Goal: Task Accomplishment & Management: Manage account settings

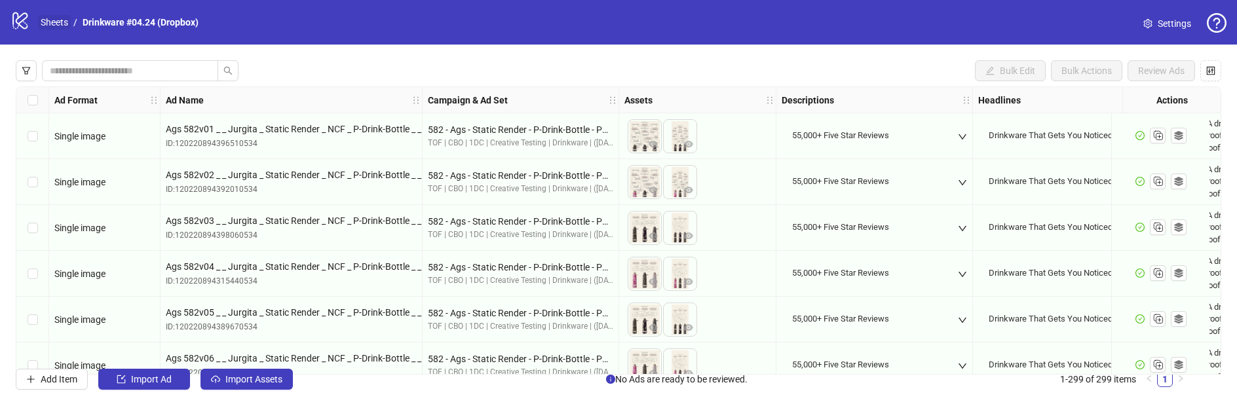
click at [63, 18] on link "Sheets" at bounding box center [54, 22] width 33 height 14
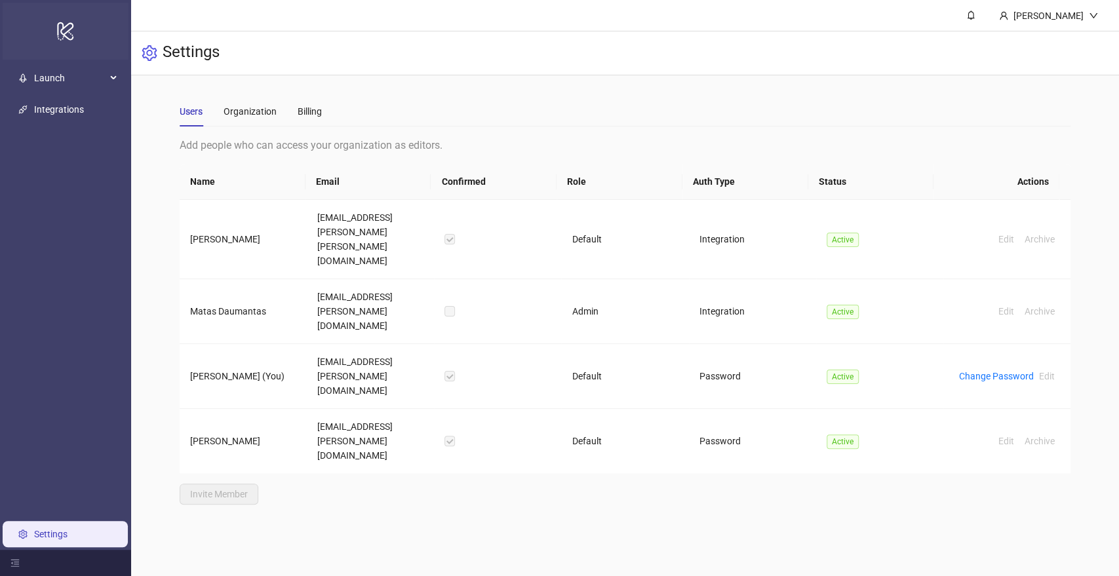
click at [73, 35] on icon "logo/logo-mobile" at bounding box center [65, 31] width 18 height 31
click at [77, 73] on span "Launch" at bounding box center [70, 78] width 72 height 26
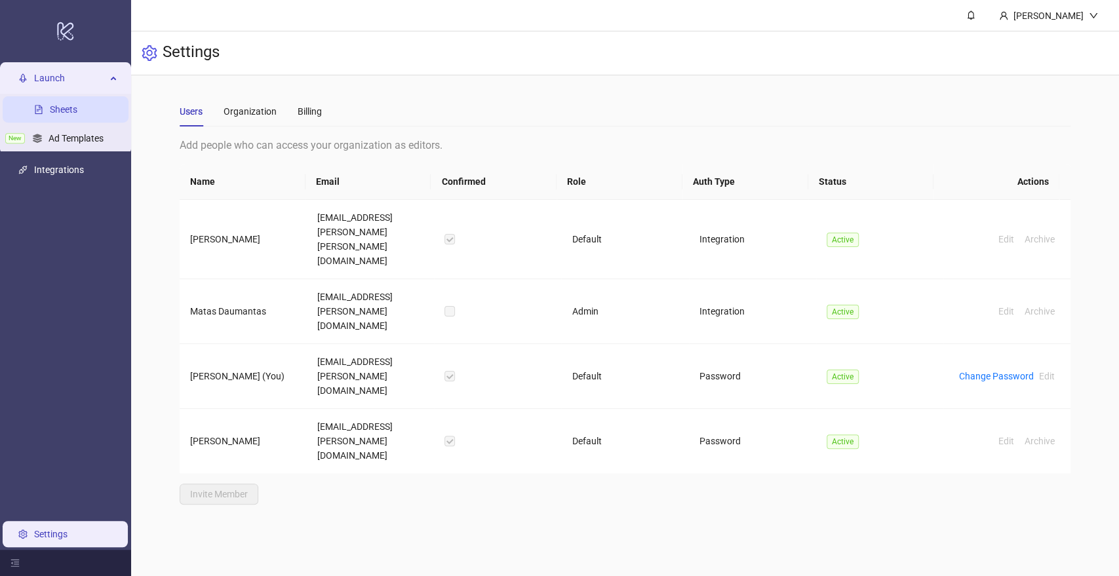
click at [66, 104] on link "Sheets" at bounding box center [64, 109] width 28 height 10
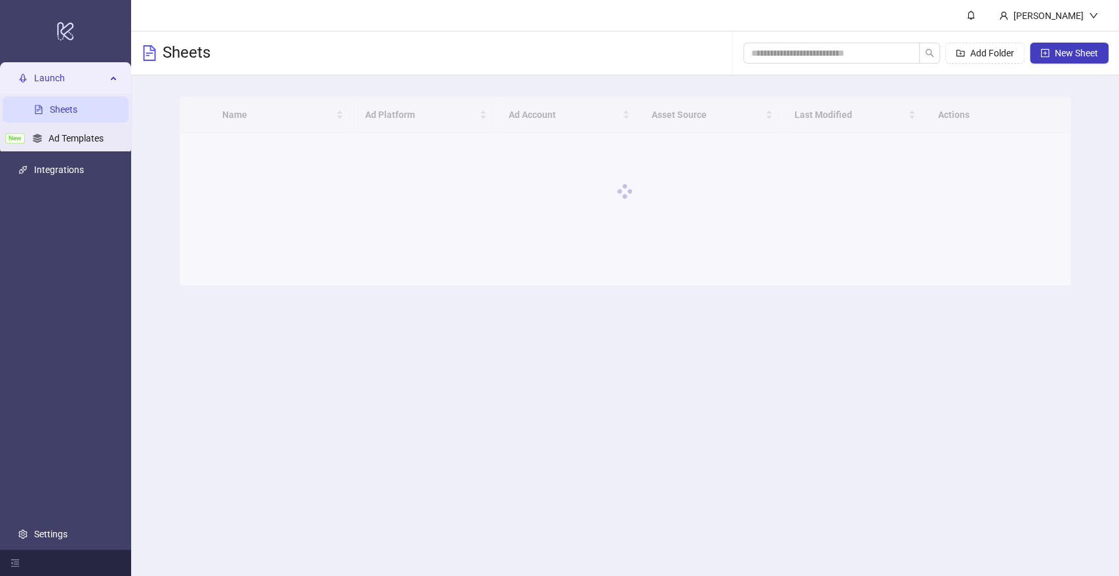
click at [66, 107] on link "Sheets" at bounding box center [64, 109] width 28 height 10
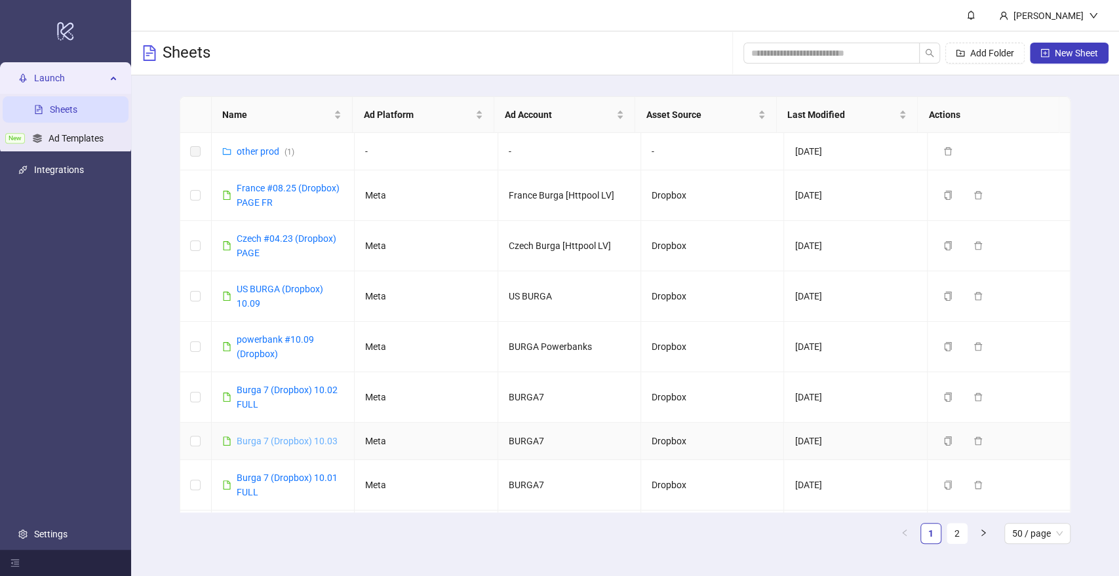
click at [278, 408] on link "Burga 7 (Dropbox) 10.03" at bounding box center [287, 441] width 101 height 10
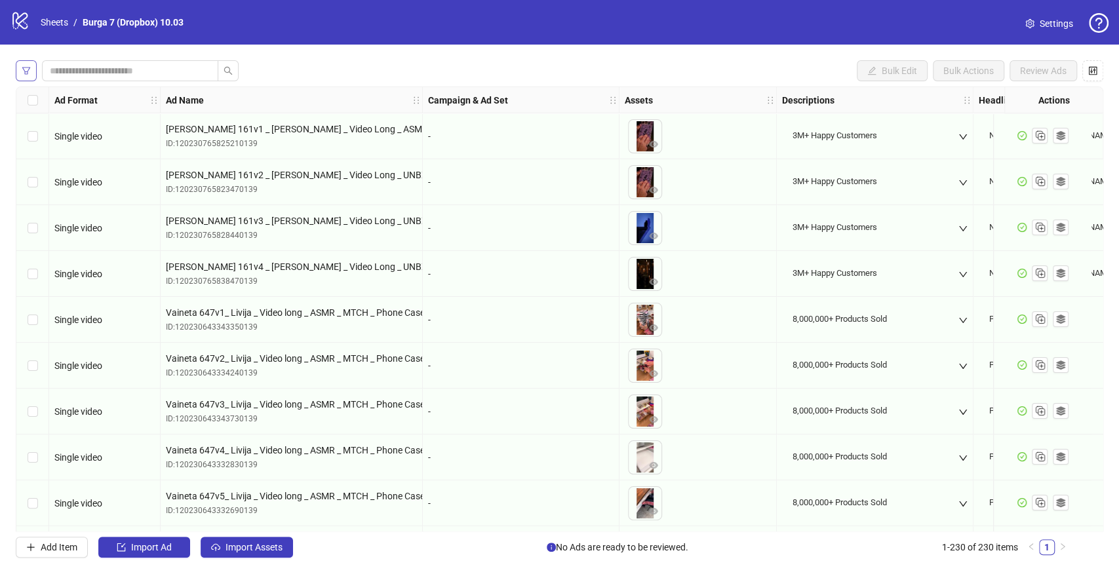
click at [30, 68] on icon "filter" at bounding box center [26, 70] width 9 height 9
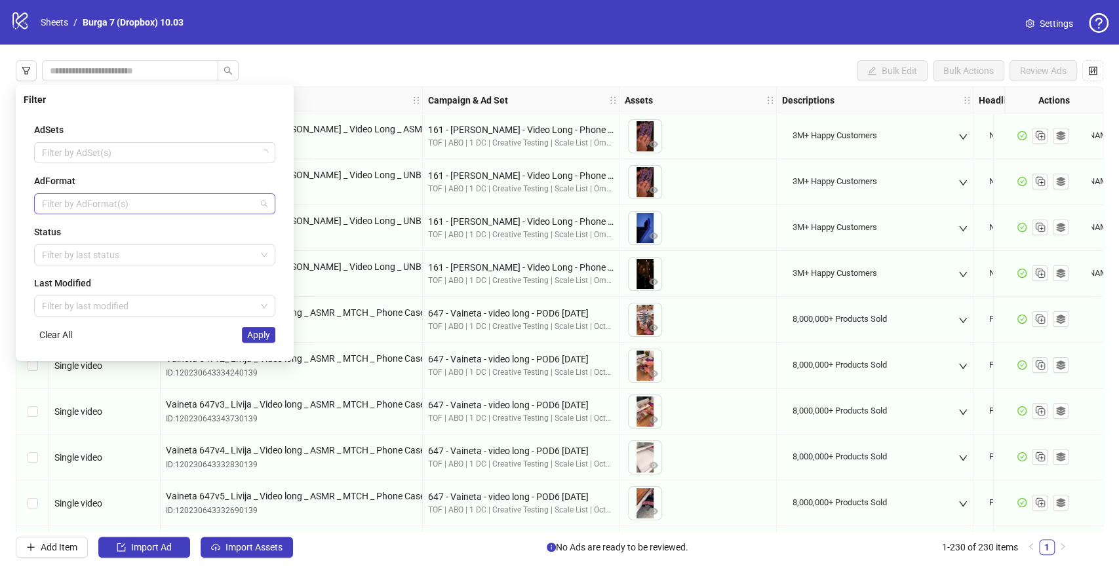
click at [75, 205] on div at bounding box center [148, 204] width 222 height 18
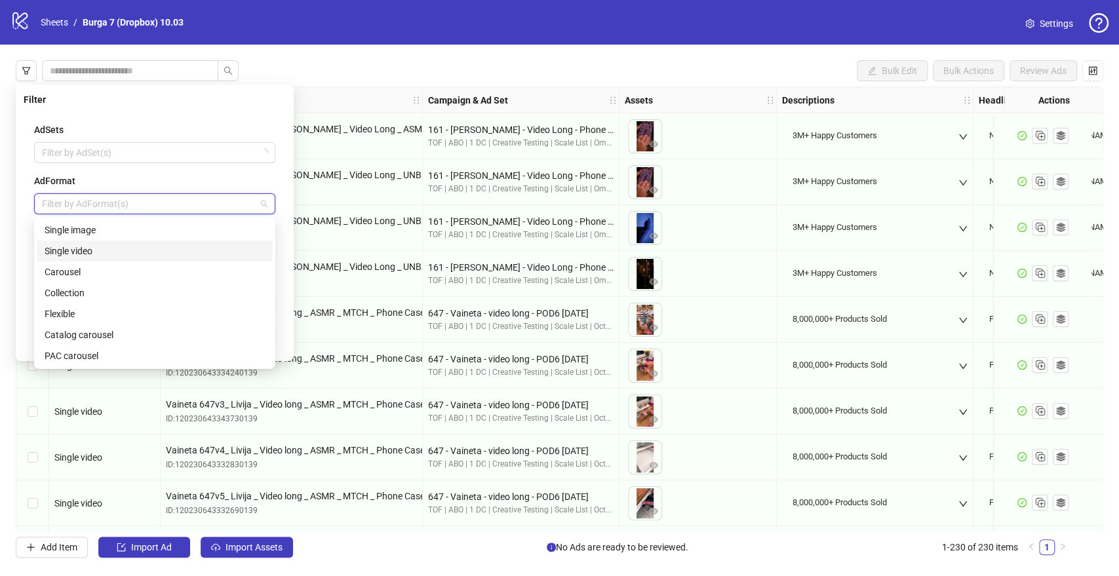
click at [28, 243] on div "AdSets Filter by AdSet(s) AdFormat Filter by AdFormat(s) Status Filter by last …" at bounding box center [155, 232] width 262 height 241
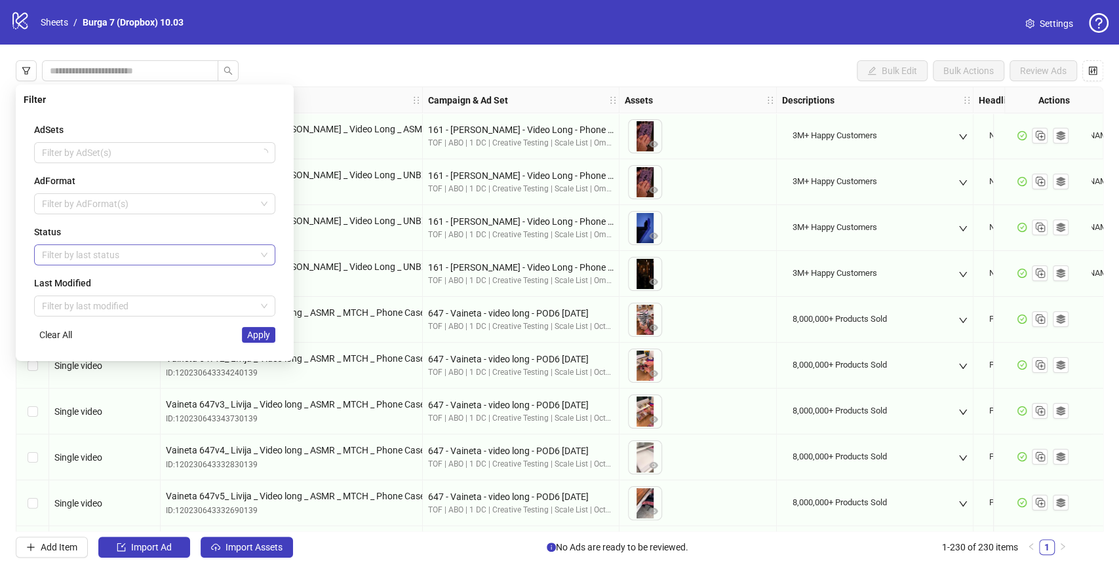
click at [53, 261] on div at bounding box center [148, 255] width 222 height 18
drag, startPoint x: 61, startPoint y: 320, endPoint x: 81, endPoint y: 275, distance: 49.6
click at [81, 275] on div "Draft Launched Error" at bounding box center [155, 301] width 236 height 63
click at [81, 275] on div "Draft" at bounding box center [155, 280] width 220 height 14
click at [29, 273] on div "AdSets Filter by AdSet(s) AdFormat Filter by AdFormat(s) Status Draft Last Modi…" at bounding box center [155, 232] width 262 height 241
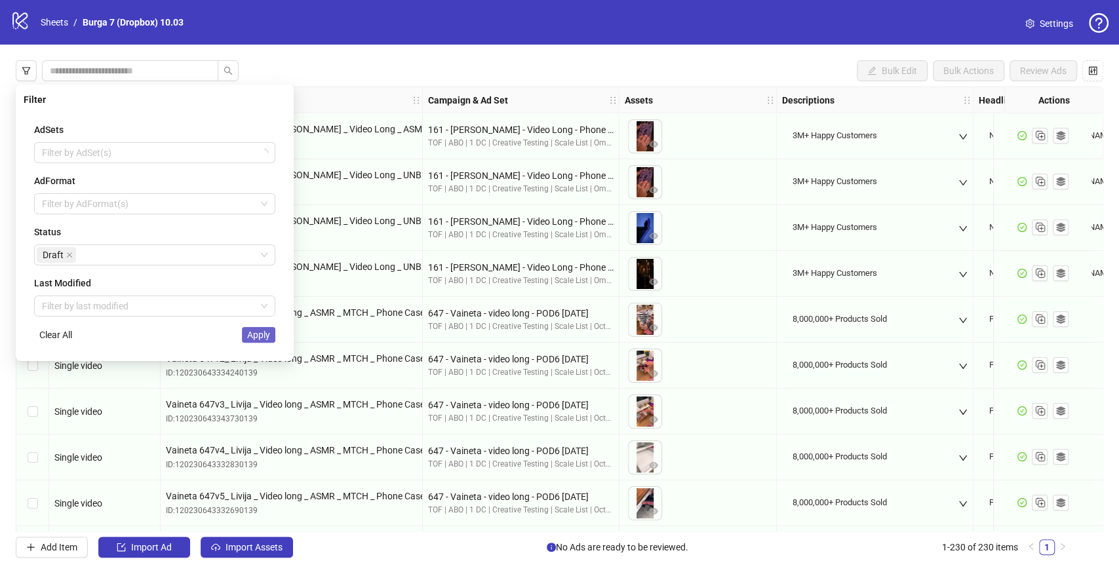
click at [254, 337] on span "Apply" at bounding box center [258, 335] width 23 height 10
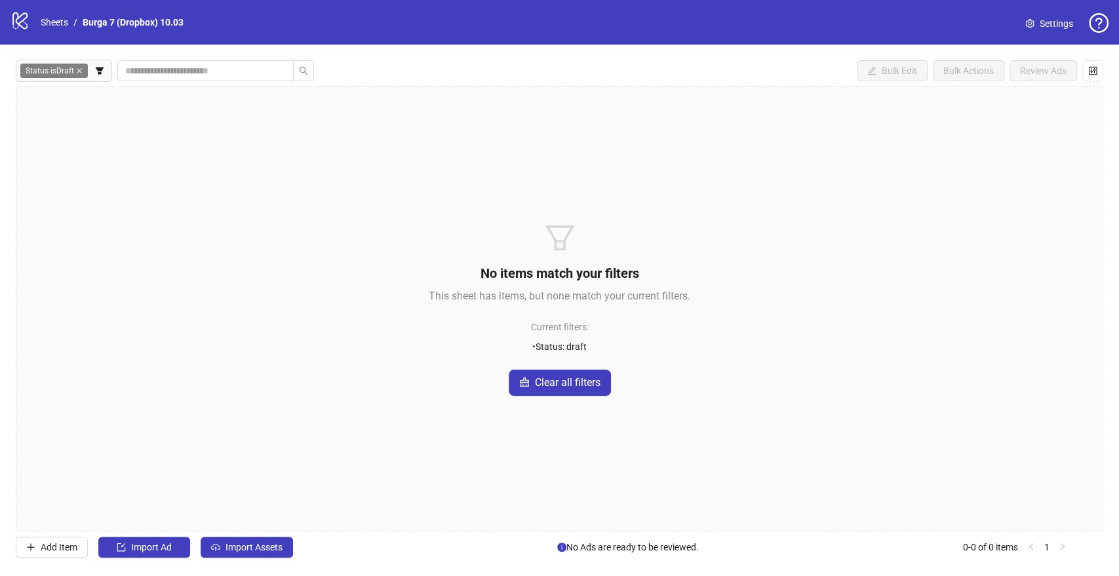
drag, startPoint x: 561, startPoint y: 378, endPoint x: 193, endPoint y: 501, distance: 388.4
click at [192, 408] on div "No items match your filters This sheet has items, but none match your current f…" at bounding box center [559, 309] width 1087 height 445
click at [252, 408] on span "Import Assets" at bounding box center [253, 547] width 57 height 10
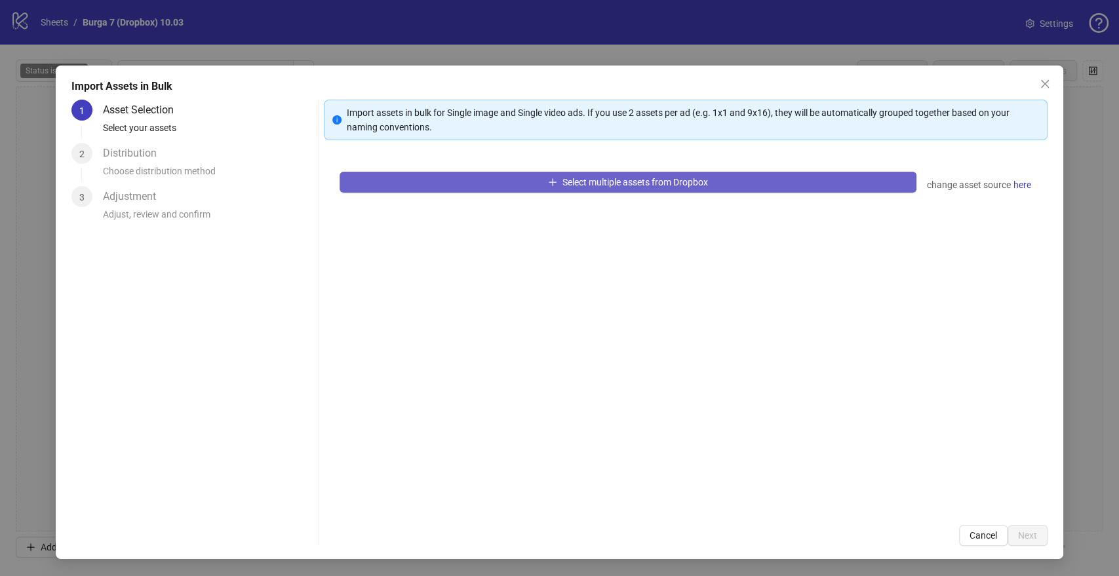
click at [492, 179] on button "Select multiple assets from Dropbox" at bounding box center [628, 182] width 576 height 21
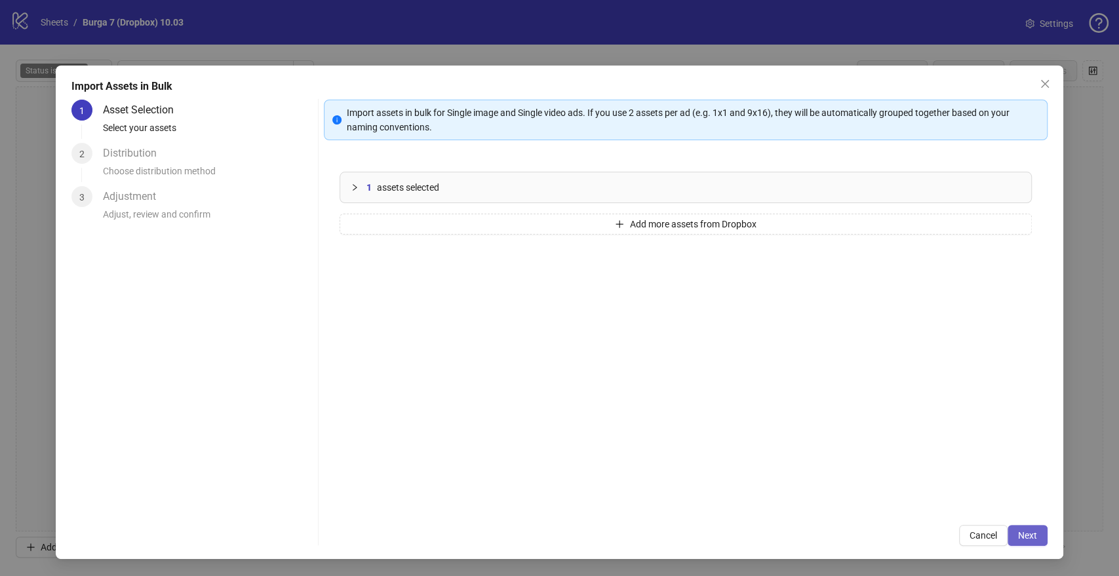
click at [1024, 408] on span "Next" at bounding box center [1027, 535] width 19 height 10
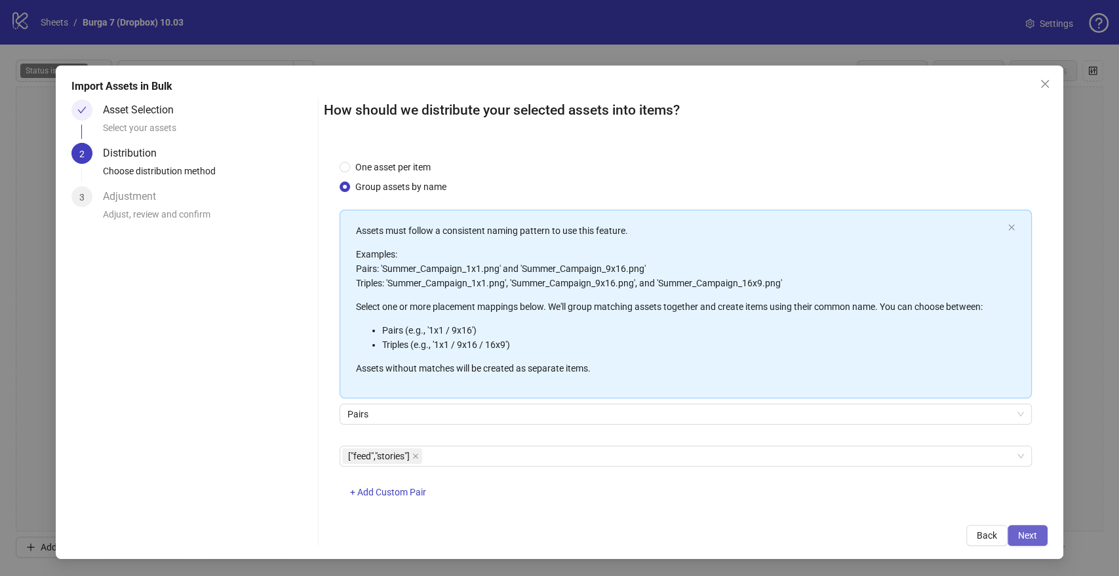
click at [1037, 408] on button "Next" at bounding box center [1027, 535] width 40 height 21
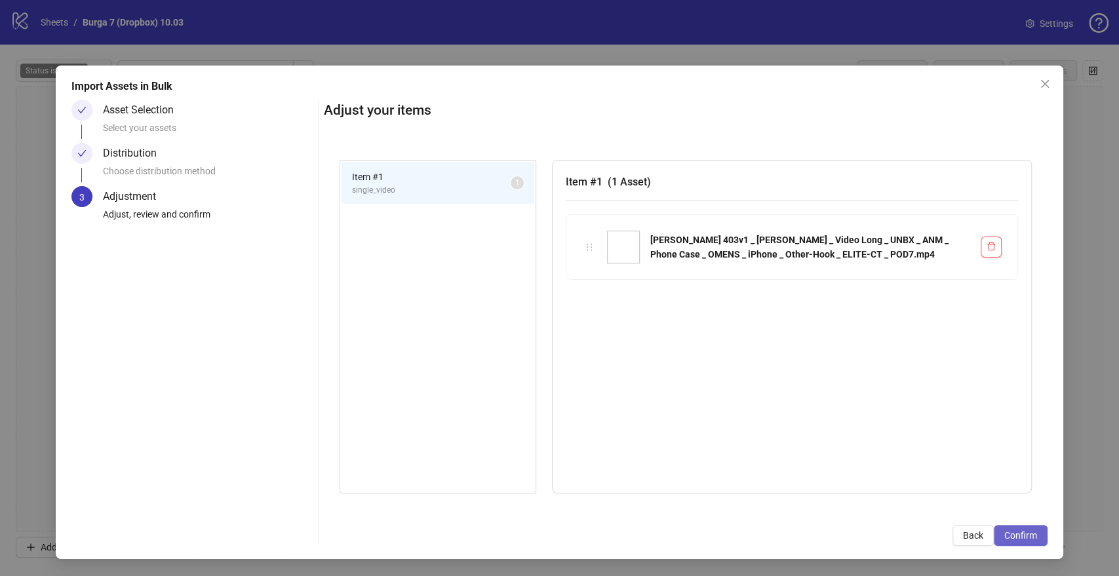
click at [1024, 408] on span "Confirm" at bounding box center [1020, 535] width 33 height 10
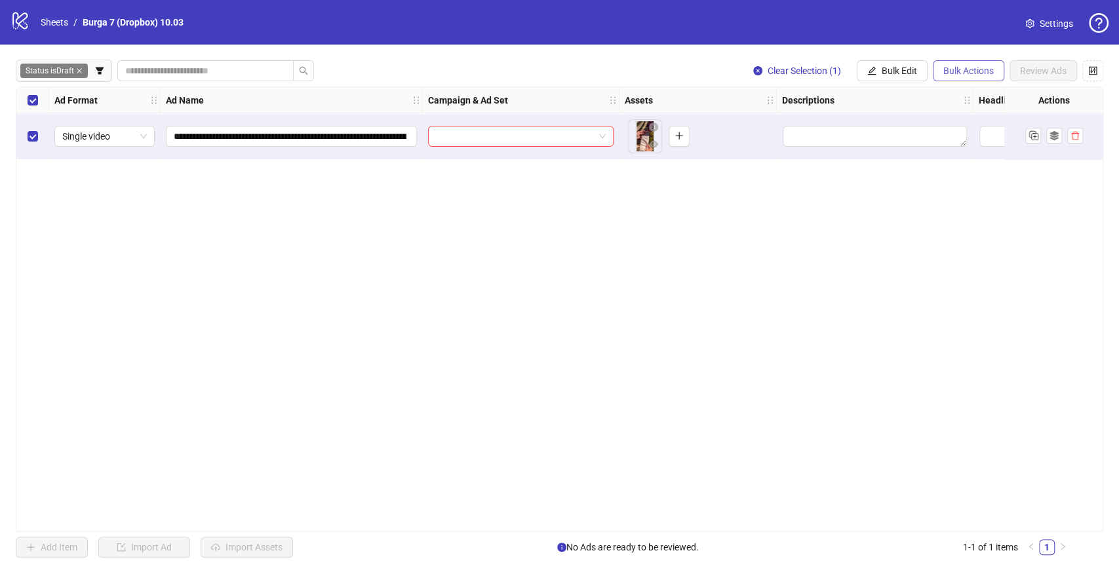
click at [959, 71] on span "Bulk Actions" at bounding box center [968, 71] width 50 height 10
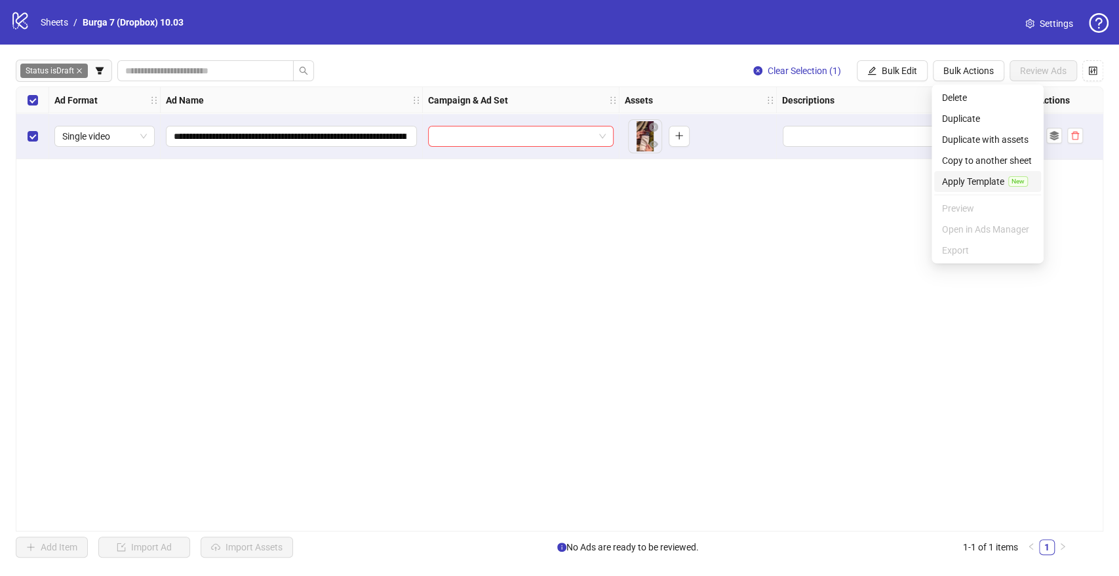
click at [962, 176] on span "Apply Template" at bounding box center [973, 181] width 62 height 14
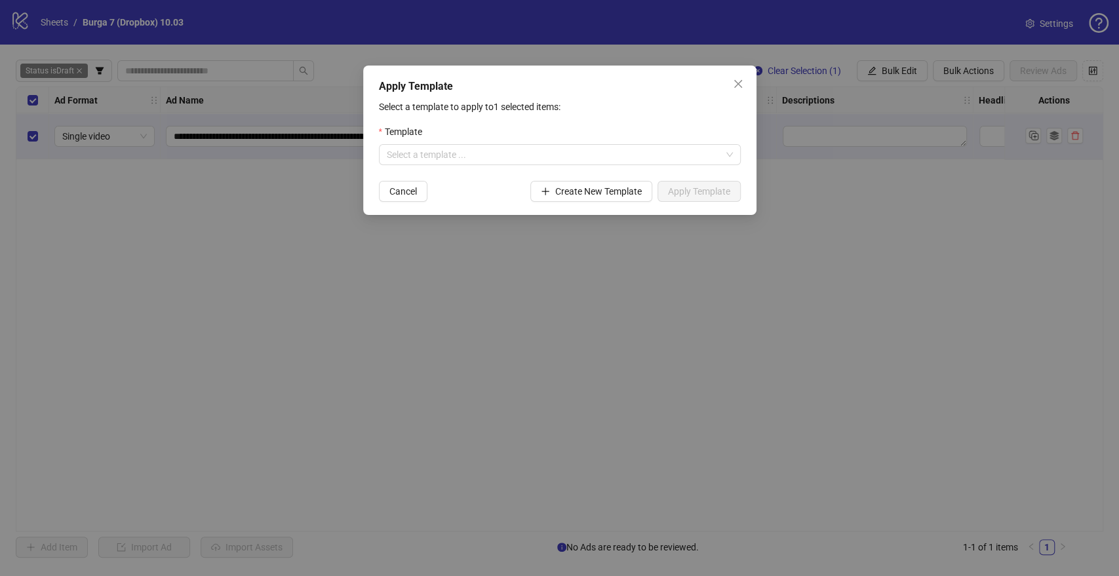
click at [568, 142] on div "Template" at bounding box center [560, 135] width 362 height 20
click at [528, 157] on input "search" at bounding box center [554, 155] width 334 height 20
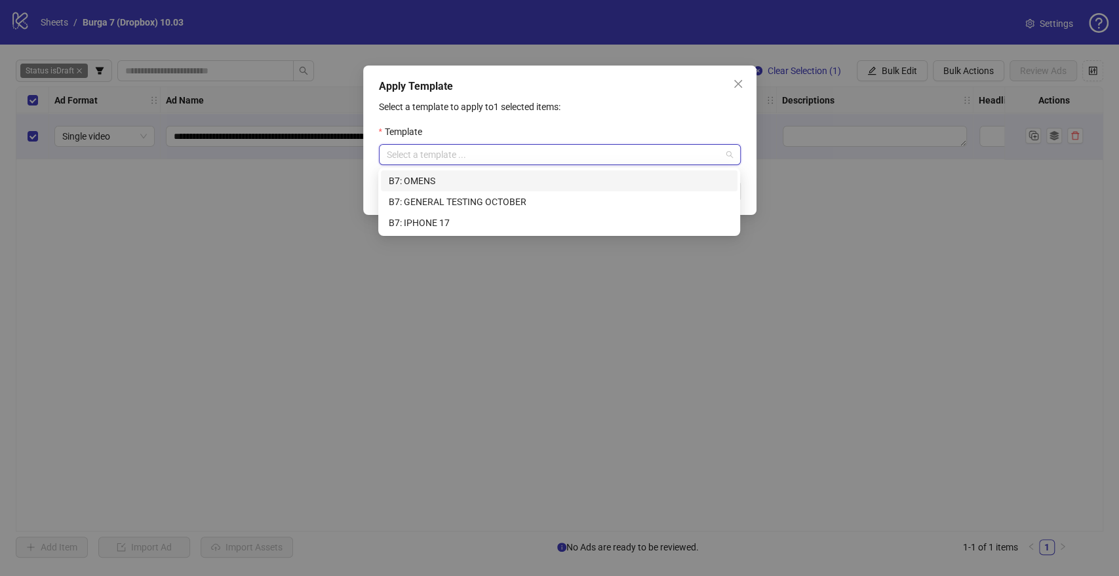
click at [462, 183] on div "B7: OMENS" at bounding box center [559, 181] width 341 height 14
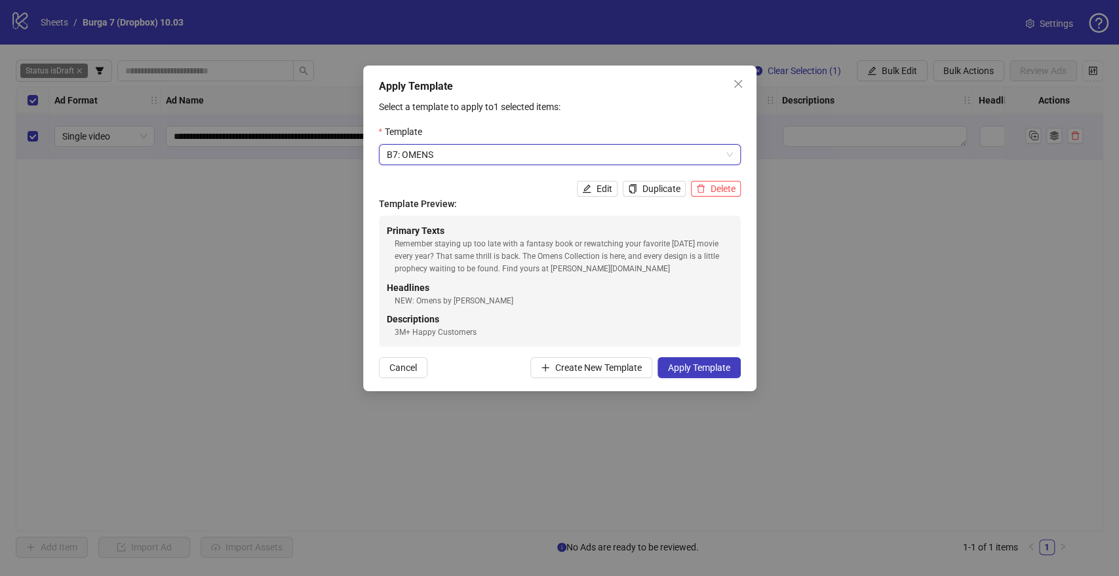
click at [689, 380] on div "Apply Template Select a template to apply to 1 selected items: Template B7: OME…" at bounding box center [559, 229] width 393 height 326
click at [693, 371] on span "Apply Template" at bounding box center [699, 367] width 62 height 10
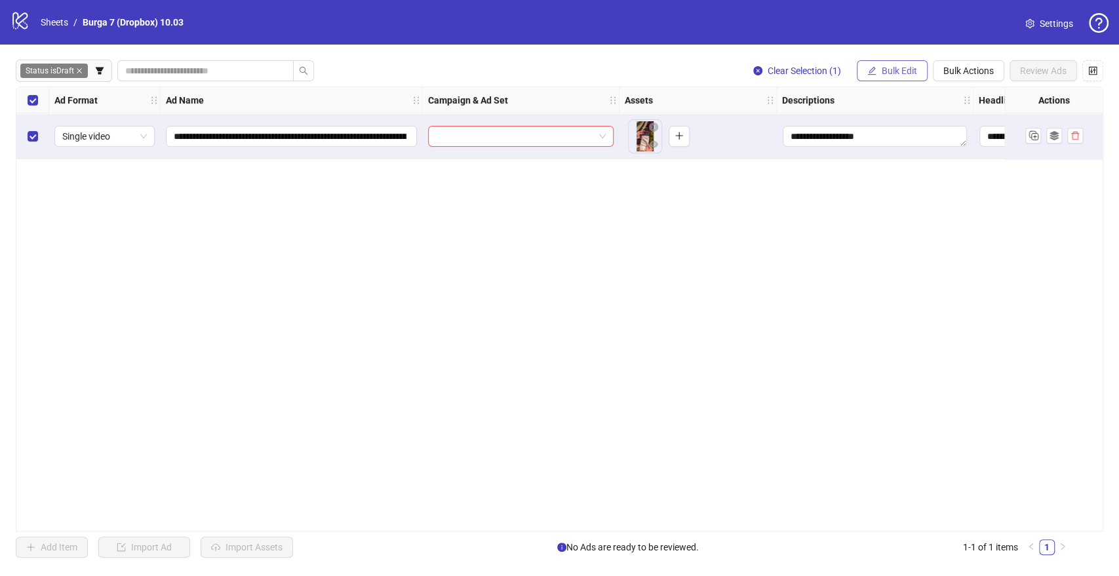
click at [882, 69] on span "Bulk Edit" at bounding box center [899, 71] width 35 height 10
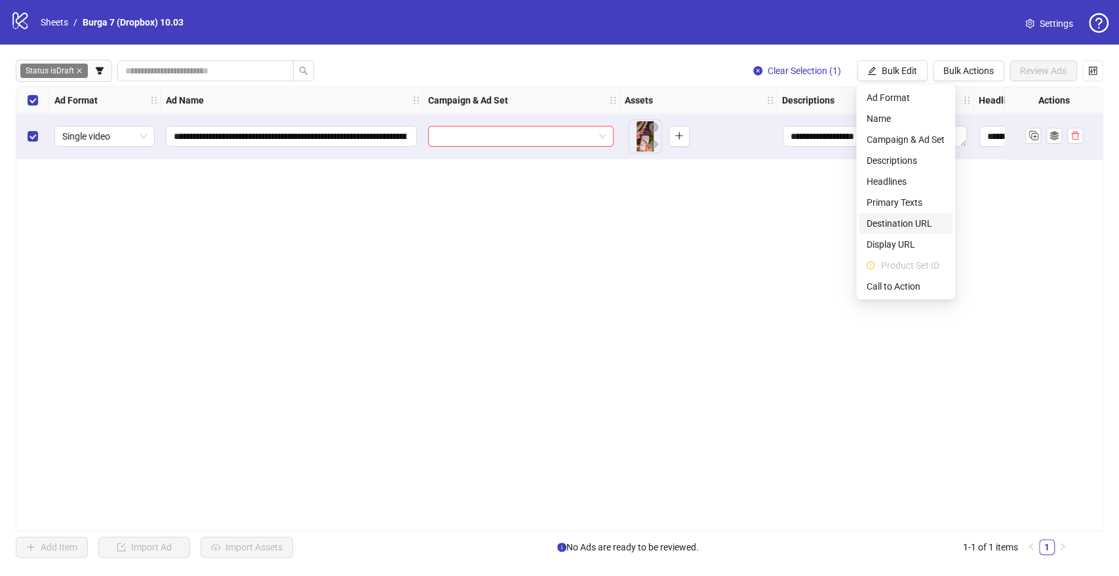
click at [908, 223] on span "Destination URL" at bounding box center [905, 223] width 78 height 14
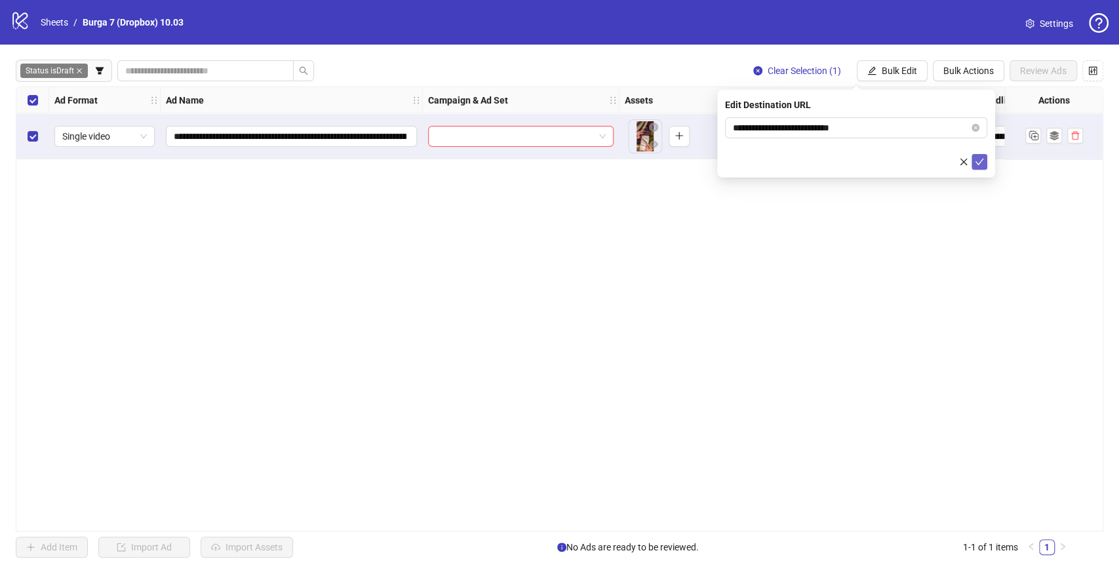
click at [976, 163] on icon "check" at bounding box center [979, 161] width 9 height 9
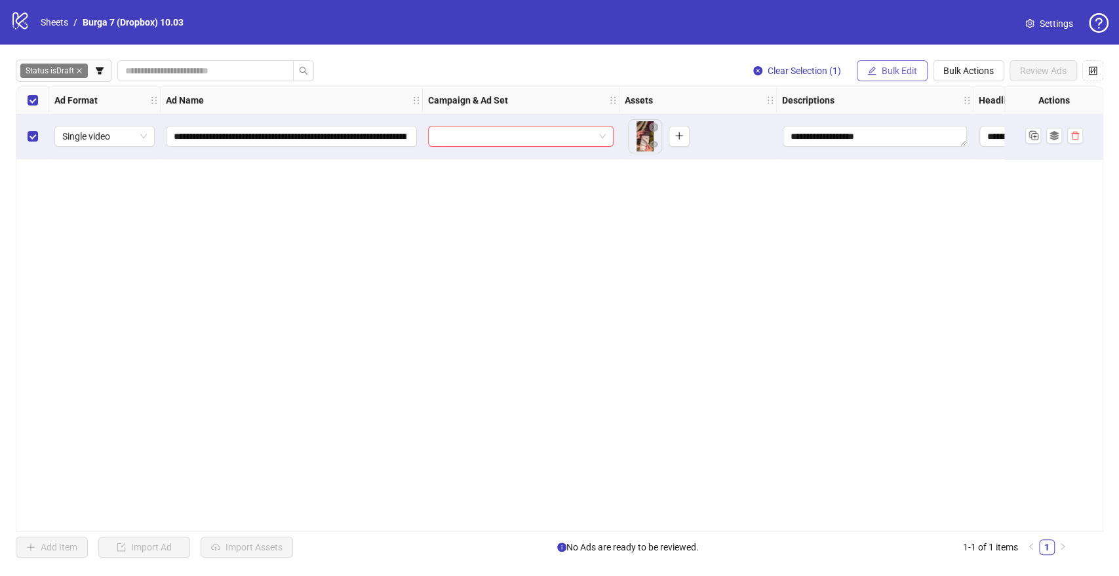
click at [891, 69] on span "Bulk Edit" at bounding box center [899, 71] width 35 height 10
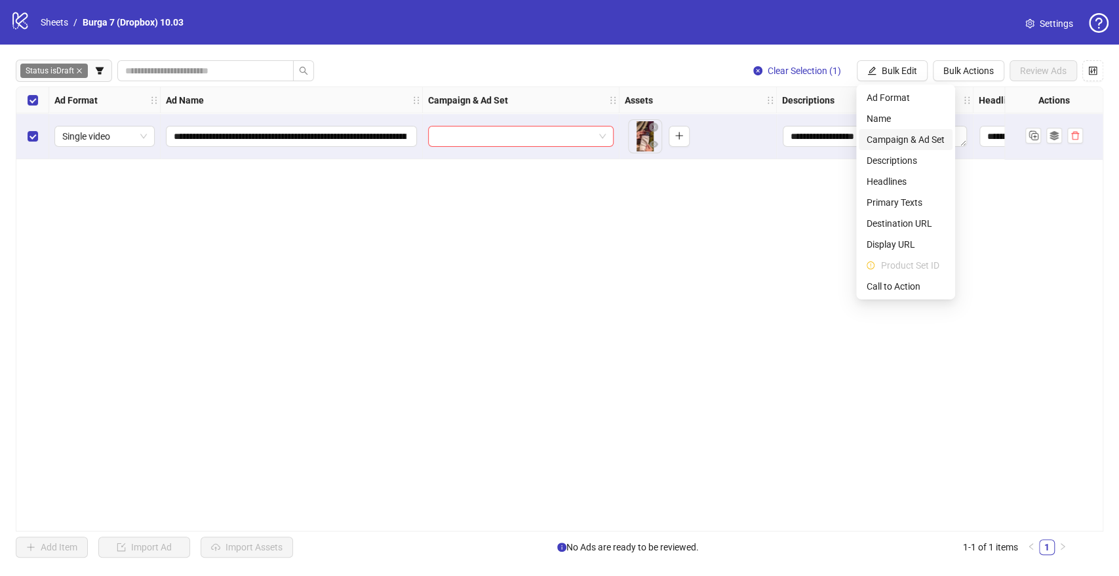
click at [891, 139] on span "Campaign & Ad Set" at bounding box center [905, 139] width 78 height 14
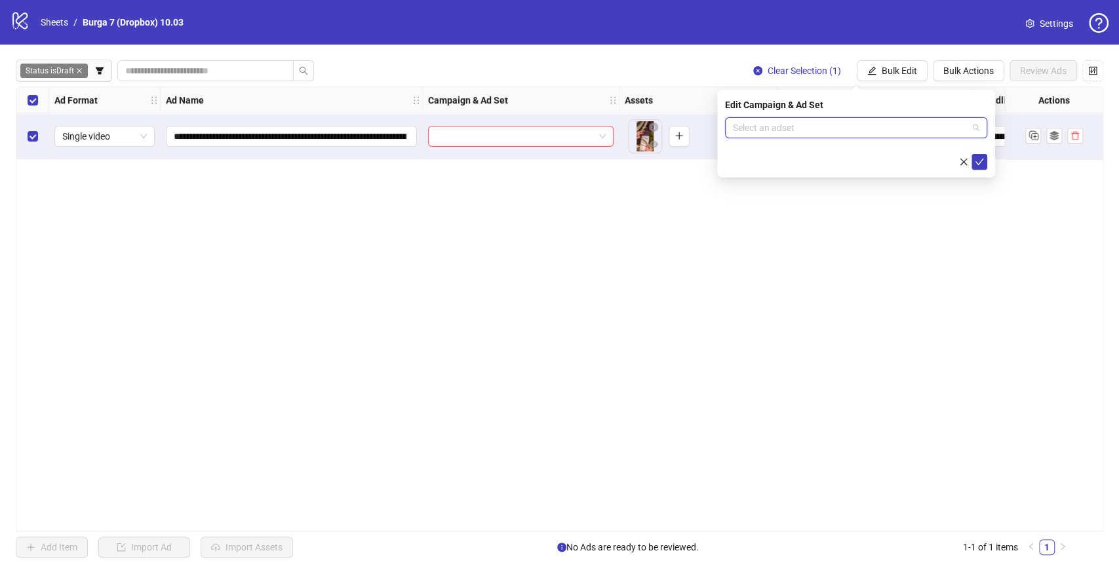
click at [749, 127] on input "search" at bounding box center [850, 128] width 235 height 20
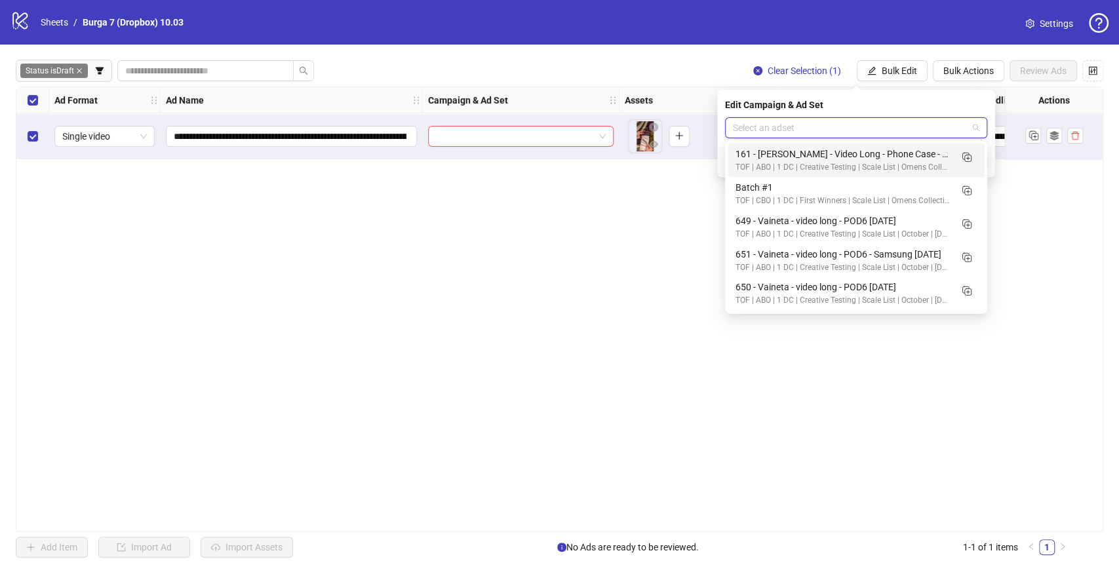
click at [742, 125] on input "search" at bounding box center [850, 128] width 235 height 20
click at [750, 125] on input "***" at bounding box center [850, 128] width 235 height 20
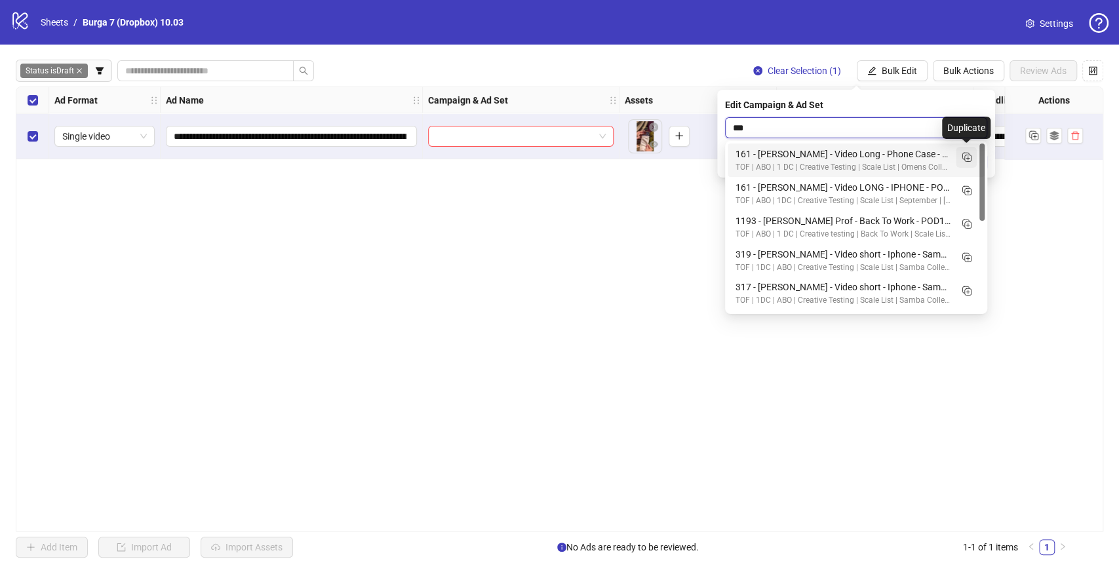
click at [968, 157] on line "Duplicate" at bounding box center [968, 158] width 0 height 3
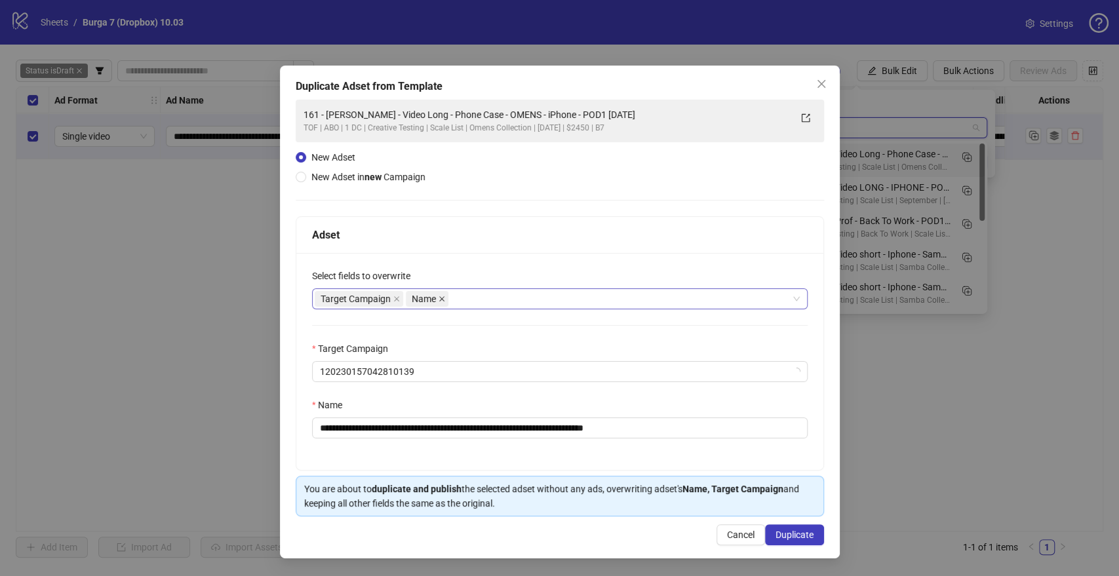
type input "***"
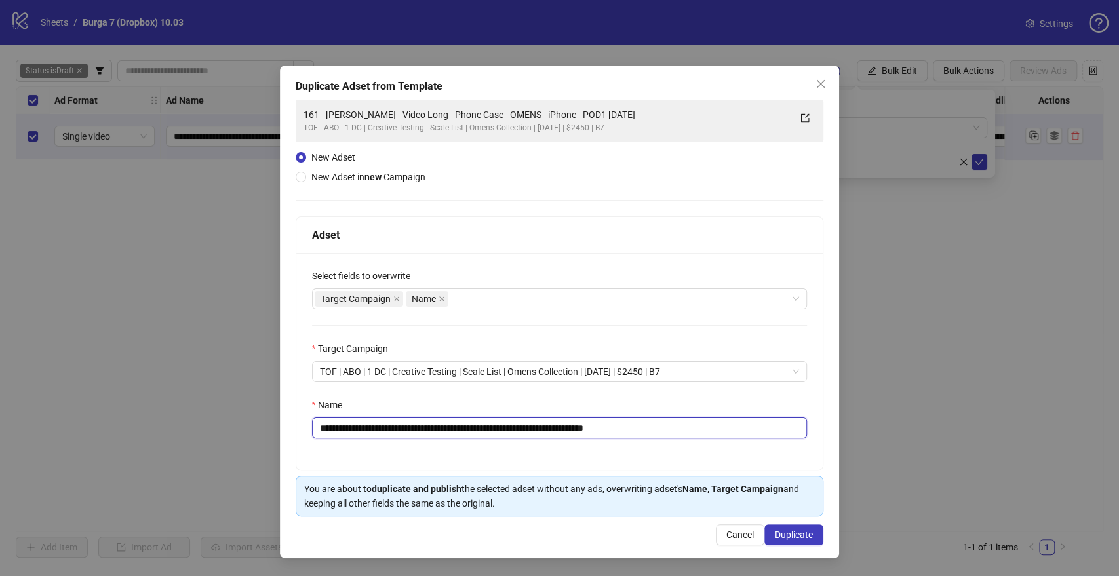
drag, startPoint x: 583, startPoint y: 425, endPoint x: 1, endPoint y: 416, distance: 581.4
click at [1, 408] on div "**********" at bounding box center [559, 288] width 1119 height 576
paste input "text"
drag, startPoint x: 631, startPoint y: 428, endPoint x: 755, endPoint y: 429, distance: 123.9
click at [755, 408] on input "**********" at bounding box center [560, 428] width 496 height 21
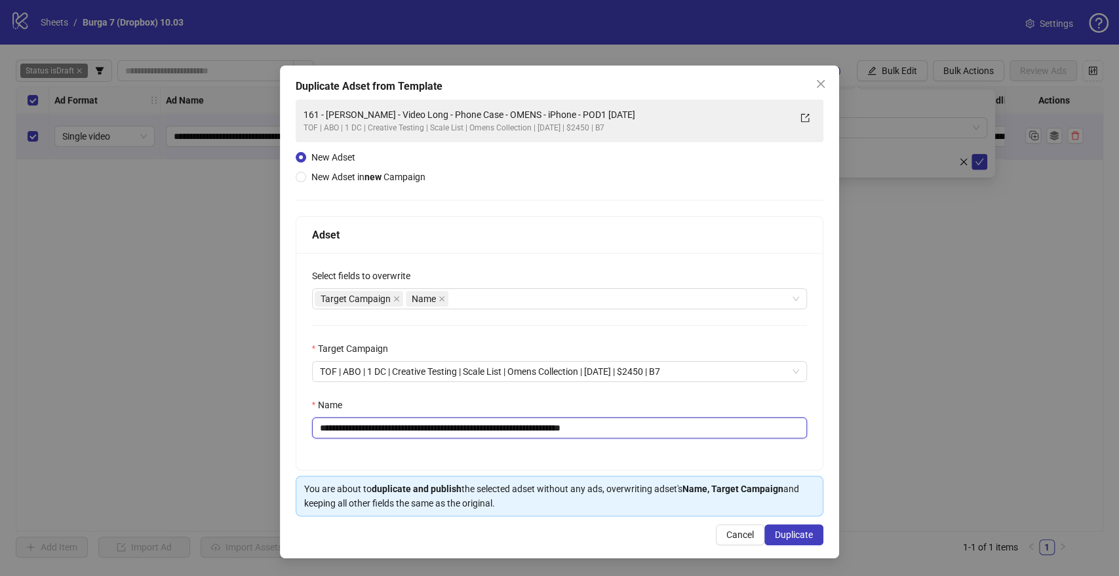
click at [682, 408] on input "**********" at bounding box center [560, 428] width 496 height 21
type input "**********"
click at [782, 408] on span "Duplicate" at bounding box center [794, 535] width 38 height 10
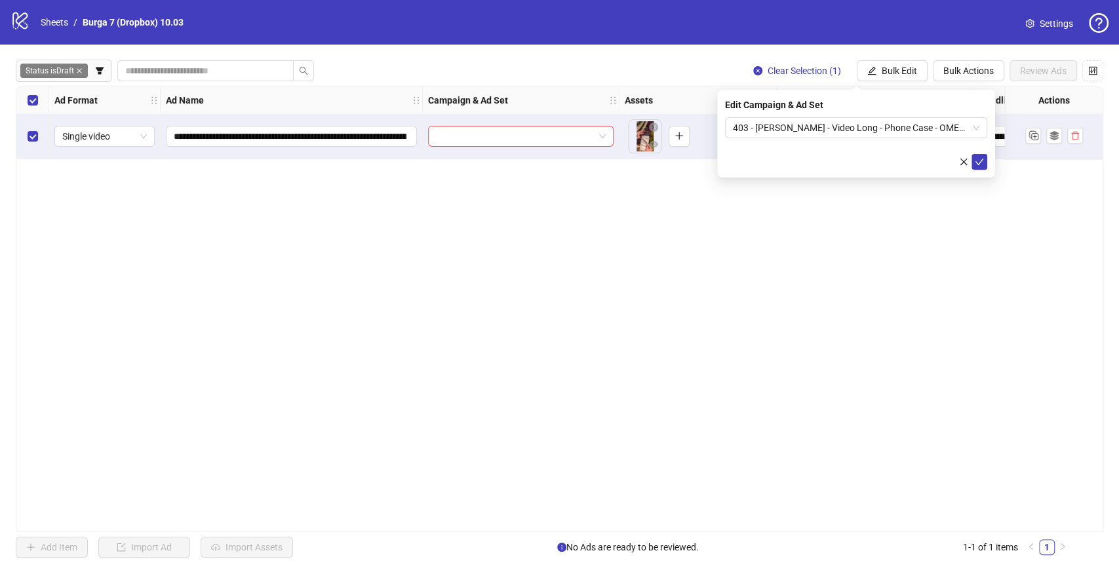
click at [981, 159] on icon "check" at bounding box center [979, 161] width 9 height 9
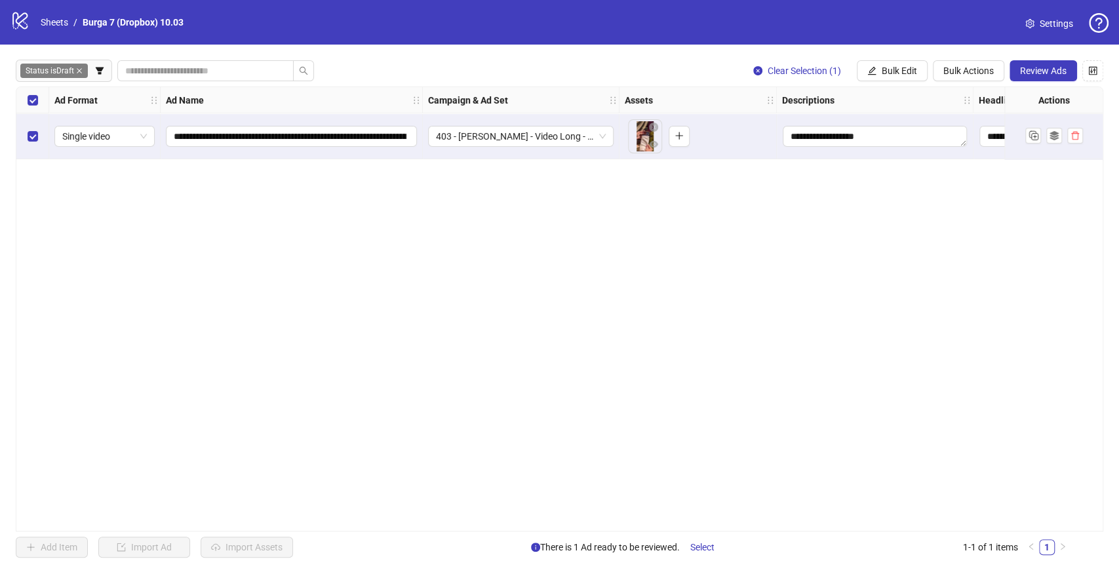
click at [151, 238] on div "**********" at bounding box center [559, 309] width 1087 height 445
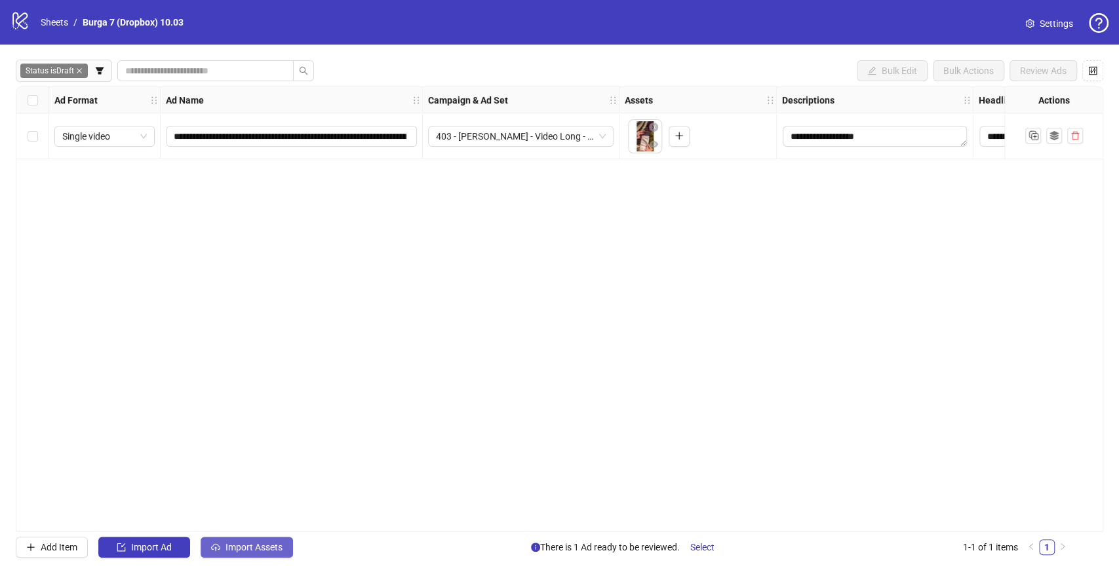
click at [241, 408] on span "Import Assets" at bounding box center [253, 547] width 57 height 10
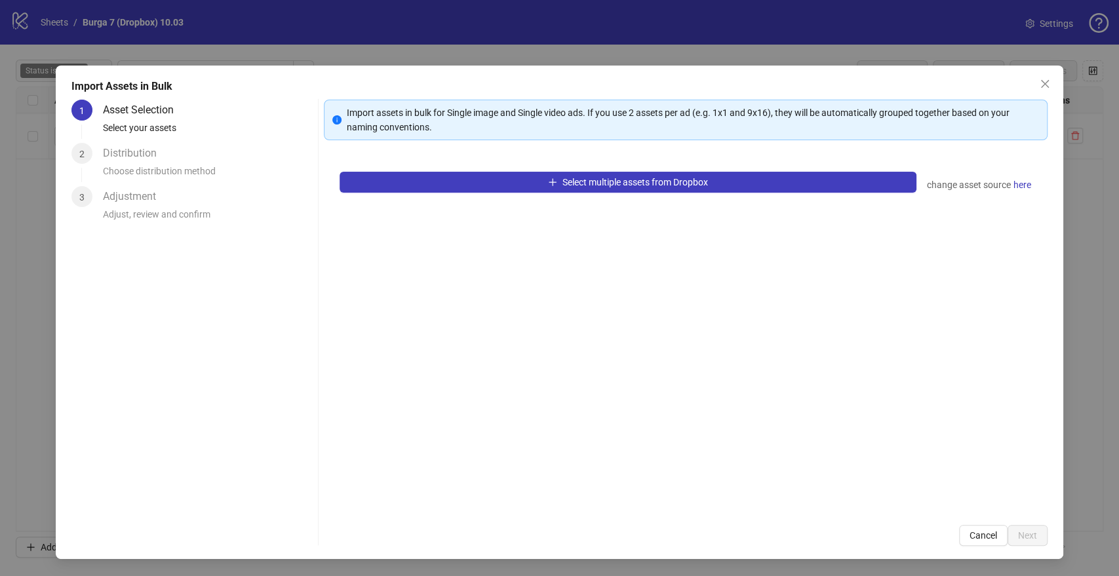
click at [612, 170] on div "Select multiple assets from Dropbox change asset source here" at bounding box center [685, 332] width 723 height 353
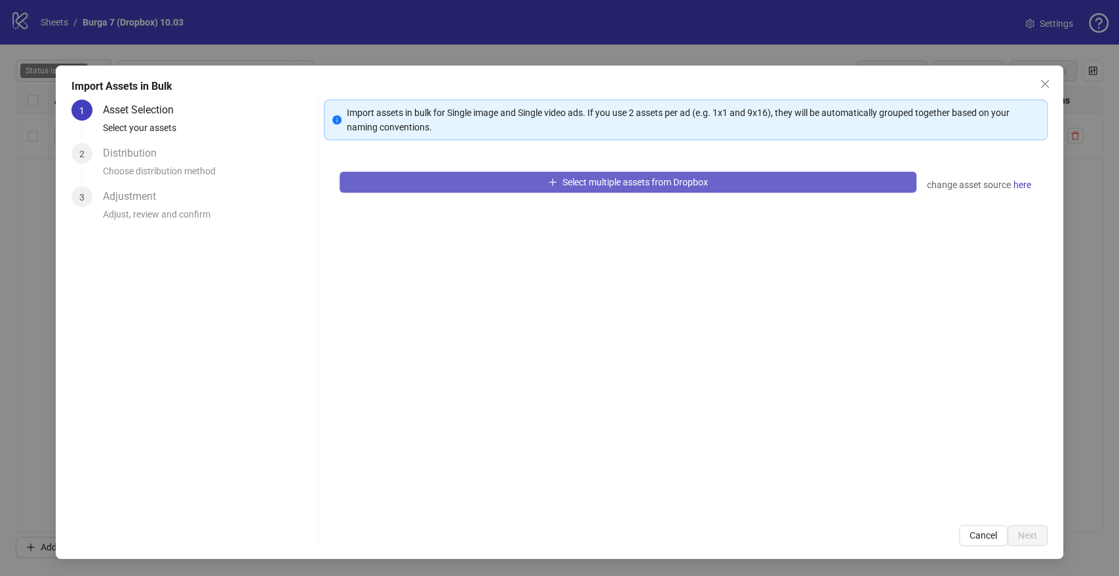
click at [610, 178] on span "Select multiple assets from Dropbox" at bounding box center [635, 182] width 146 height 10
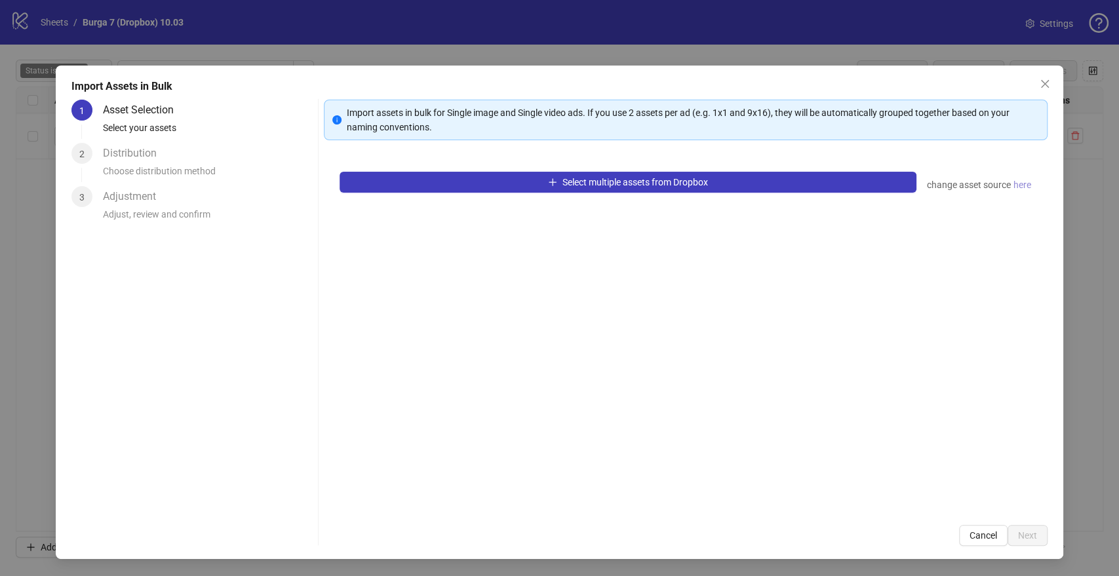
click at [1025, 183] on span "here" at bounding box center [1022, 185] width 18 height 14
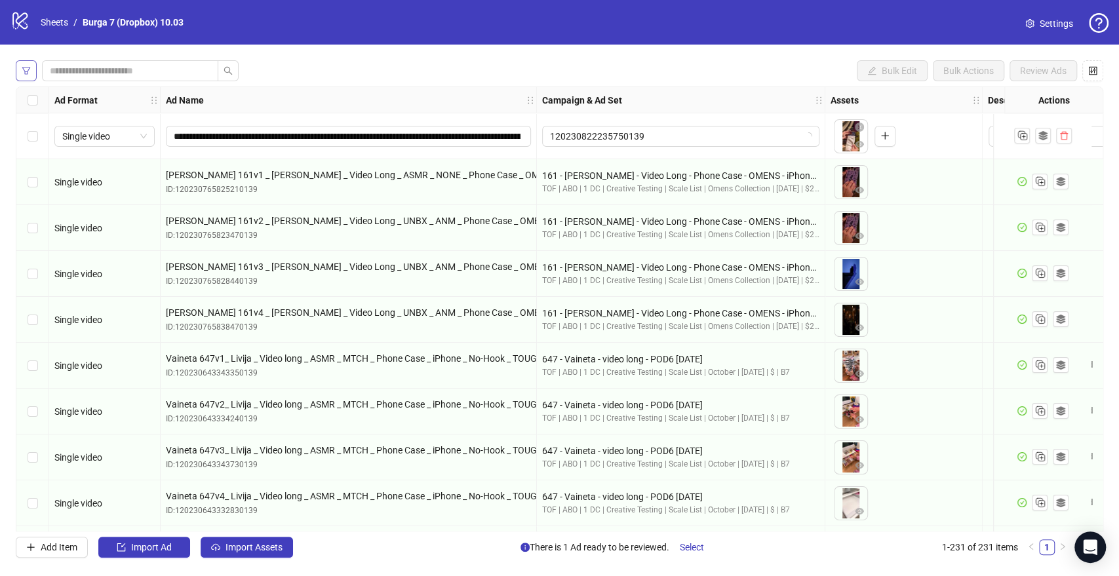
click at [29, 69] on icon "filter" at bounding box center [26, 70] width 9 height 9
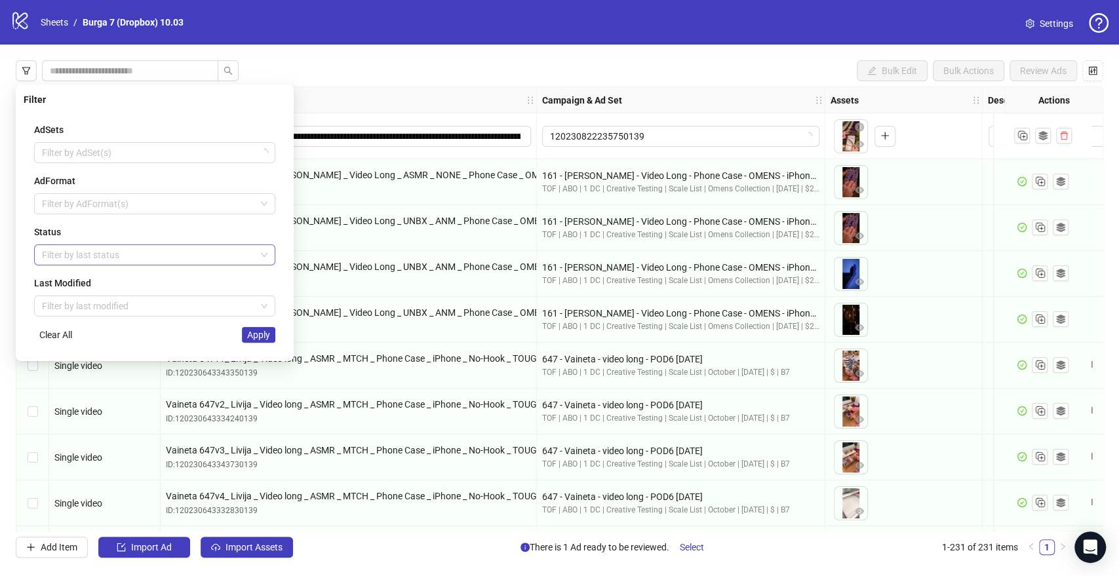
click at [77, 252] on div at bounding box center [148, 255] width 222 height 18
click at [92, 285] on div "Draft" at bounding box center [155, 280] width 220 height 14
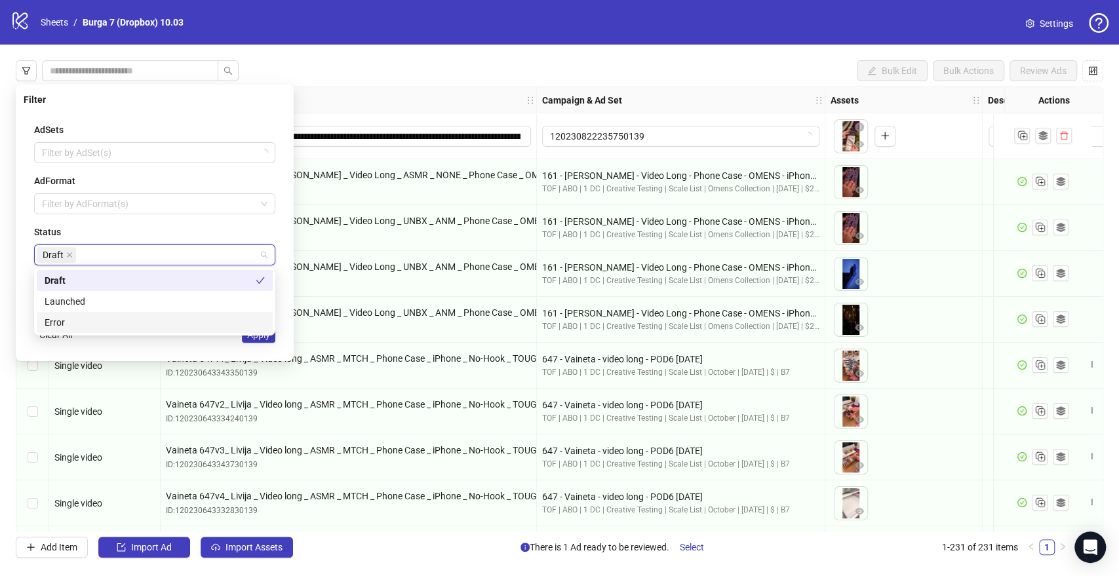
click at [258, 343] on div "AdSets Filter by AdSet(s) AdFormat Filter by AdFormat(s) Status Draft Last Modi…" at bounding box center [155, 232] width 262 height 241
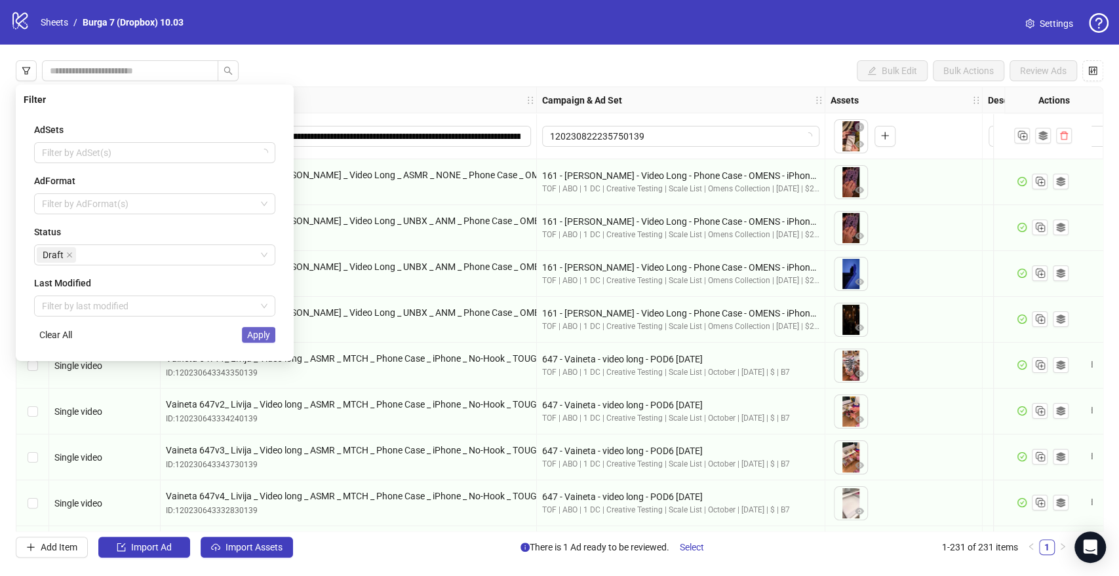
click at [260, 339] on span "Apply" at bounding box center [258, 335] width 23 height 10
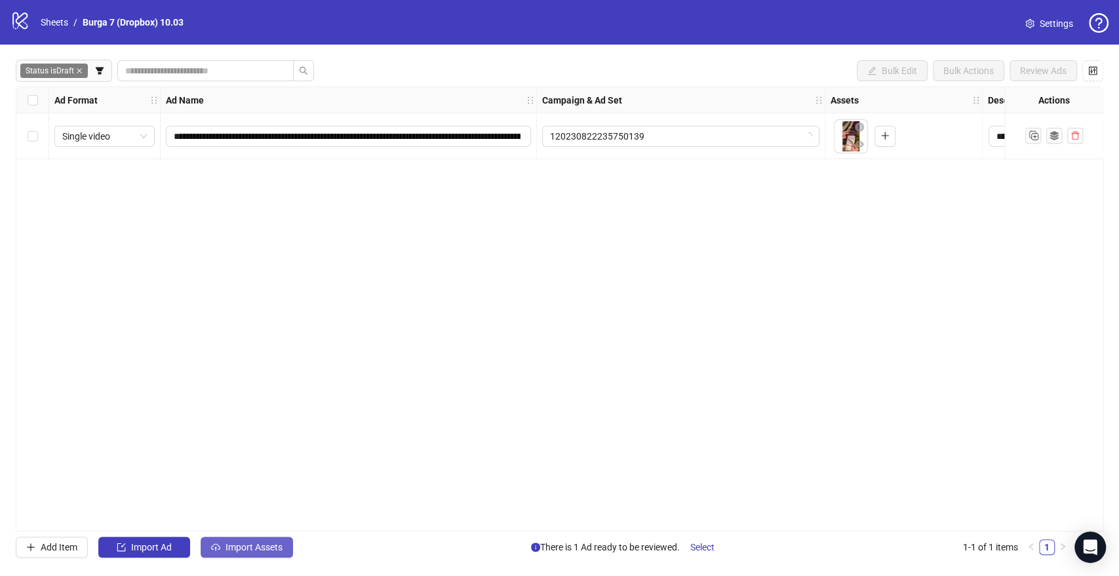
click at [272, 554] on button "Import Assets" at bounding box center [247, 547] width 92 height 21
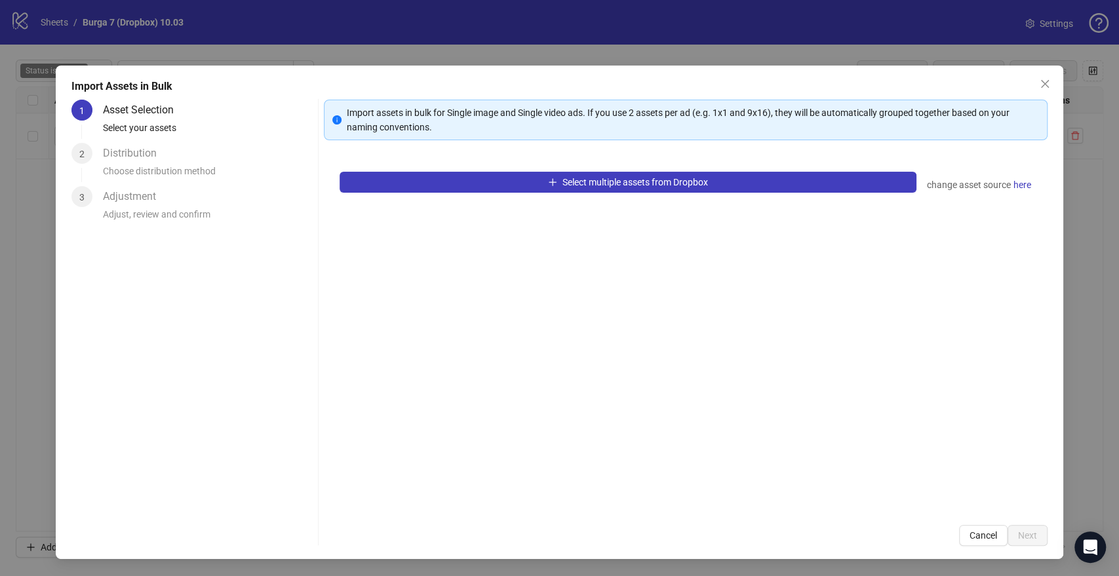
click at [1045, 80] on icon "close" at bounding box center [1045, 84] width 10 height 10
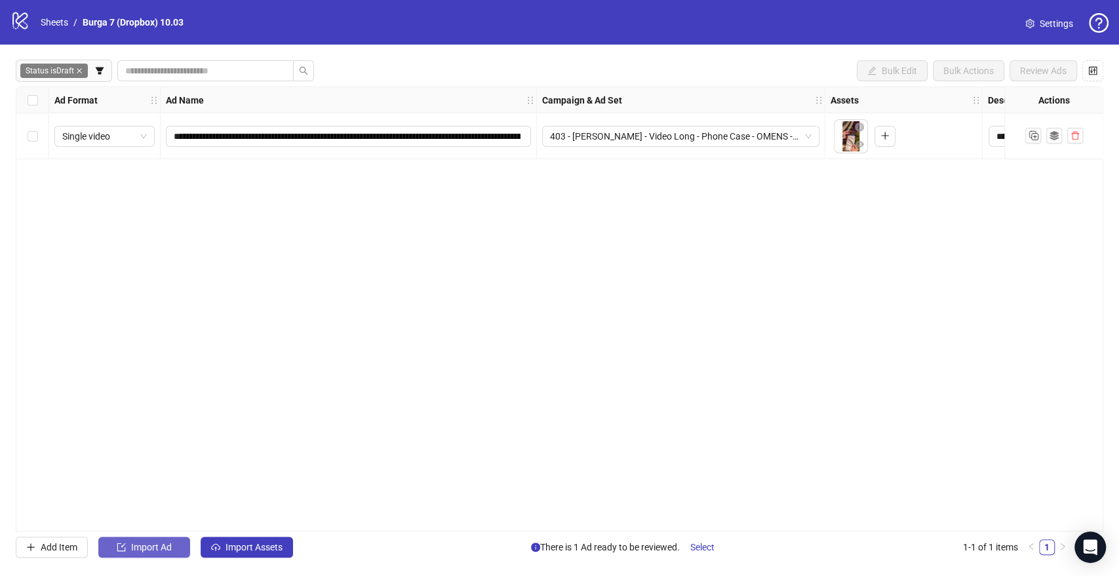
click at [147, 547] on span "Import Ad" at bounding box center [151, 547] width 41 height 10
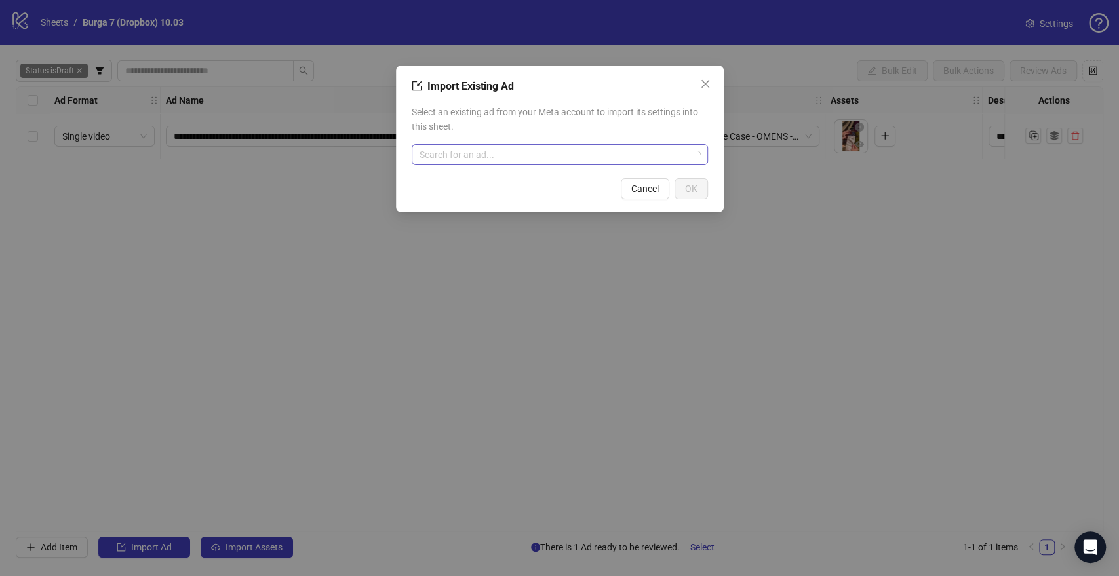
click at [544, 156] on input "search" at bounding box center [553, 155] width 269 height 20
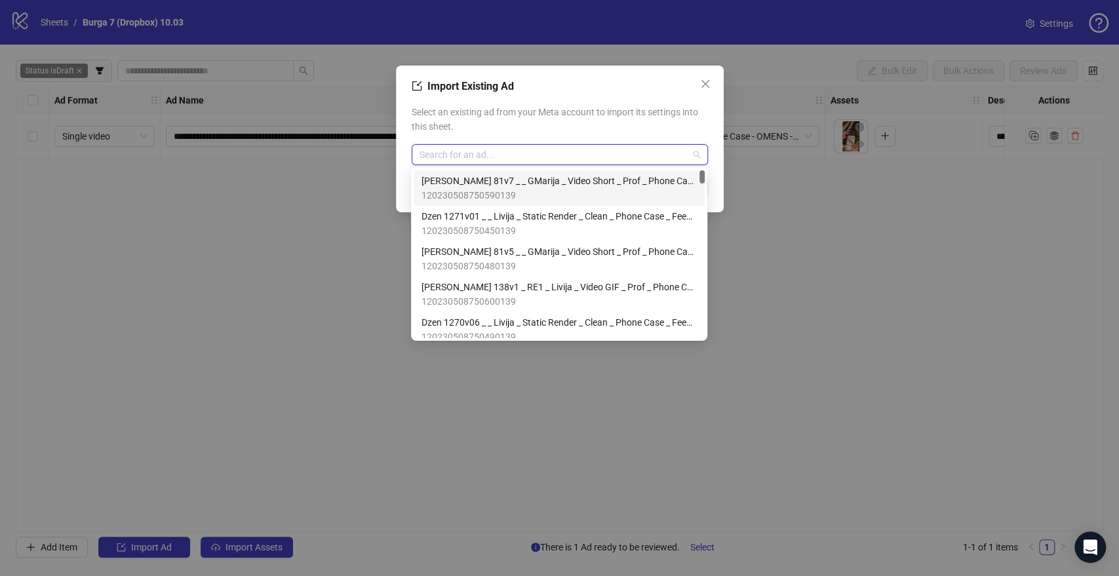
click at [252, 317] on div "Import Existing Ad Select an existing ad from your Meta account to import its s…" at bounding box center [559, 288] width 1119 height 576
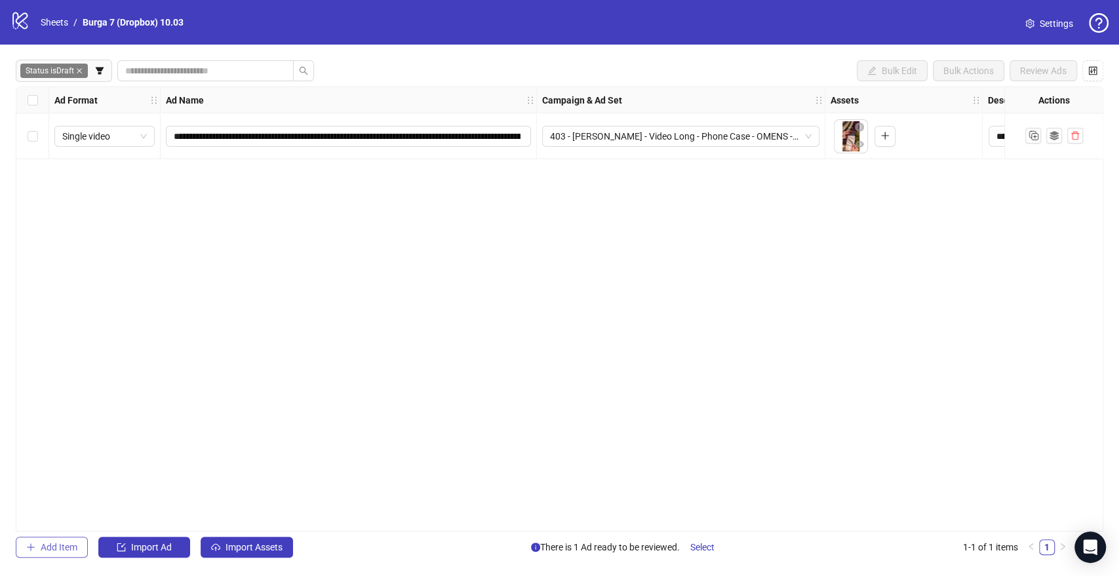
click at [49, 553] on button "Add Item" at bounding box center [52, 547] width 72 height 21
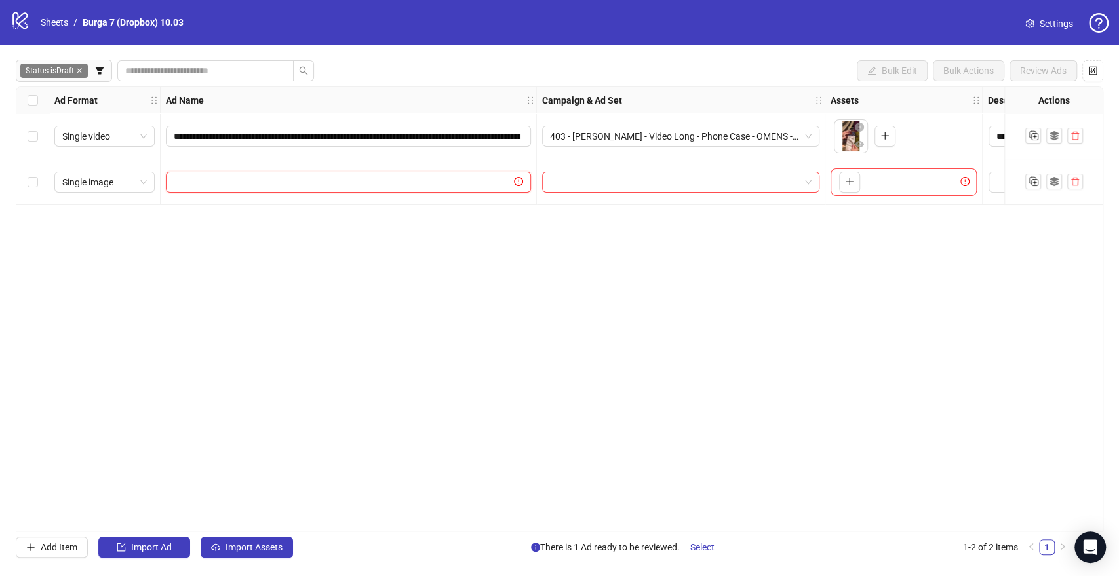
click at [246, 179] on input "text" at bounding box center [343, 182] width 338 height 14
click at [38, 185] on div "Select row 2" at bounding box center [32, 182] width 33 height 46
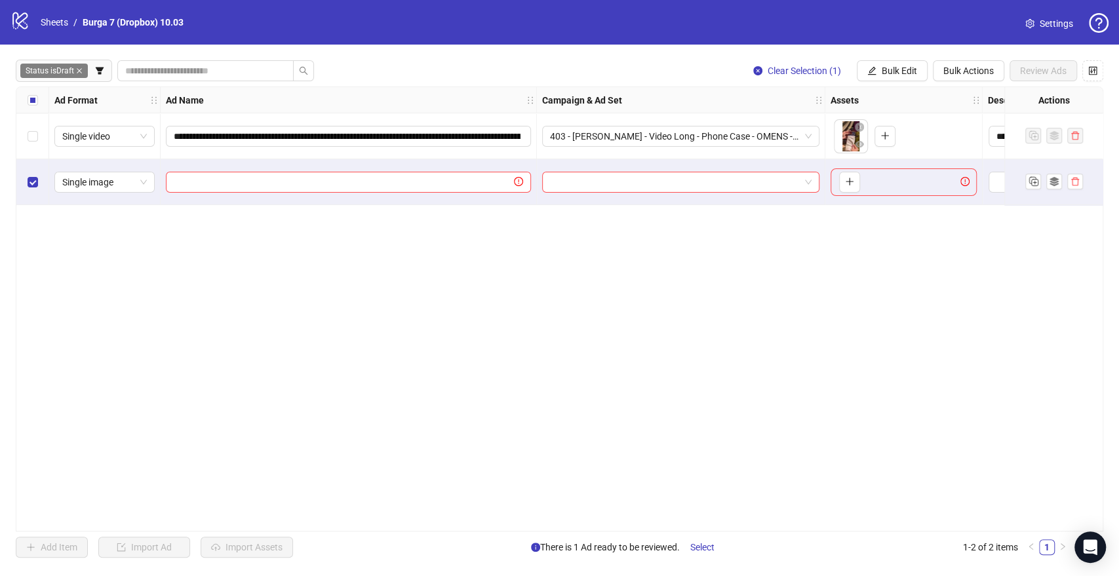
click at [459, 377] on div "**********" at bounding box center [559, 309] width 1087 height 445
click at [981, 71] on span "Bulk Actions" at bounding box center [968, 71] width 50 height 10
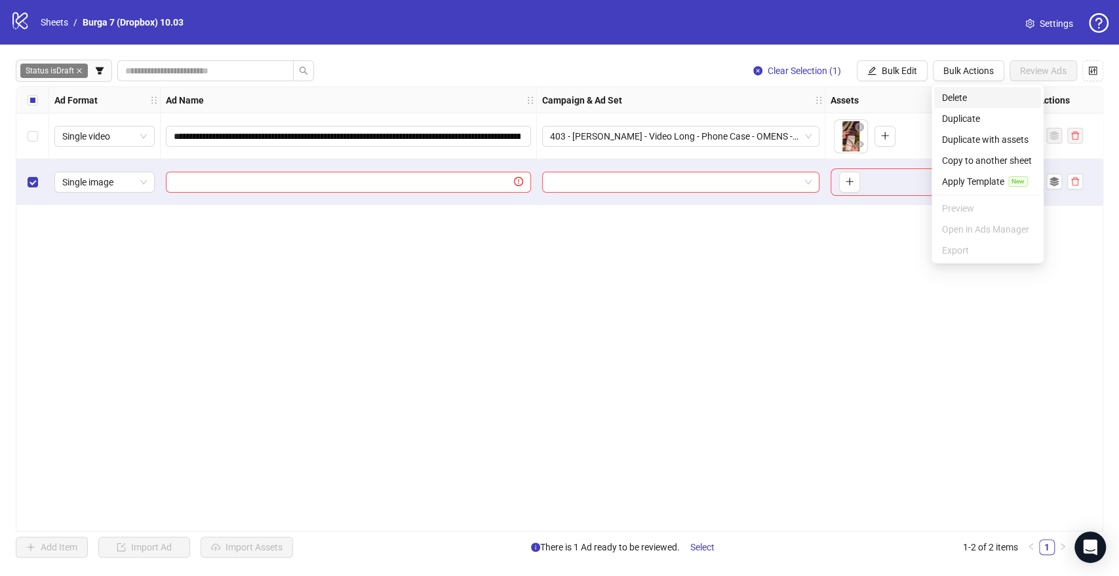
click at [981, 96] on span "Delete" at bounding box center [987, 97] width 91 height 14
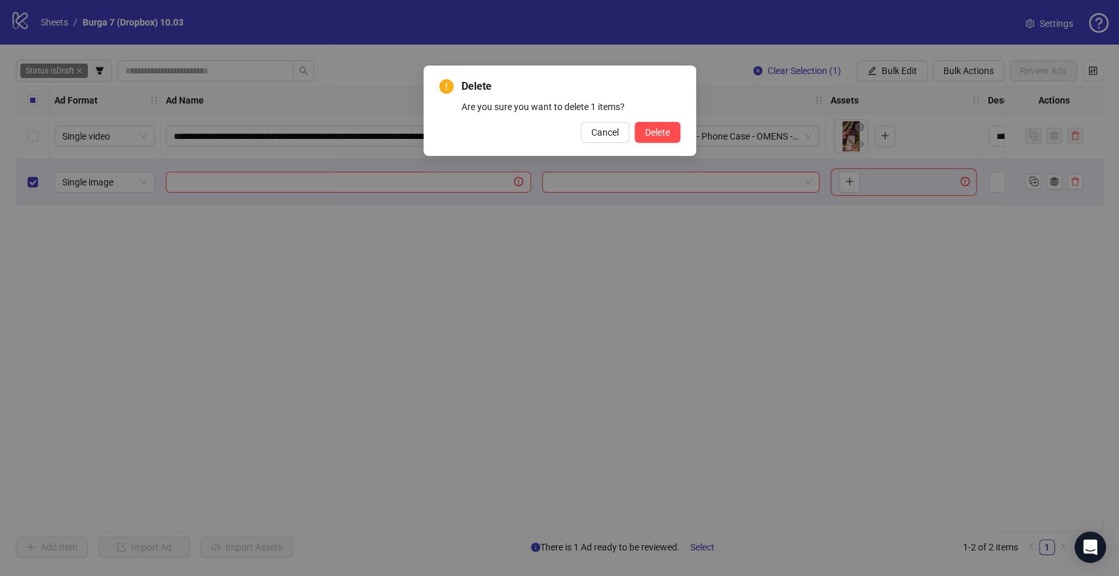
drag, startPoint x: 665, startPoint y: 132, endPoint x: 610, endPoint y: 164, distance: 63.7
click at [664, 132] on span "Delete" at bounding box center [657, 132] width 25 height 10
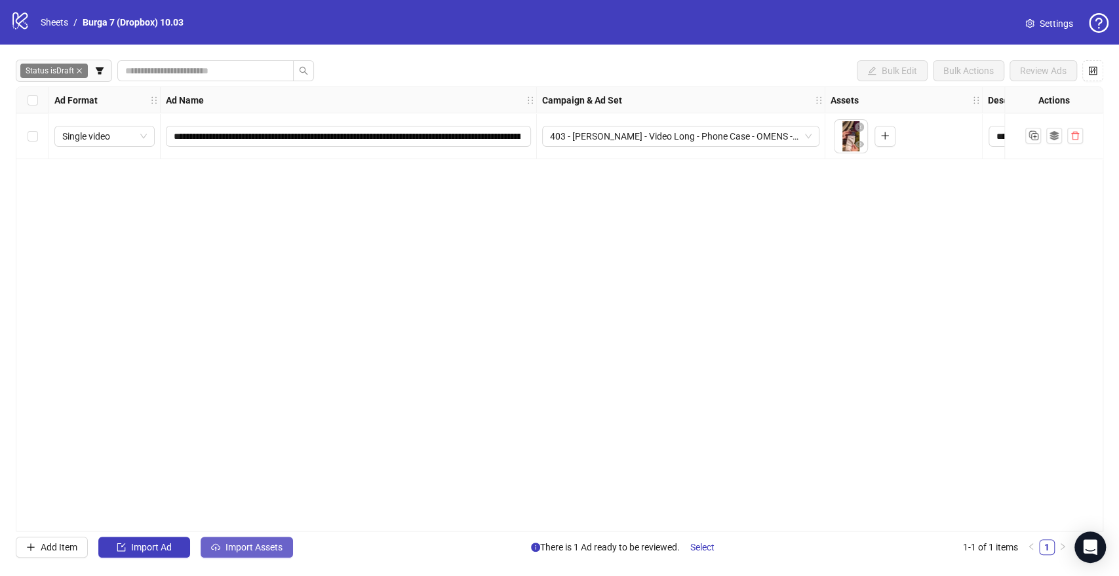
click at [239, 544] on span "Import Assets" at bounding box center [253, 547] width 57 height 10
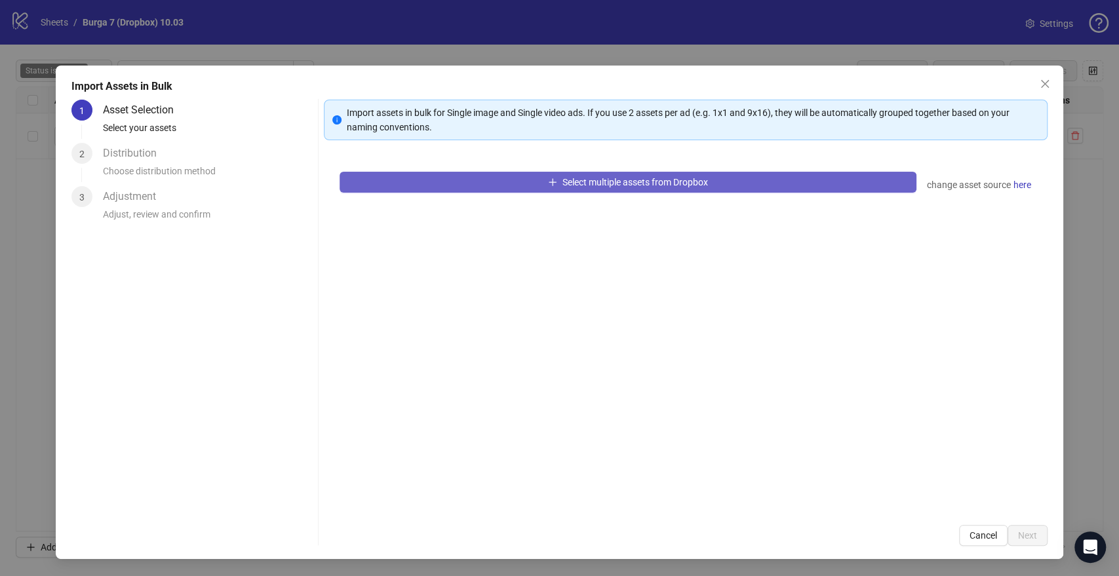
click at [490, 180] on button "Select multiple assets from Dropbox" at bounding box center [628, 182] width 576 height 21
click at [524, 187] on button "Select multiple assets from Dropbox" at bounding box center [628, 182] width 576 height 21
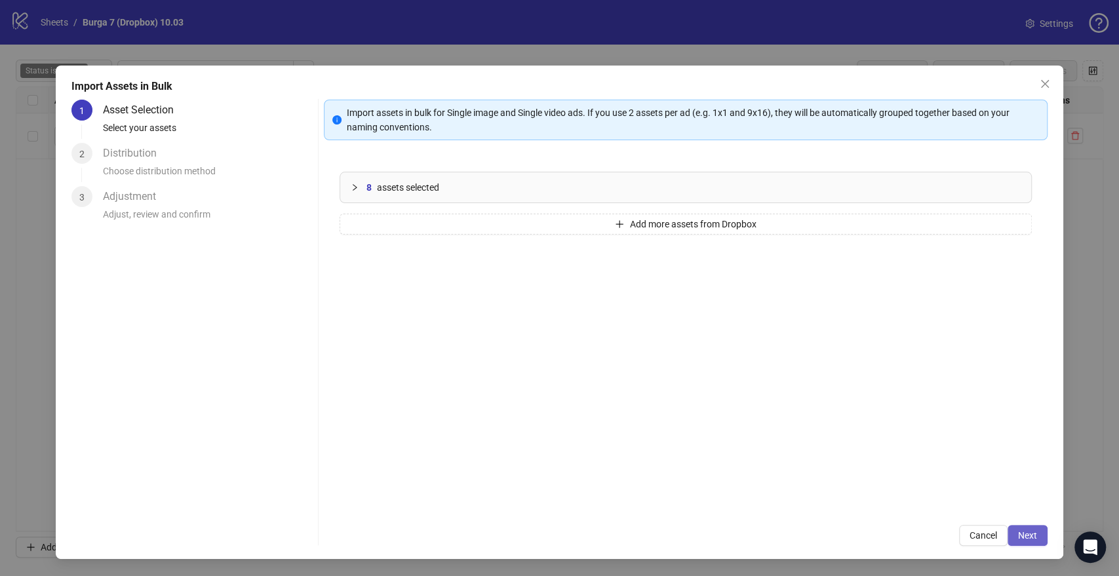
click at [1032, 535] on span "Next" at bounding box center [1027, 535] width 19 height 10
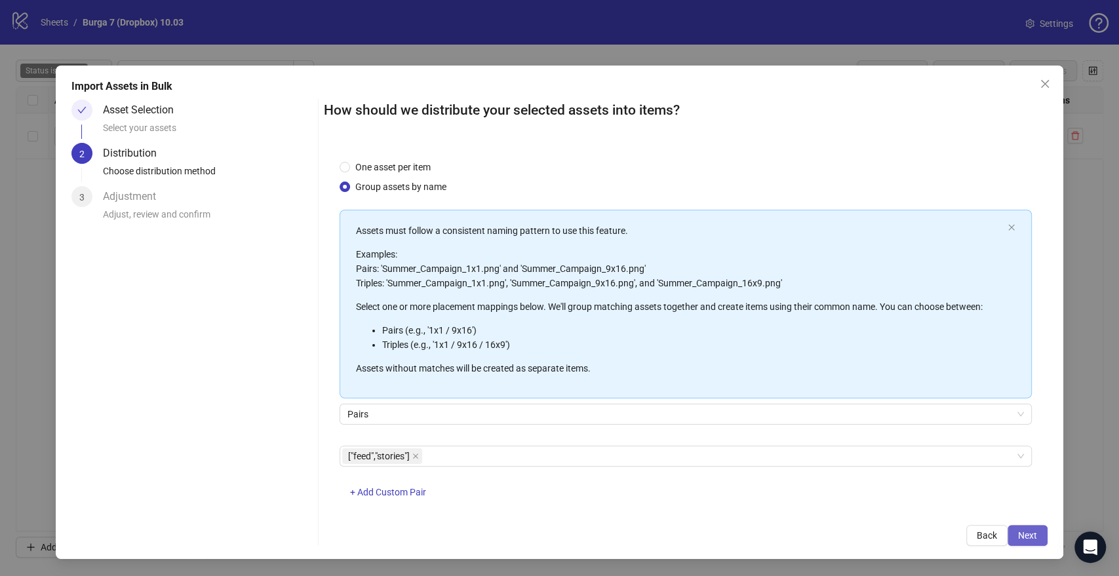
click at [1028, 530] on span "Next" at bounding box center [1027, 535] width 19 height 10
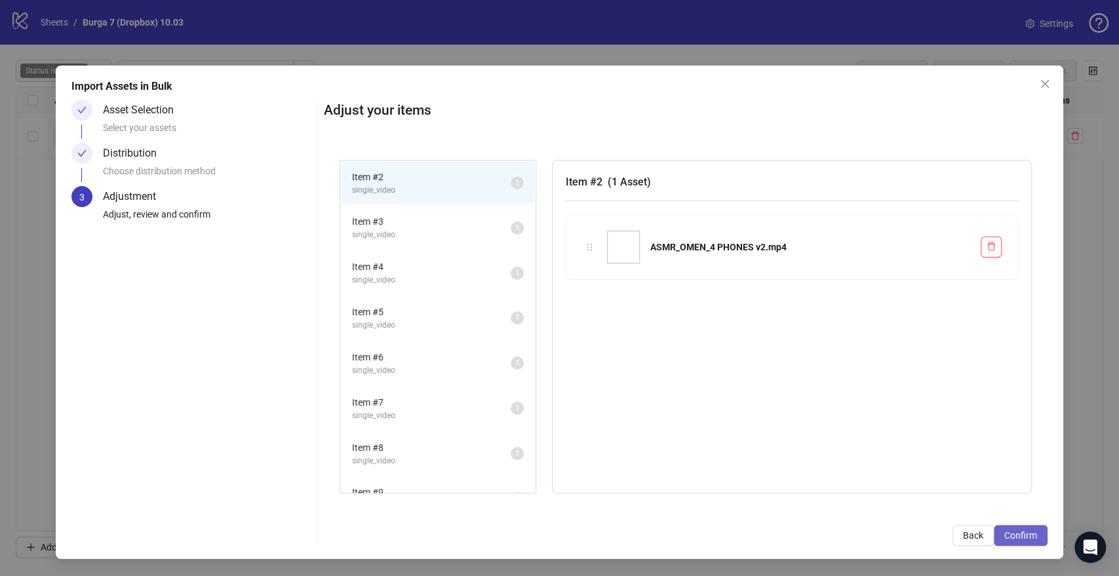
click at [1028, 533] on span "Confirm" at bounding box center [1020, 535] width 33 height 10
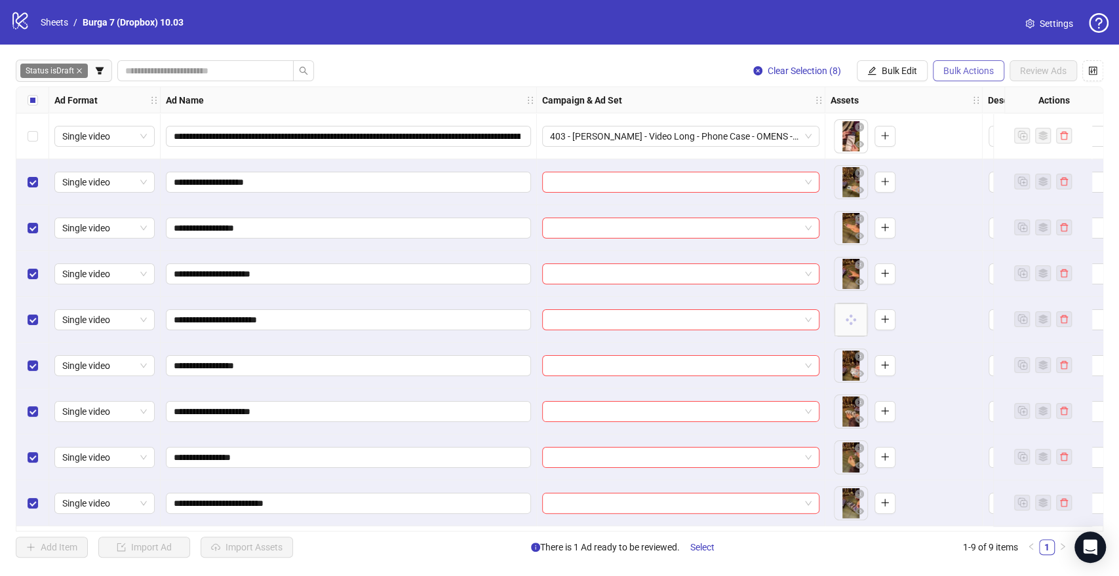
click at [948, 67] on span "Bulk Actions" at bounding box center [968, 71] width 50 height 10
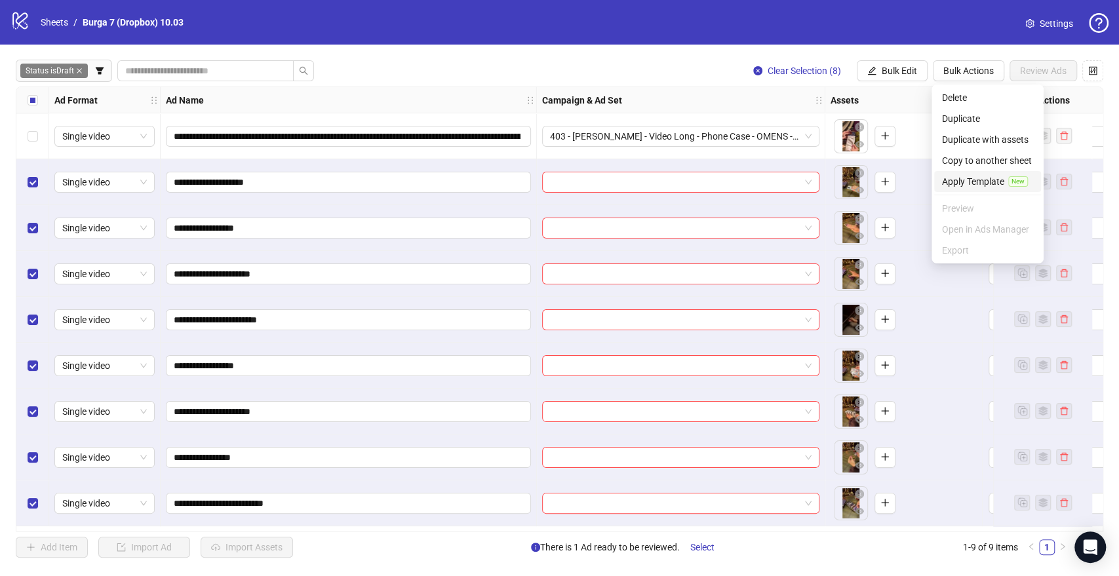
click at [955, 182] on span "Apply Template" at bounding box center [973, 181] width 62 height 14
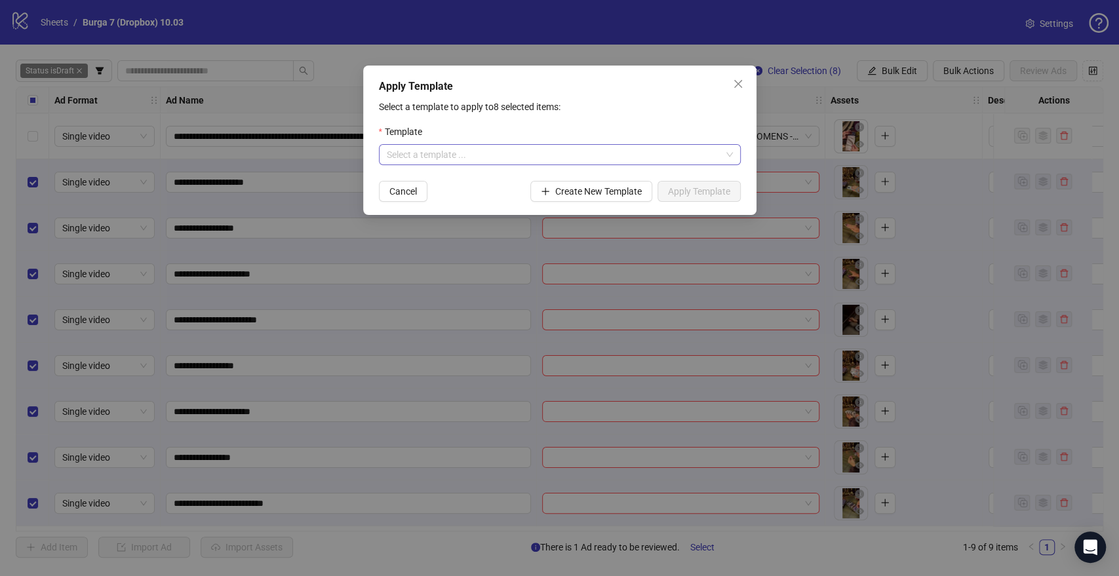
click at [445, 144] on div "Template" at bounding box center [560, 135] width 362 height 20
click at [441, 151] on input "search" at bounding box center [554, 155] width 334 height 20
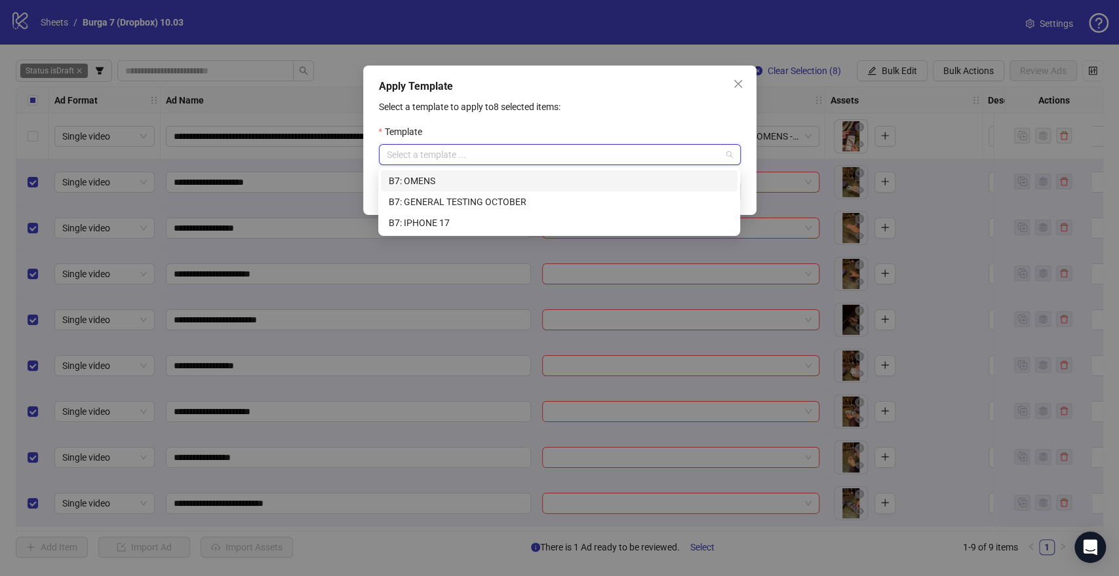
click at [432, 178] on div "B7: OMENS" at bounding box center [559, 181] width 341 height 14
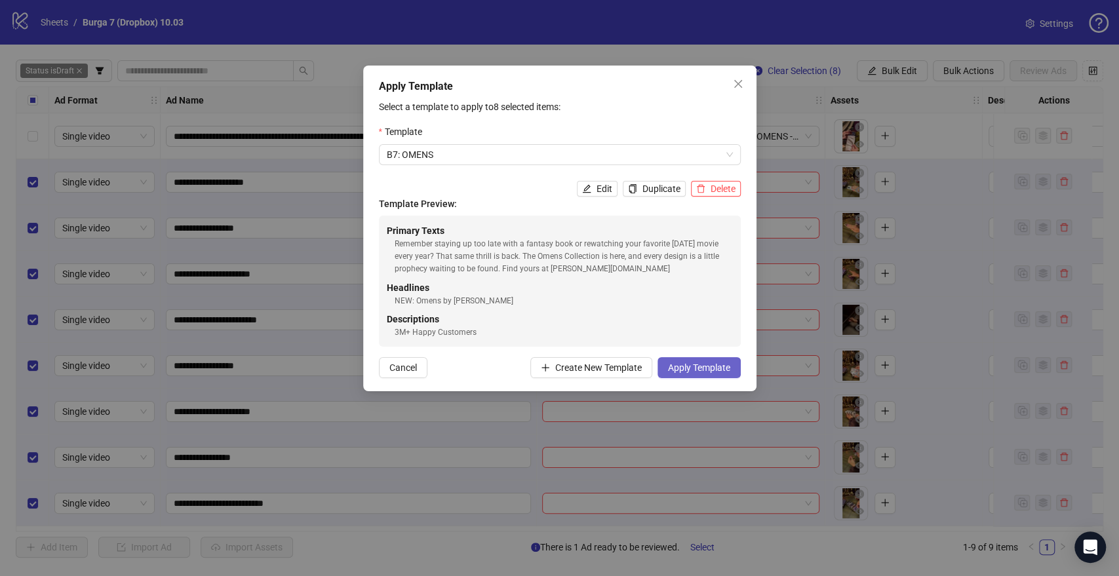
click at [723, 363] on span "Apply Template" at bounding box center [699, 367] width 62 height 10
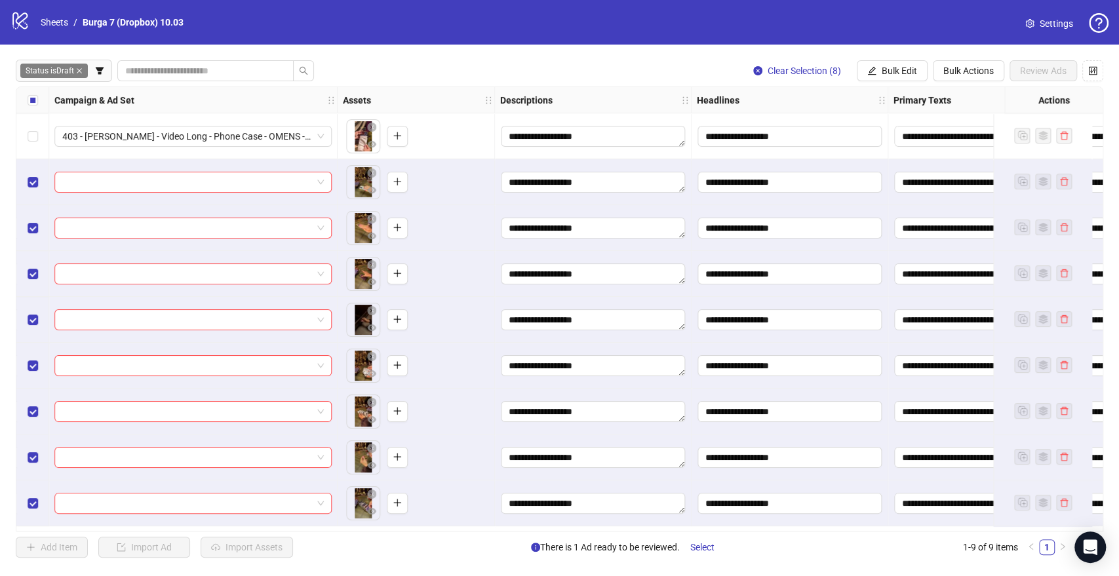
scroll to position [0, 509]
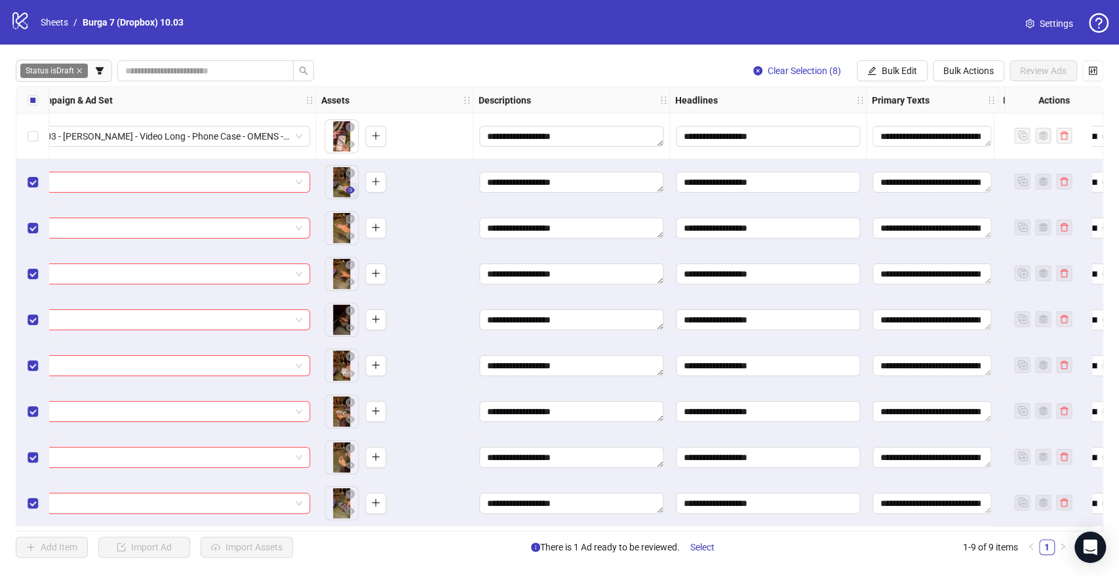
click at [349, 191] on icon "eye" at bounding box center [349, 190] width 9 height 7
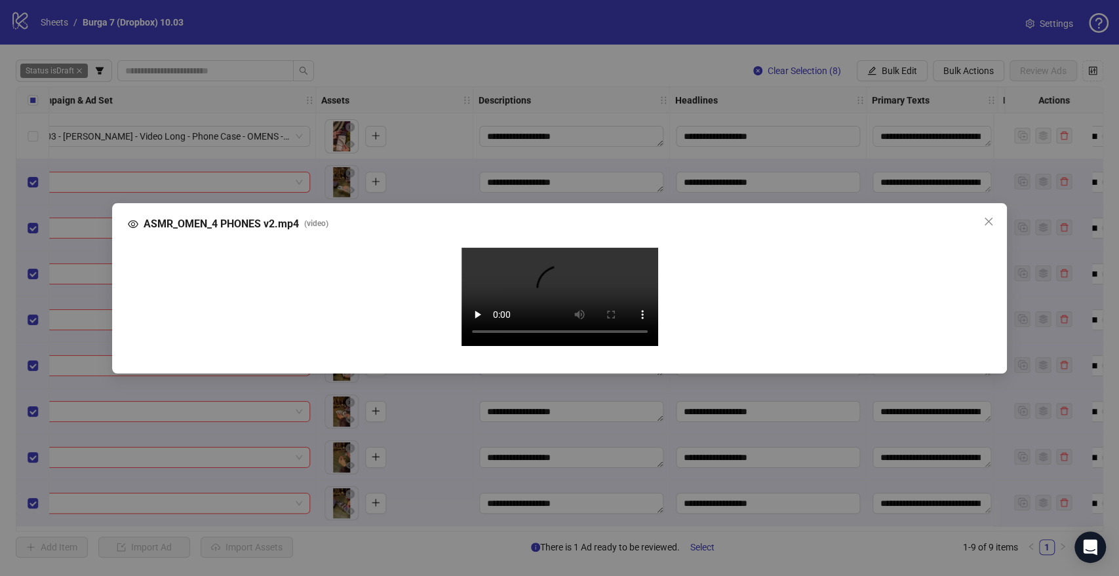
click at [572, 288] on video "Your browser does not support the video tag." at bounding box center [559, 297] width 197 height 98
click at [988, 216] on icon "close" at bounding box center [988, 221] width 10 height 10
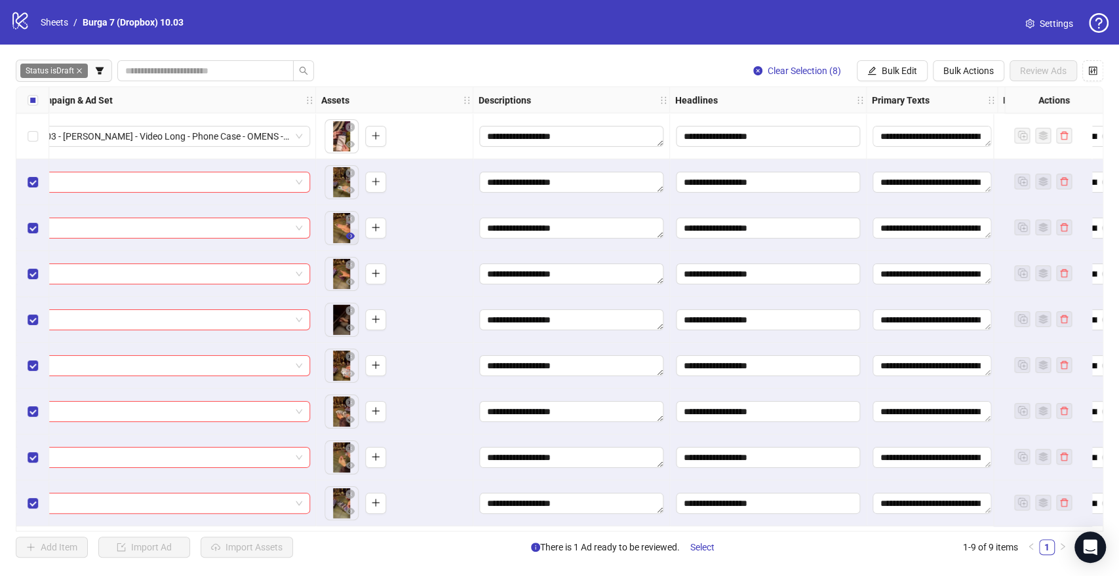
click at [351, 235] on icon "eye" at bounding box center [349, 236] width 9 height 7
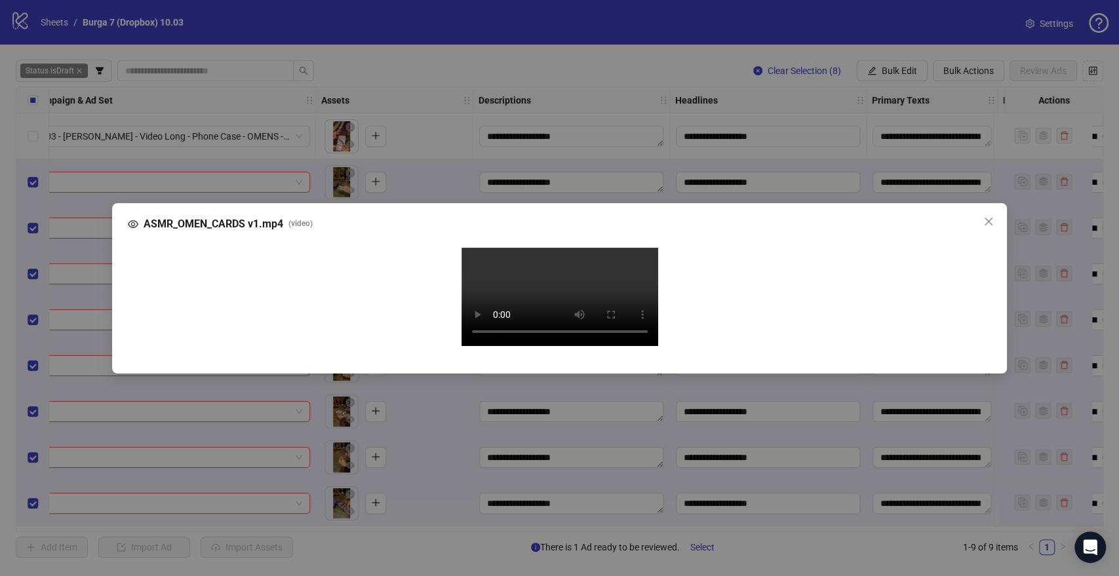
click at [540, 281] on video "Your browser does not support the video tag." at bounding box center [559, 297] width 197 height 98
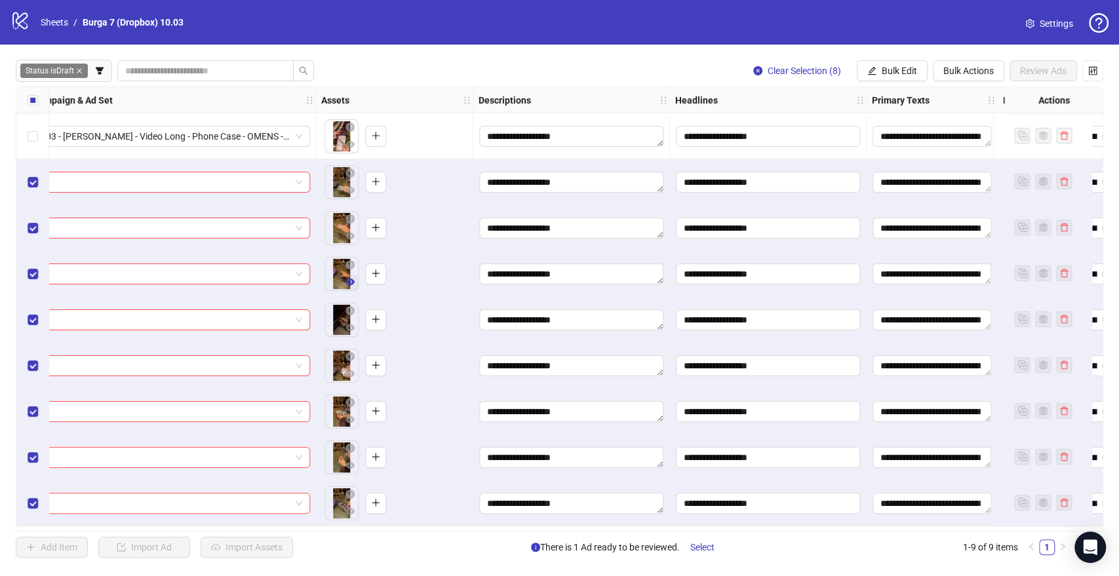
click at [348, 282] on icon "eye" at bounding box center [349, 282] width 9 height 7
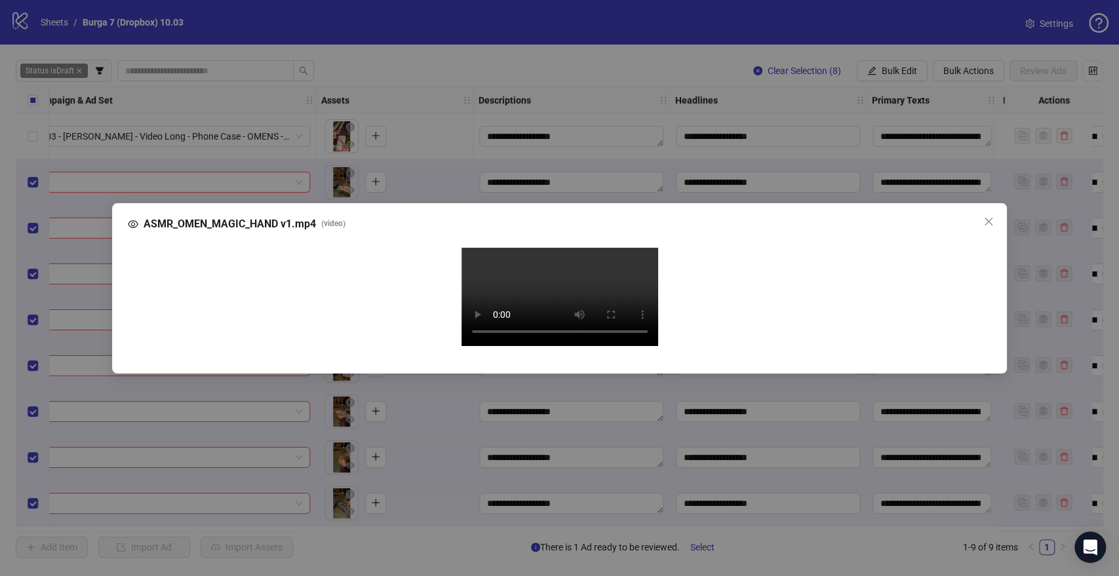
click at [539, 292] on video "Your browser does not support the video tag." at bounding box center [559, 297] width 197 height 98
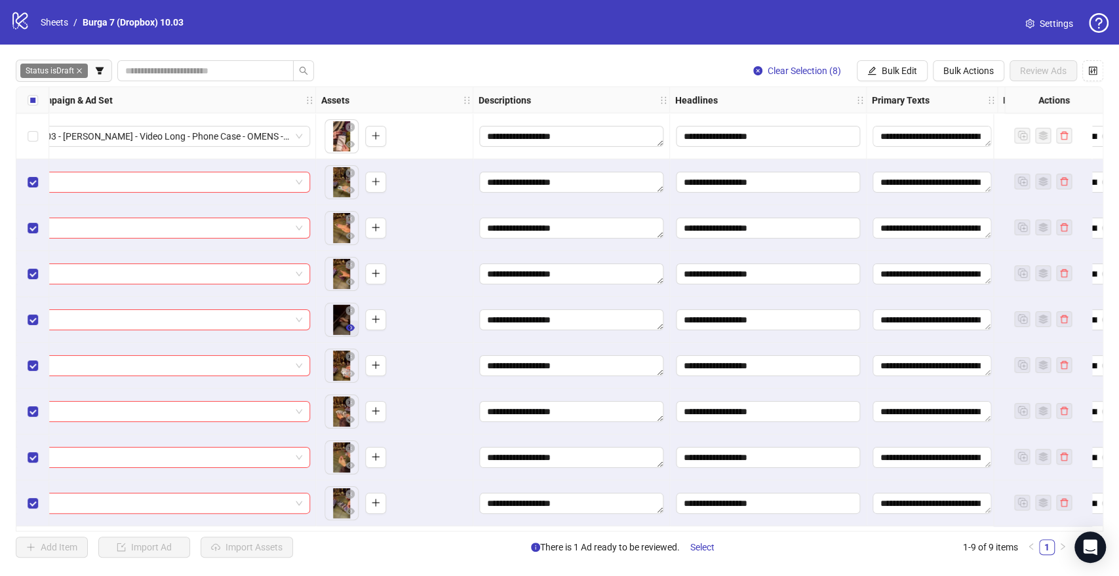
click at [352, 328] on icon "eye" at bounding box center [349, 327] width 9 height 7
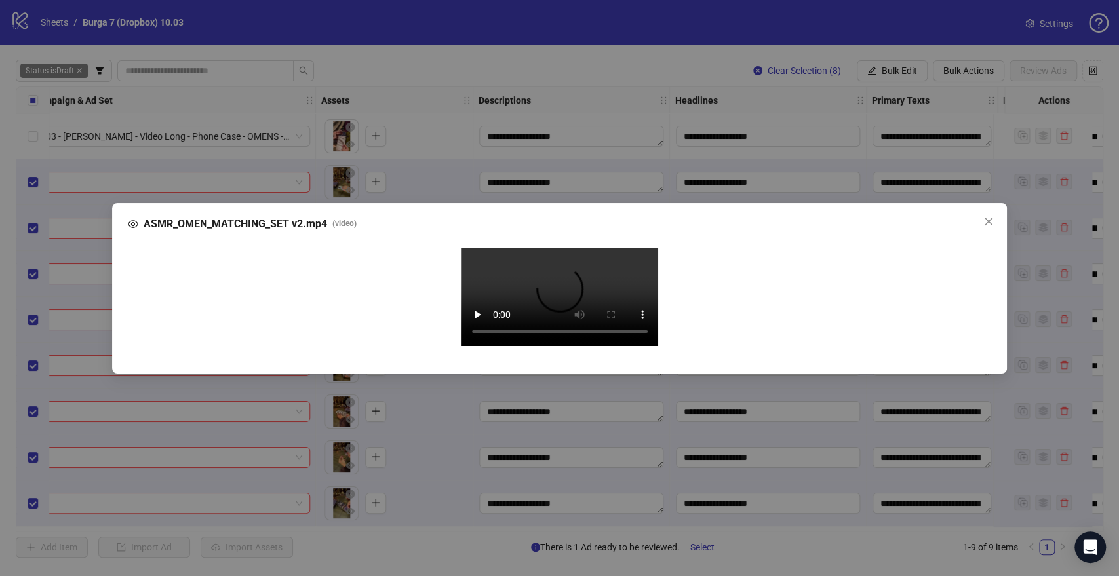
click at [552, 292] on video "Your browser does not support the video tag." at bounding box center [559, 297] width 197 height 98
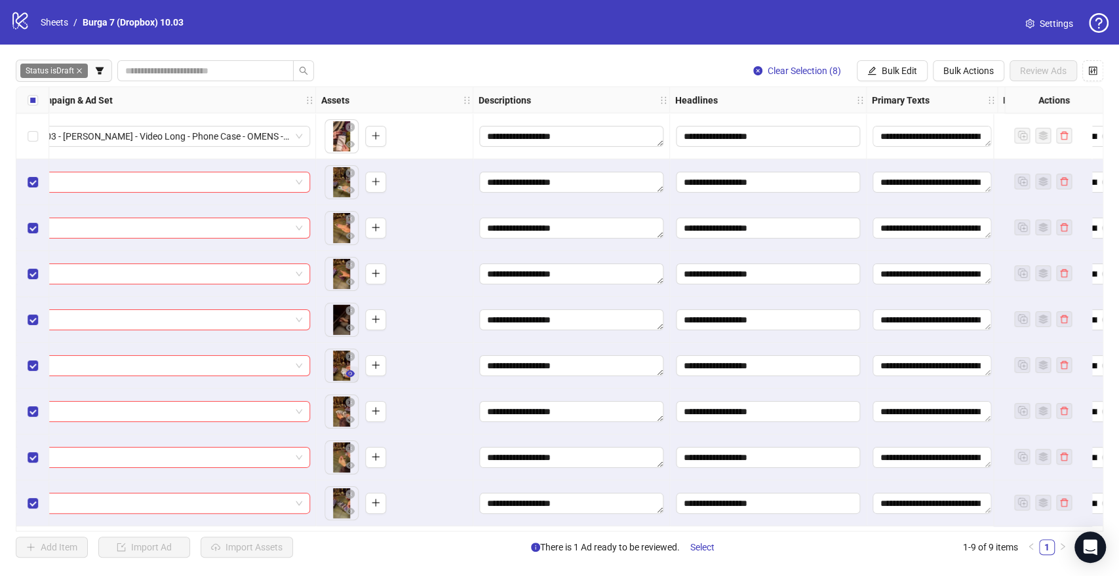
click at [351, 376] on icon "eye" at bounding box center [349, 373] width 9 height 7
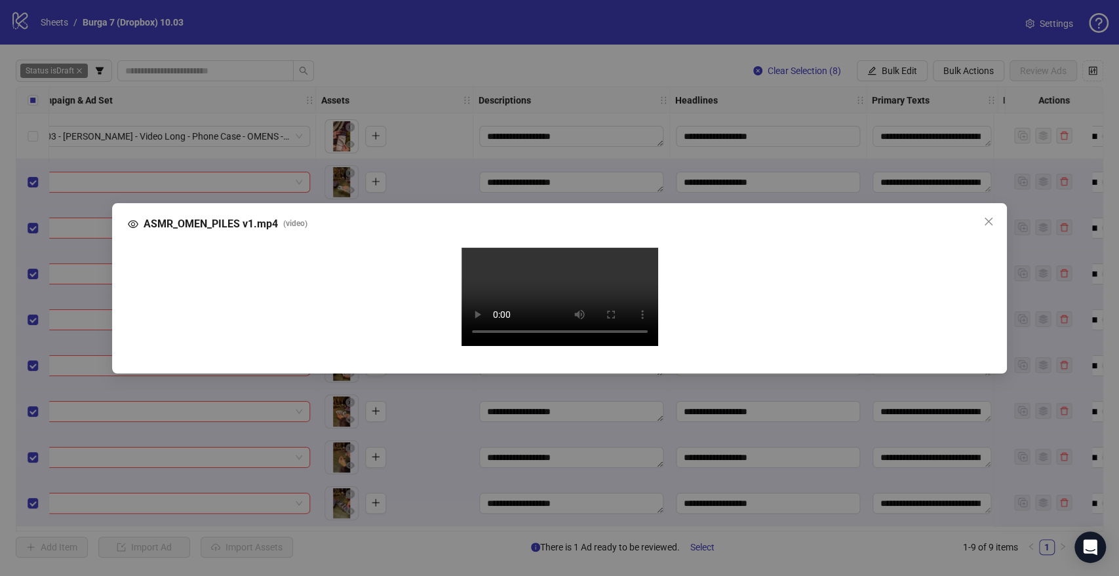
click at [553, 298] on video "Your browser does not support the video tag." at bounding box center [559, 297] width 197 height 98
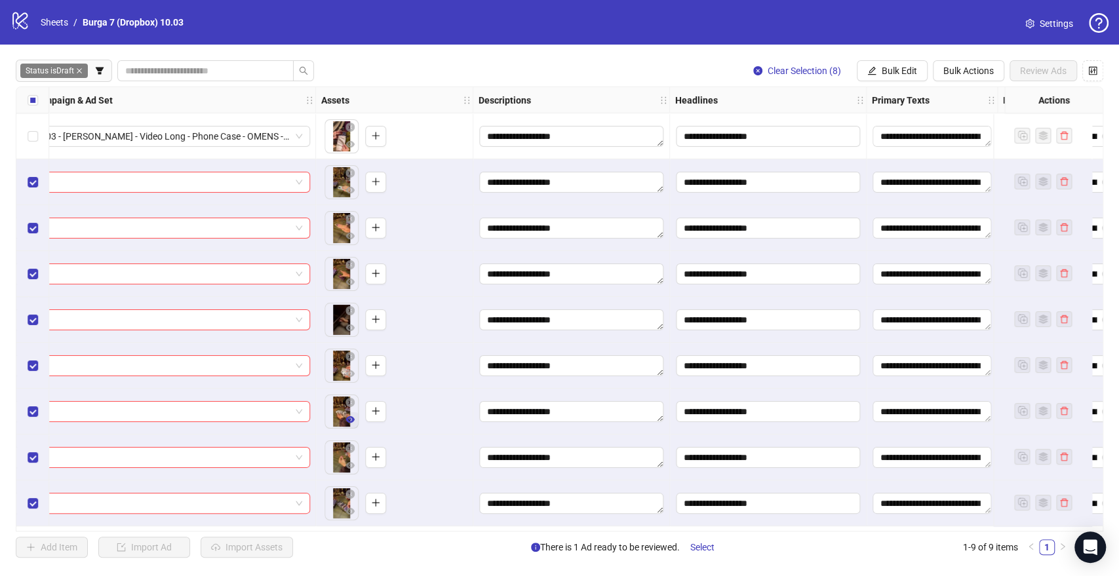
click at [357, 419] on button "button" at bounding box center [350, 420] width 16 height 16
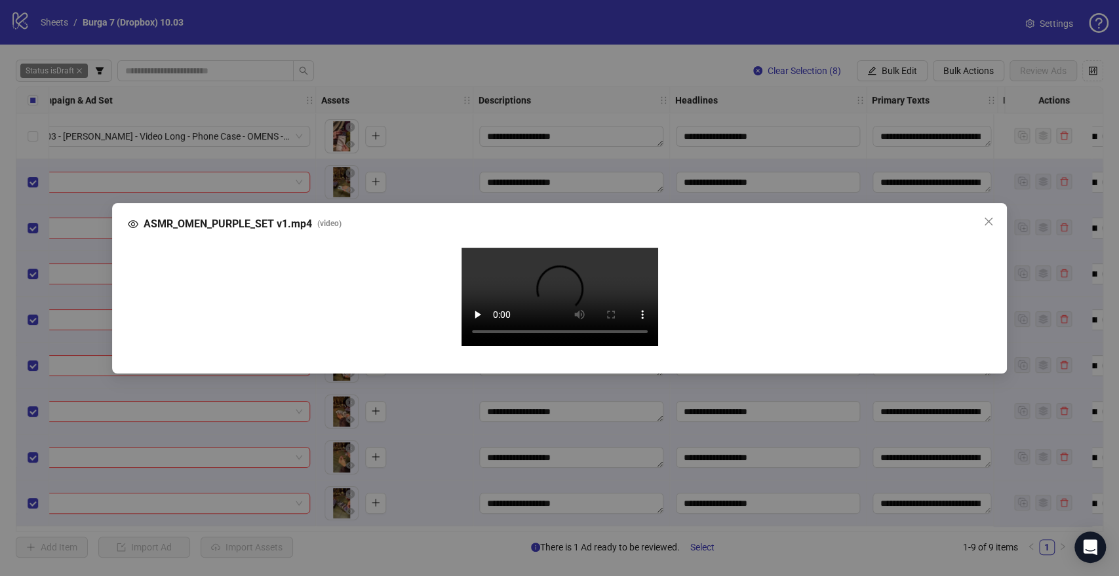
click at [552, 283] on video "Your browser does not support the video tag." at bounding box center [559, 297] width 197 height 98
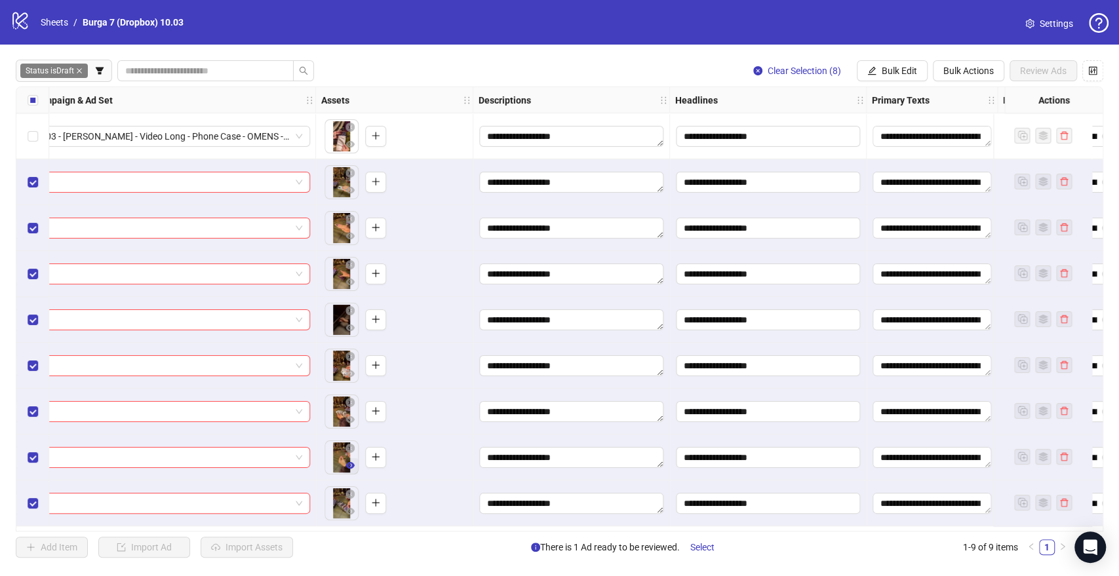
click at [353, 459] on button "button" at bounding box center [350, 466] width 16 height 16
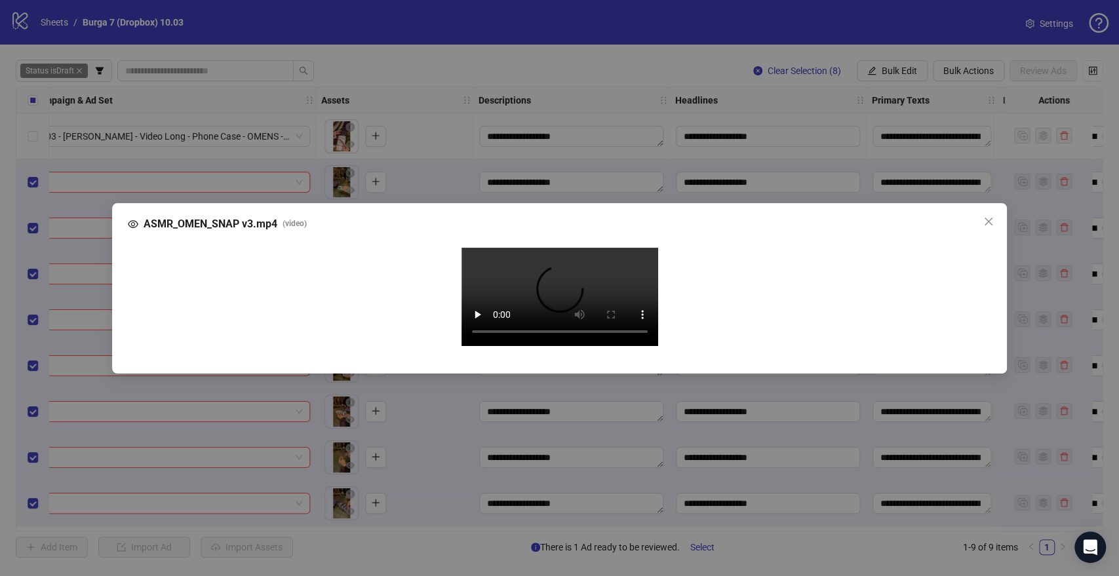
click at [544, 275] on video "Your browser does not support the video tag." at bounding box center [559, 297] width 197 height 98
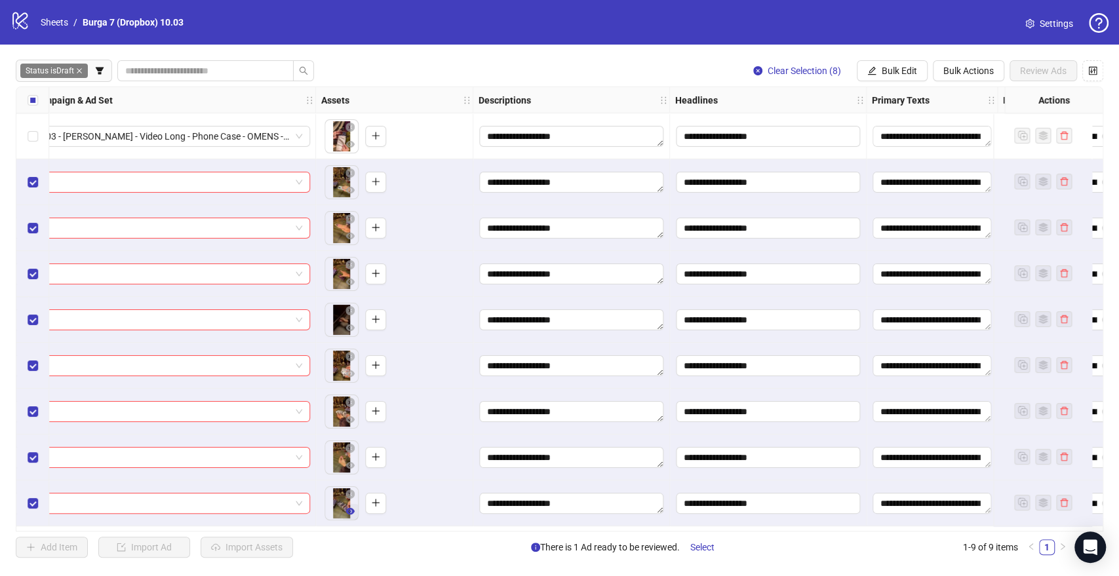
click at [354, 507] on button "button" at bounding box center [350, 512] width 16 height 16
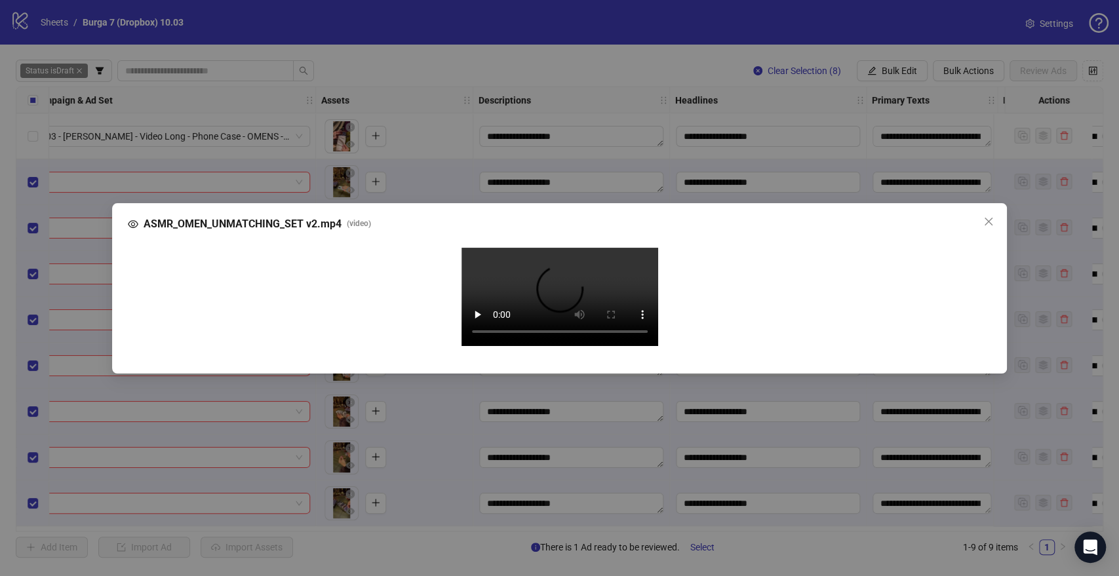
click at [541, 271] on video "Your browser does not support the video tag." at bounding box center [559, 297] width 197 height 98
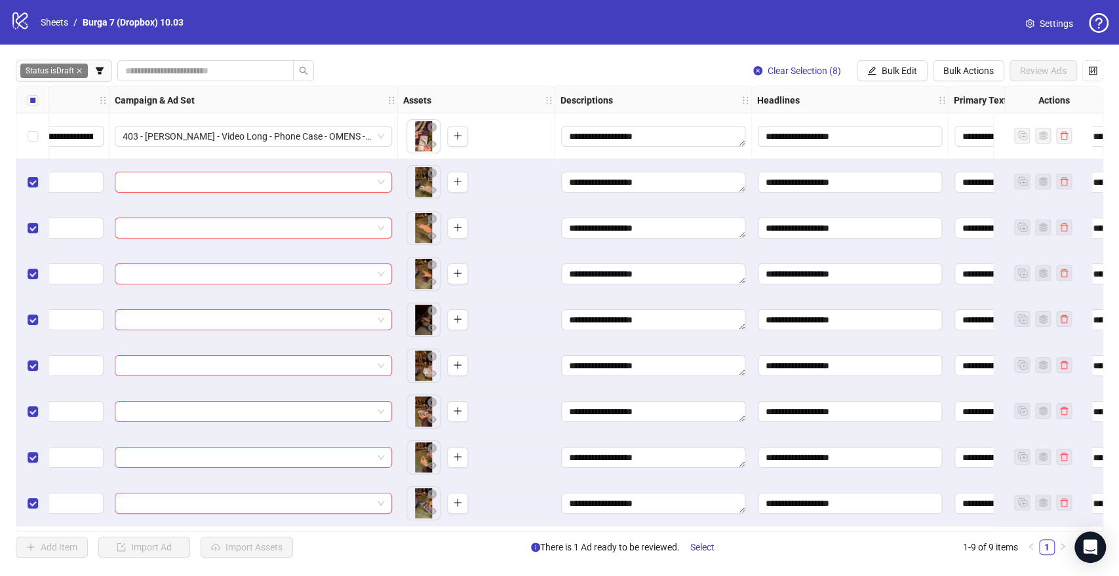
scroll to position [0, 437]
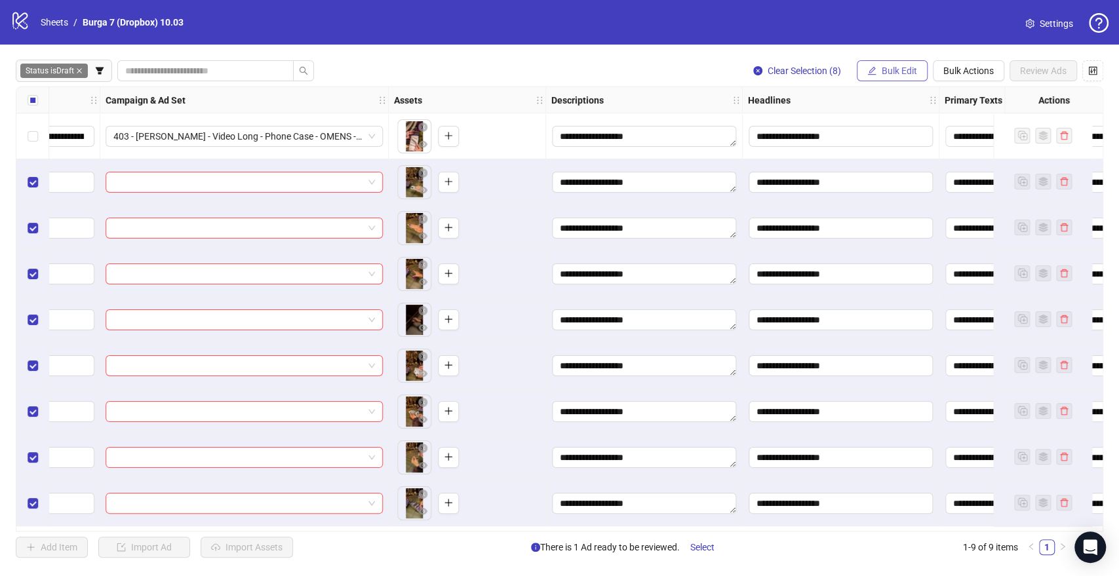
click at [898, 73] on span "Bulk Edit" at bounding box center [899, 71] width 35 height 10
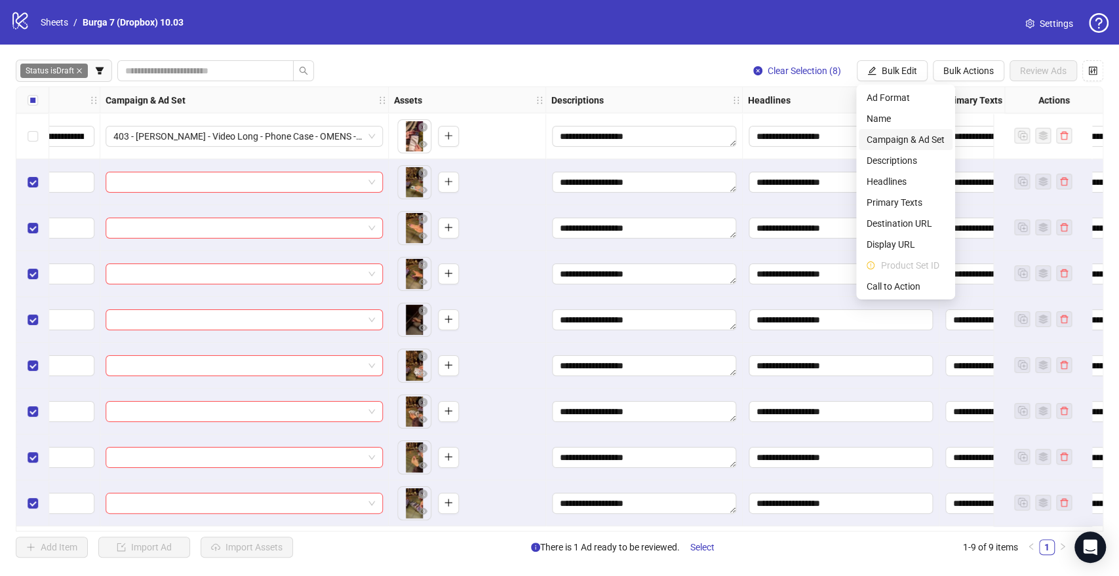
click at [895, 140] on span "Campaign & Ad Set" at bounding box center [905, 139] width 78 height 14
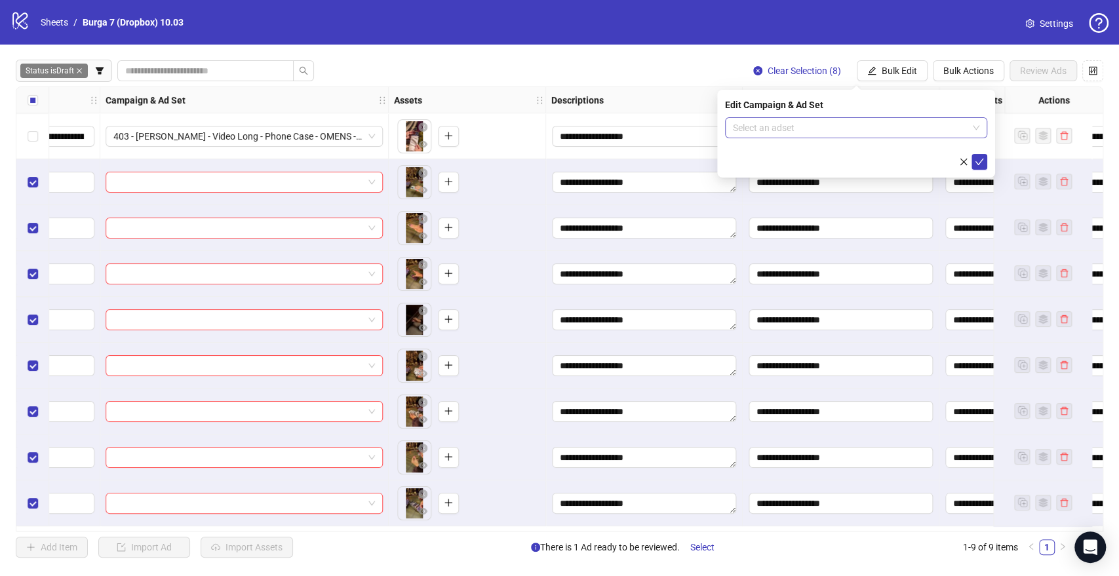
click at [735, 130] on input "search" at bounding box center [850, 128] width 235 height 20
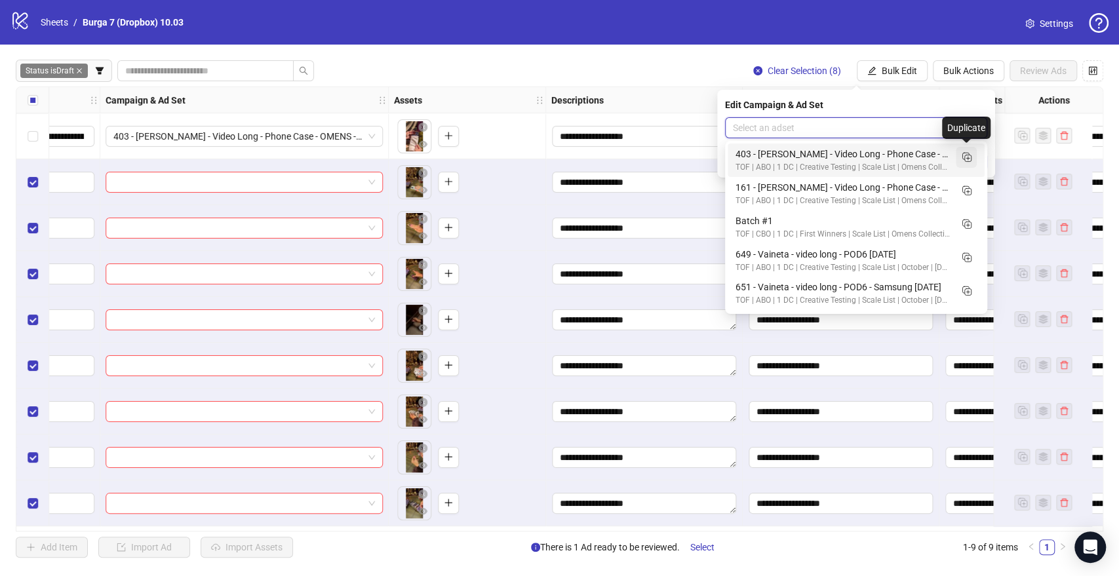
click at [965, 151] on icon "Duplicate" at bounding box center [966, 156] width 13 height 13
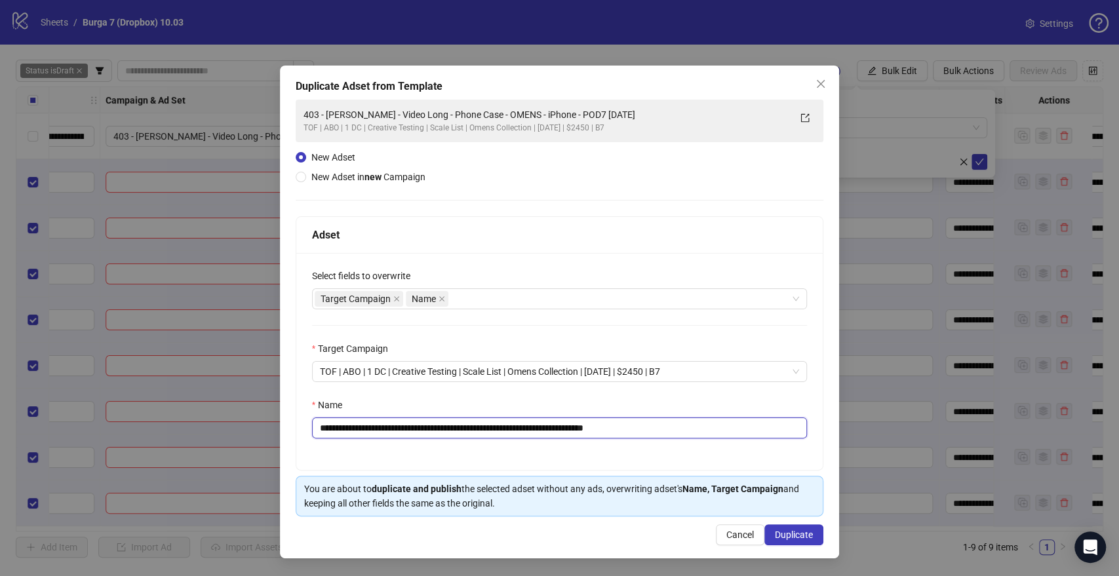
drag, startPoint x: 632, startPoint y: 423, endPoint x: 724, endPoint y: 415, distance: 92.2
click at [724, 415] on div "**********" at bounding box center [560, 418] width 496 height 41
drag, startPoint x: 577, startPoint y: 425, endPoint x: 84, endPoint y: 404, distance: 494.0
click at [84, 404] on div "**********" at bounding box center [559, 288] width 1119 height 576
type input "**********"
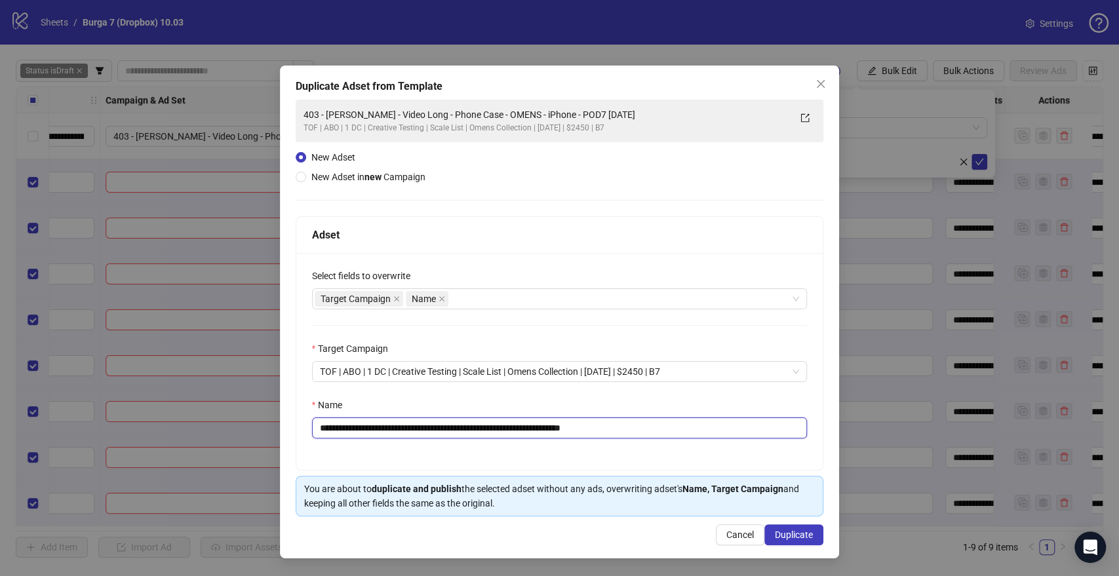
click at [320, 429] on input "**********" at bounding box center [560, 428] width 496 height 21
drag, startPoint x: 579, startPoint y: 426, endPoint x: 0, endPoint y: 389, distance: 580.6
click at [0, 389] on div "**********" at bounding box center [559, 288] width 1119 height 576
click at [400, 424] on input "**********" at bounding box center [560, 428] width 496 height 21
click at [491, 429] on input "**********" at bounding box center [560, 428] width 496 height 21
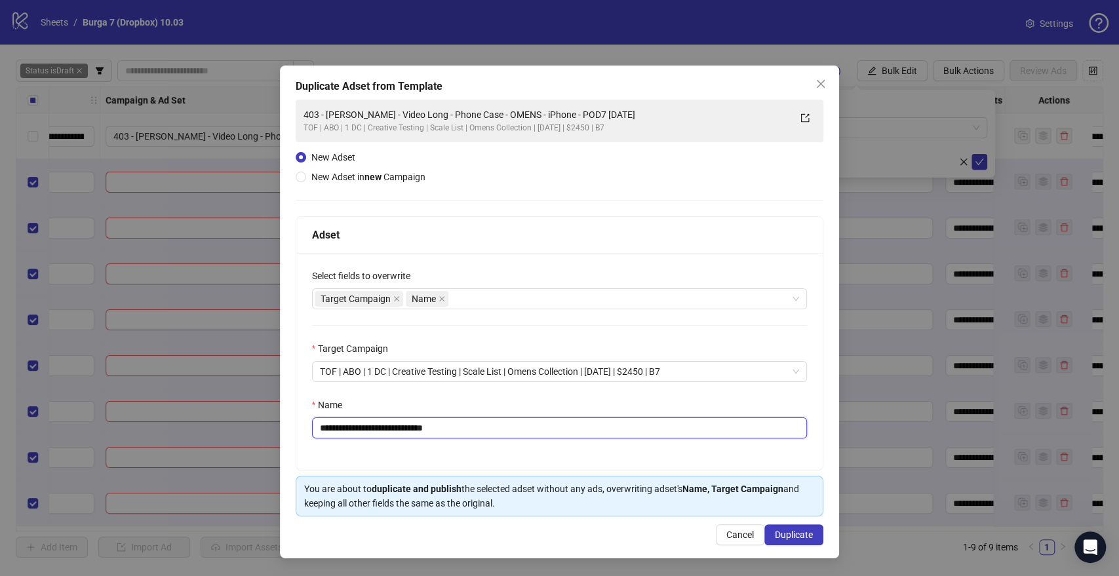
click at [494, 431] on input "**********" at bounding box center [560, 428] width 496 height 21
click at [495, 429] on input "**********" at bounding box center [560, 428] width 496 height 21
type input "**********"
click at [817, 85] on icon "close" at bounding box center [820, 84] width 10 height 10
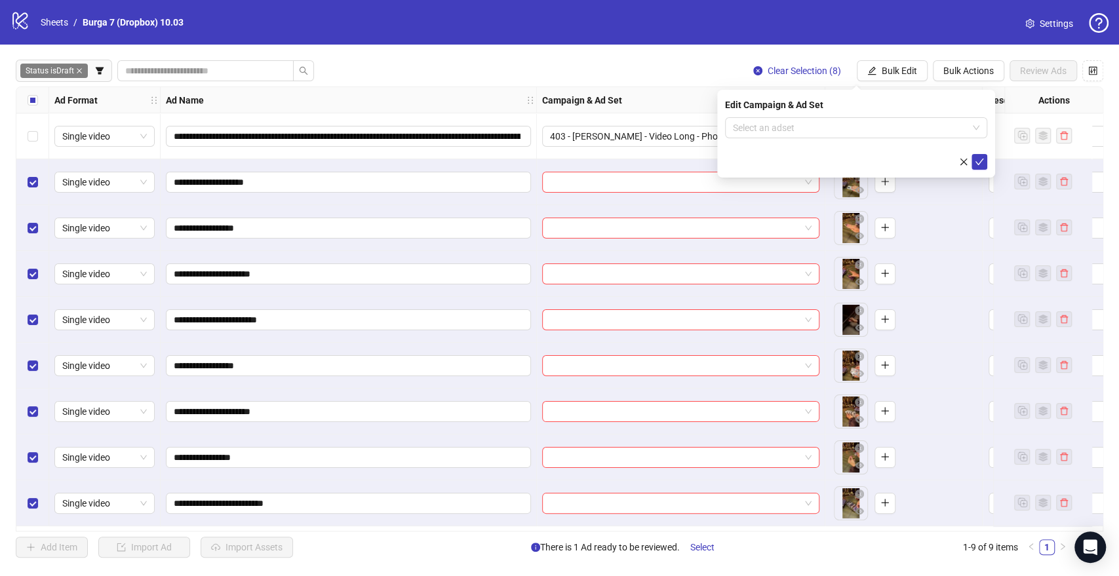
scroll to position [0, 0]
click at [600, 73] on div "Status is Draft Clear Selection (8) Bulk Edit Bulk Actions Review Ads" at bounding box center [559, 70] width 1087 height 21
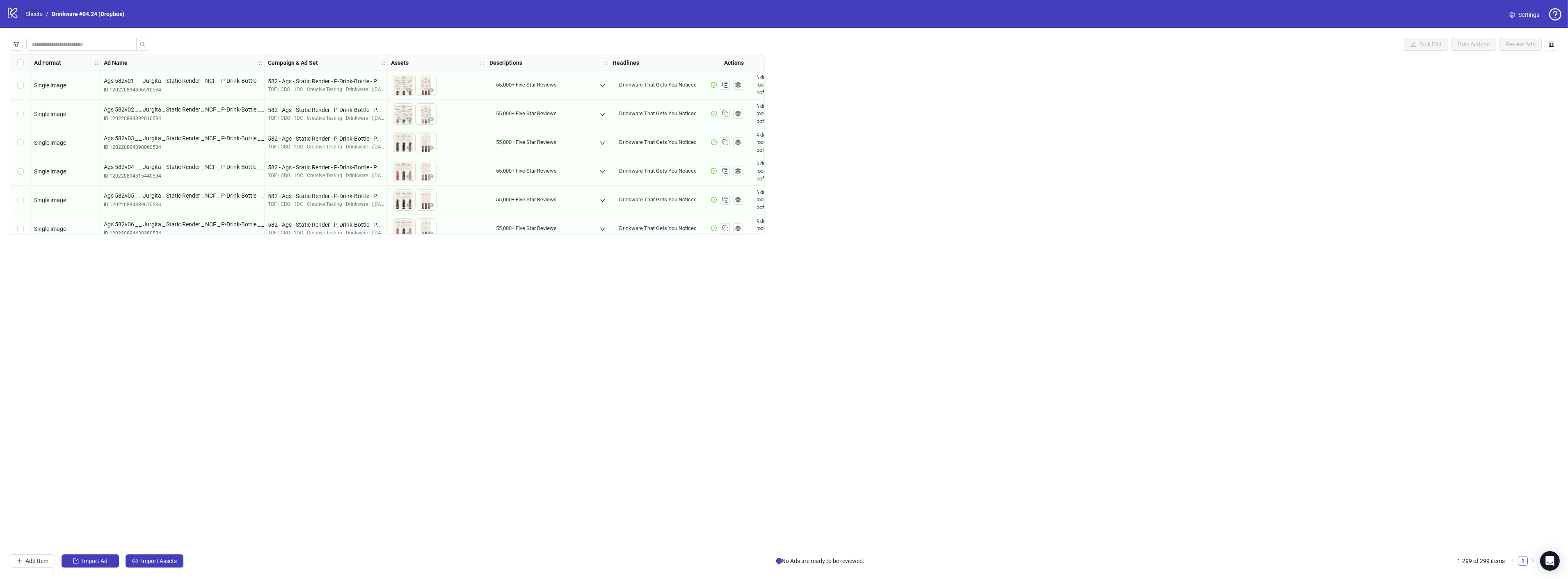
click at [35, 14] on link "Sheets" at bounding box center [34, 14] width 21 height 9
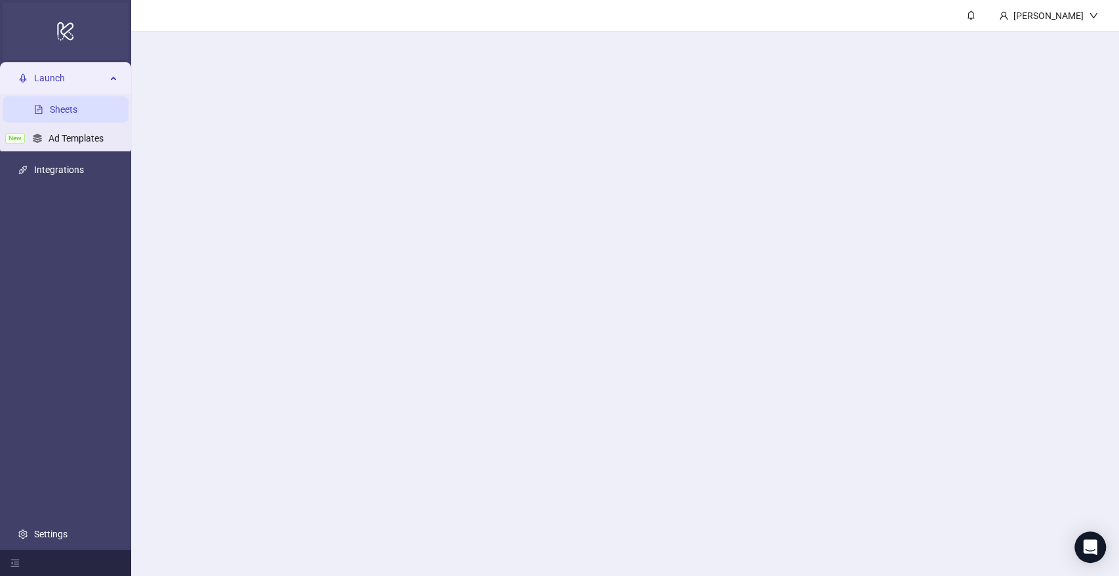
drag, startPoint x: 56, startPoint y: 23, endPoint x: 49, endPoint y: 20, distance: 7.3
click at [49, 20] on div "logo/logo-mobile" at bounding box center [66, 31] width 126 height 57
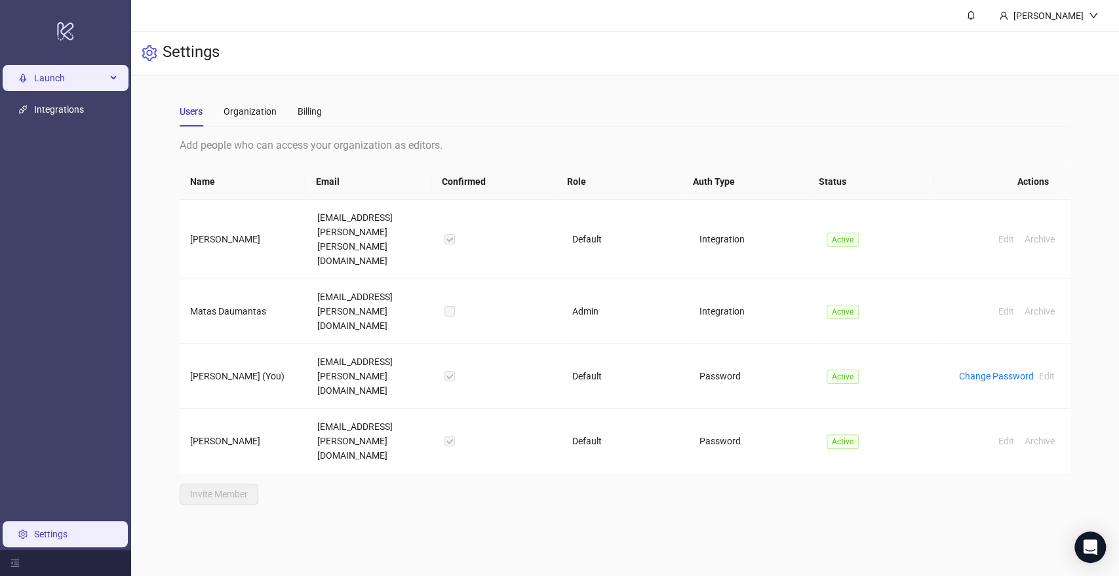
click at [67, 75] on span "Launch" at bounding box center [70, 78] width 72 height 26
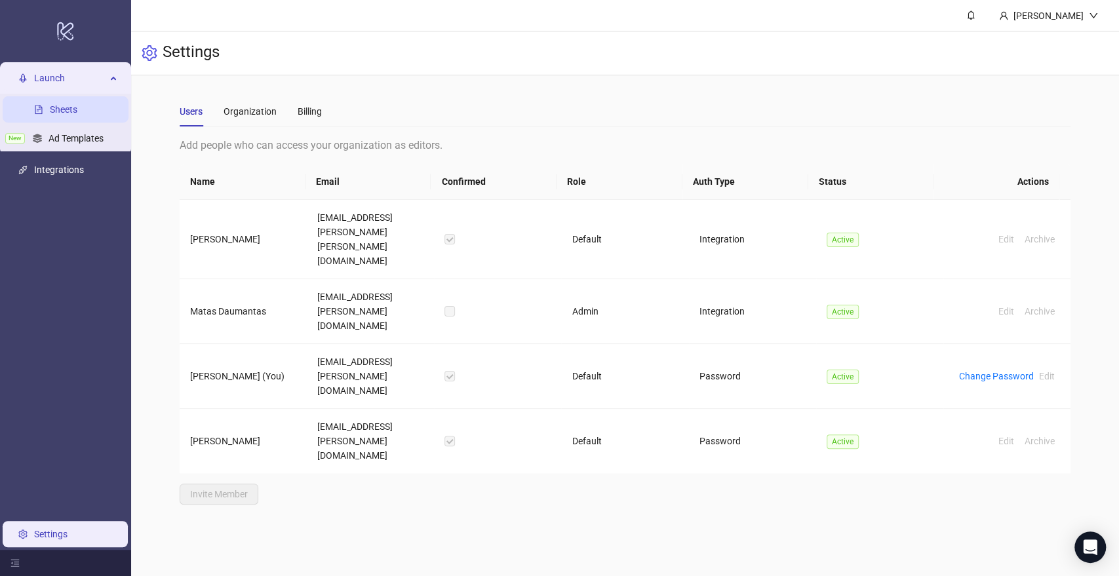
click at [58, 112] on link "Sheets" at bounding box center [64, 109] width 28 height 10
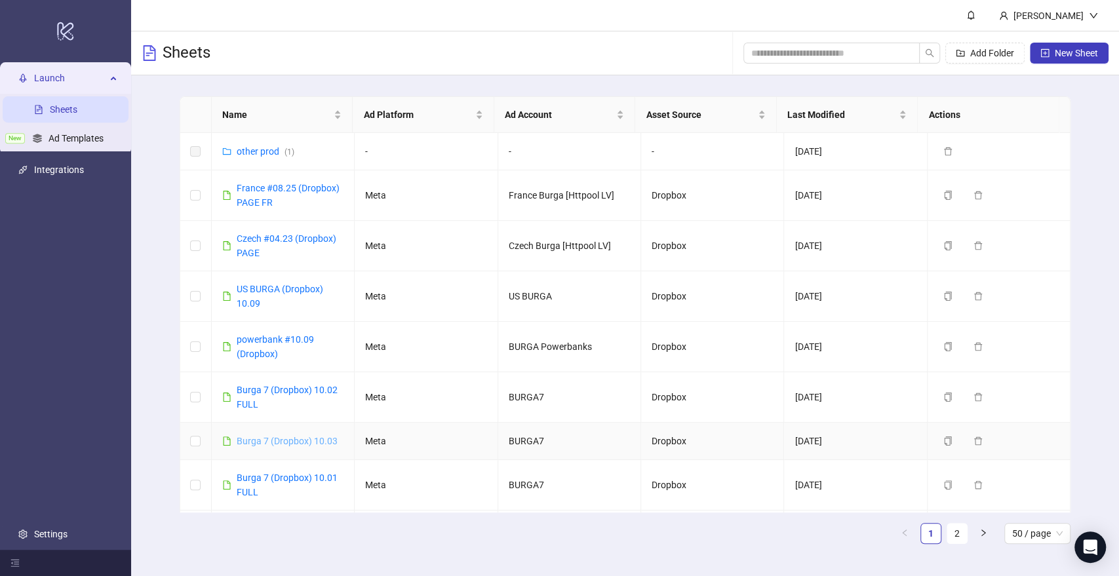
click at [269, 436] on link "Burga 7 (Dropbox) 10.03" at bounding box center [287, 441] width 101 height 10
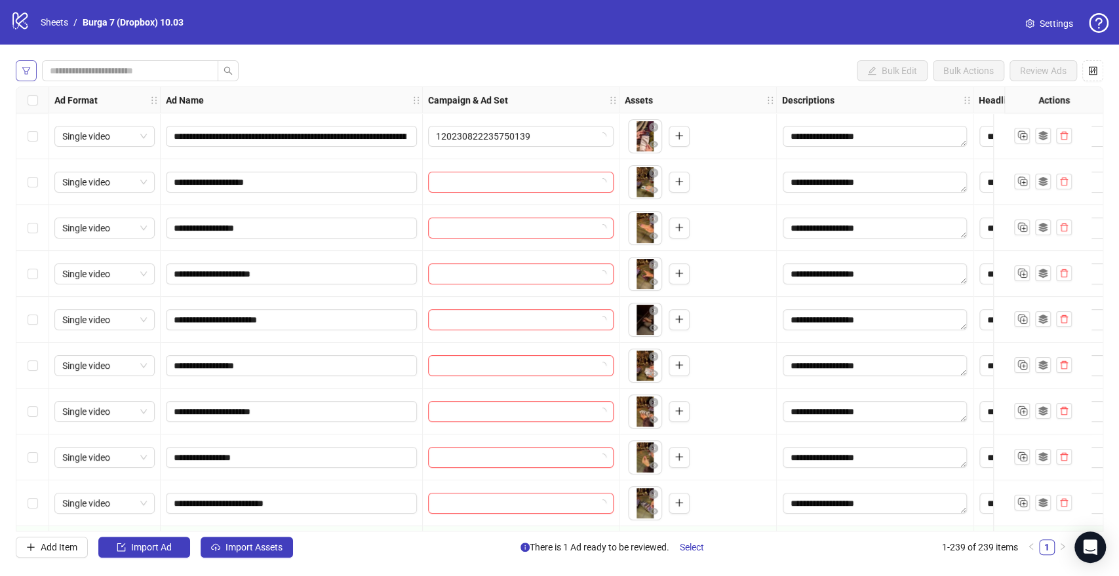
click at [33, 71] on button "button" at bounding box center [26, 70] width 21 height 21
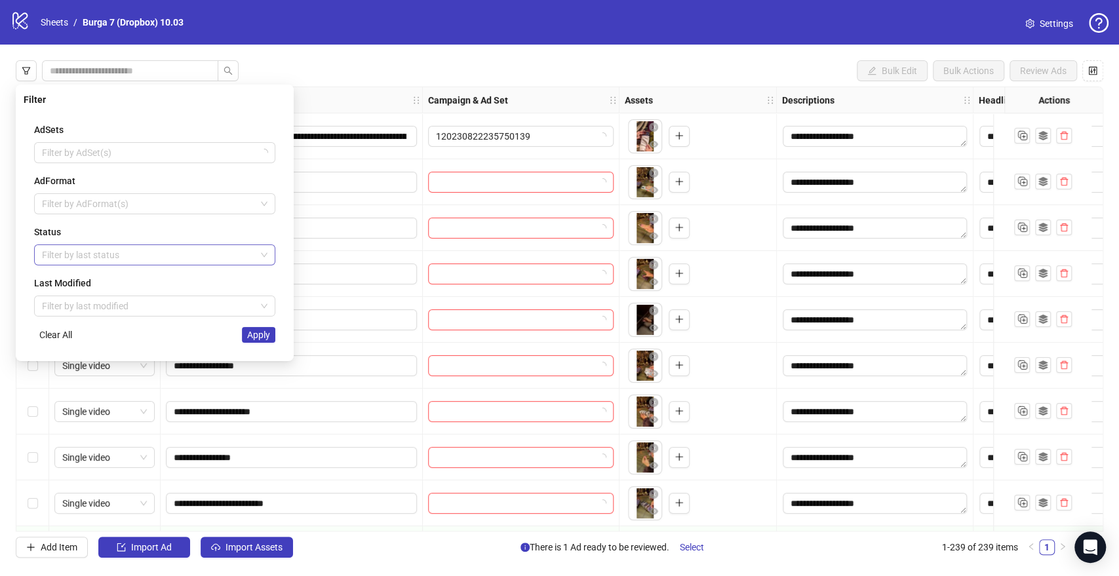
click at [83, 248] on div at bounding box center [148, 255] width 222 height 18
click at [81, 254] on div at bounding box center [148, 255] width 222 height 18
type input "***"
click at [34, 267] on div "Draft" at bounding box center [34, 267] width 0 height 0
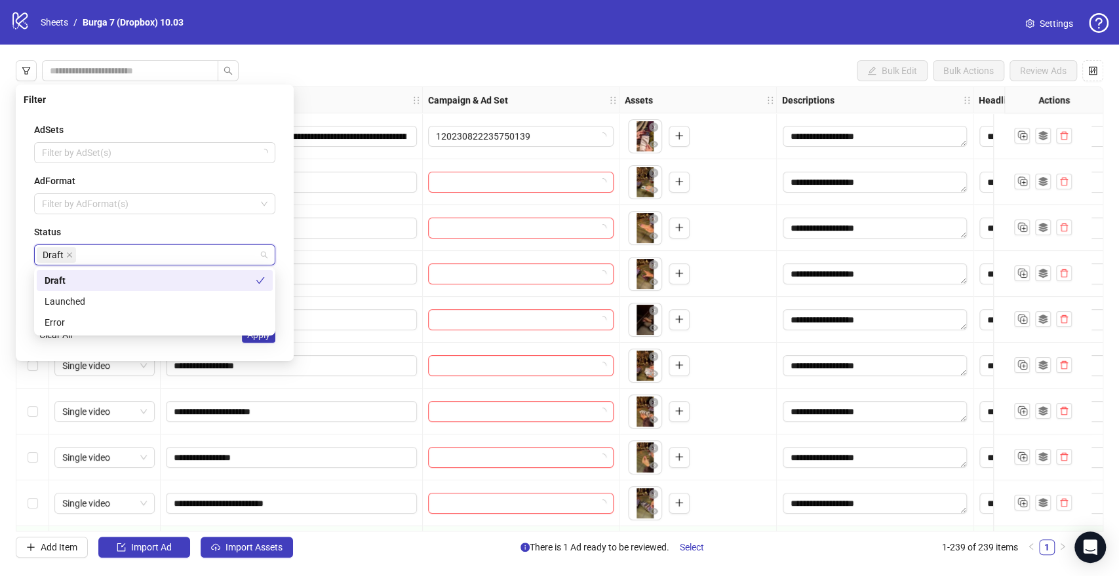
click at [262, 345] on div "AdSets Filter by AdSet(s) AdFormat Filter by AdFormat(s) Status Draft Last Modi…" at bounding box center [155, 232] width 262 height 241
click at [262, 340] on span "Apply" at bounding box center [258, 335] width 23 height 10
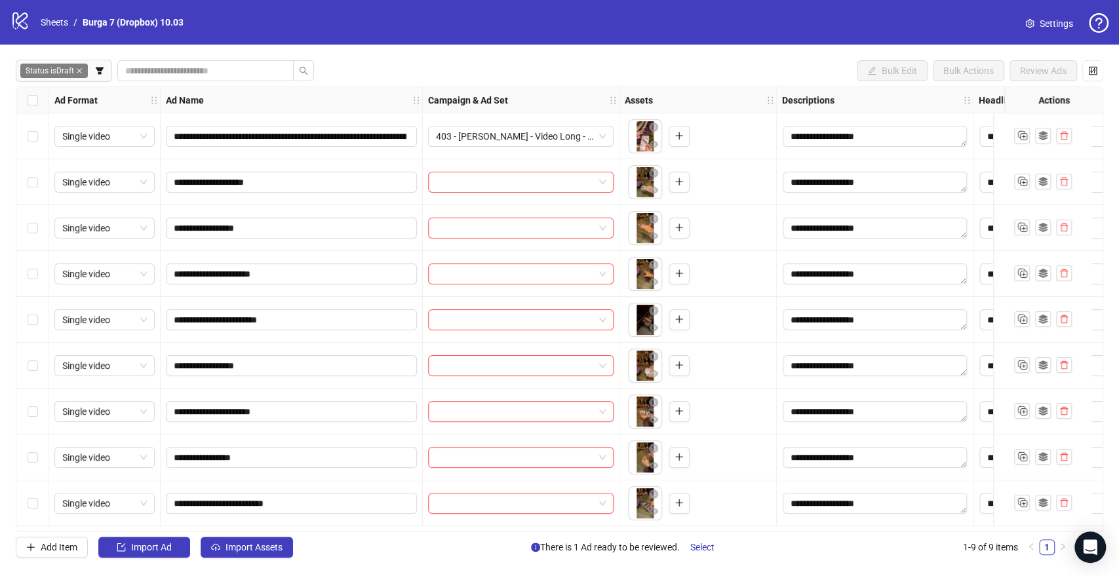
click at [425, 53] on div "**********" at bounding box center [559, 309] width 1119 height 529
click at [238, 544] on span "Import Assets" at bounding box center [253, 547] width 57 height 10
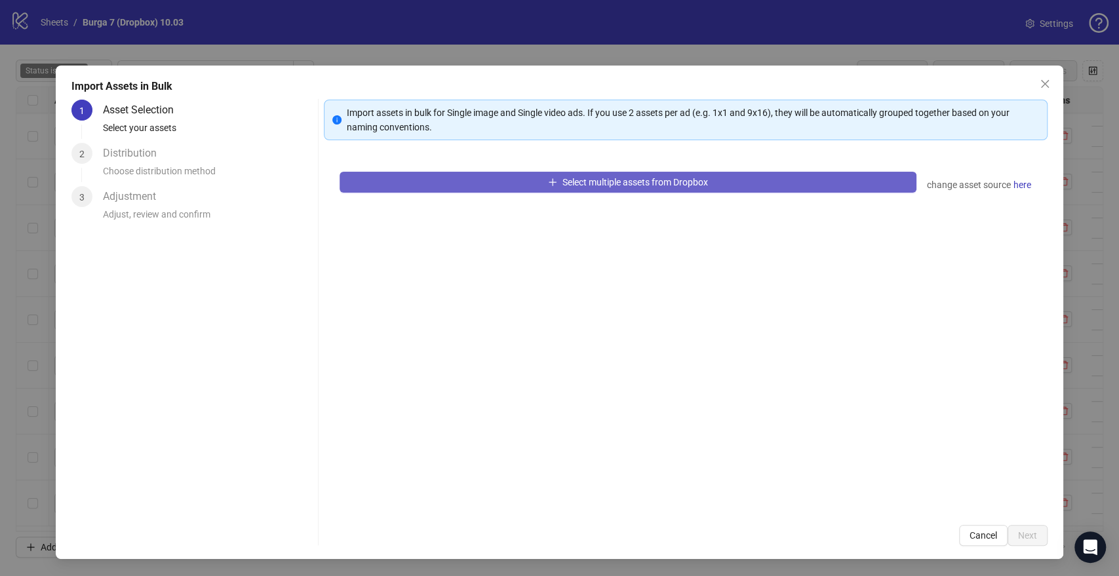
click at [473, 181] on button "Select multiple assets from Dropbox" at bounding box center [628, 182] width 576 height 21
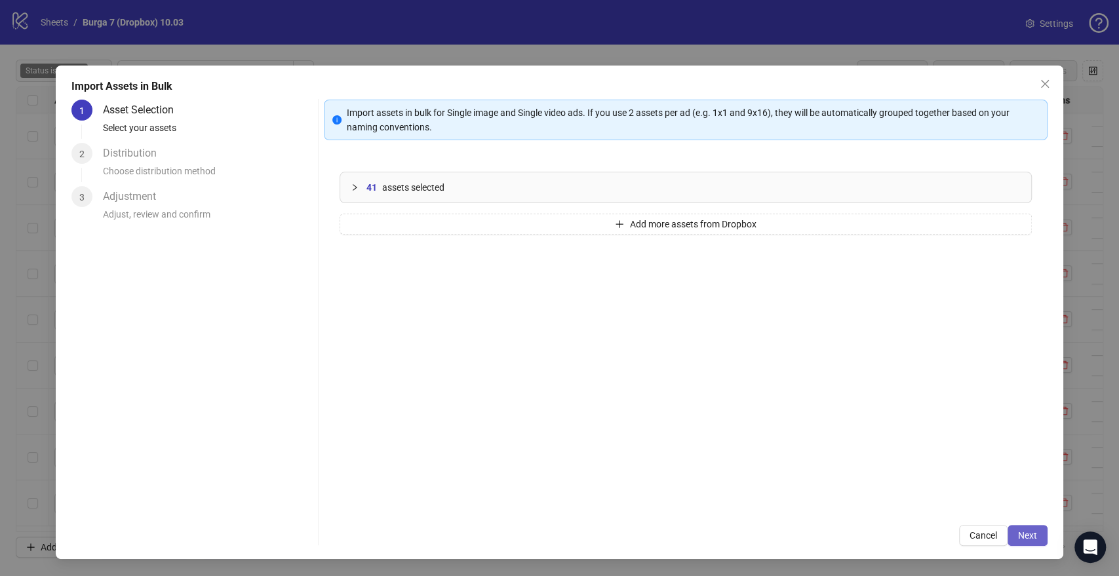
click at [1032, 532] on span "Next" at bounding box center [1027, 535] width 19 height 10
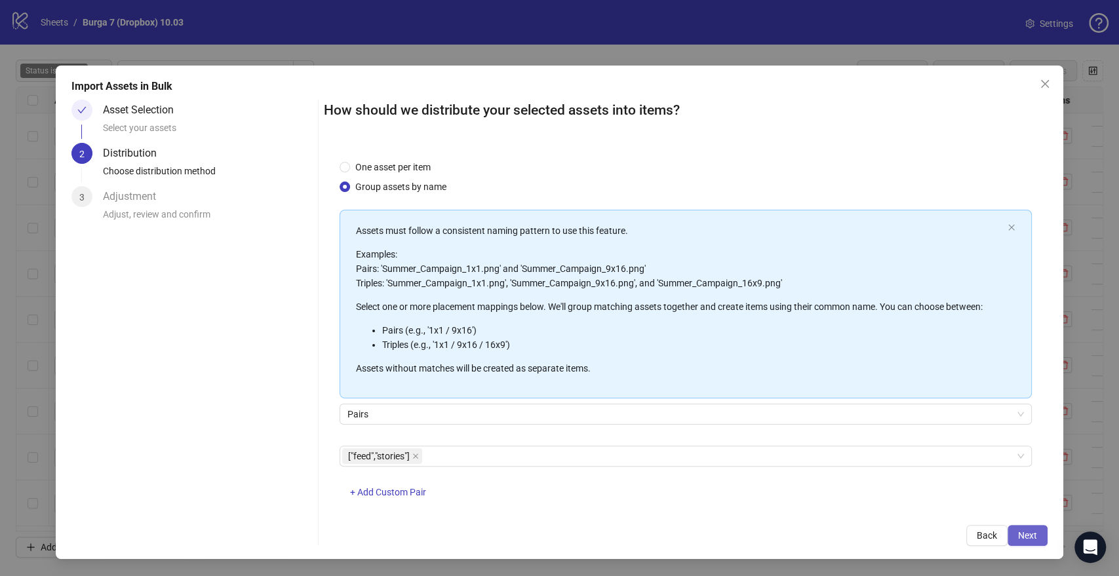
click at [1024, 534] on span "Next" at bounding box center [1027, 535] width 19 height 10
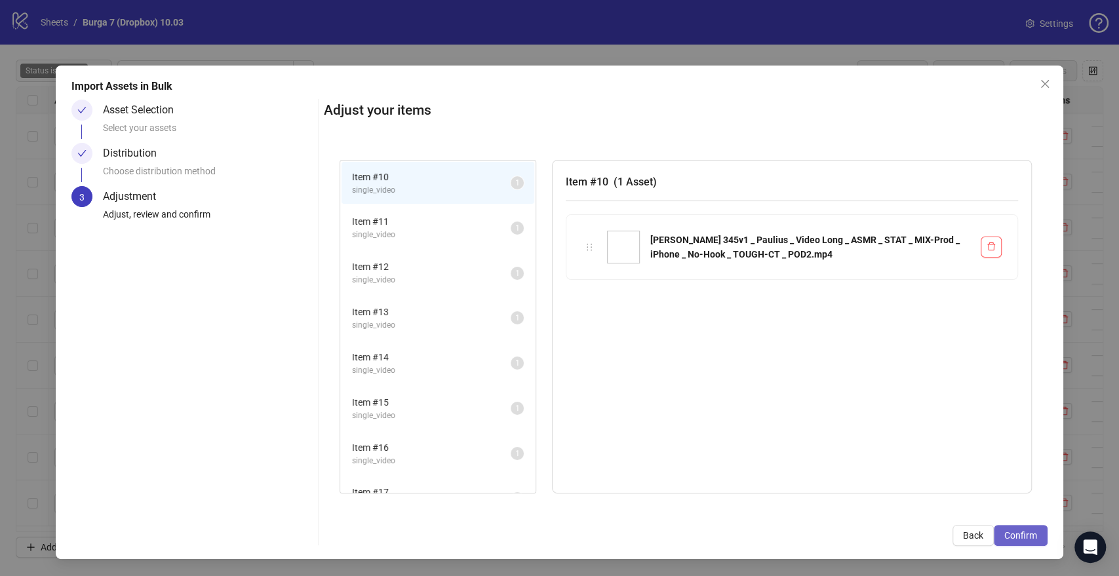
click at [1021, 534] on span "Confirm" at bounding box center [1020, 535] width 33 height 10
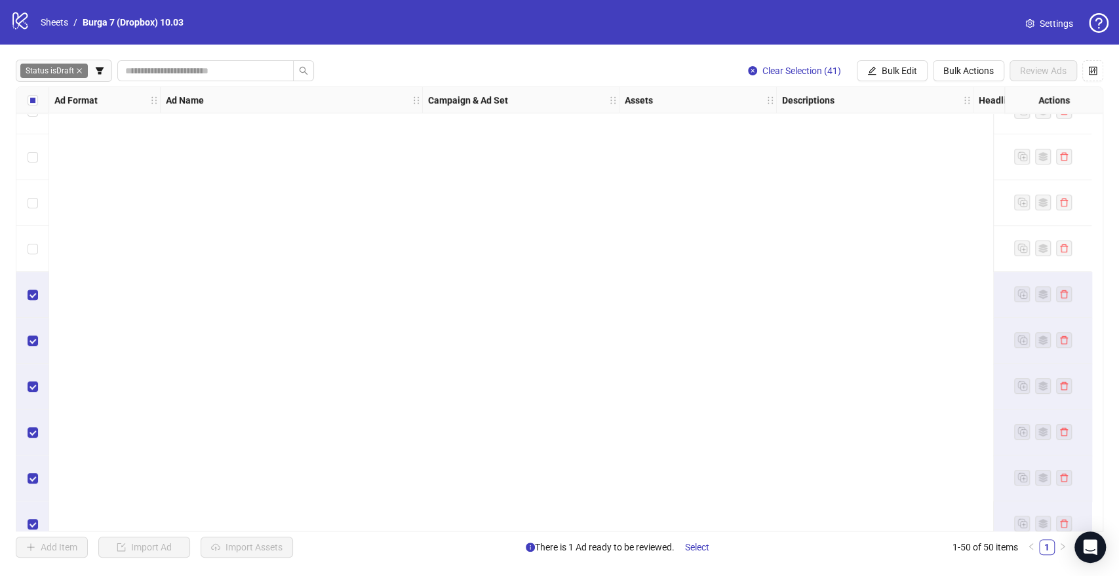
scroll to position [1882, 0]
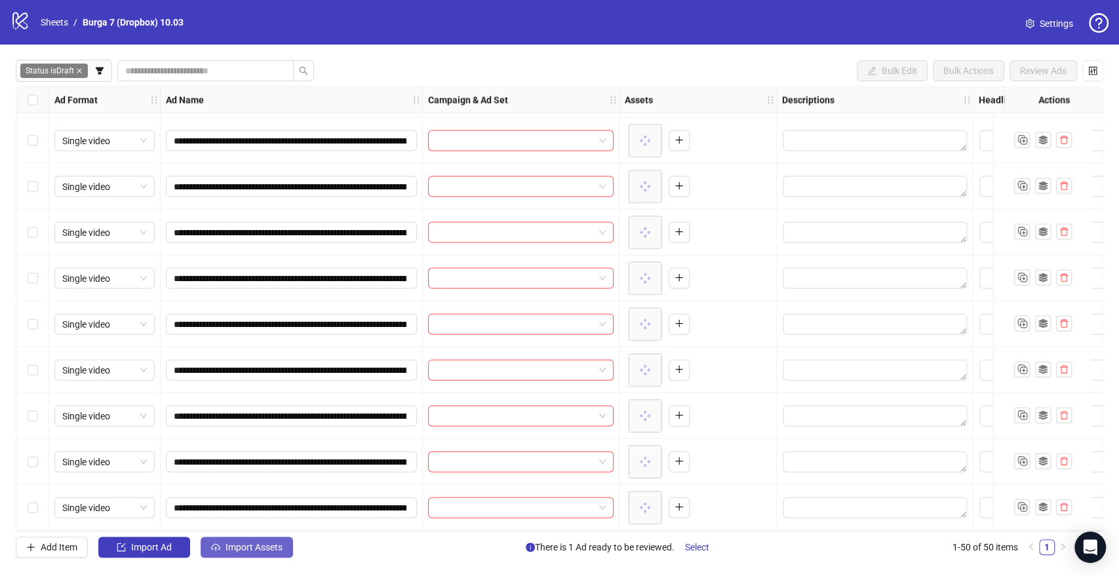
click at [252, 549] on span "Import Assets" at bounding box center [253, 547] width 57 height 10
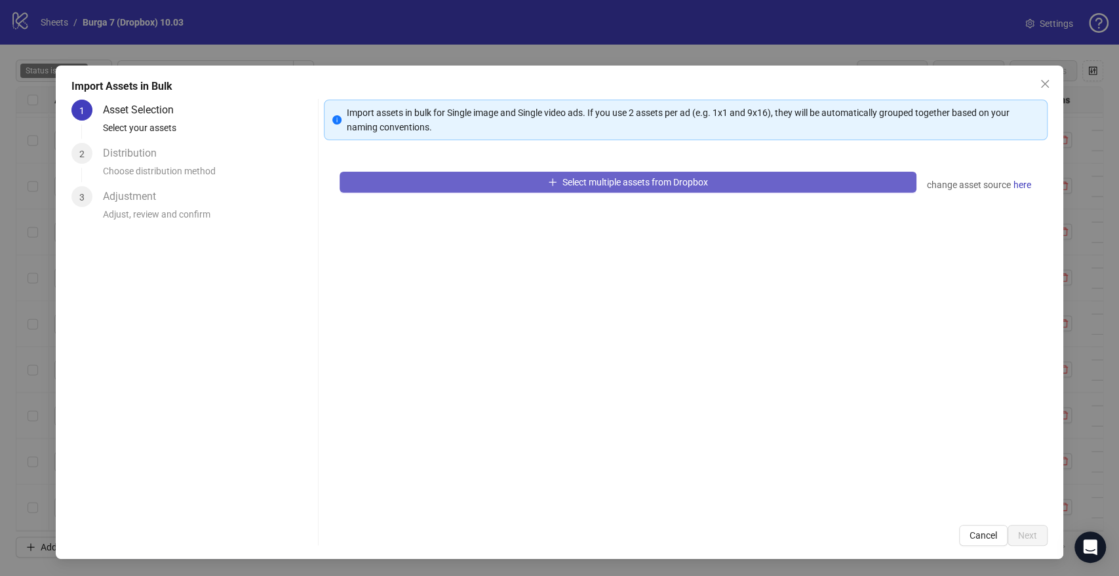
click at [524, 186] on button "Select multiple assets from Dropbox" at bounding box center [628, 182] width 576 height 21
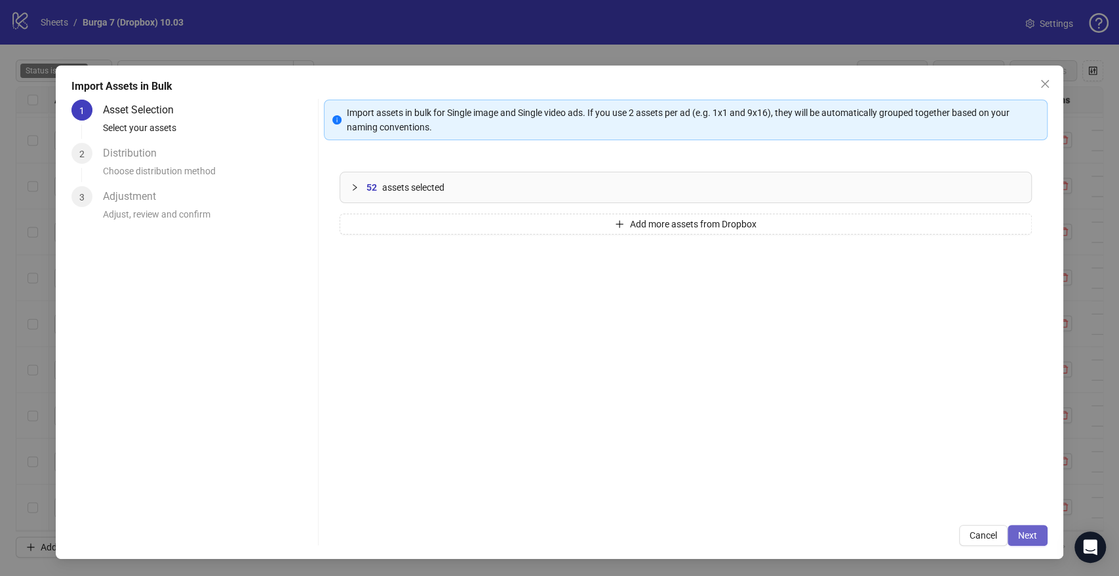
click at [1024, 535] on span "Next" at bounding box center [1027, 535] width 19 height 10
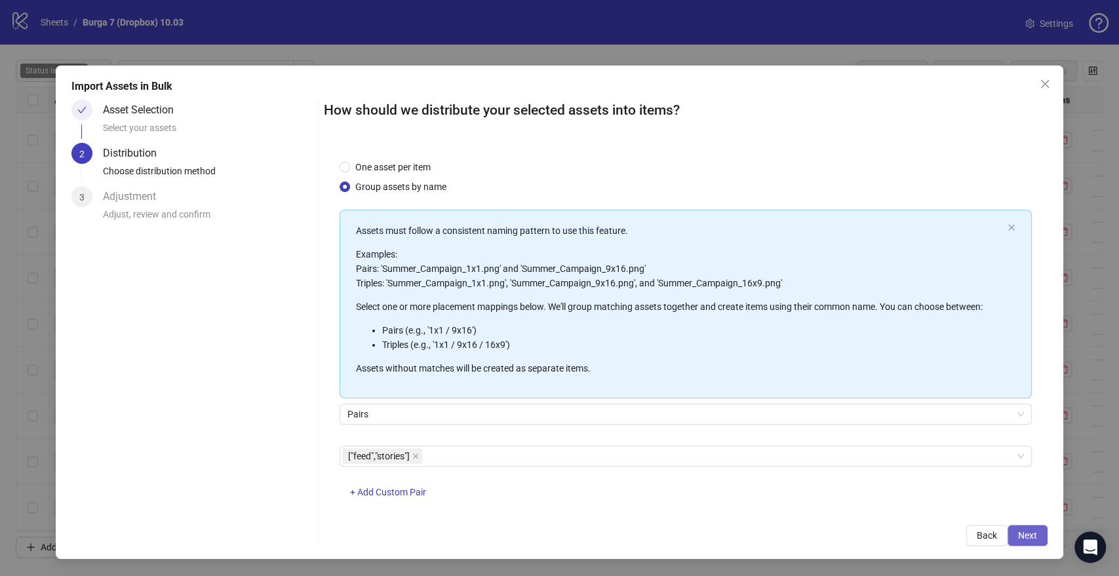
click at [1020, 528] on button "Next" at bounding box center [1027, 535] width 40 height 21
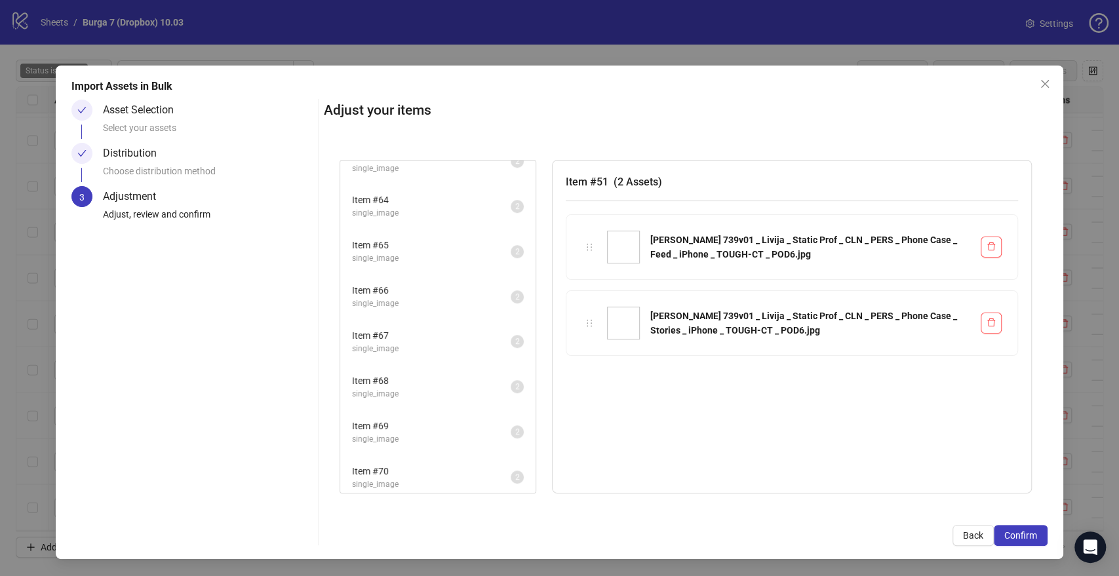
scroll to position [833, 0]
click at [1022, 536] on span "Confirm" at bounding box center [1020, 535] width 33 height 10
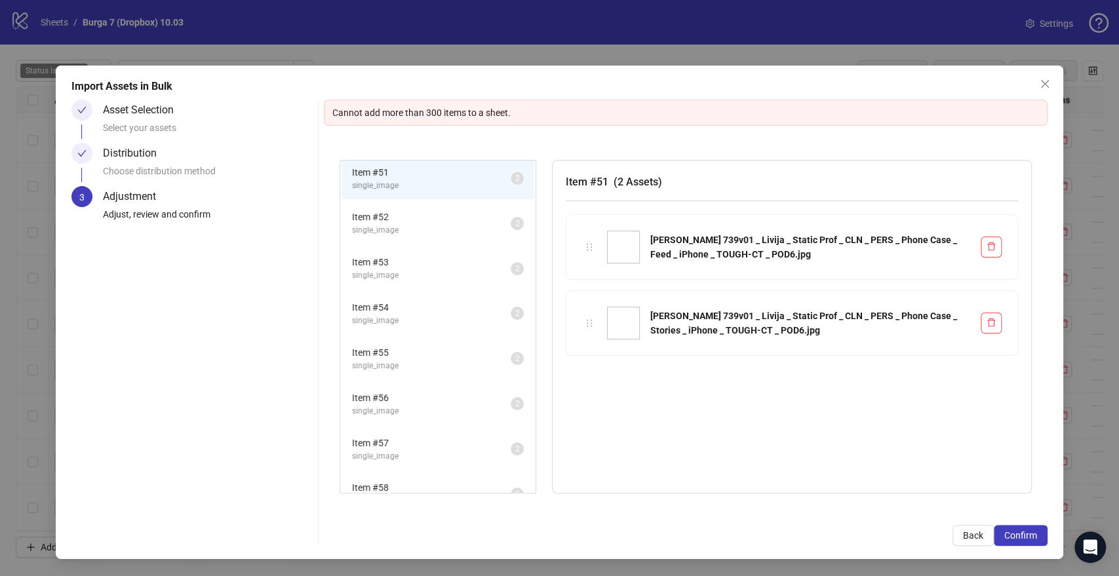
scroll to position [0, 0]
click at [1016, 535] on span "Confirm" at bounding box center [1020, 535] width 33 height 10
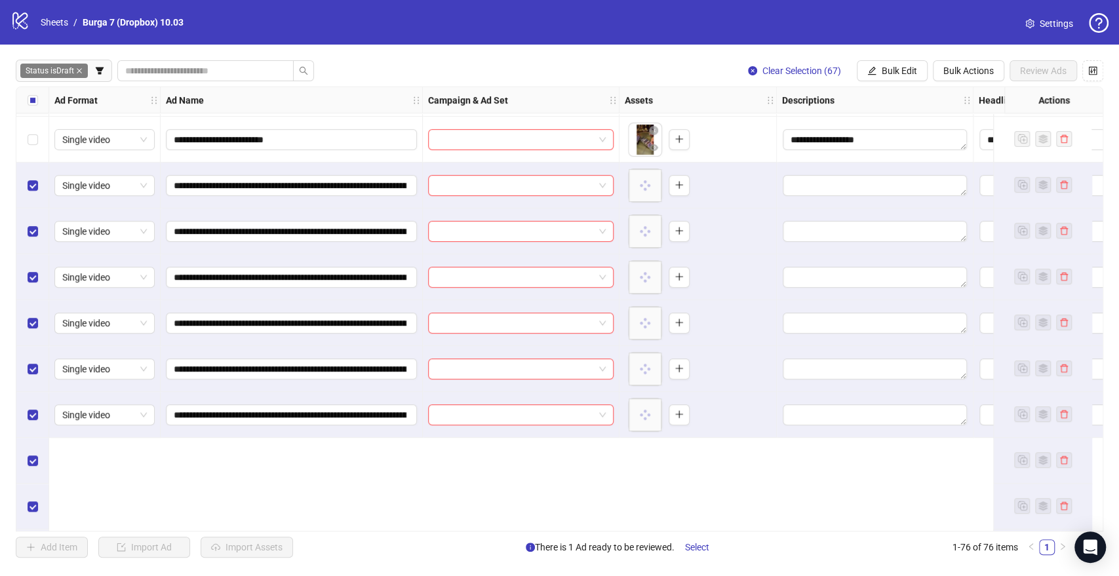
scroll to position [218, 0]
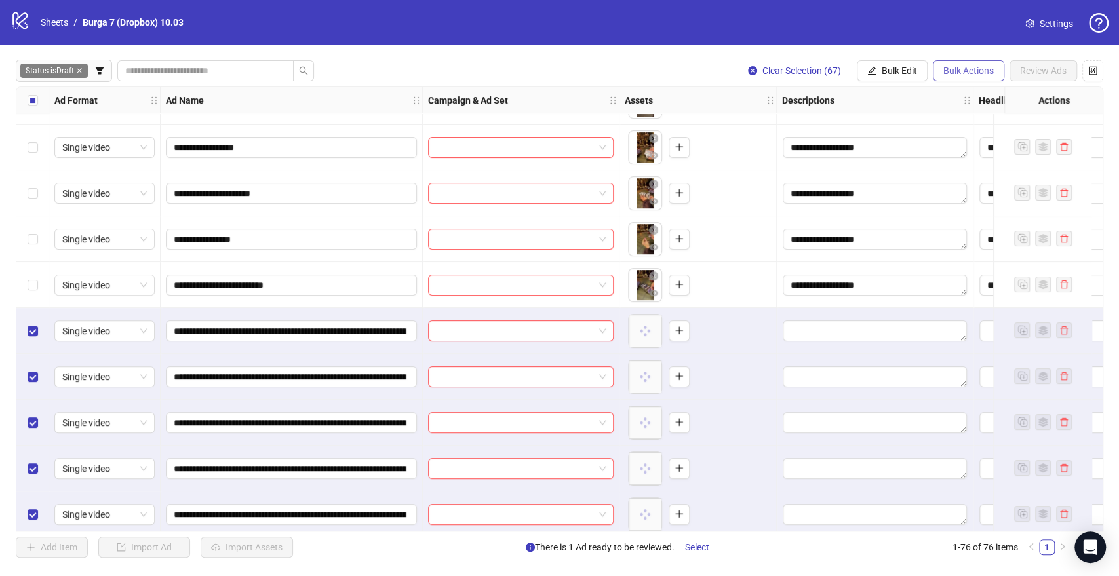
click at [952, 68] on span "Bulk Actions" at bounding box center [968, 71] width 50 height 10
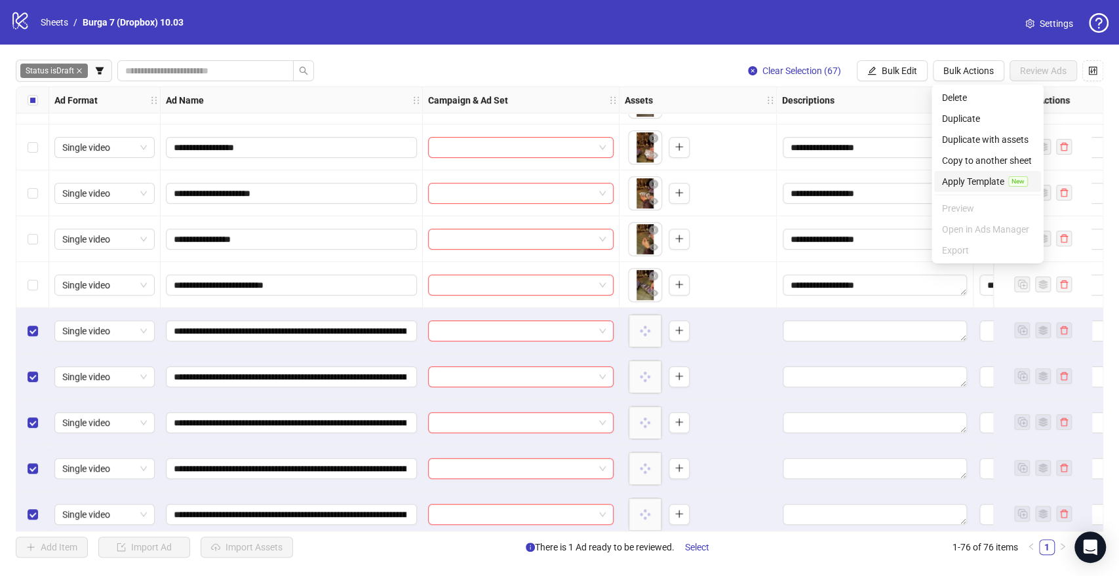
click at [962, 178] on span "Apply Template" at bounding box center [973, 181] width 62 height 14
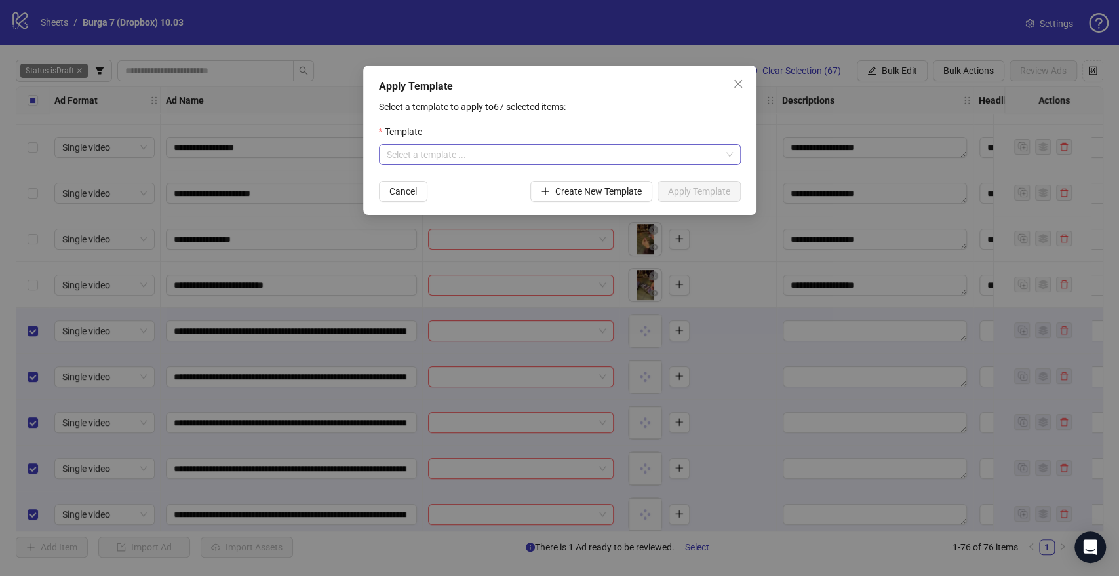
click at [543, 160] on input "search" at bounding box center [554, 155] width 334 height 20
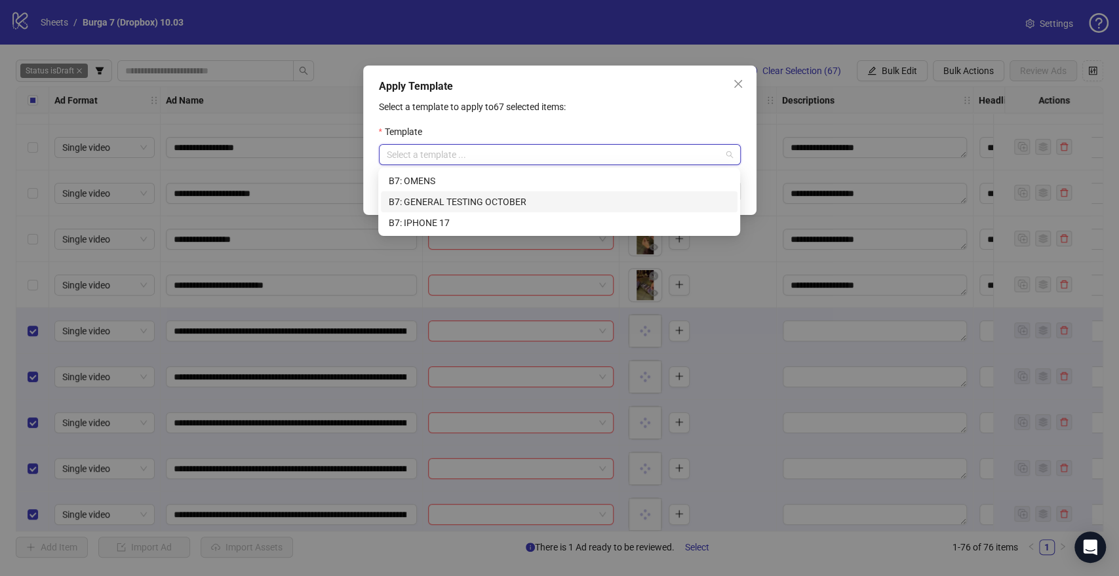
click at [448, 203] on div "B7: GENERAL TESTING OCTOBER" at bounding box center [559, 202] width 341 height 14
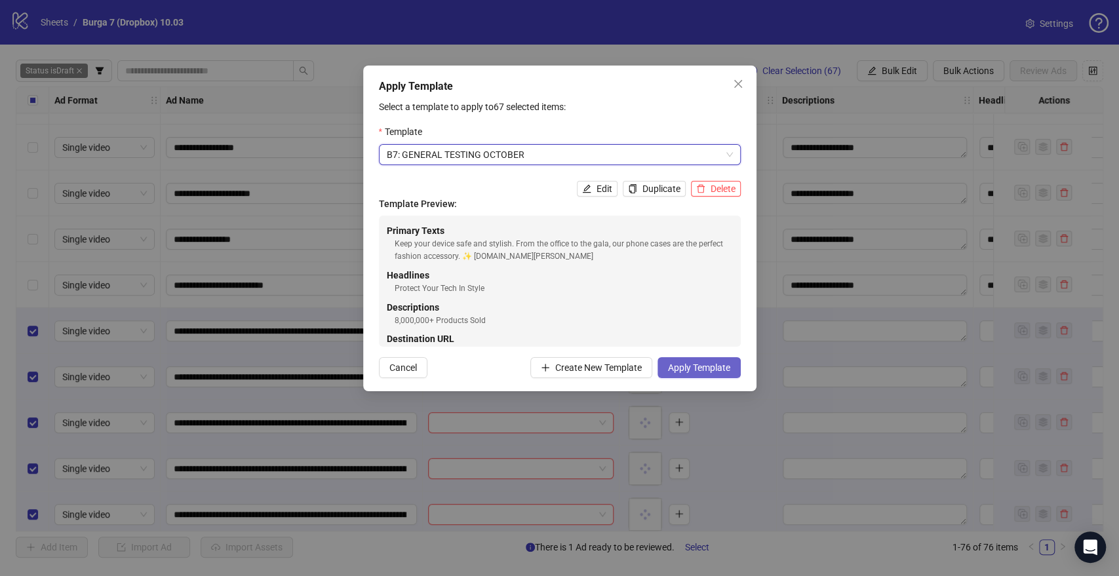
click at [703, 370] on span "Apply Template" at bounding box center [699, 367] width 62 height 10
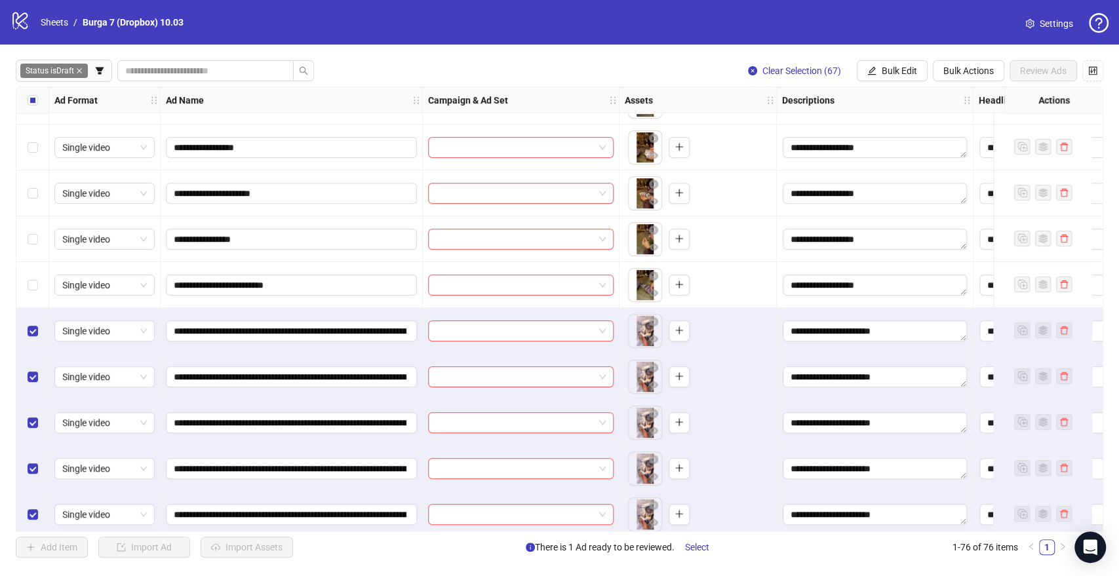
scroll to position [291, 0]
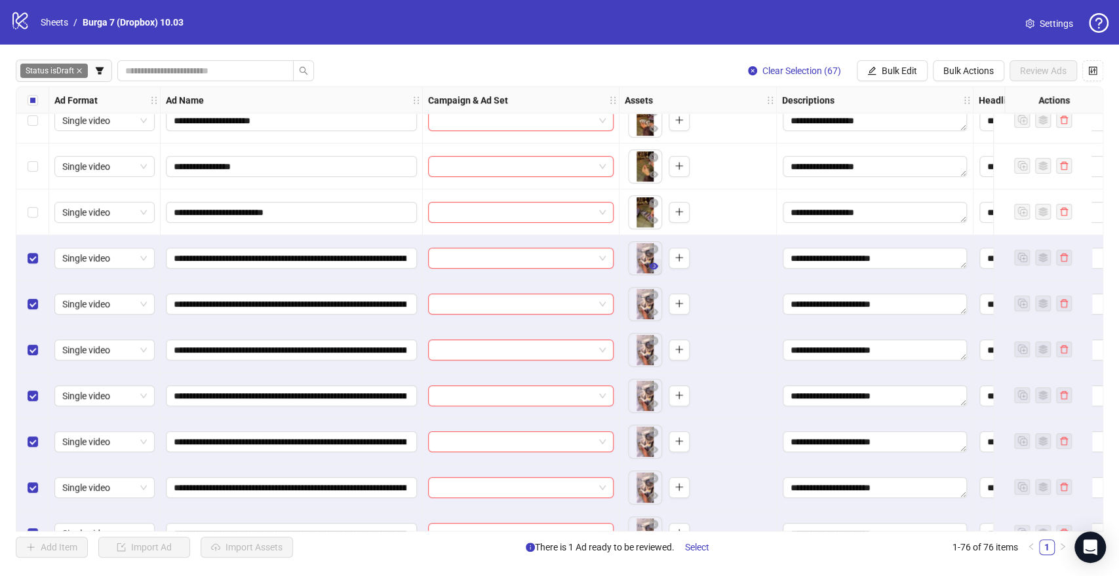
click at [650, 268] on icon "eye" at bounding box center [653, 266] width 9 height 7
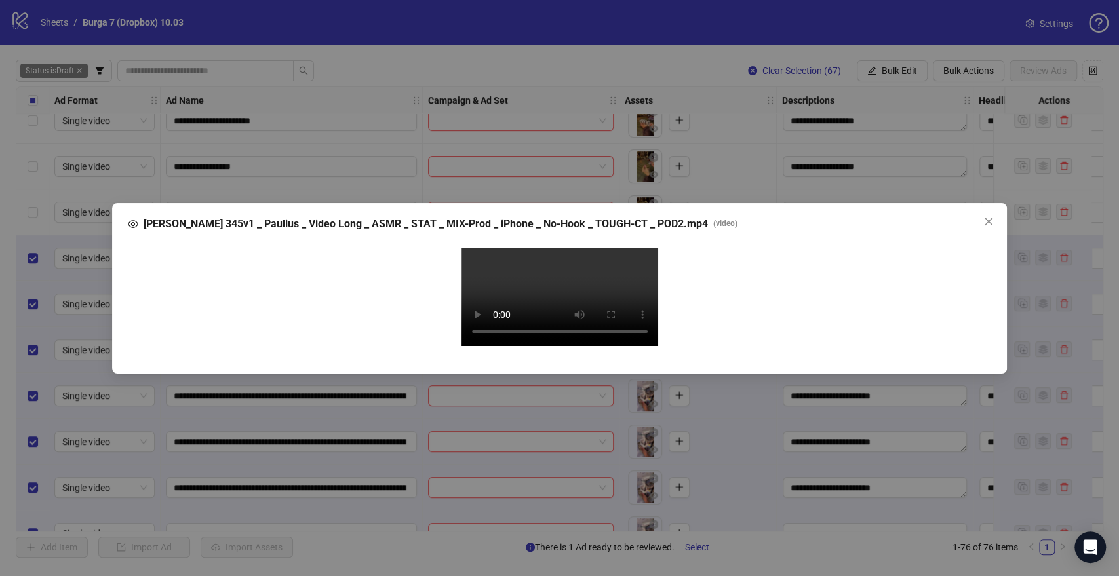
click at [745, 273] on div "Your browser does not support the video tag." at bounding box center [559, 299] width 843 height 102
click at [993, 216] on icon "close" at bounding box center [988, 221] width 10 height 10
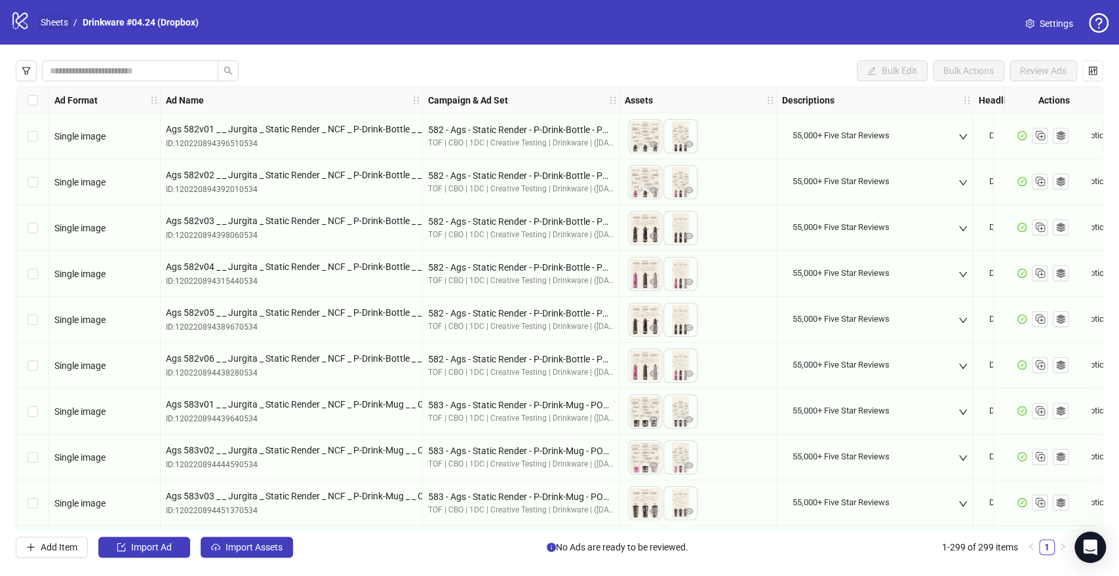
click at [53, 20] on link "Sheets" at bounding box center [54, 22] width 33 height 14
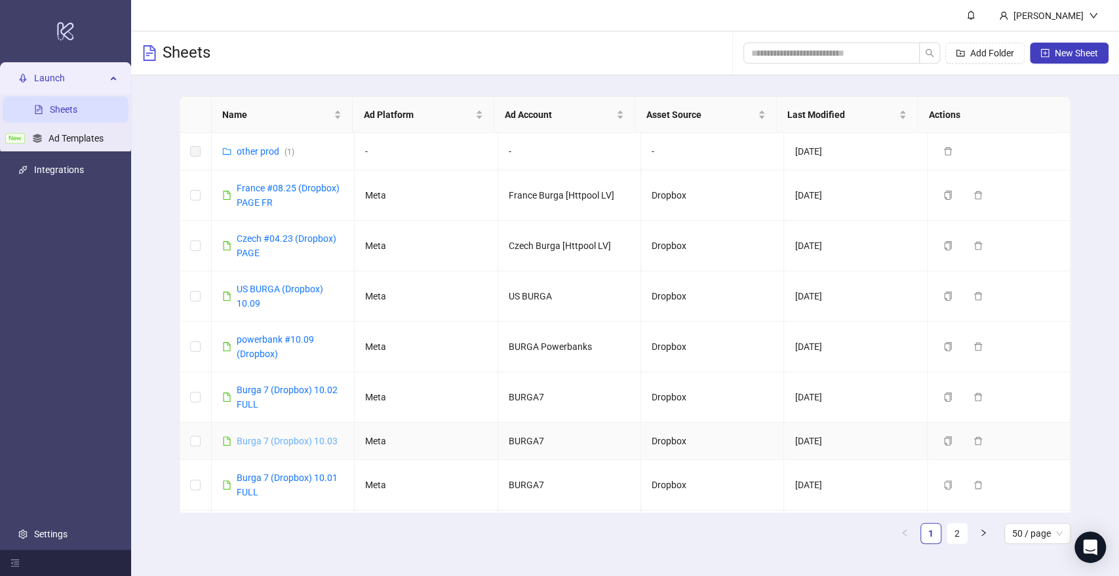
click at [275, 437] on link "Burga 7 (Dropbox) 10.03" at bounding box center [287, 441] width 101 height 10
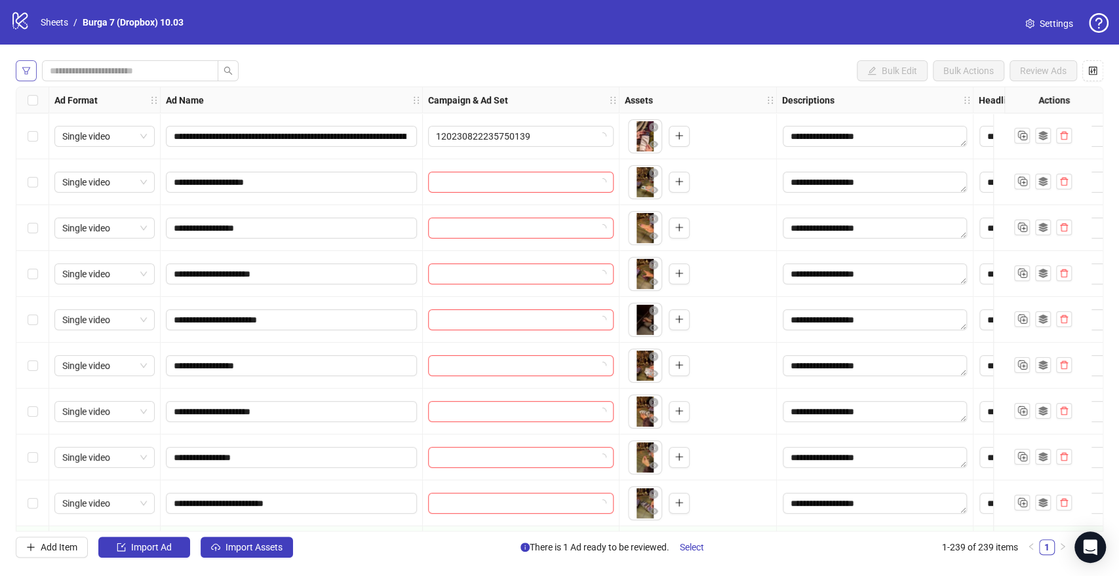
click at [26, 71] on icon "filter" at bounding box center [26, 70] width 9 height 9
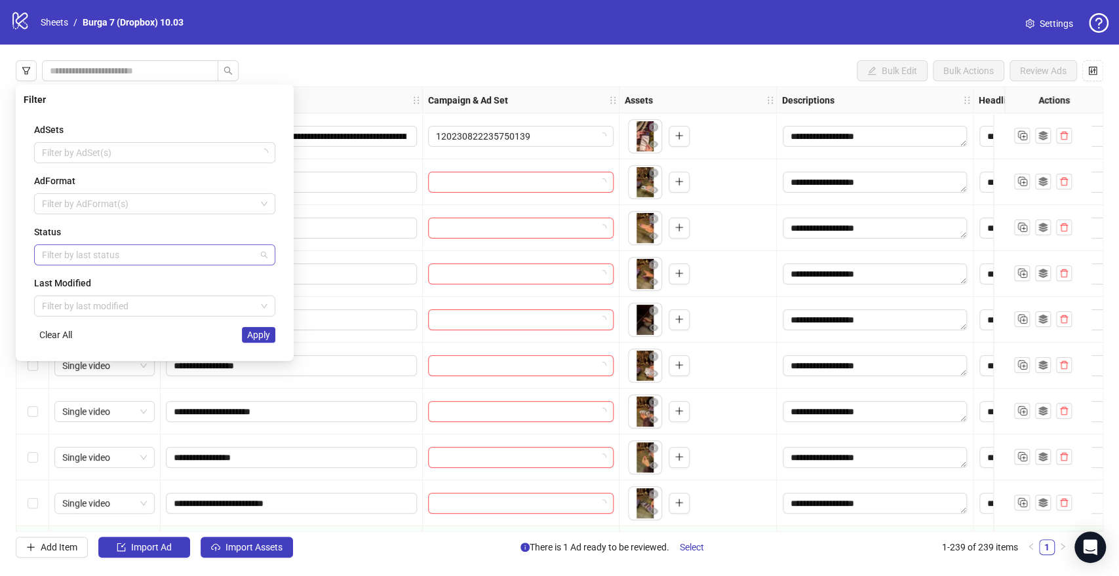
click at [109, 260] on div at bounding box center [148, 255] width 222 height 18
click at [85, 282] on div "Draft" at bounding box center [155, 280] width 220 height 14
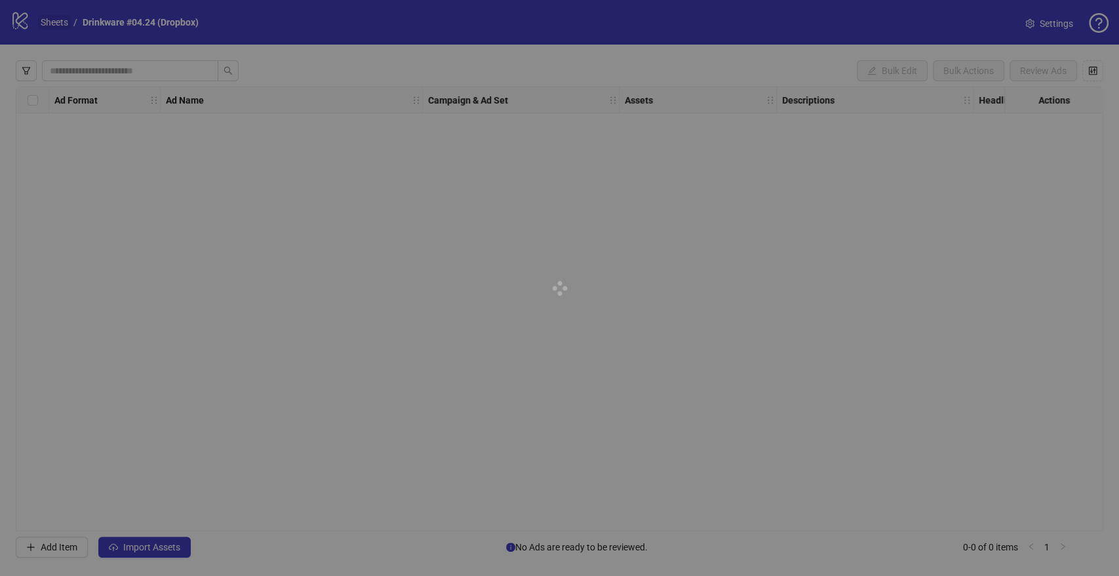
click at [50, 18] on link "Sheets" at bounding box center [54, 22] width 33 height 14
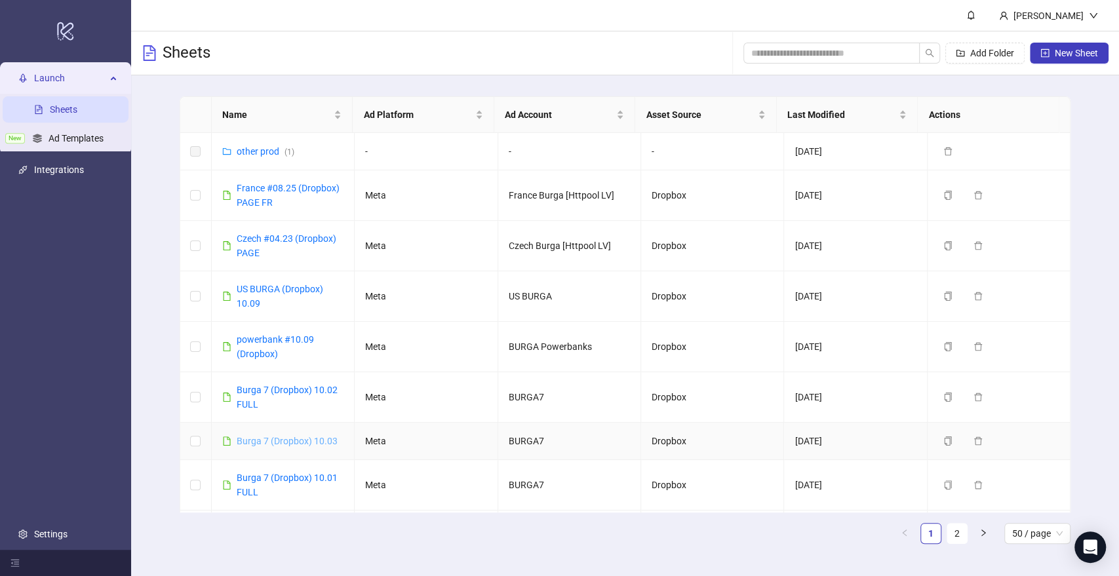
click at [299, 441] on link "Burga 7 (Dropbox) 10.03" at bounding box center [287, 441] width 101 height 10
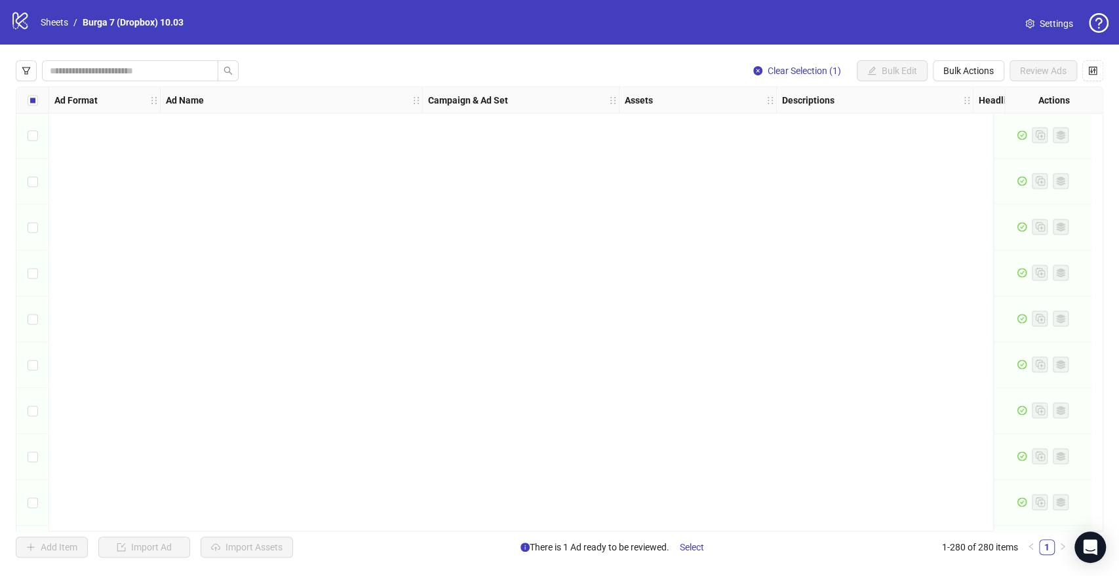
scroll to position [12433, 0]
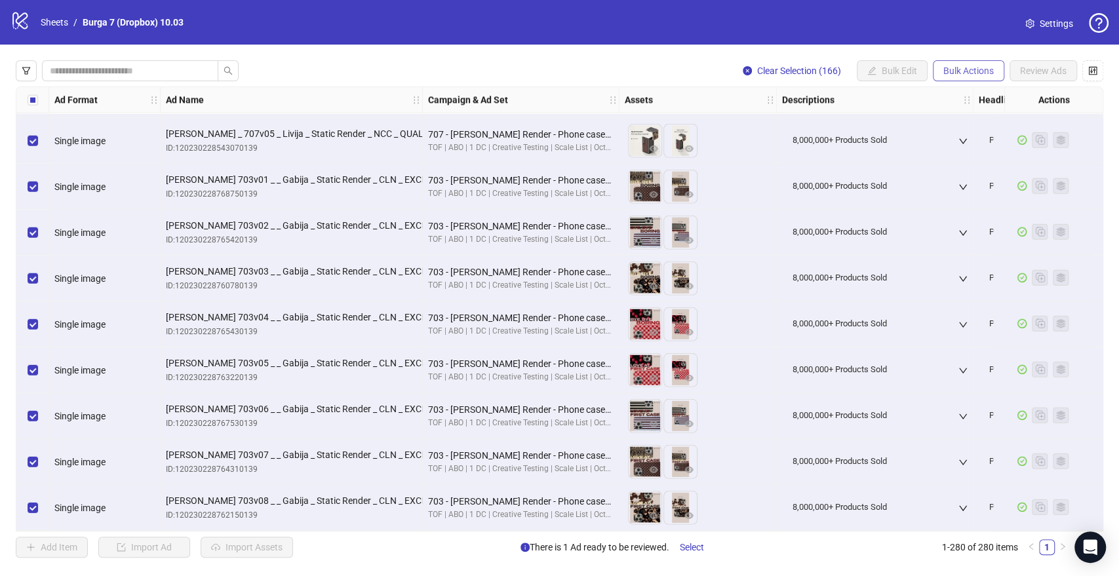
click at [983, 73] on span "Bulk Actions" at bounding box center [968, 71] width 50 height 10
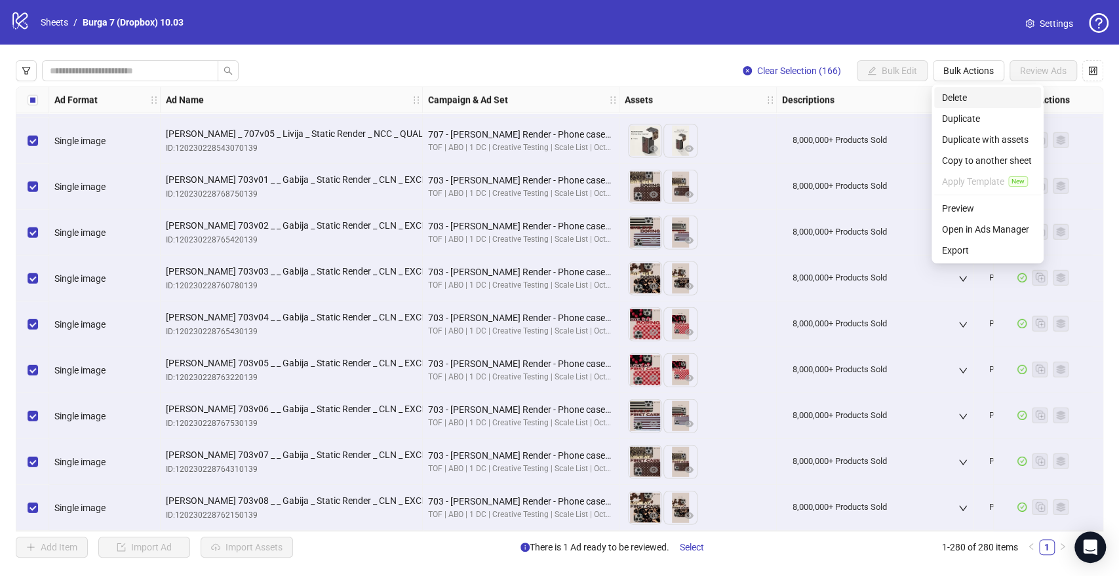
click at [971, 98] on span "Delete" at bounding box center [987, 97] width 91 height 14
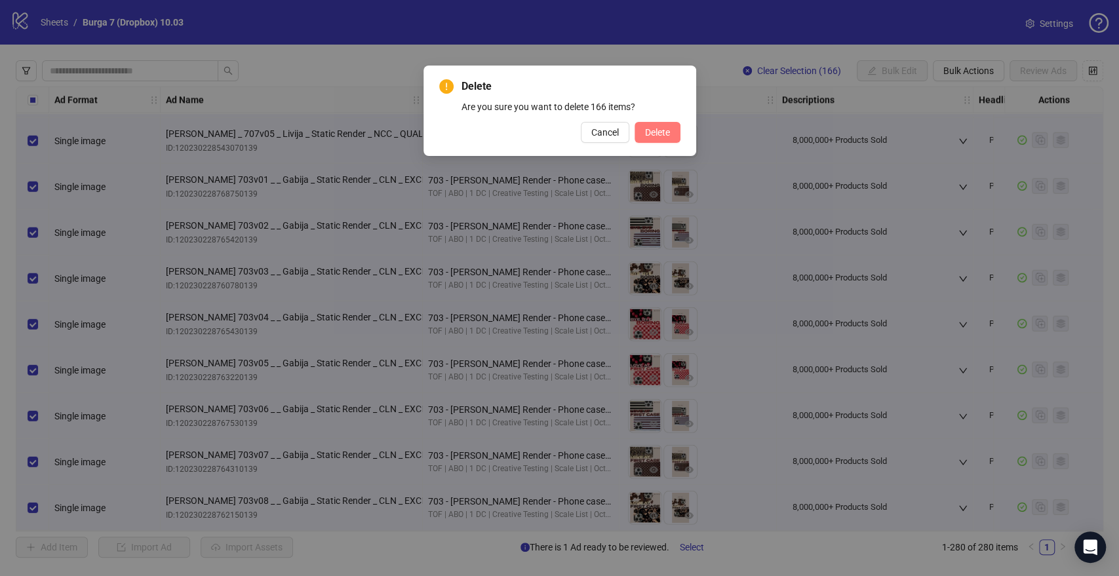
click at [656, 133] on span "Delete" at bounding box center [657, 132] width 25 height 10
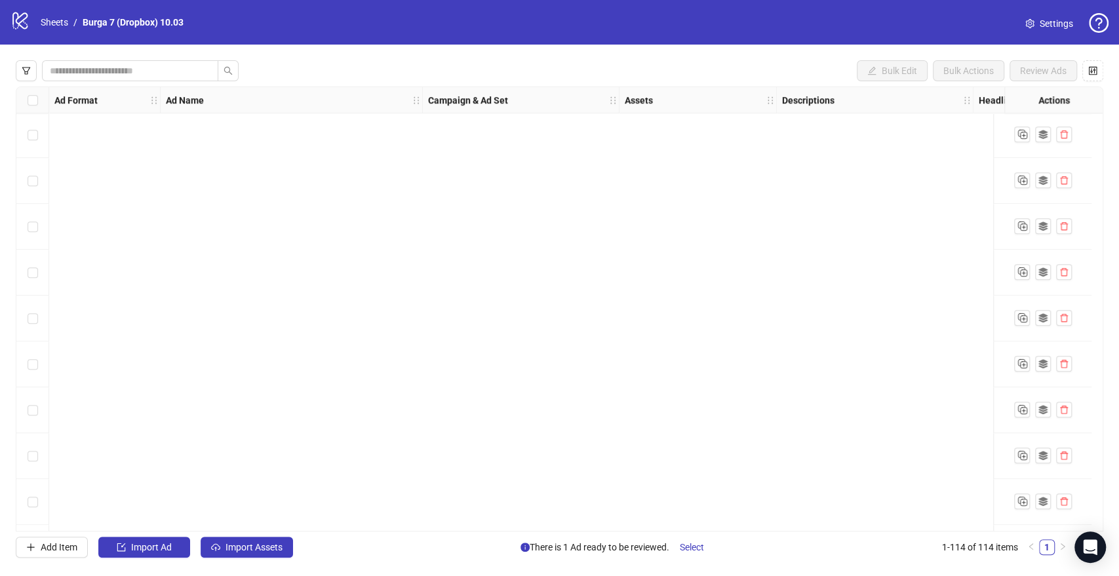
scroll to position [0, 0]
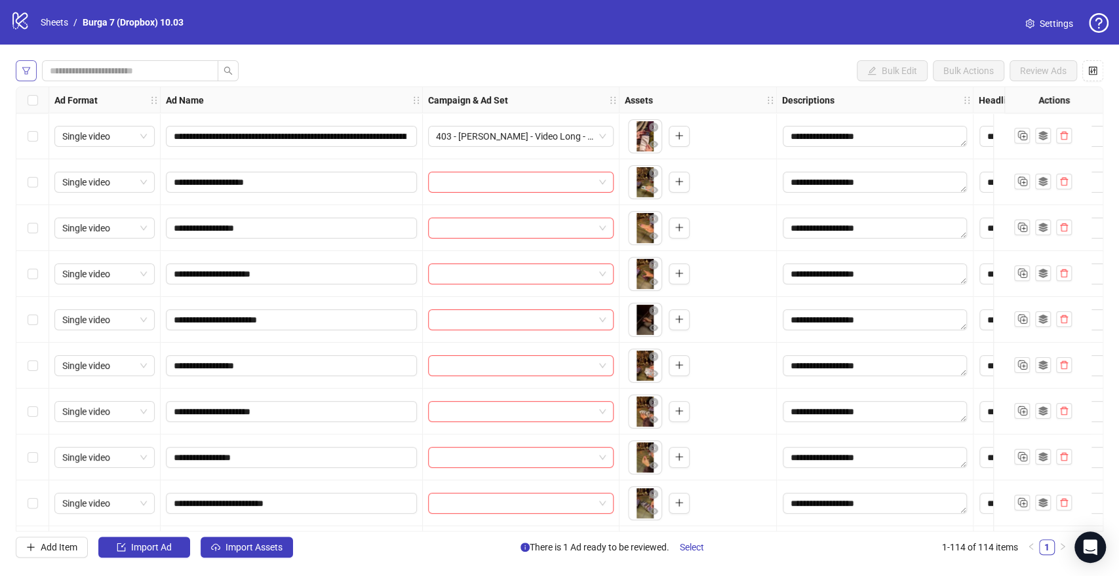
click at [20, 68] on button "button" at bounding box center [26, 70] width 21 height 21
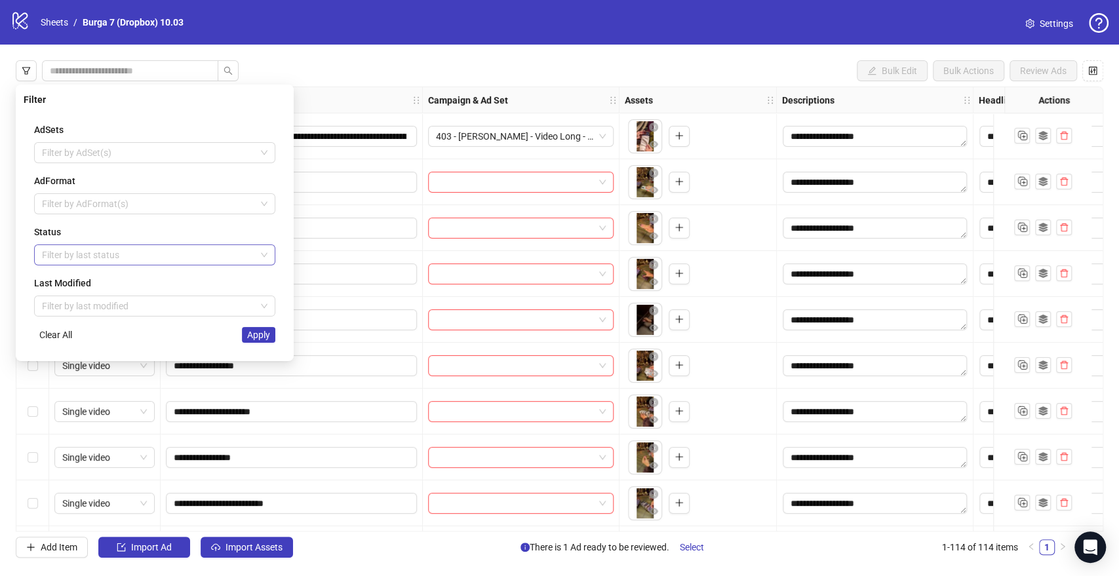
click at [63, 254] on div at bounding box center [148, 255] width 222 height 18
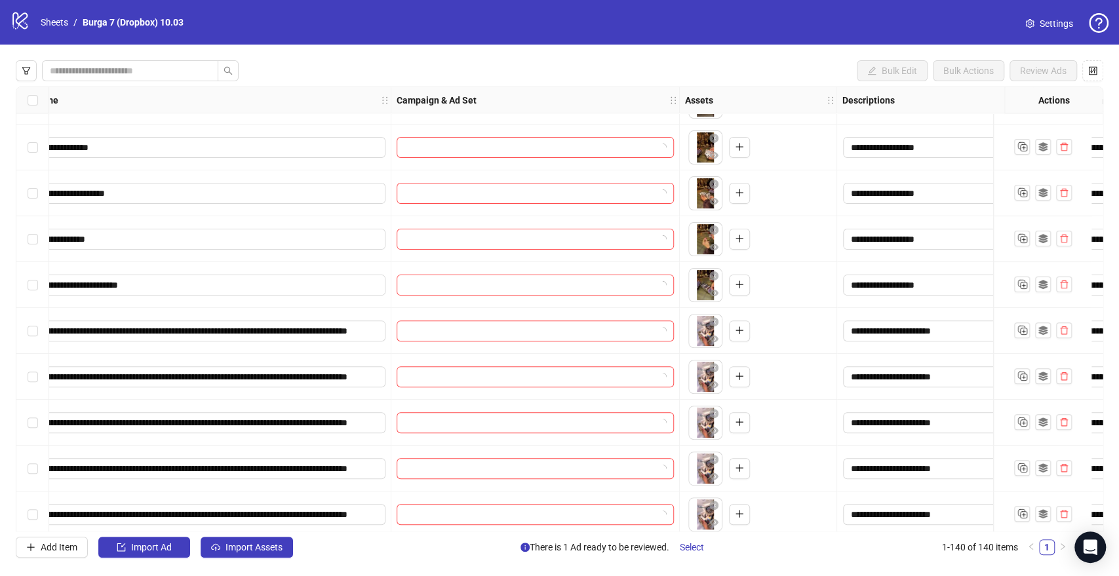
scroll to position [218, 0]
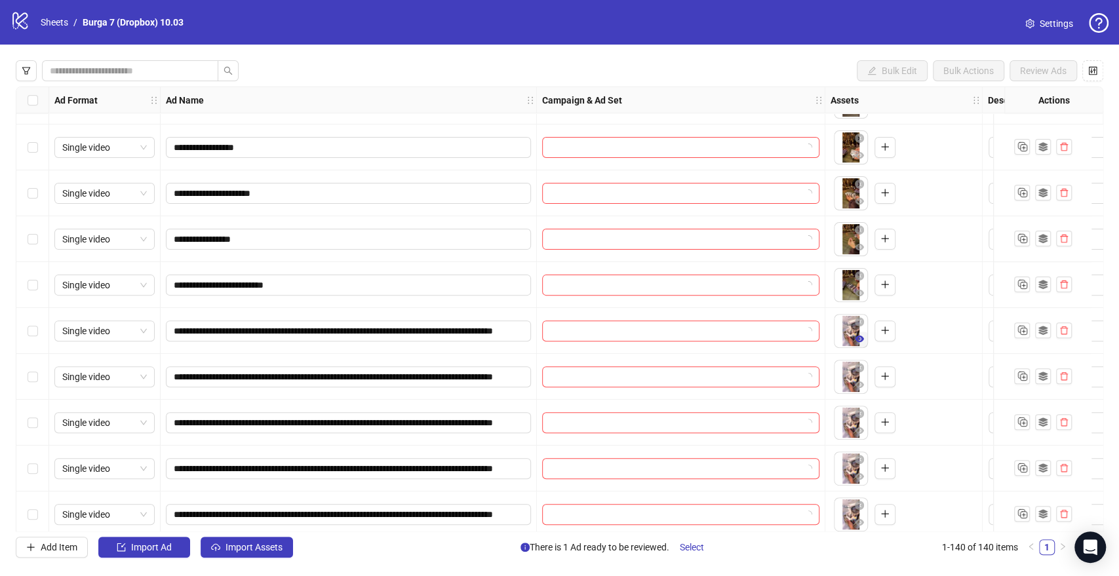
click at [857, 343] on icon "eye" at bounding box center [859, 338] width 9 height 9
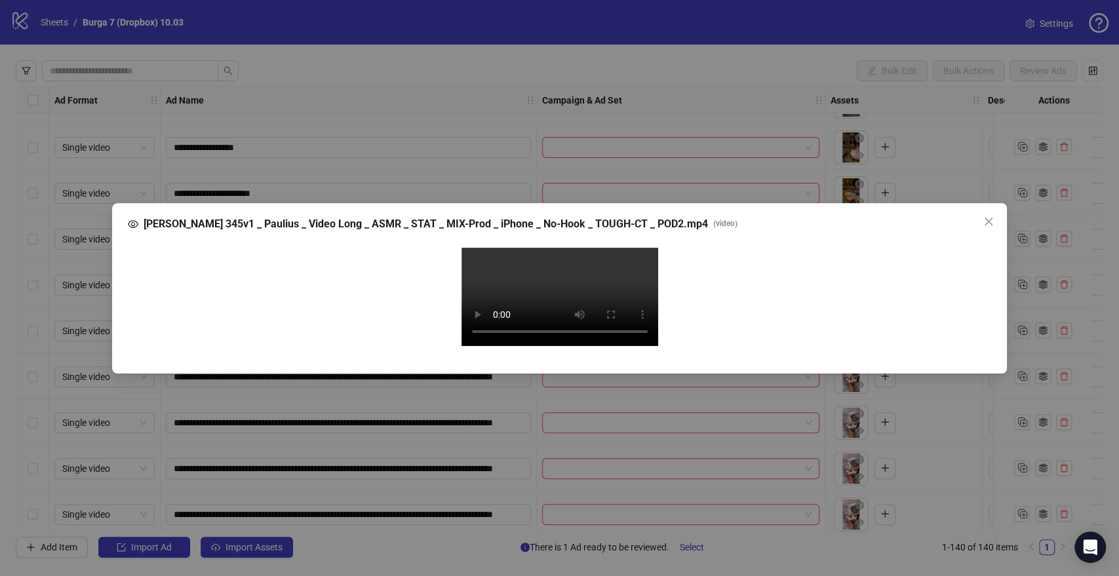
click at [503, 346] on video "Your browser does not support the video tag." at bounding box center [559, 297] width 197 height 98
click at [994, 216] on span "Close" at bounding box center [988, 221] width 21 height 10
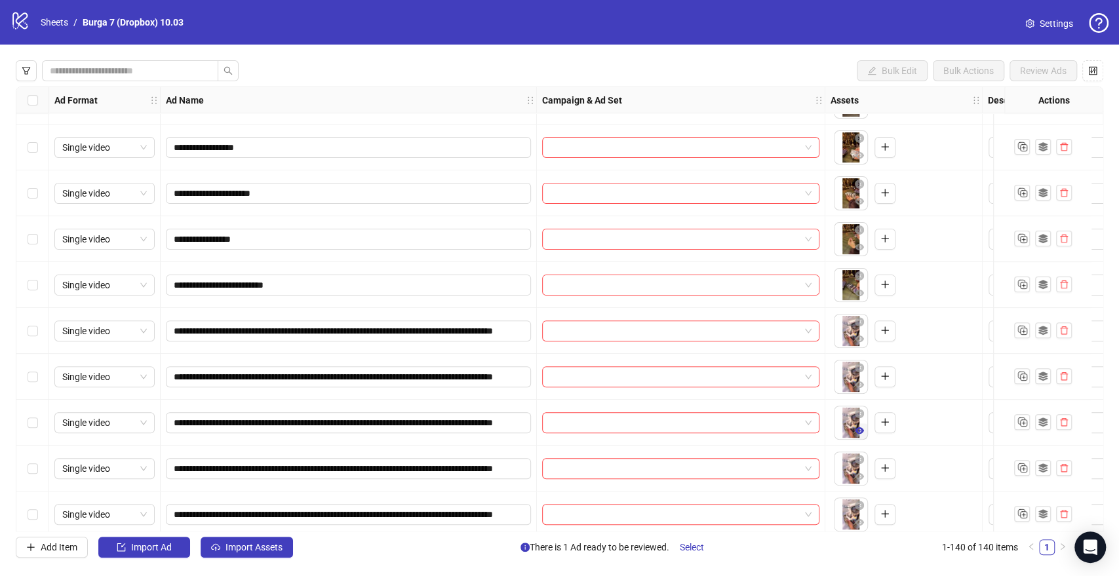
click at [857, 434] on icon "eye" at bounding box center [859, 430] width 9 height 9
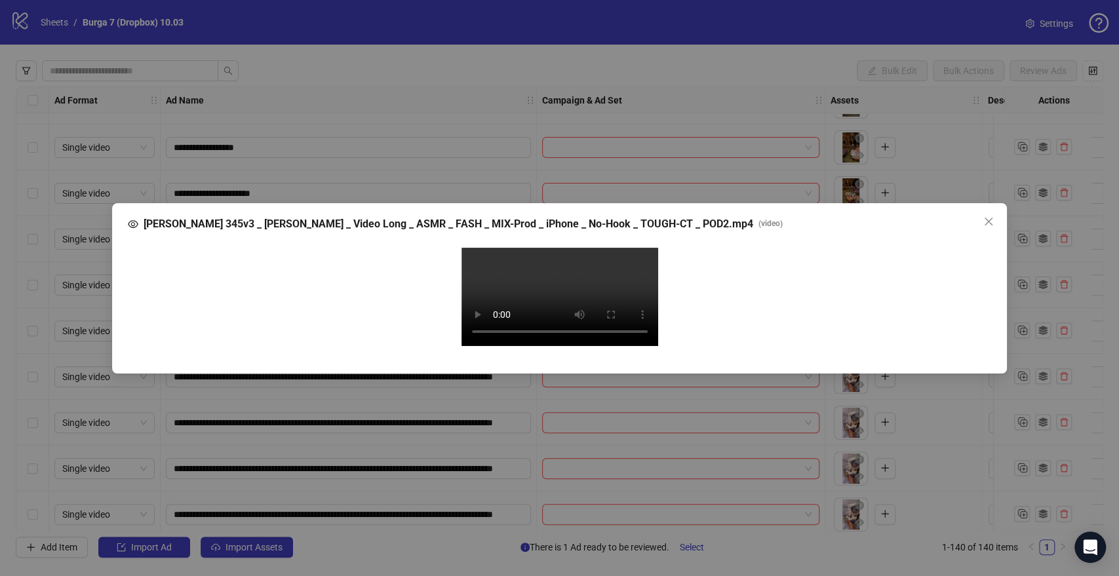
drag, startPoint x: 984, startPoint y: 67, endPoint x: 958, endPoint y: 158, distance: 94.6
click at [984, 216] on icon "close" at bounding box center [988, 221] width 10 height 10
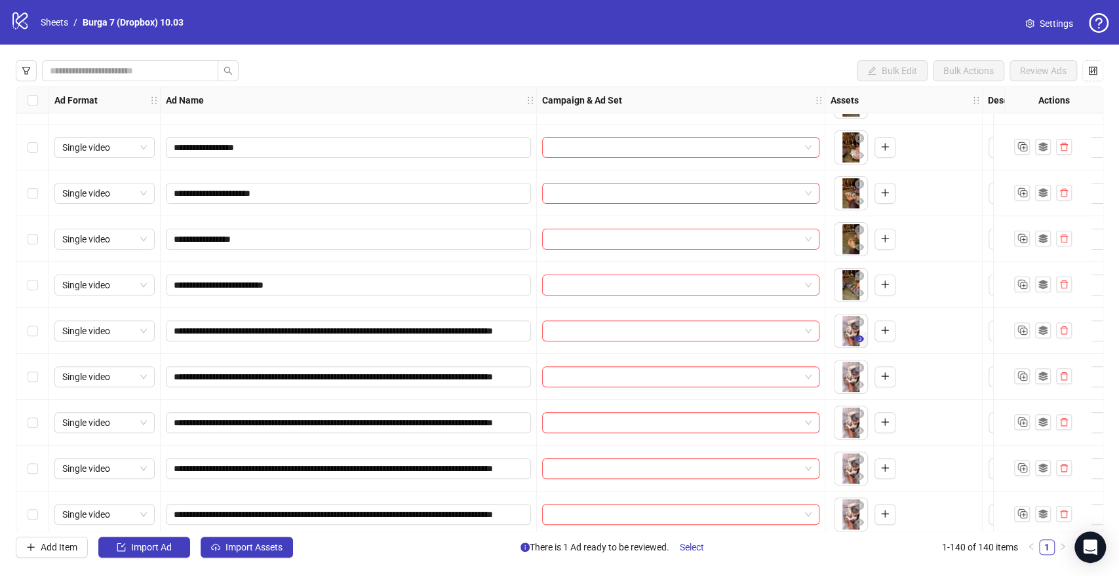
click at [858, 341] on icon "eye" at bounding box center [859, 339] width 9 height 7
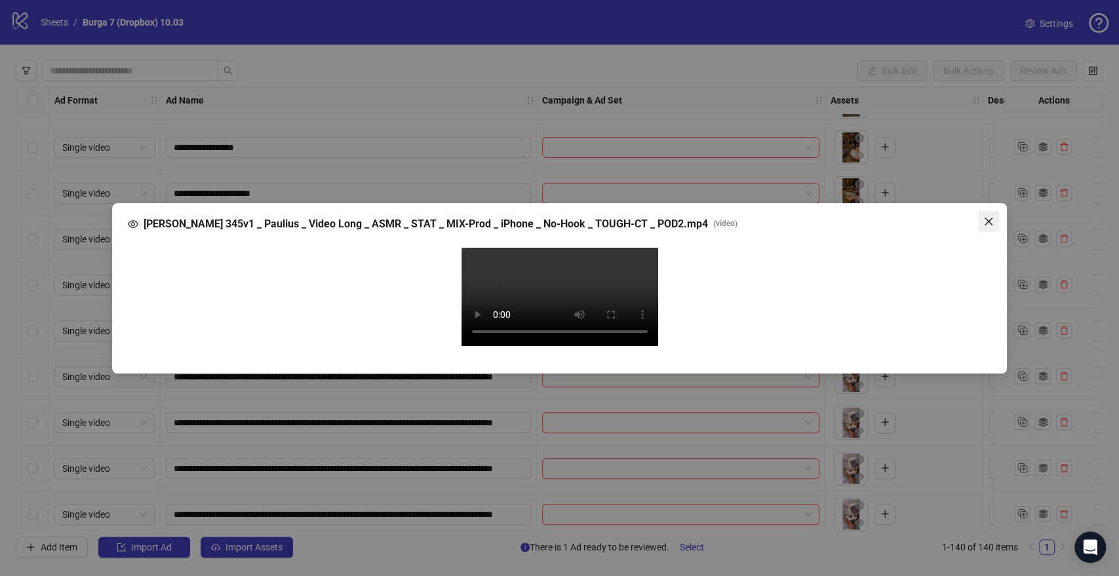
click at [990, 216] on icon "close" at bounding box center [988, 221] width 10 height 10
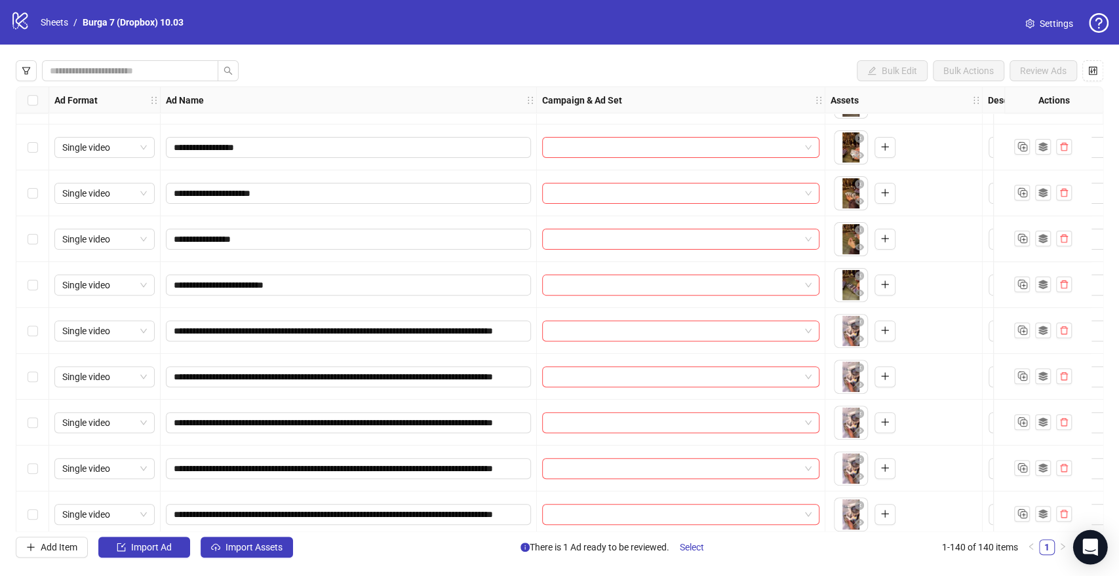
click at [1087, 543] on icon "Open Intercom Messenger" at bounding box center [1089, 547] width 15 height 17
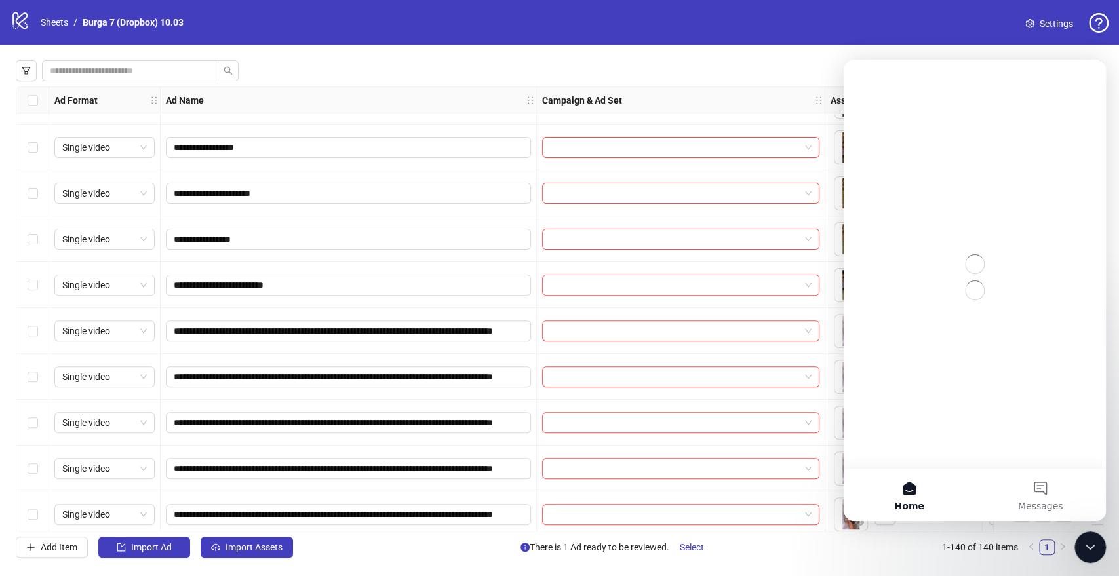
scroll to position [0, 0]
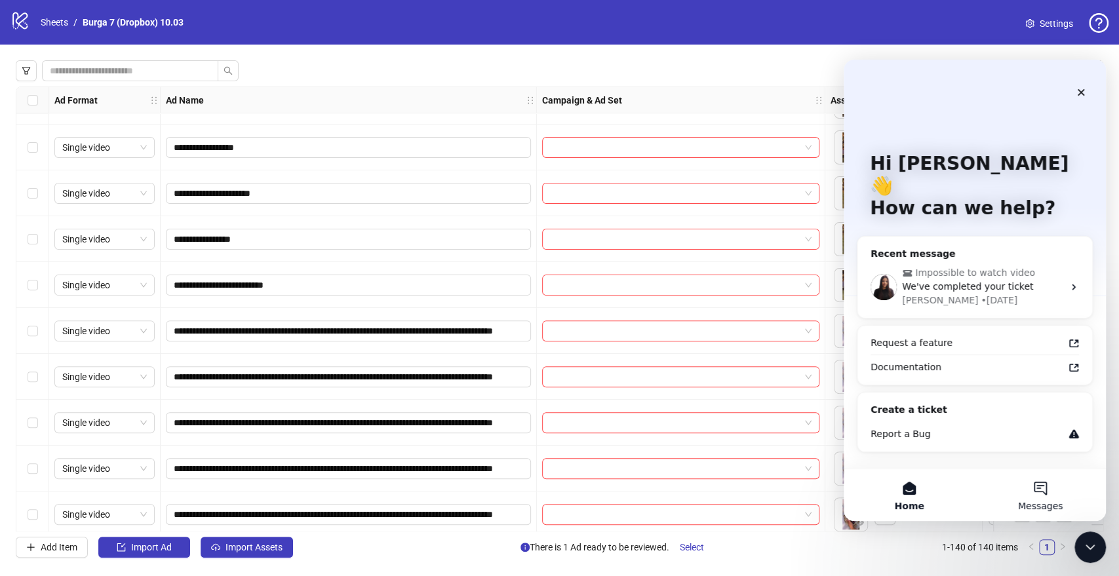
click at [1034, 488] on button "Messages" at bounding box center [1040, 495] width 131 height 52
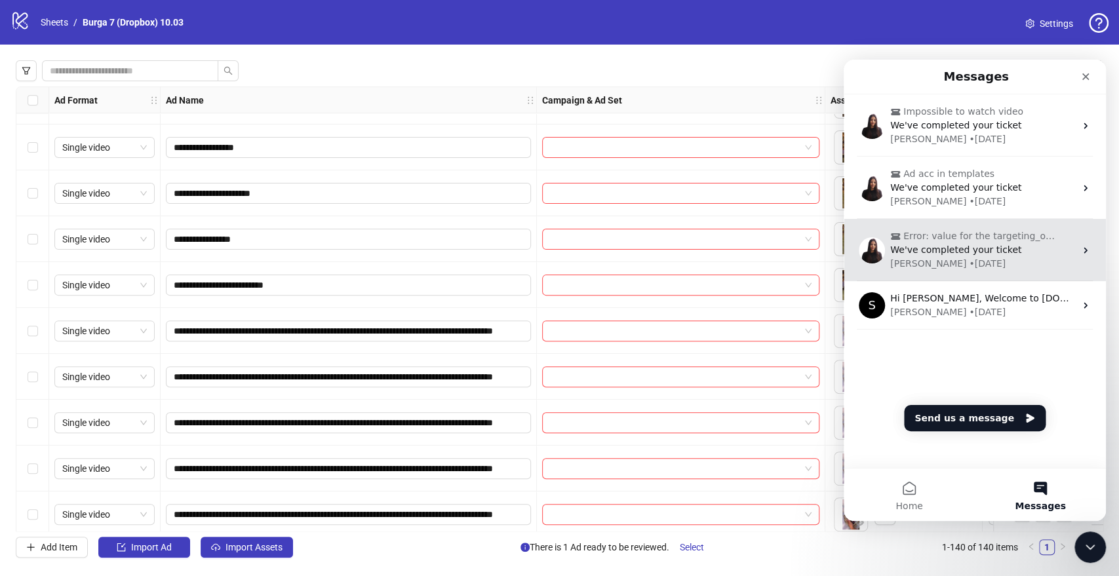
click at [1024, 250] on div "We've completed your ticket" at bounding box center [982, 250] width 185 height 14
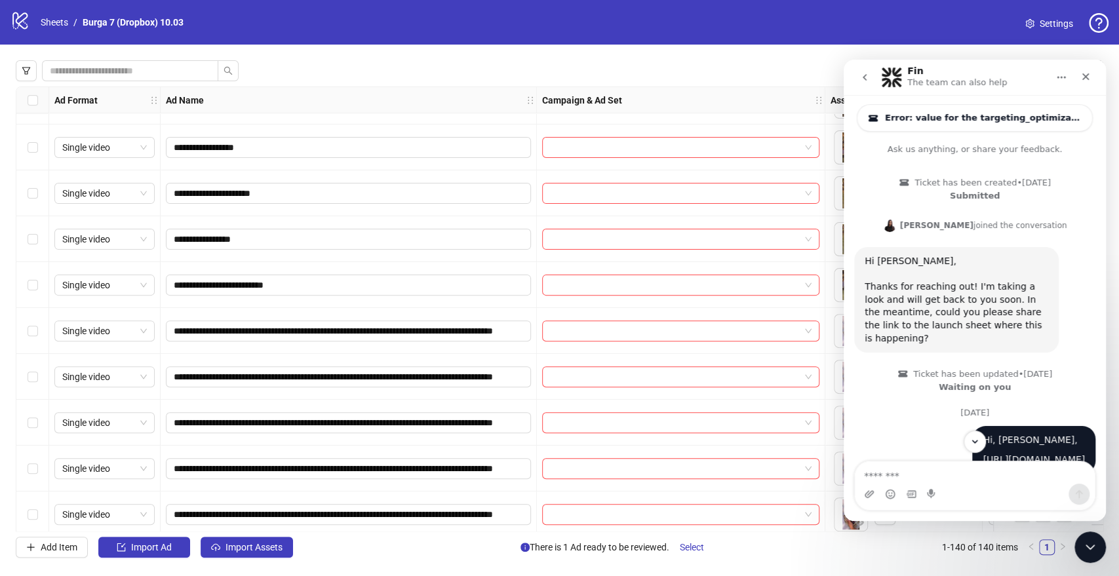
click at [865, 82] on icon "go back" at bounding box center [864, 77] width 10 height 10
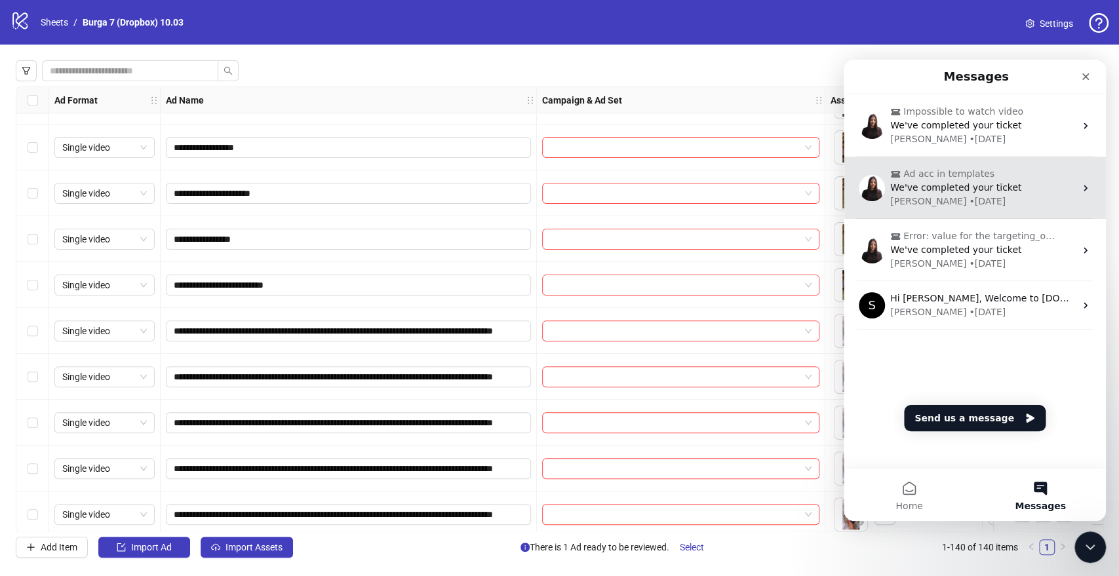
click at [981, 203] on div "Laura • 1w ago" at bounding box center [982, 202] width 185 height 14
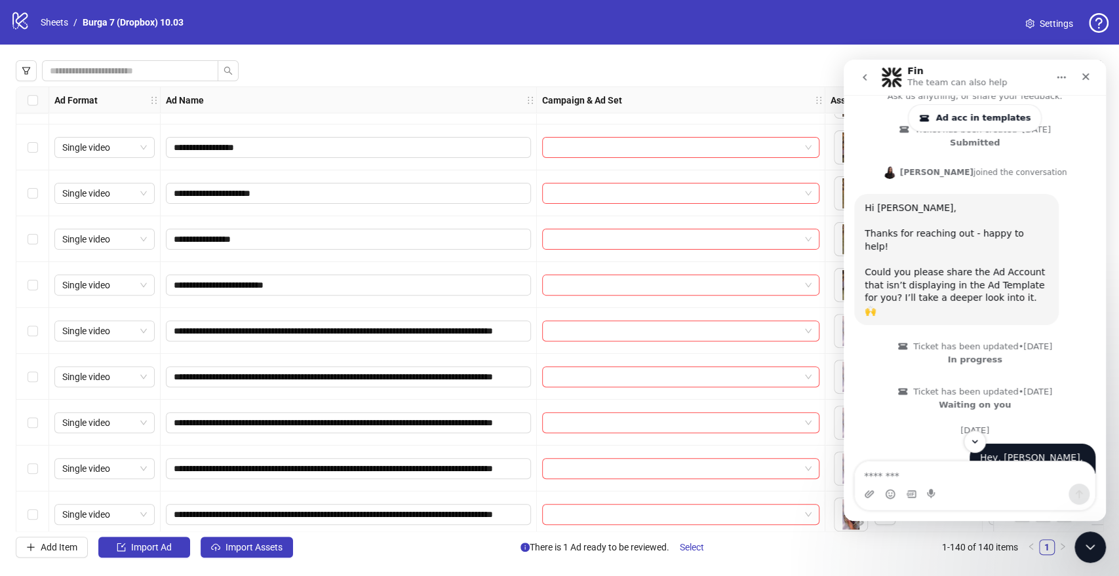
scroll to position [73, 0]
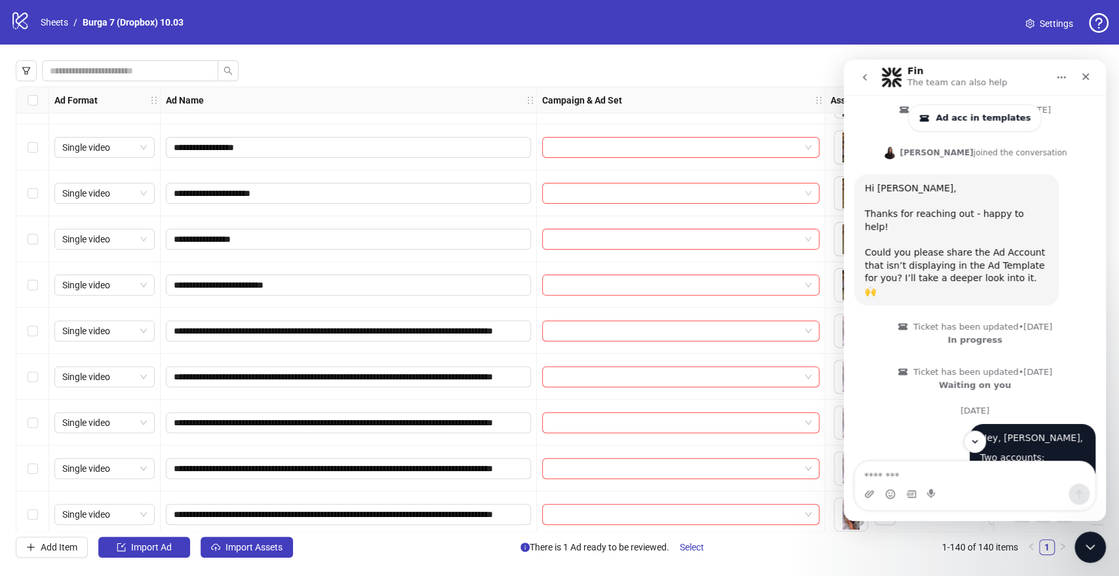
click at [861, 79] on icon "go back" at bounding box center [864, 77] width 10 height 10
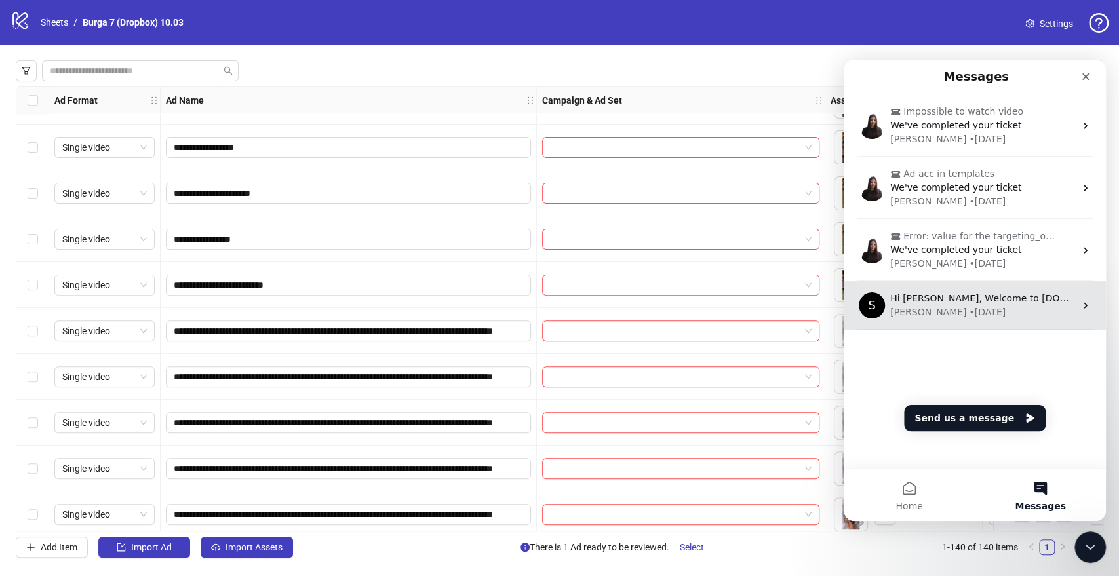
click at [990, 309] on div "Simon • 15w ago" at bounding box center [982, 312] width 185 height 14
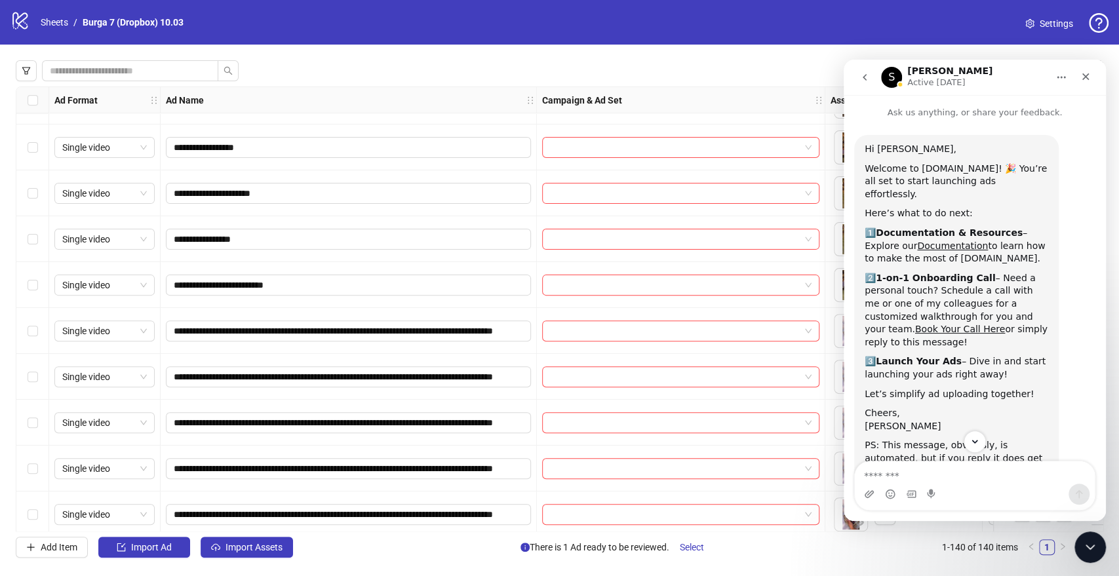
click at [869, 76] on icon "go back" at bounding box center [864, 77] width 10 height 10
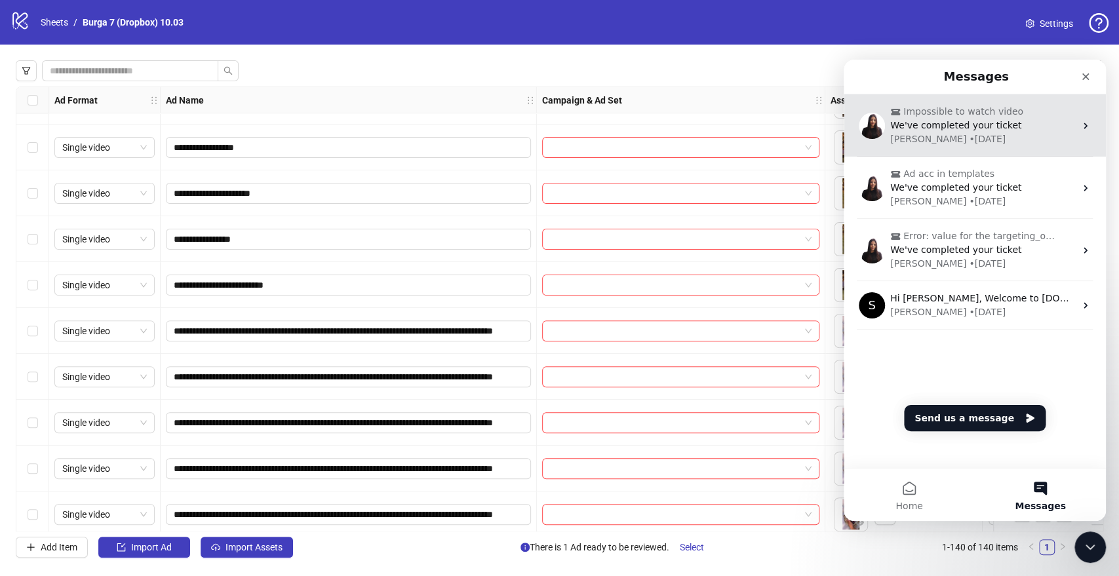
click at [1000, 136] on div "Laura • 1w ago" at bounding box center [982, 139] width 185 height 14
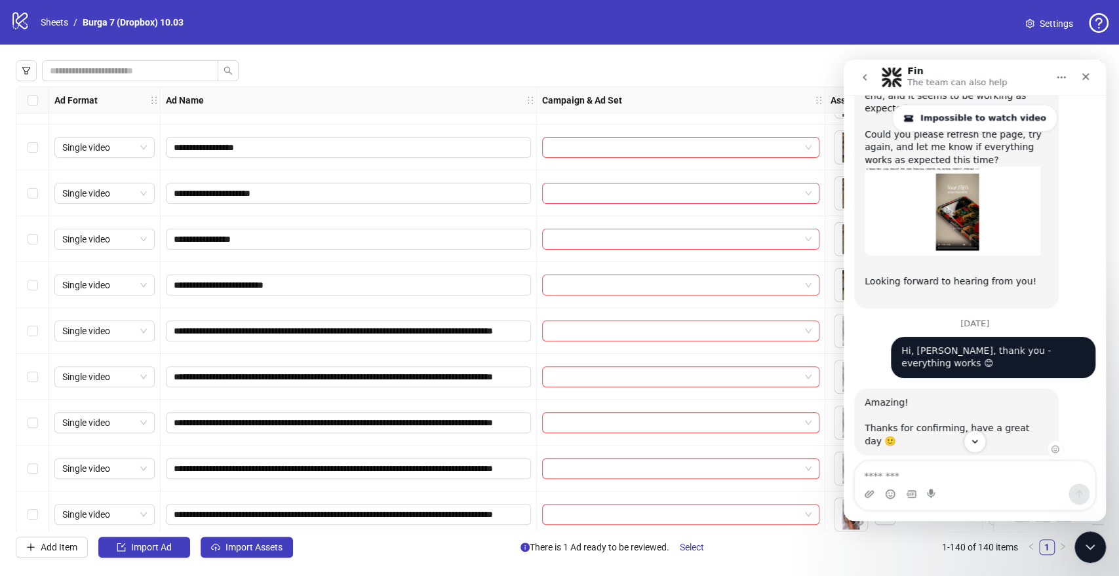
scroll to position [972, 0]
click at [899, 467] on textarea "Message…" at bounding box center [975, 472] width 240 height 22
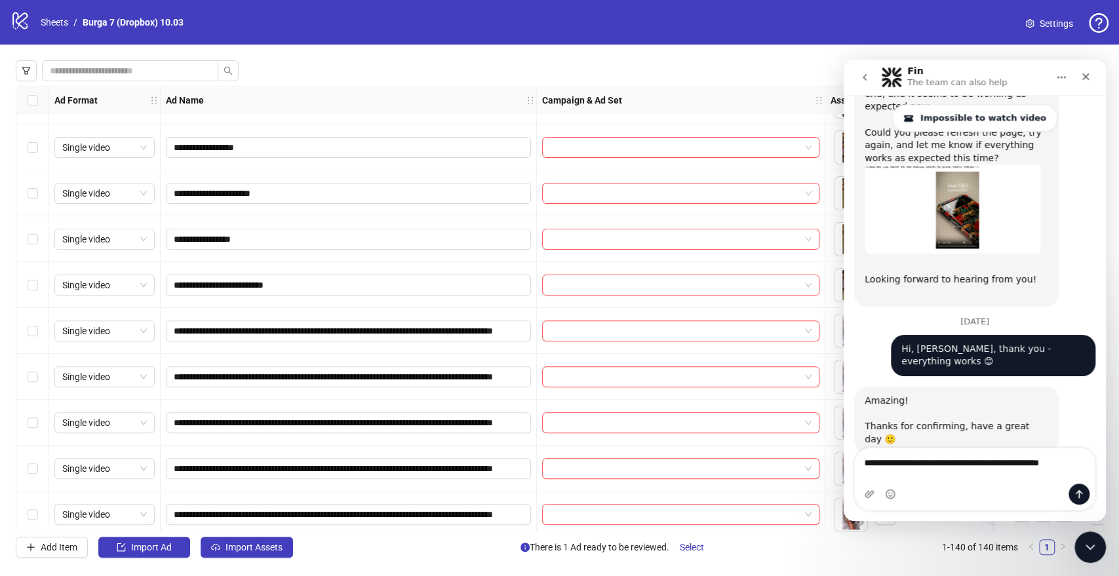
type textarea "**********"
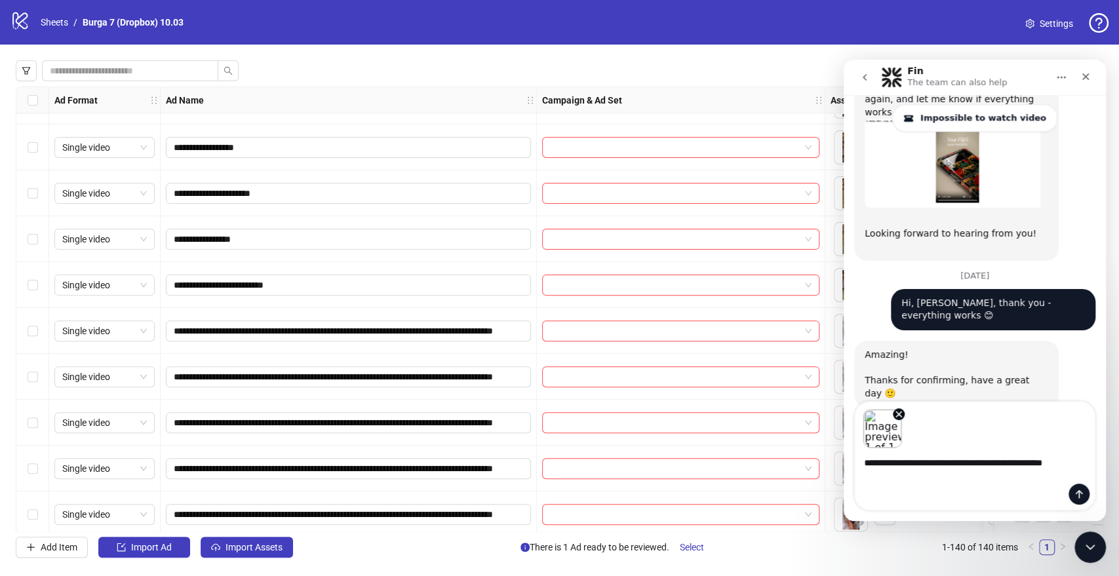
scroll to position [1019, 0]
click at [920, 471] on textarea "**********" at bounding box center [975, 459] width 240 height 22
click at [947, 471] on textarea "**********" at bounding box center [975, 459] width 240 height 22
click at [983, 471] on textarea "**********" at bounding box center [975, 459] width 240 height 22
click at [957, 471] on textarea "**********" at bounding box center [975, 459] width 240 height 22
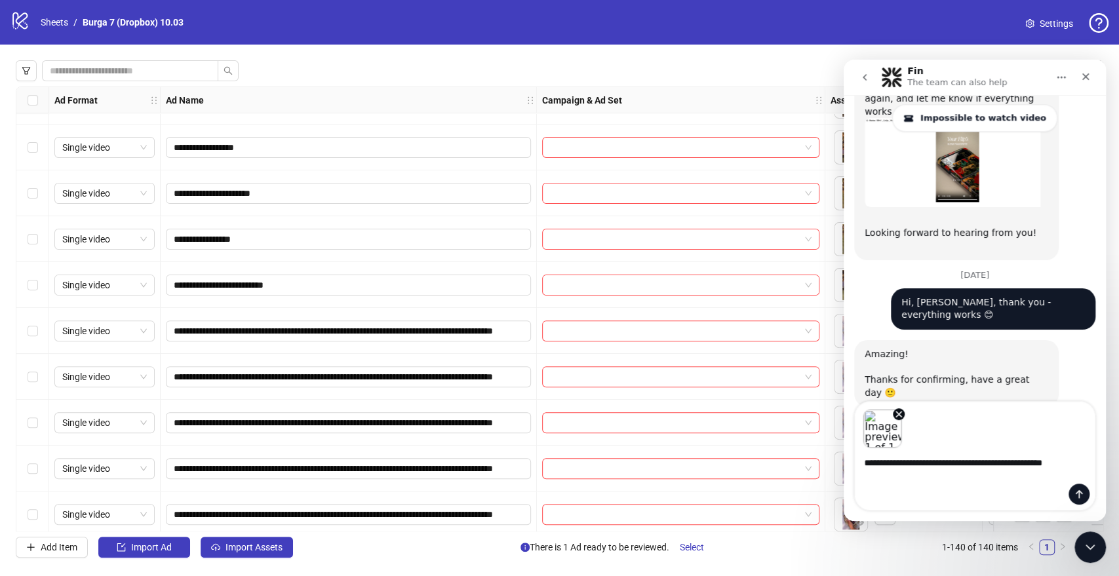
drag, startPoint x: 992, startPoint y: 475, endPoint x: 1014, endPoint y: 479, distance: 22.0
click at [993, 471] on textarea "**********" at bounding box center [975, 459] width 240 height 22
click at [1015, 471] on textarea "**********" at bounding box center [975, 459] width 240 height 22
click at [1033, 471] on textarea "**********" at bounding box center [975, 459] width 240 height 22
click at [1068, 471] on textarea "**********" at bounding box center [975, 459] width 240 height 22
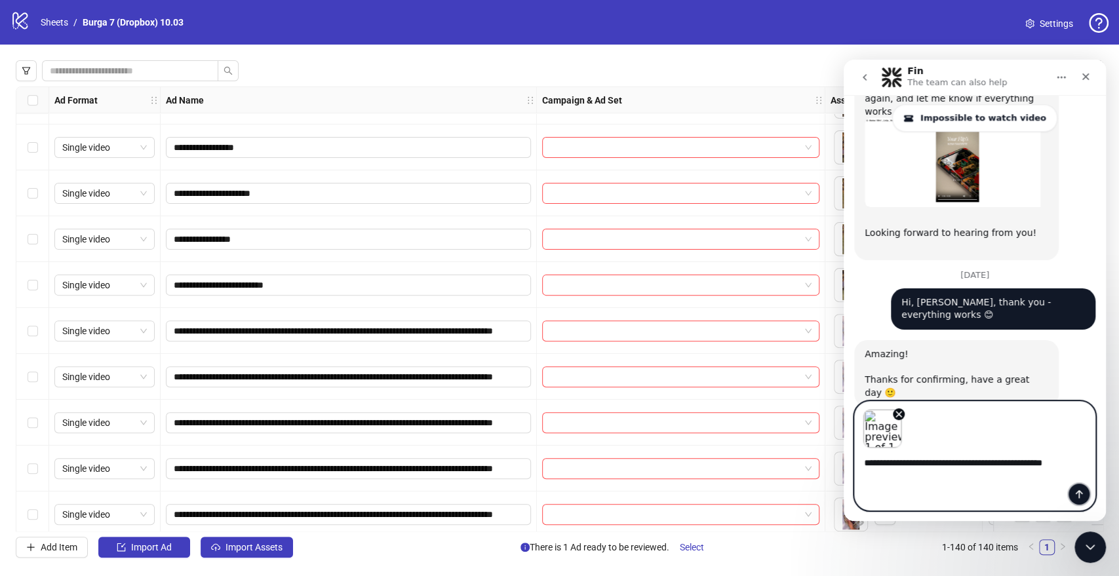
click at [1080, 489] on icon "Send a message…" at bounding box center [1079, 494] width 10 height 10
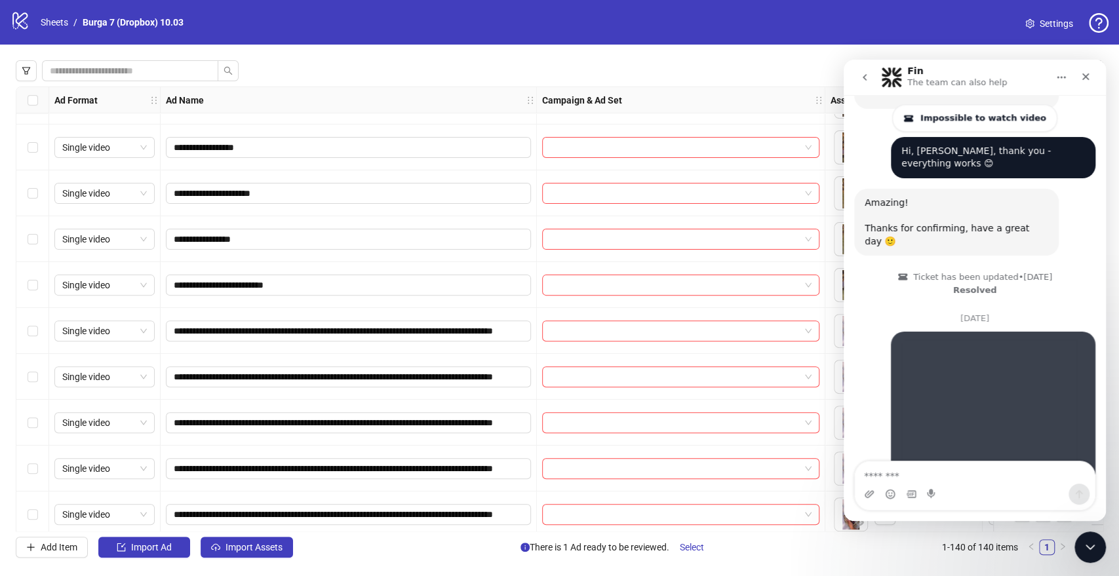
scroll to position [1171, 0]
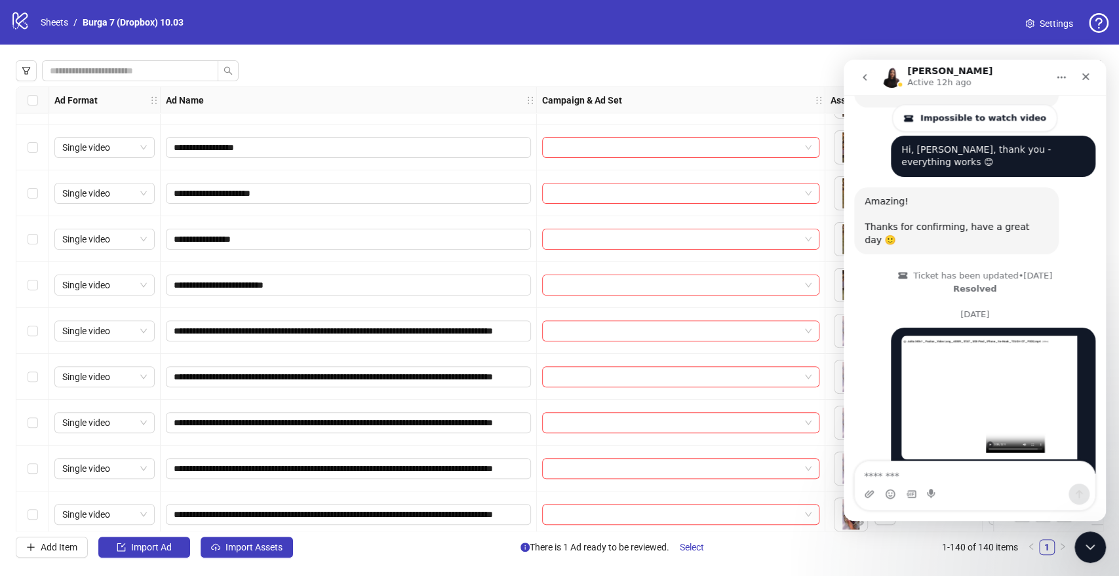
click at [796, 64] on div "Bulk Edit Bulk Actions Review Ads" at bounding box center [559, 70] width 1087 height 21
click at [867, 77] on icon "go back" at bounding box center [864, 77] width 10 height 10
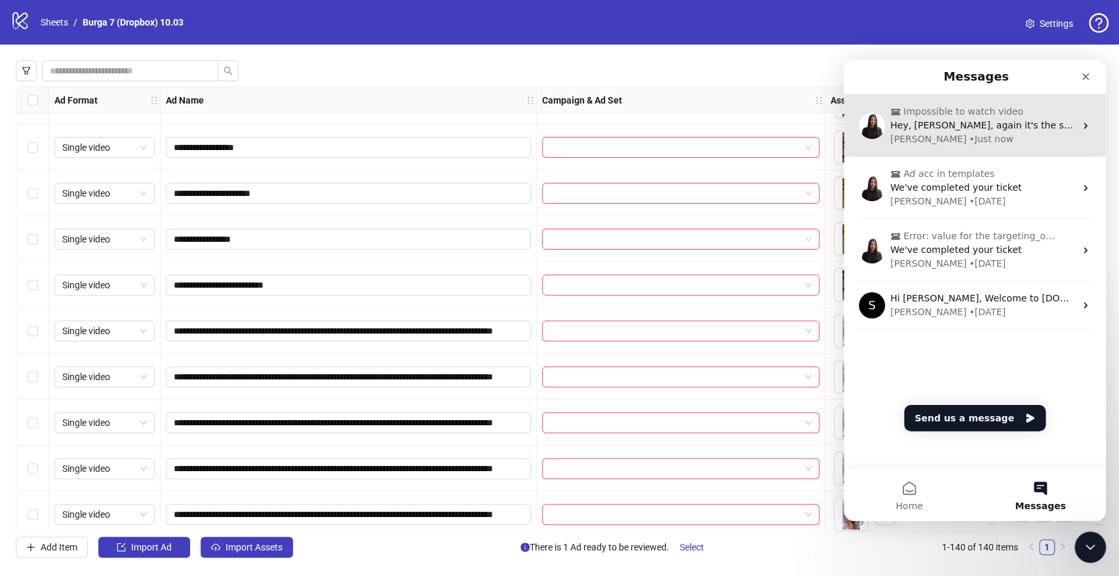
click at [997, 140] on div "Laura • Just now" at bounding box center [982, 139] width 185 height 14
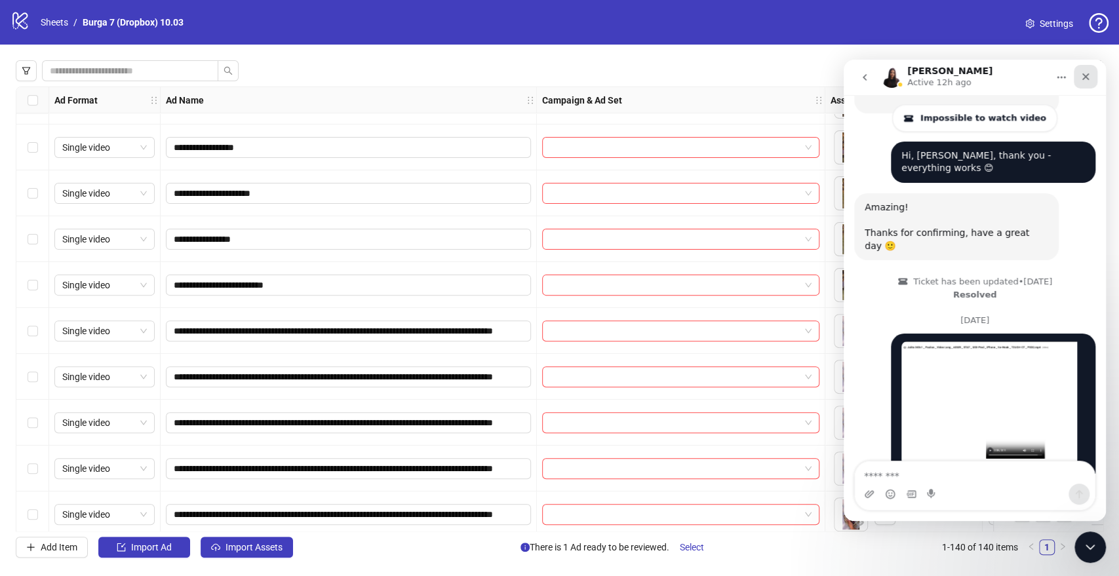
scroll to position [1171, 0]
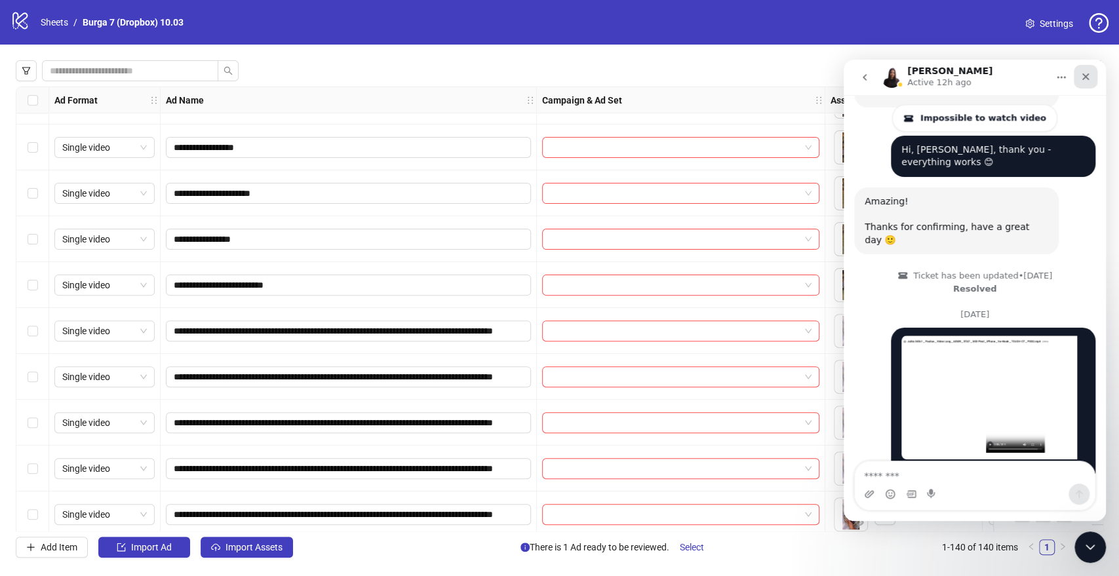
click at [1082, 76] on icon "Close" at bounding box center [1085, 76] width 10 height 10
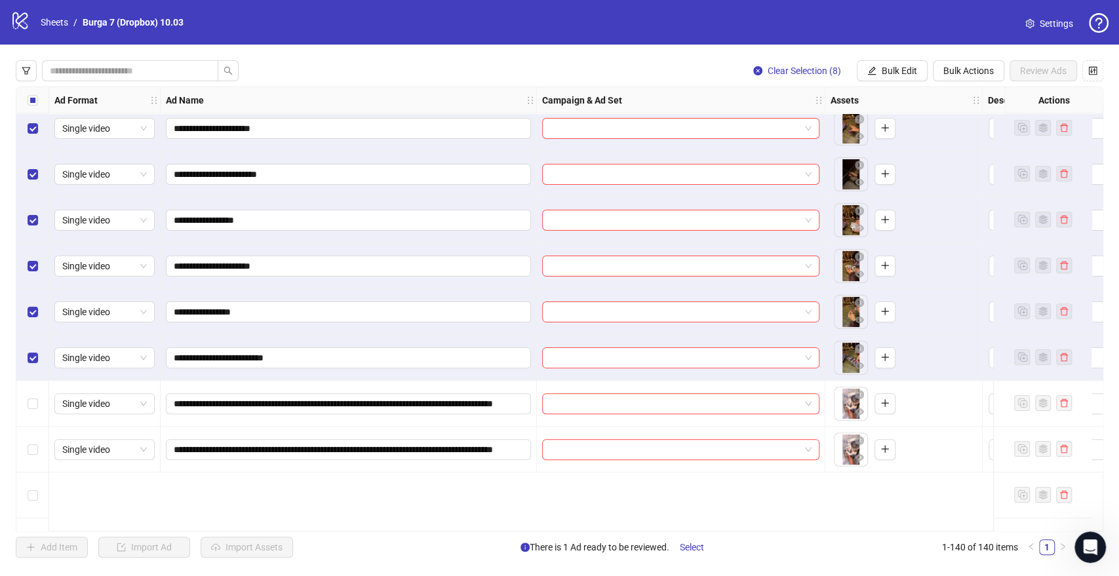
scroll to position [0, 0]
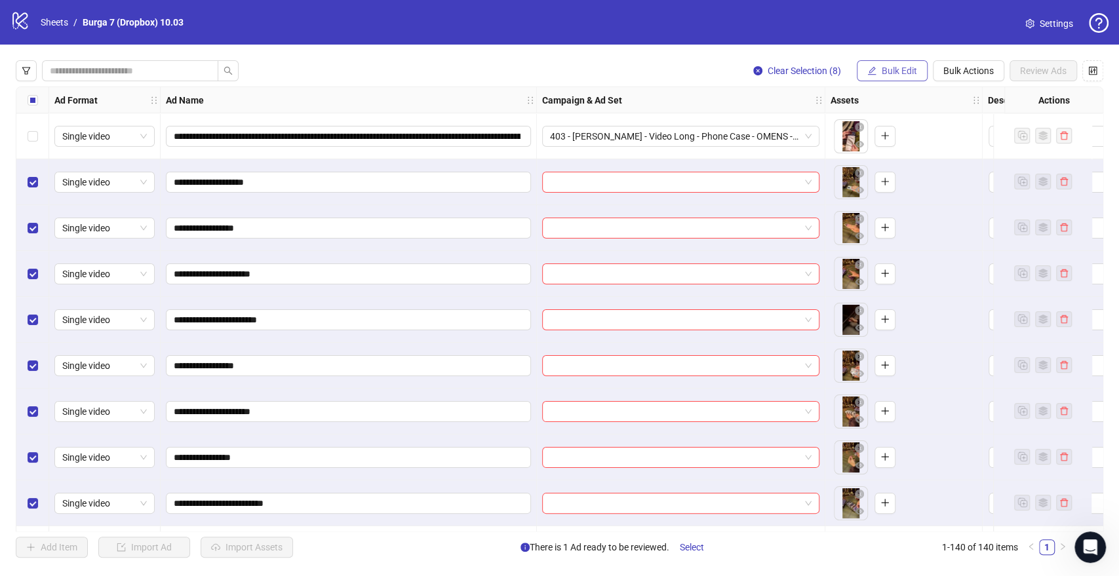
click at [900, 72] on span "Bulk Edit" at bounding box center [899, 71] width 35 height 10
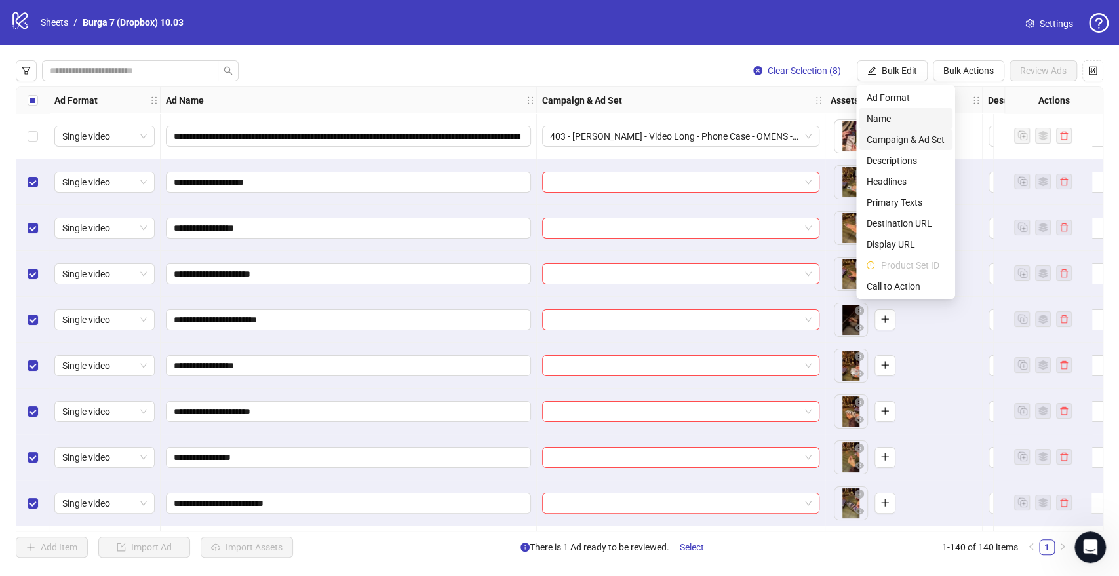
click at [906, 135] on span "Campaign & Ad Set" at bounding box center [905, 139] width 78 height 14
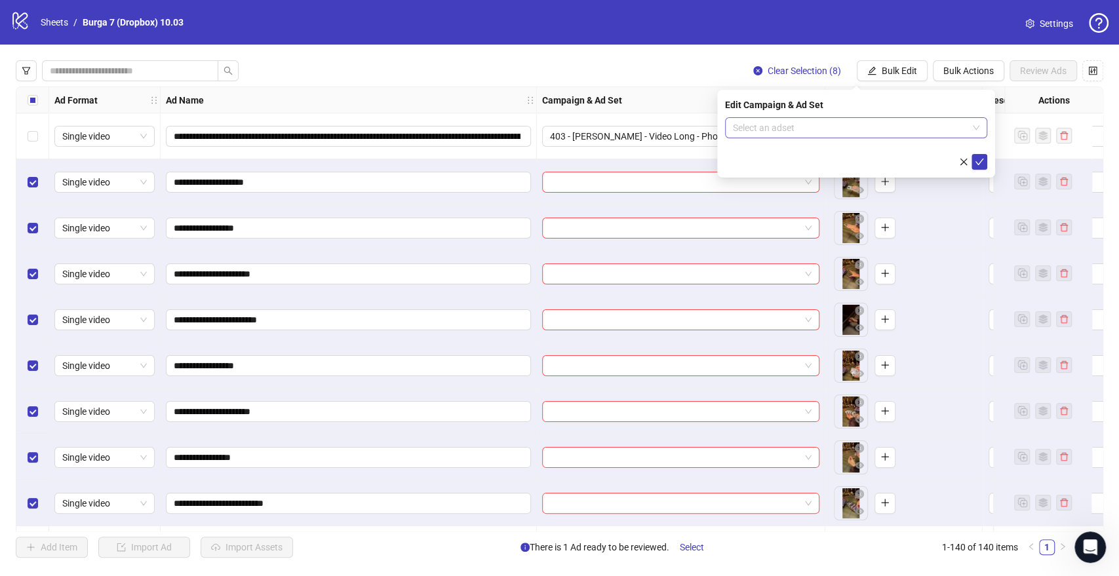
click at [766, 133] on input "search" at bounding box center [850, 128] width 235 height 20
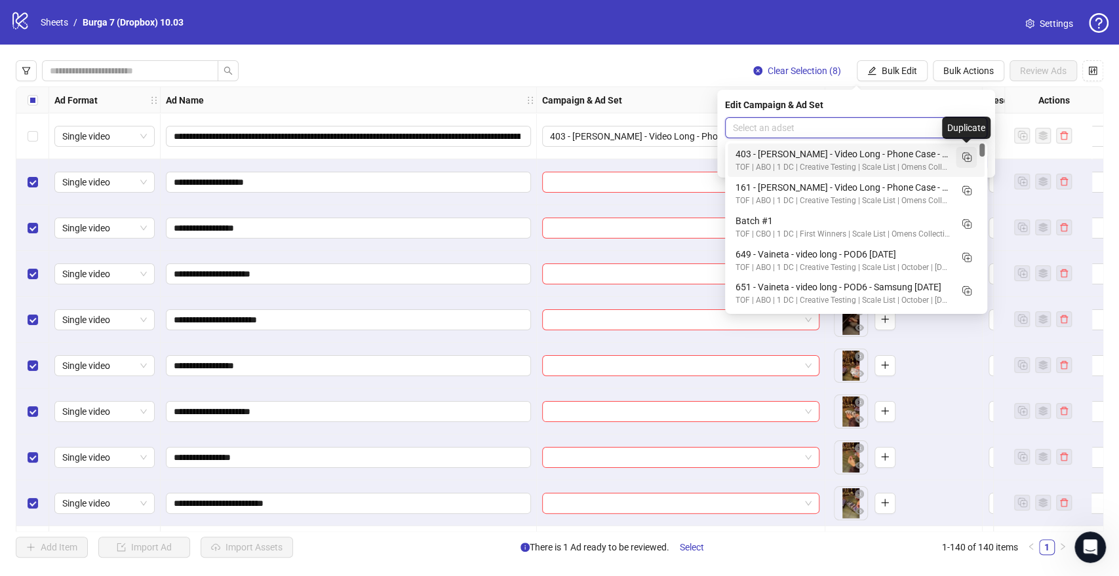
click at [969, 155] on icon "Duplicate" at bounding box center [966, 156] width 13 height 13
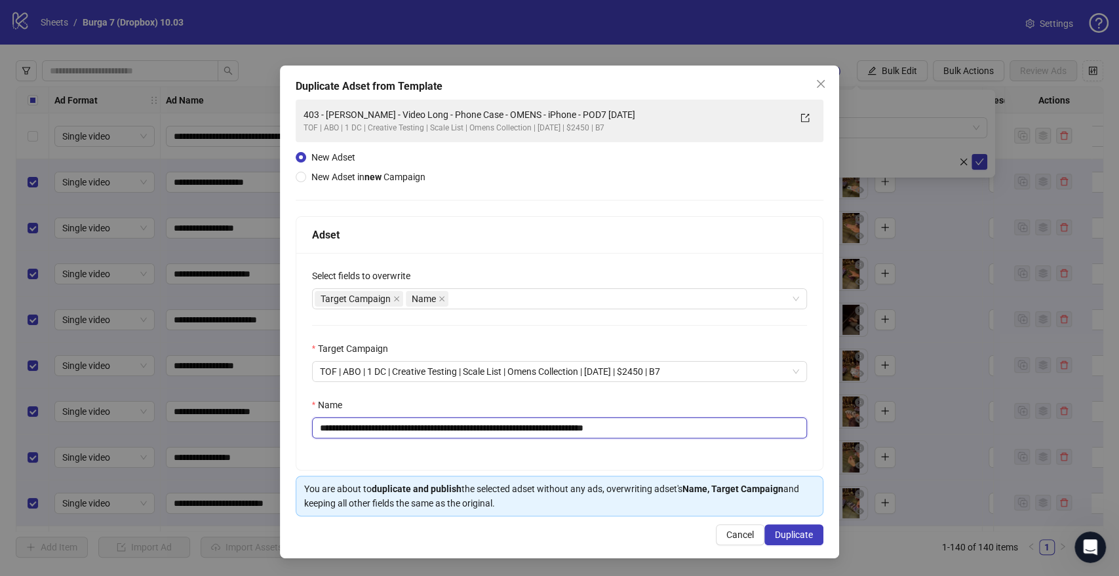
drag, startPoint x: 657, startPoint y: 427, endPoint x: 623, endPoint y: 425, distance: 33.5
click at [623, 425] on input "**********" at bounding box center [560, 428] width 496 height 21
drag, startPoint x: 577, startPoint y: 427, endPoint x: 227, endPoint y: 420, distance: 349.4
click at [228, 420] on div "**********" at bounding box center [559, 288] width 1119 height 576
drag, startPoint x: 522, startPoint y: 424, endPoint x: 535, endPoint y: 431, distance: 15.0
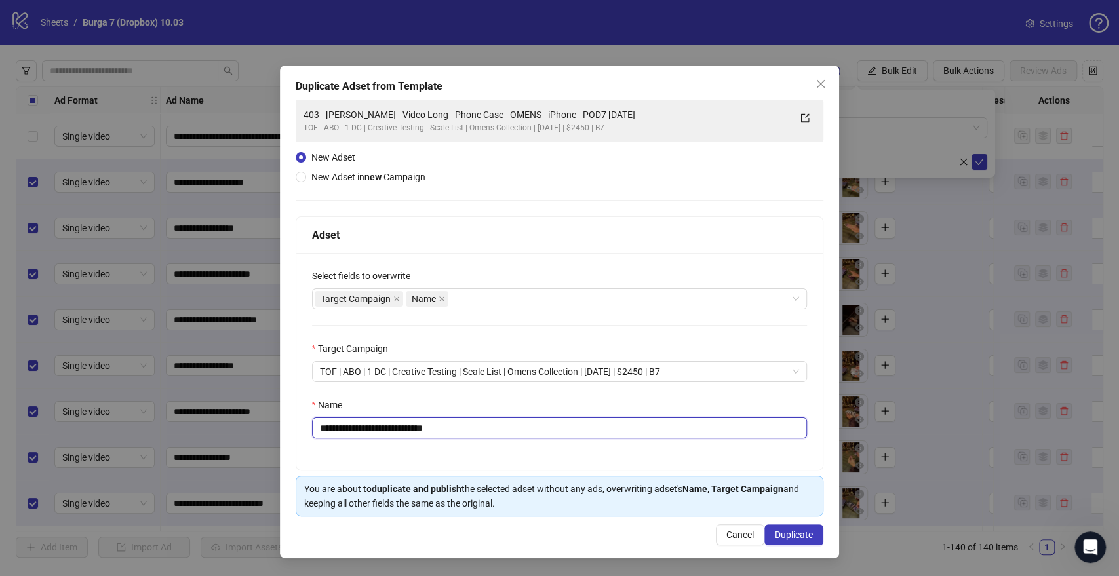
click at [522, 424] on input "**********" at bounding box center [560, 428] width 496 height 21
type input "**********"
click at [790, 531] on span "Duplicate" at bounding box center [794, 535] width 38 height 10
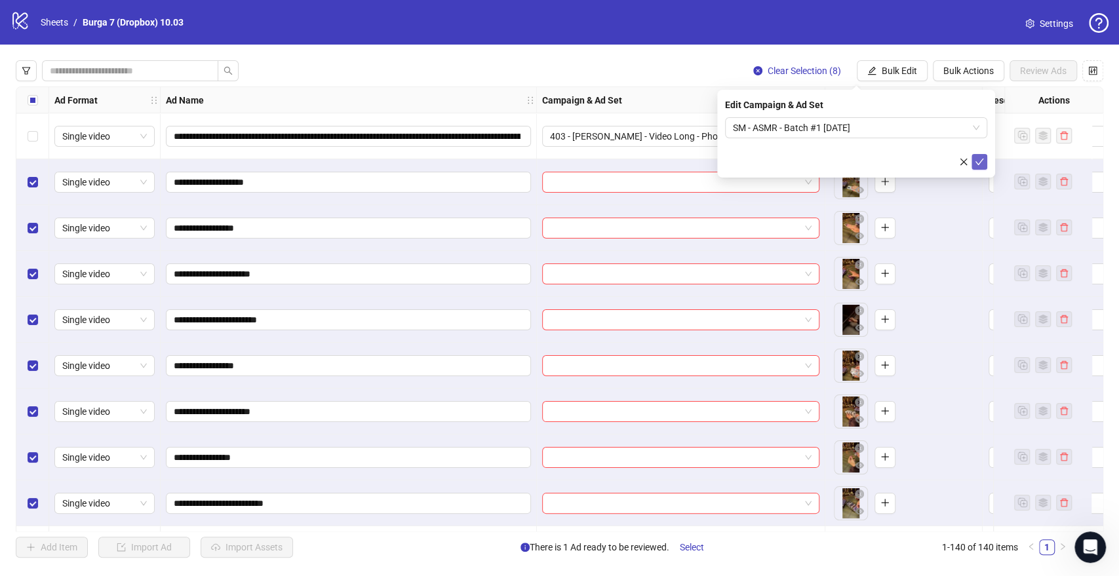
click at [984, 159] on button "submit" at bounding box center [979, 162] width 16 height 16
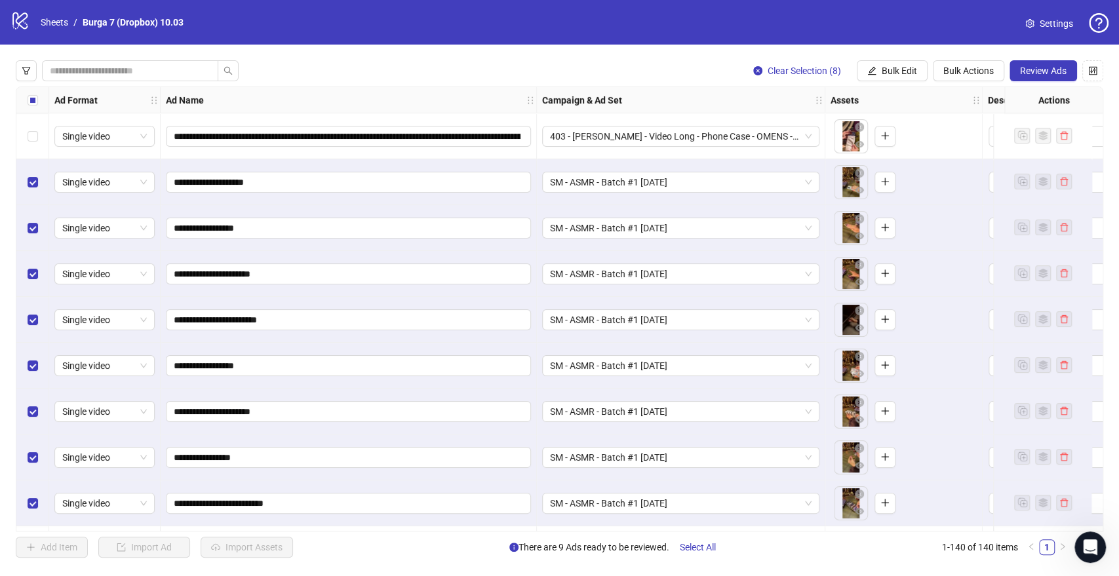
scroll to position [0, 364]
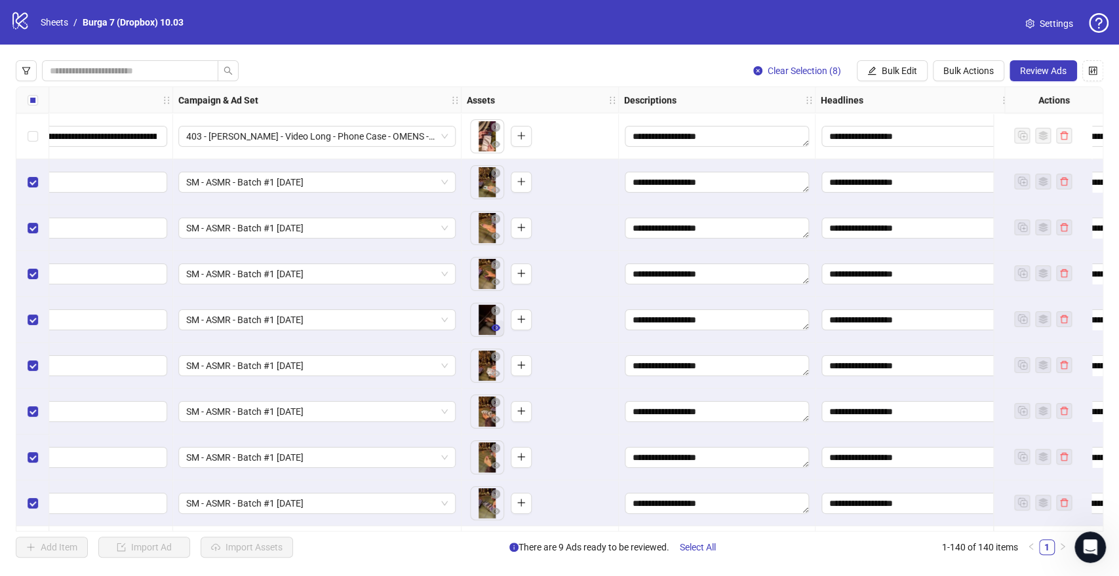
click at [496, 327] on icon "eye" at bounding box center [495, 327] width 9 height 9
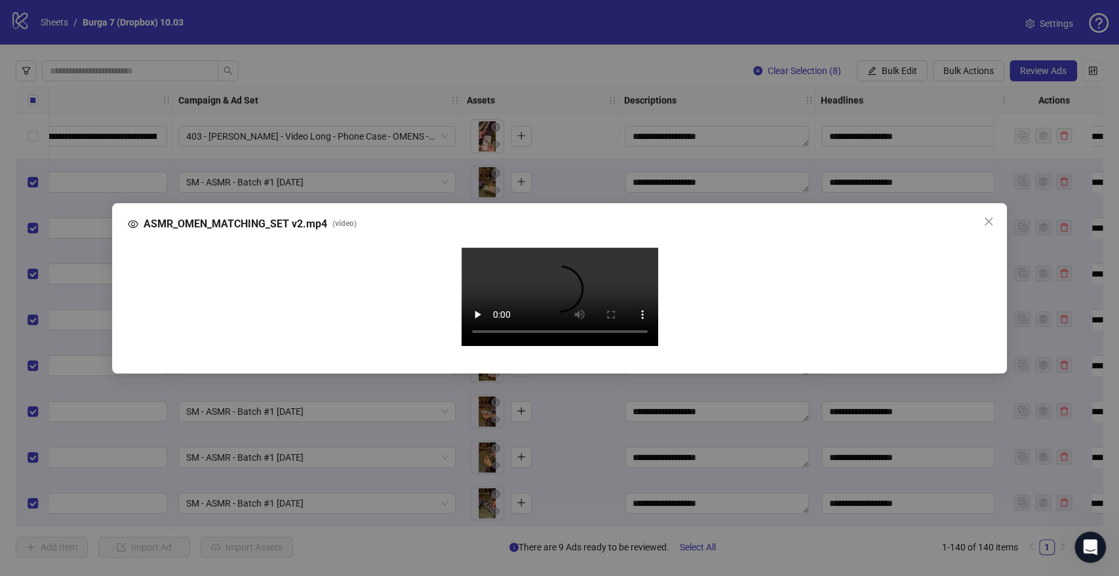
click at [555, 298] on video "Your browser does not support the video tag." at bounding box center [559, 297] width 197 height 98
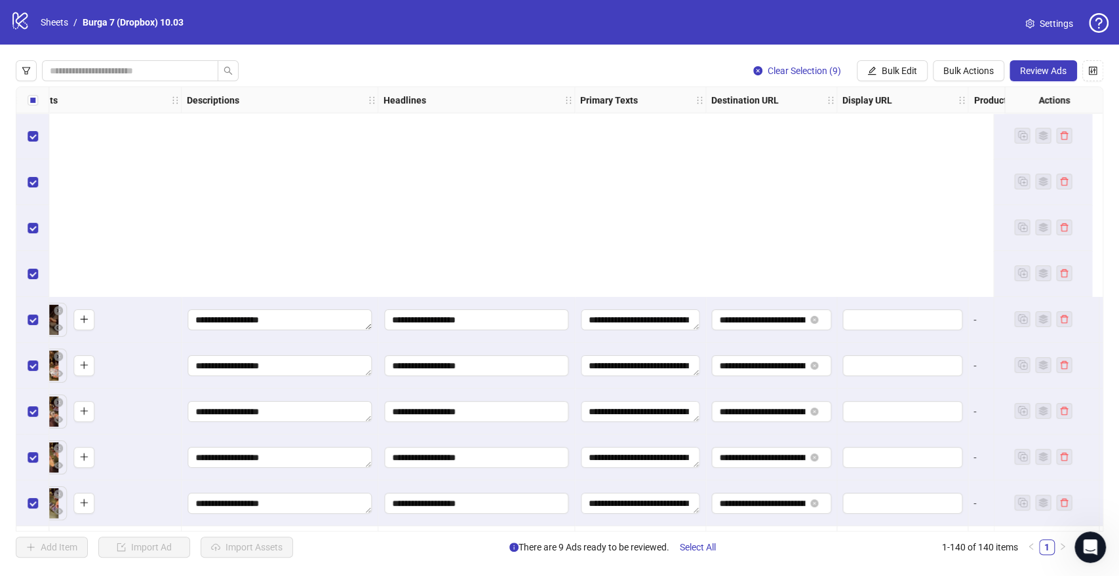
scroll to position [291, 801]
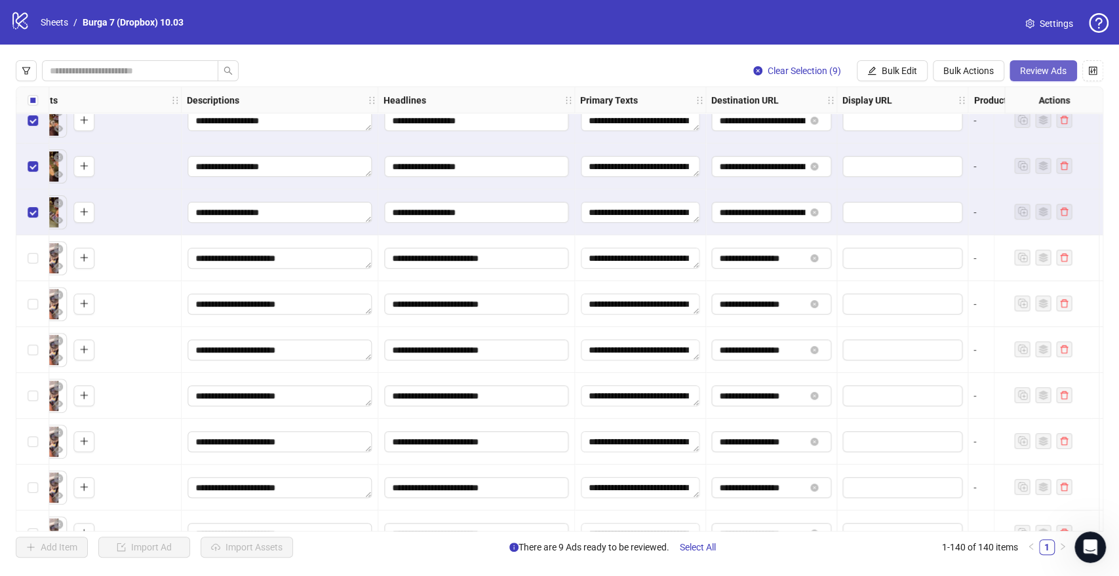
click at [1041, 74] on span "Review Ads" at bounding box center [1043, 71] width 47 height 10
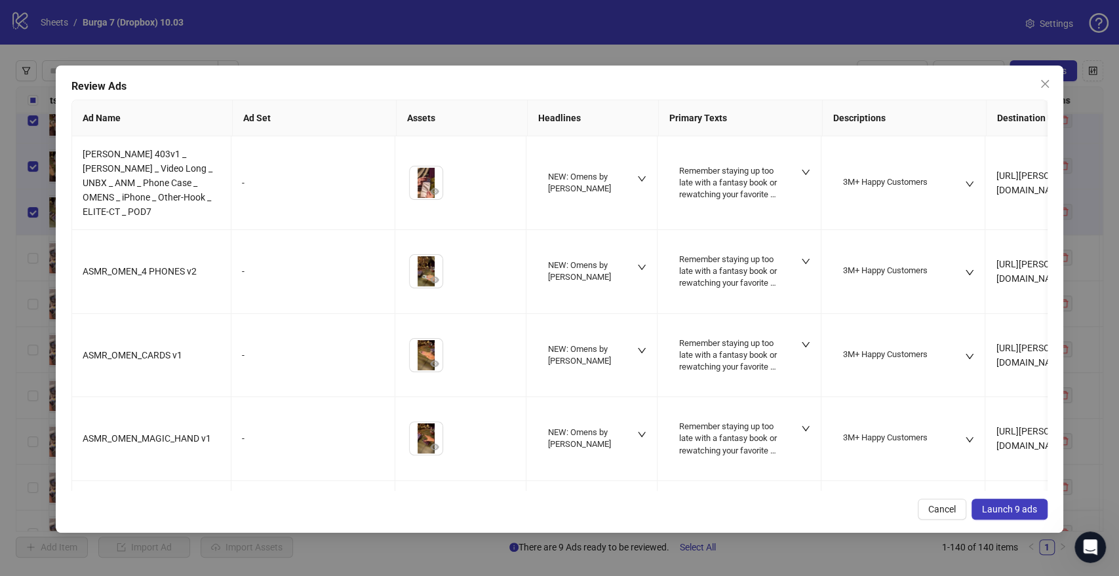
click at [1019, 507] on span "Launch 9 ads" at bounding box center [1009, 509] width 55 height 10
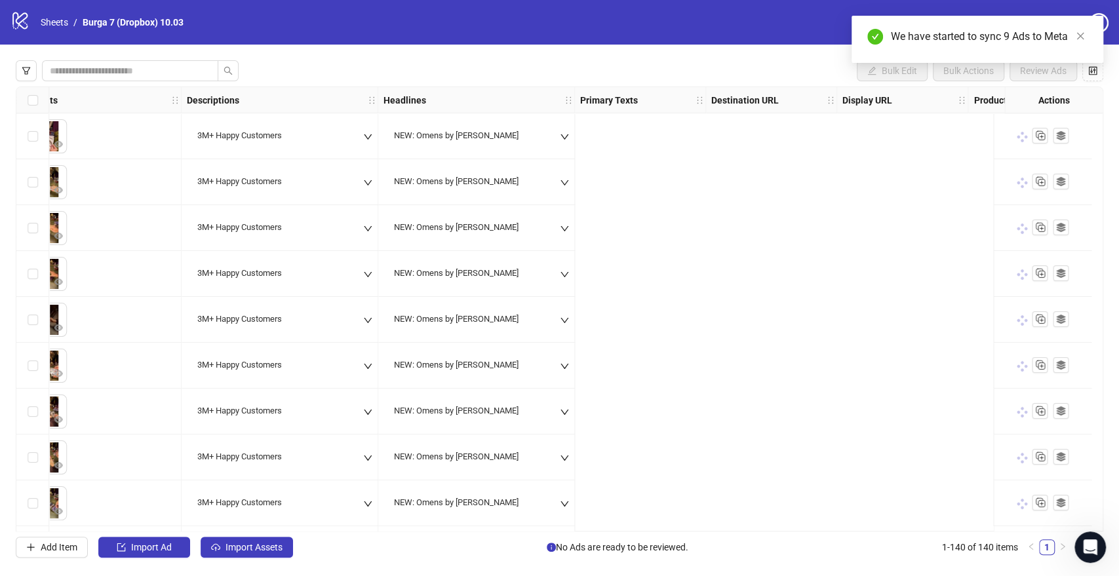
scroll to position [0, 0]
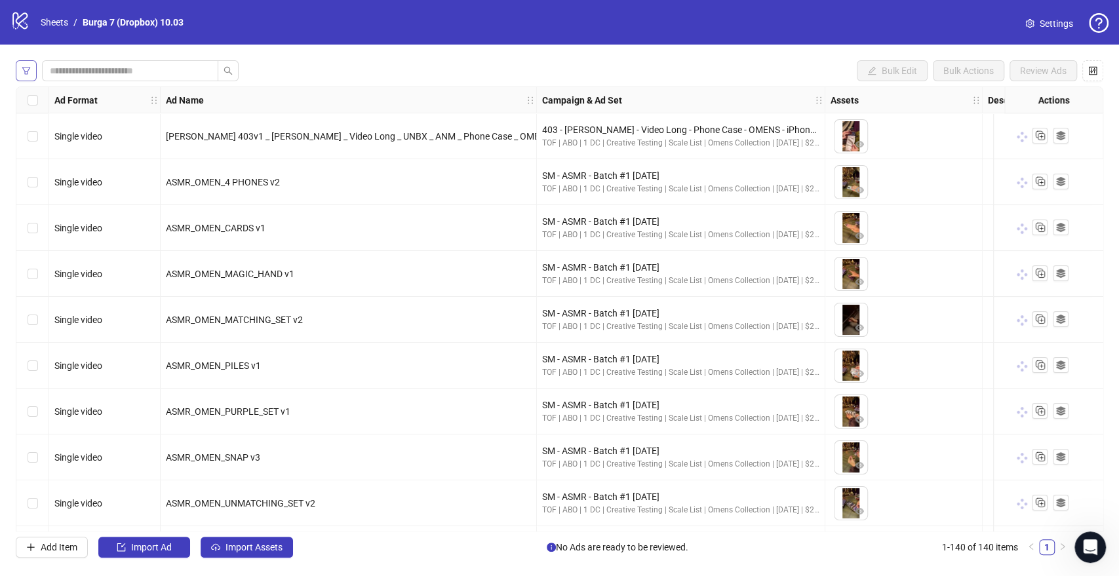
click at [31, 71] on button "button" at bounding box center [26, 70] width 21 height 21
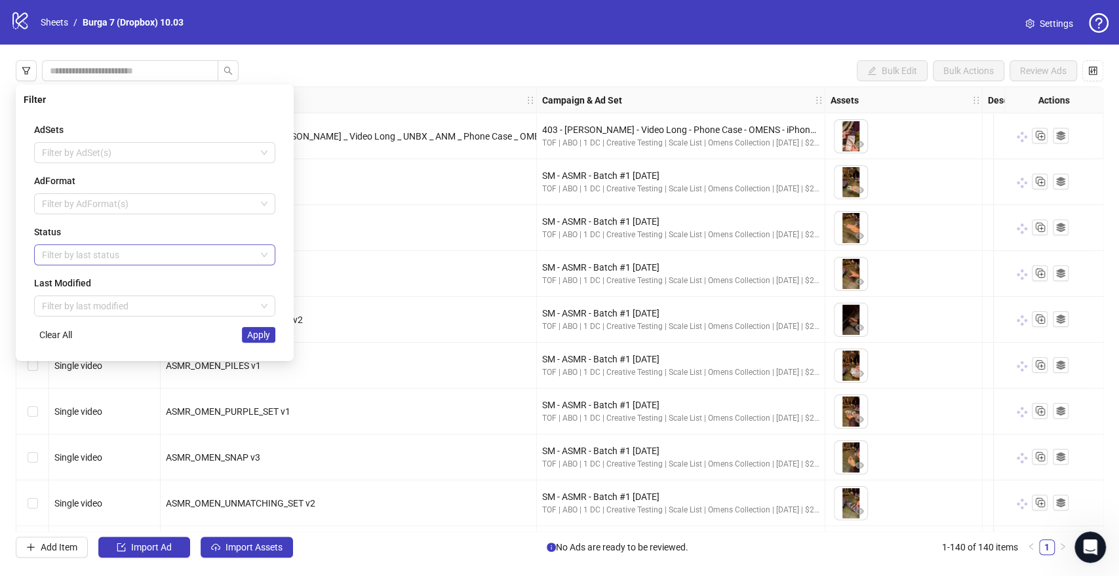
click at [65, 252] on div at bounding box center [148, 255] width 222 height 18
click at [104, 282] on div "Draft" at bounding box center [155, 280] width 220 height 14
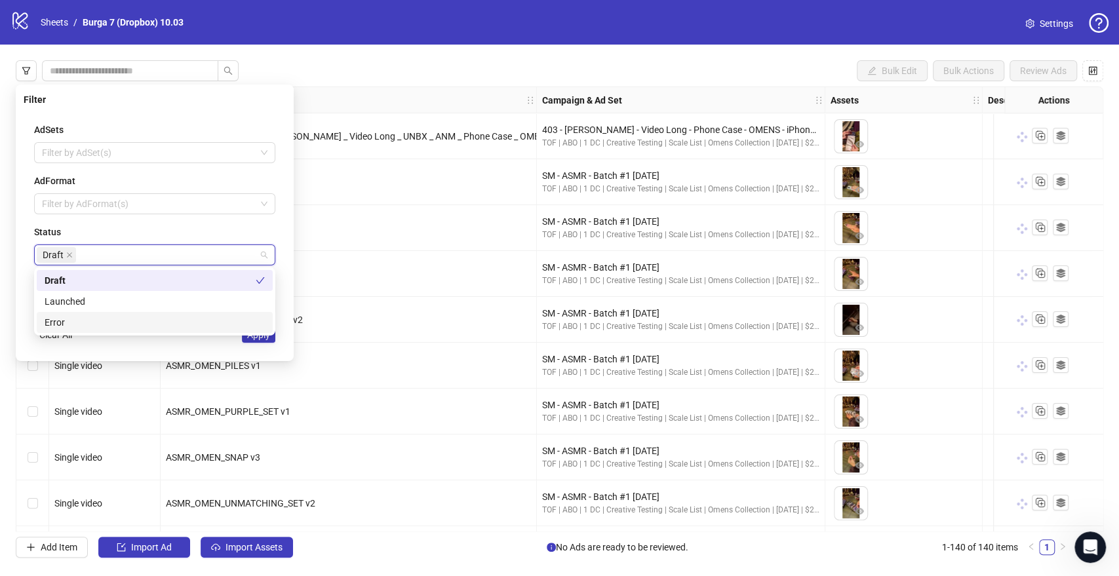
drag, startPoint x: 214, startPoint y: 354, endPoint x: 222, endPoint y: 350, distance: 8.2
click at [214, 353] on div "Filter AdSets Filter by AdSet(s) AdFormat Filter by AdFormat(s) Status Draft La…" at bounding box center [155, 223] width 278 height 277
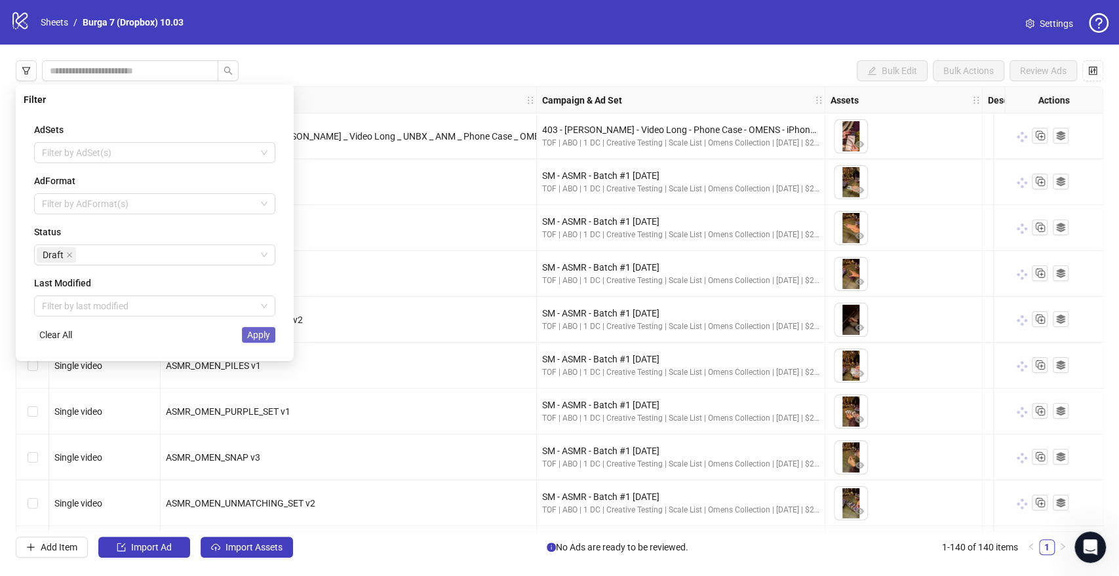
click at [254, 341] on button "Apply" at bounding box center [258, 335] width 33 height 16
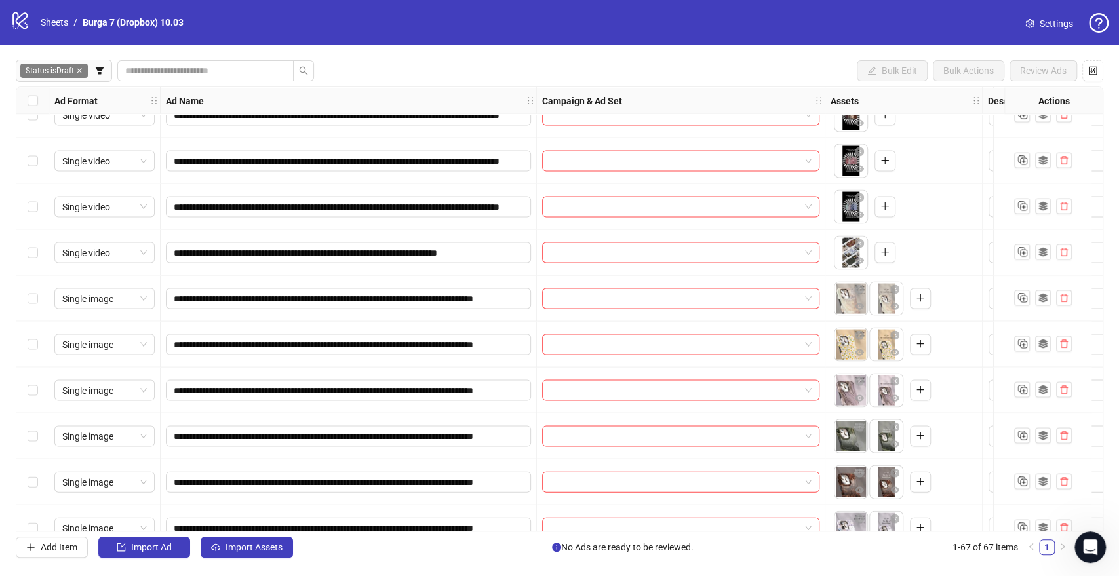
scroll to position [1747, 0]
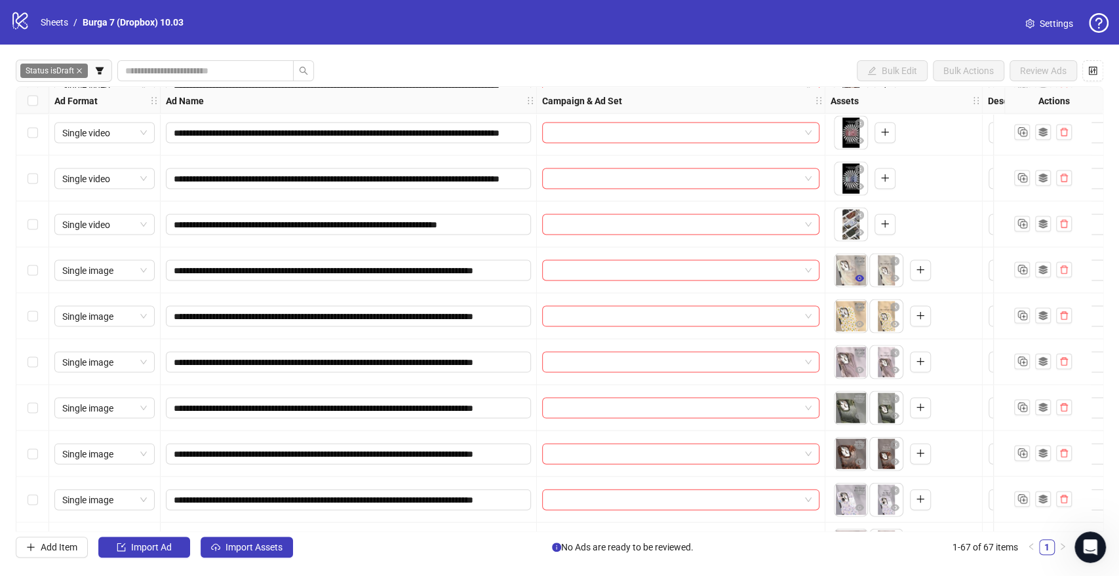
click at [861, 277] on icon "eye" at bounding box center [859, 278] width 9 height 7
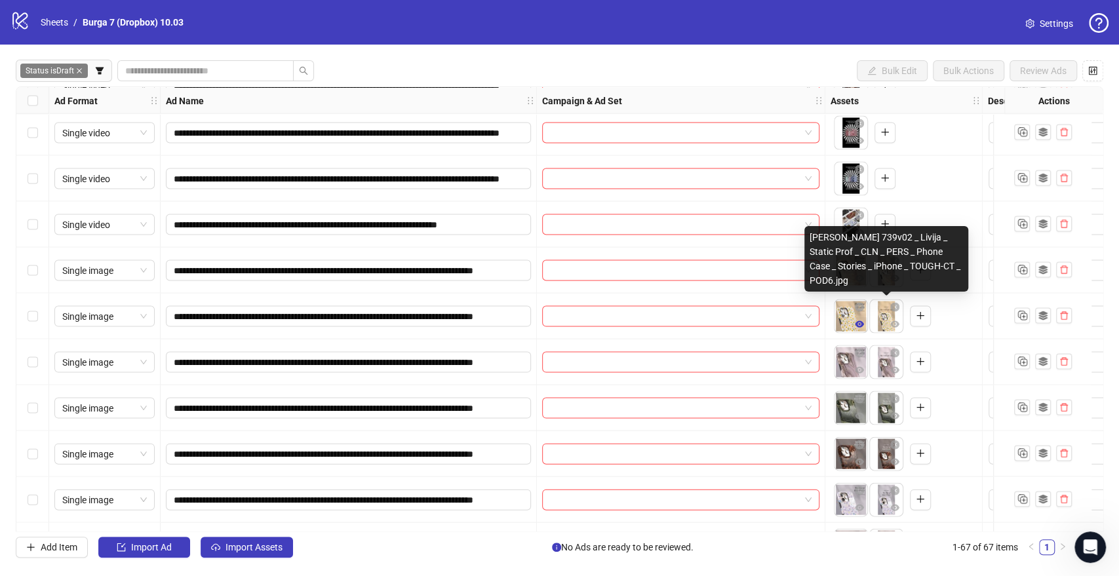
click at [865, 328] on button "button" at bounding box center [859, 325] width 16 height 16
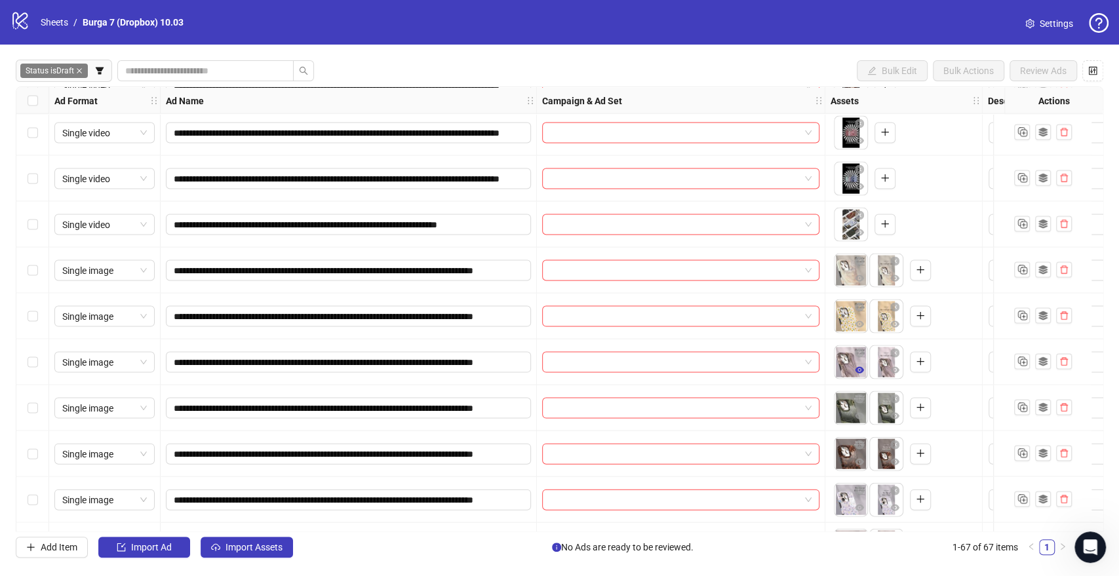
click at [860, 368] on icon "eye" at bounding box center [859, 369] width 9 height 7
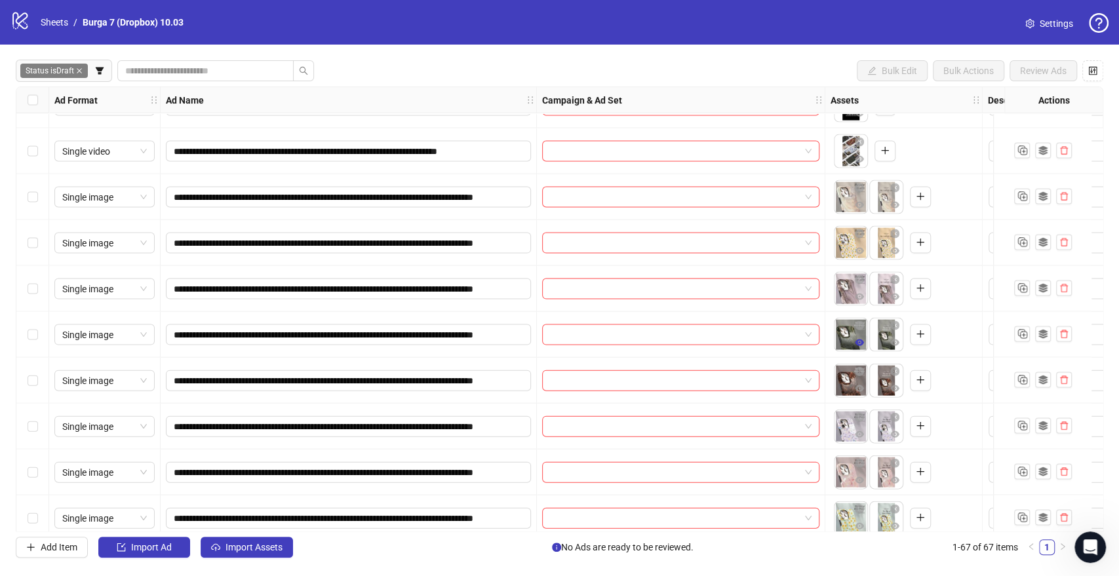
click at [865, 342] on button "button" at bounding box center [859, 344] width 16 height 16
click at [863, 387] on icon "eye" at bounding box center [859, 388] width 9 height 9
click at [861, 436] on icon "eye" at bounding box center [859, 434] width 9 height 7
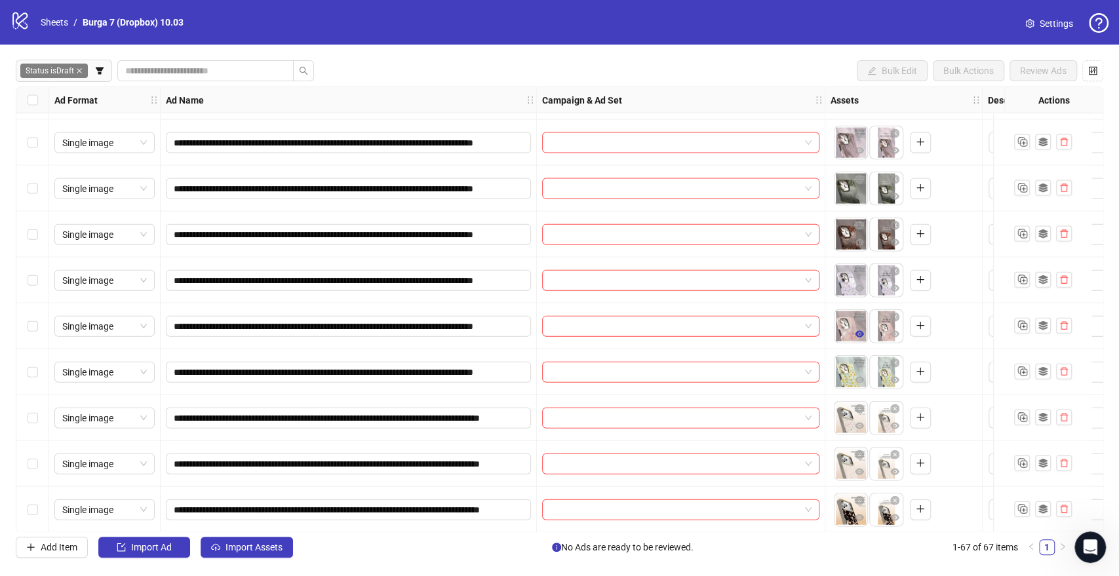
click at [863, 339] on icon "eye" at bounding box center [859, 334] width 9 height 9
click at [863, 377] on icon "eye" at bounding box center [859, 380] width 9 height 9
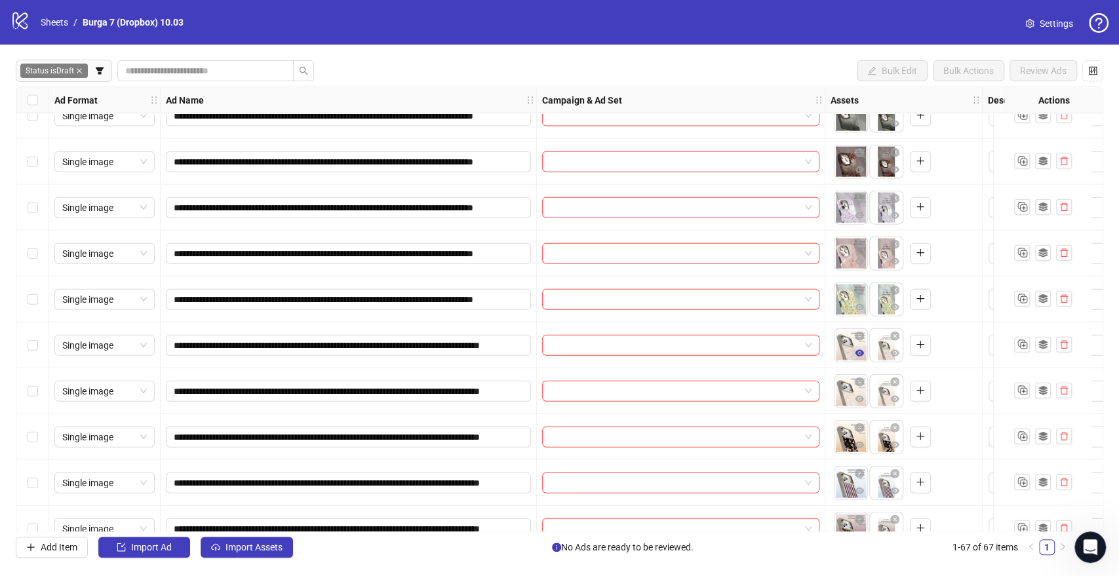
click at [859, 356] on icon "eye" at bounding box center [859, 353] width 9 height 7
click at [861, 397] on icon "eye" at bounding box center [859, 399] width 9 height 7
click at [858, 441] on icon "eye" at bounding box center [859, 444] width 9 height 9
click at [861, 491] on icon "eye" at bounding box center [859, 491] width 9 height 7
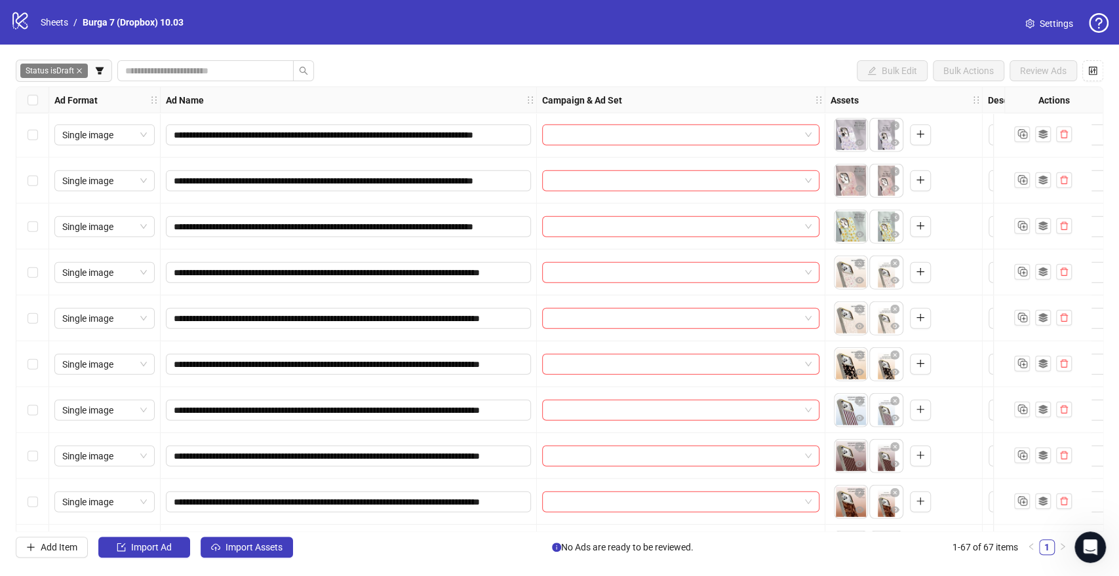
scroll to position [2185, 0]
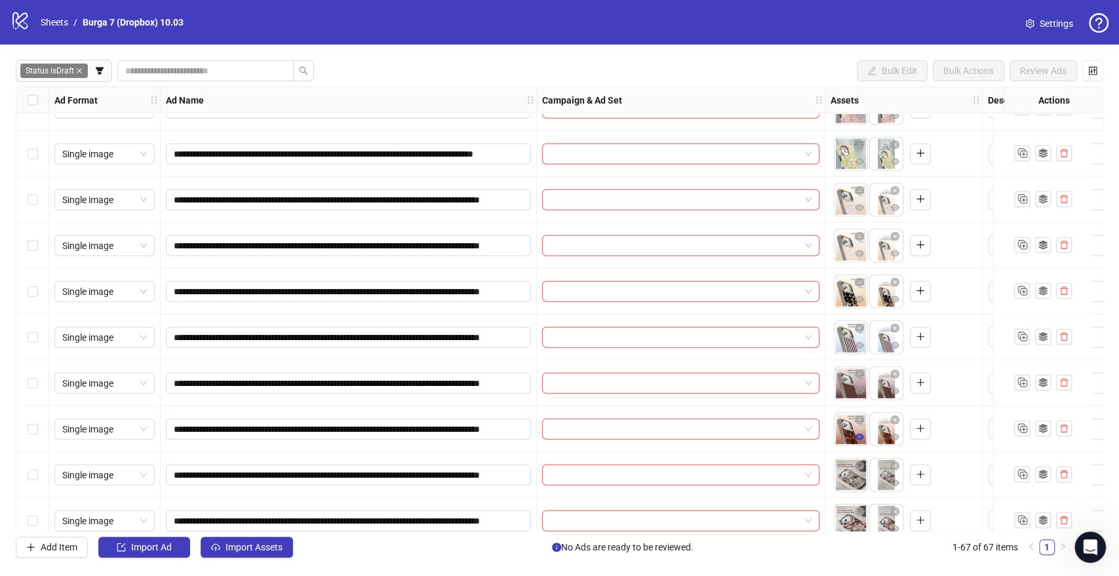
click at [860, 437] on icon "eye" at bounding box center [859, 437] width 9 height 9
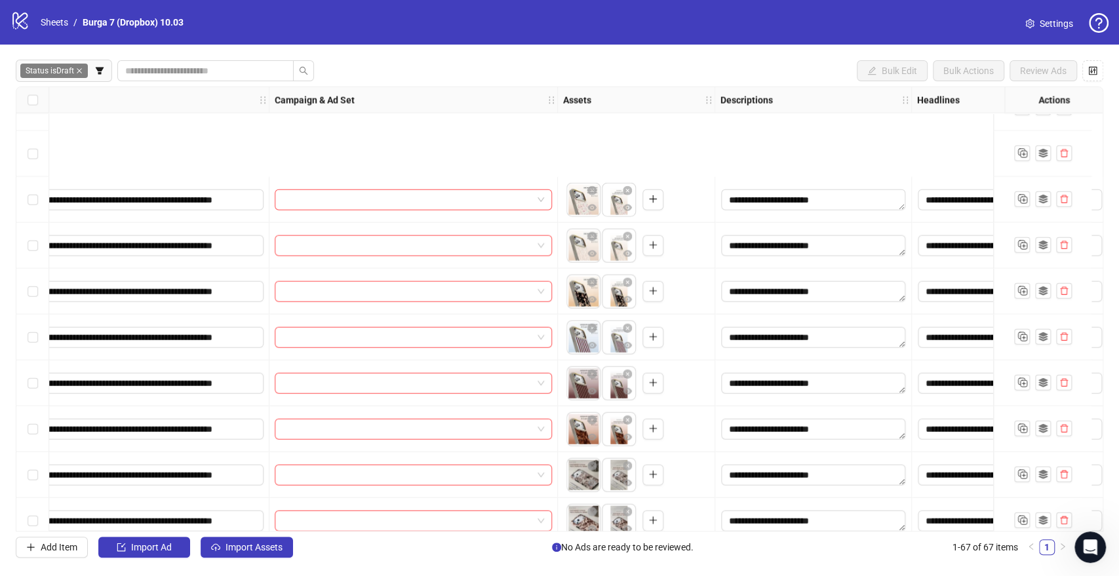
scroll to position [2348, 267]
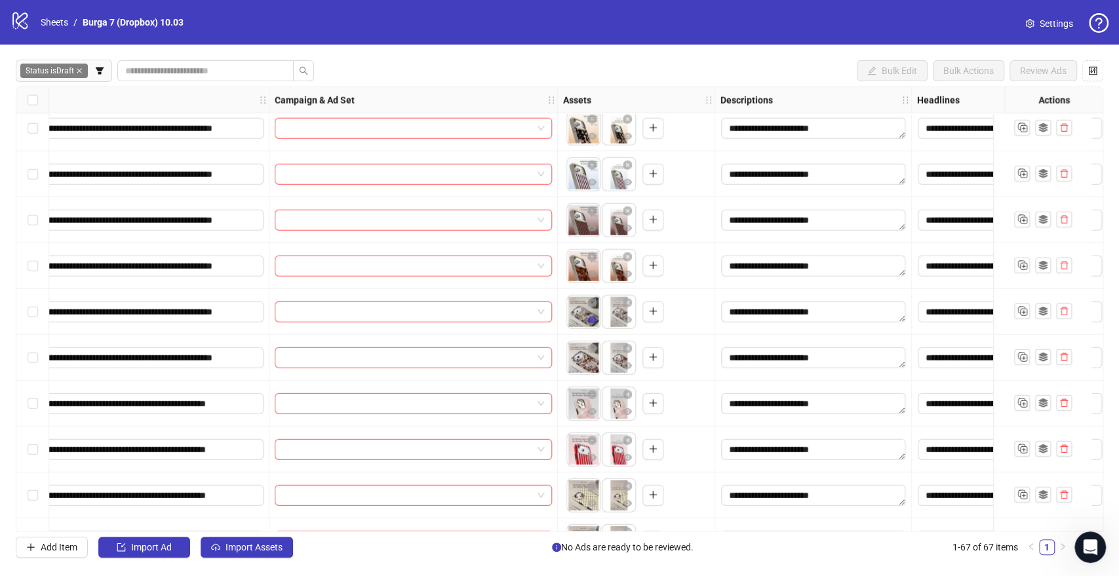
click at [593, 324] on icon "eye" at bounding box center [591, 319] width 9 height 9
click at [589, 410] on icon "eye" at bounding box center [591, 411] width 9 height 7
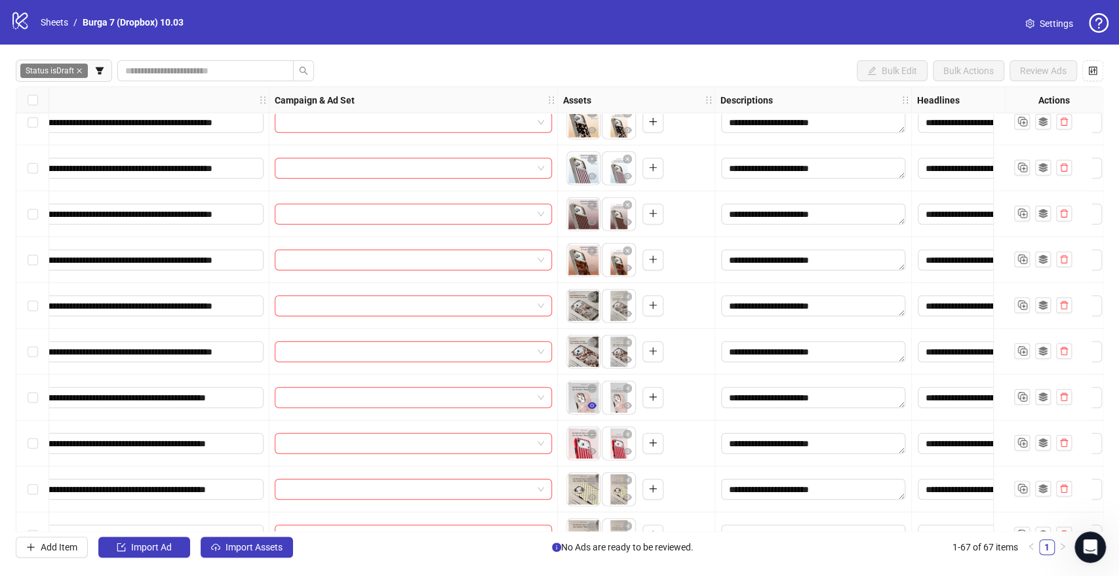
scroll to position [2354, 0]
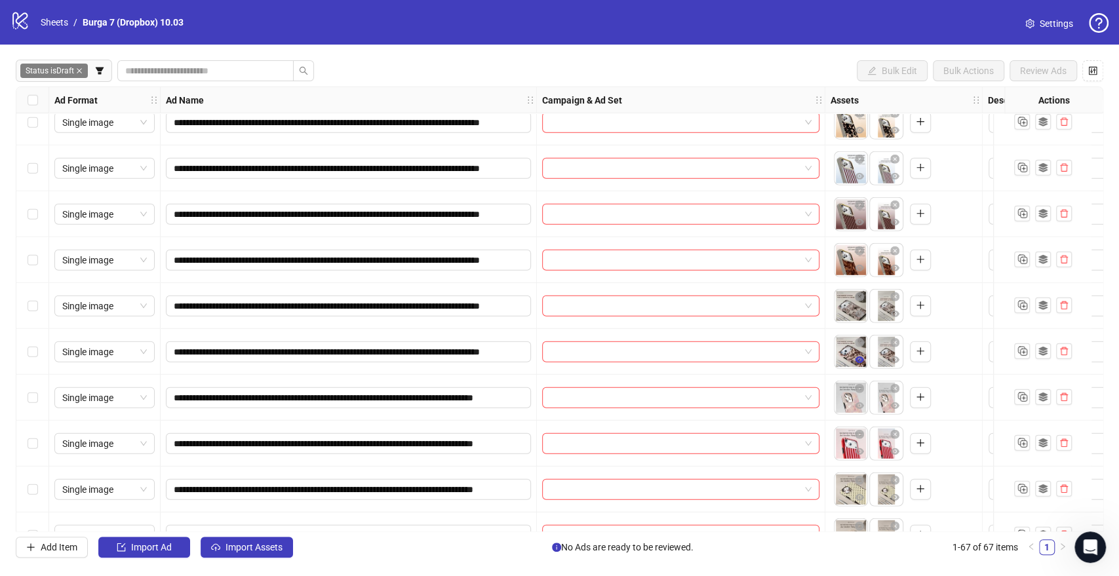
click at [857, 365] on span "button" at bounding box center [859, 360] width 9 height 10
click at [860, 456] on icon "eye" at bounding box center [859, 451] width 9 height 9
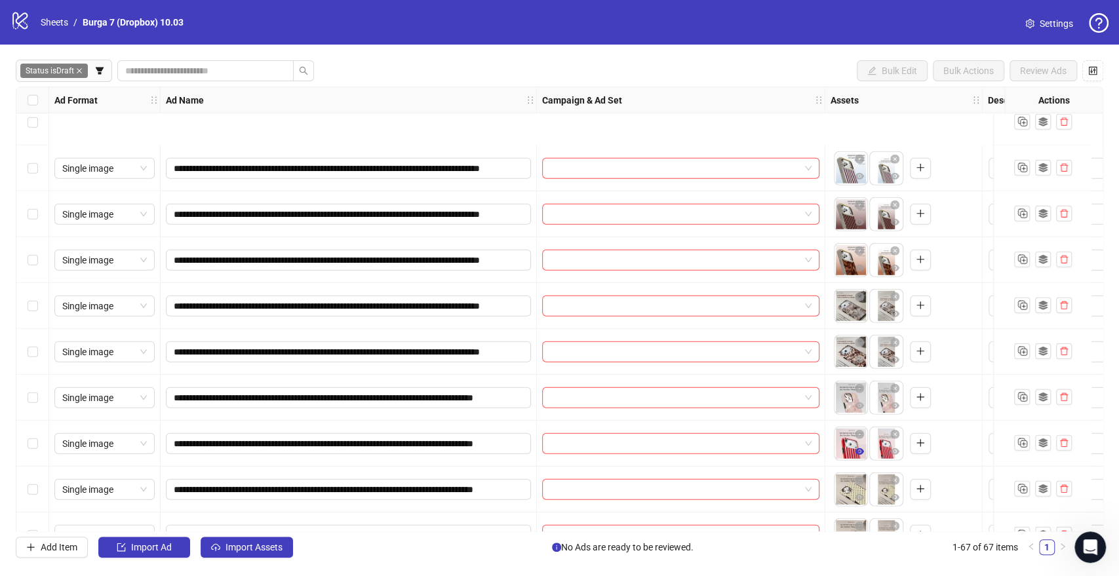
scroll to position [2460, 0]
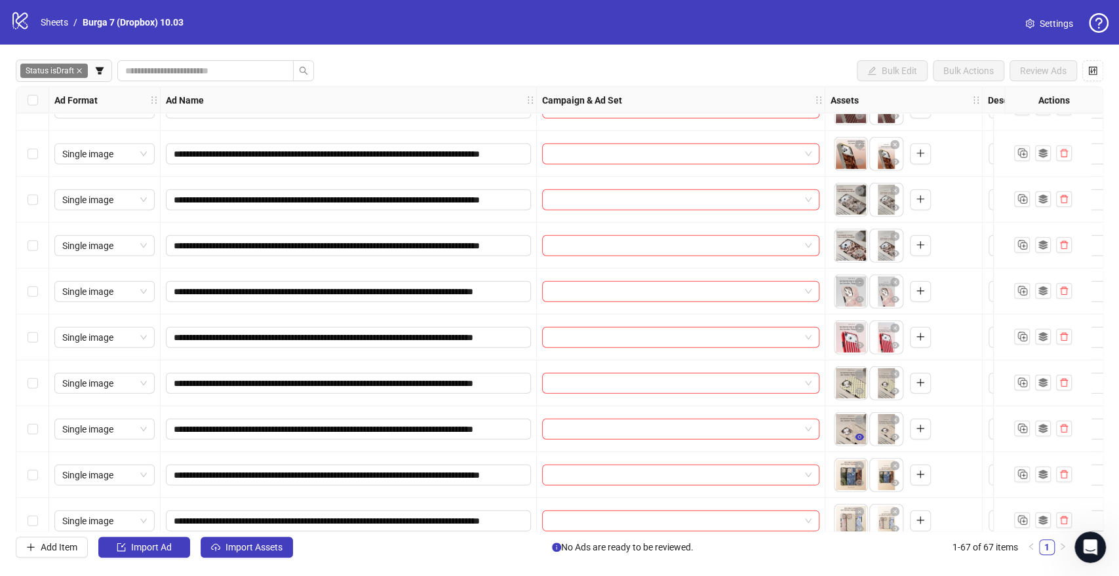
click at [859, 438] on icon "eye" at bounding box center [859, 437] width 9 height 7
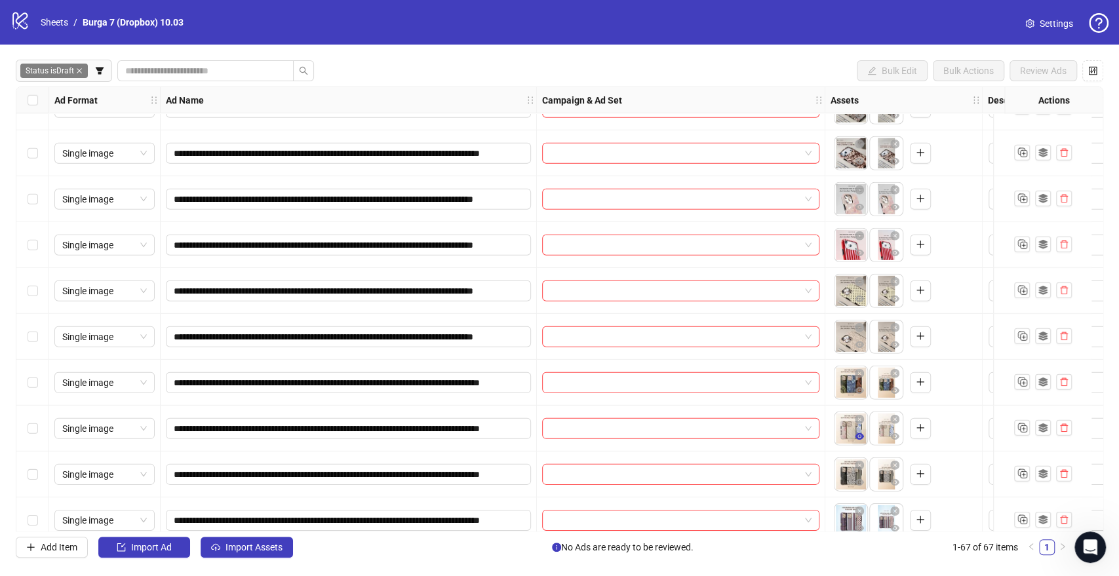
click at [857, 437] on icon "eye" at bounding box center [859, 436] width 9 height 9
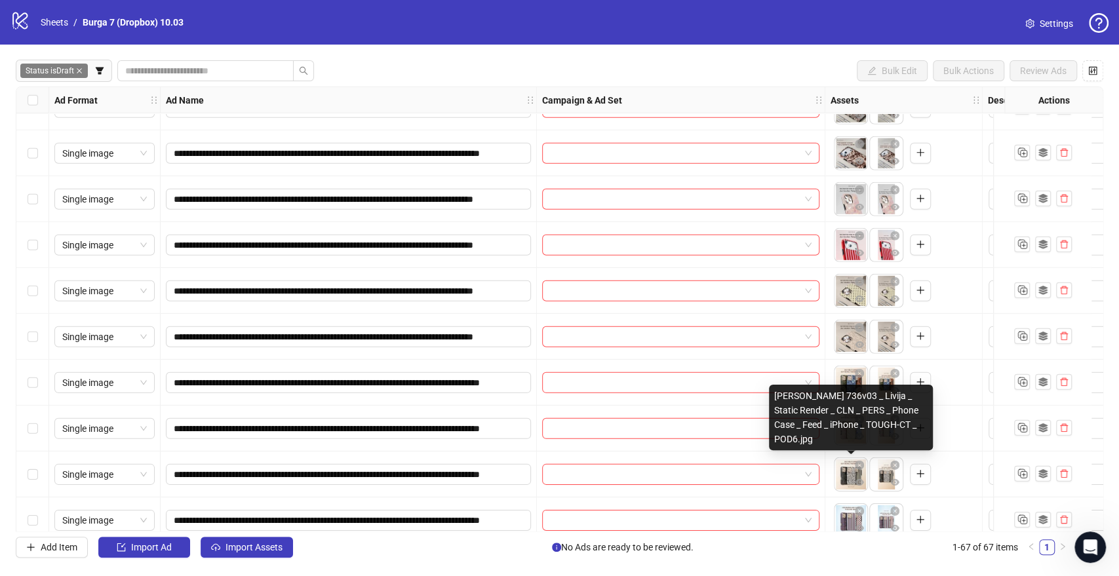
scroll to position [2661, 0]
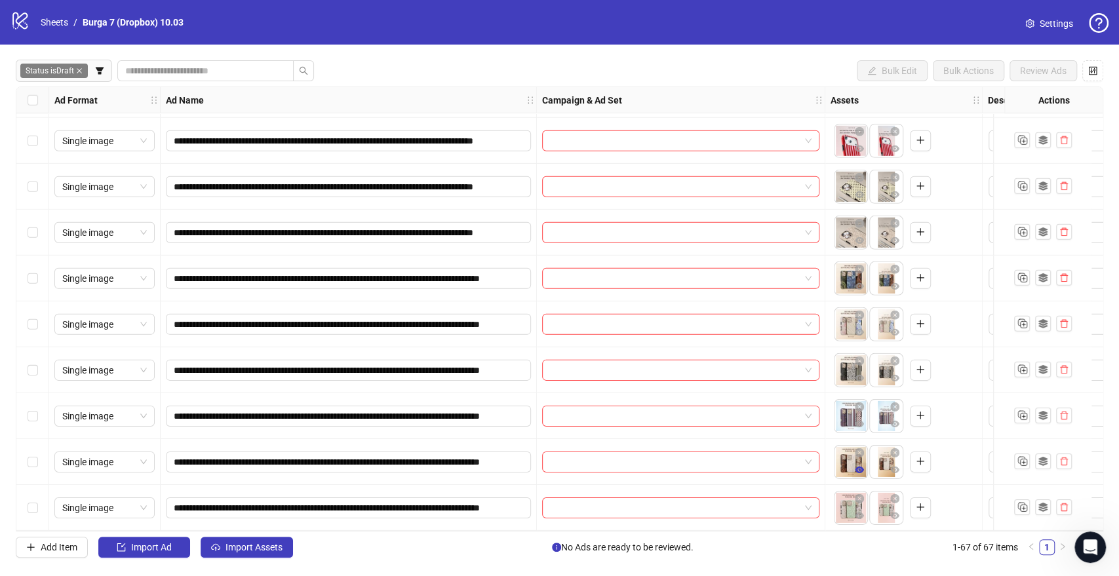
click at [860, 468] on icon "eye" at bounding box center [859, 470] width 9 height 7
click at [862, 513] on icon "eye" at bounding box center [859, 516] width 9 height 7
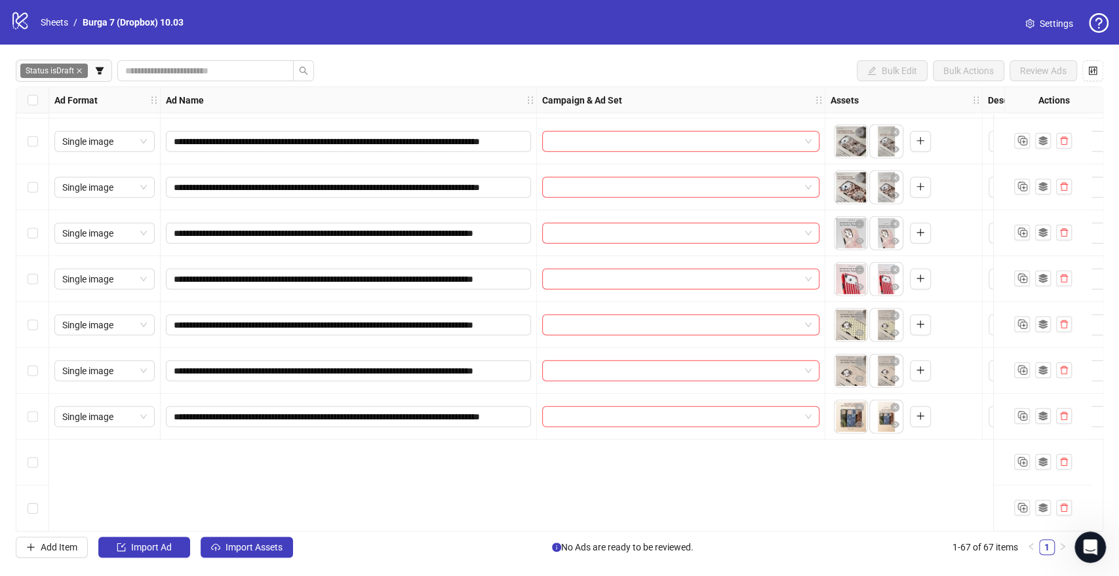
scroll to position [2341, 0]
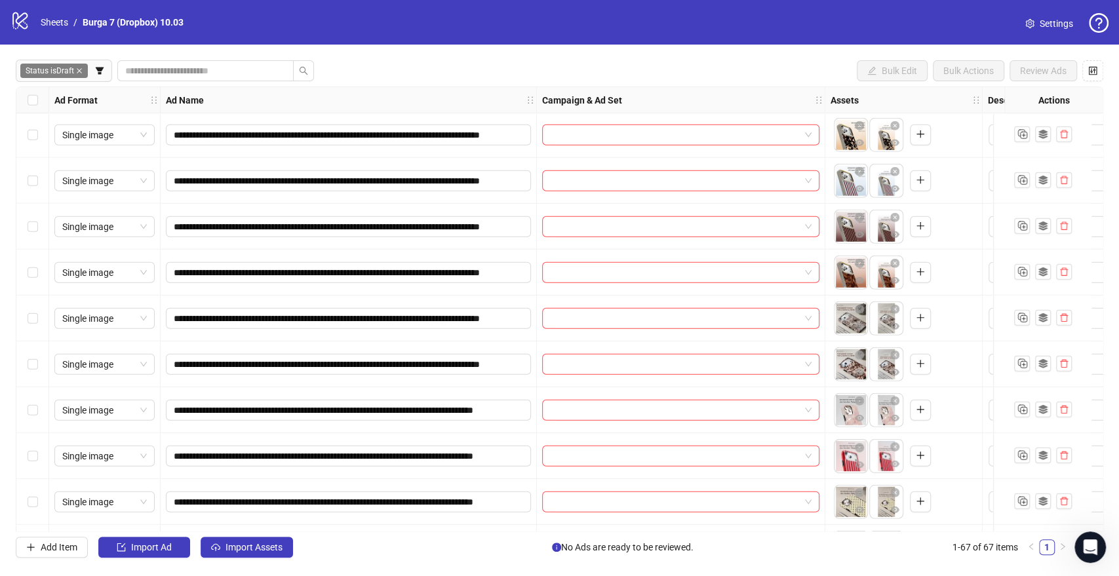
click at [855, 456] on body "**********" at bounding box center [559, 288] width 1119 height 576
click at [860, 469] on span "button" at bounding box center [859, 464] width 9 height 10
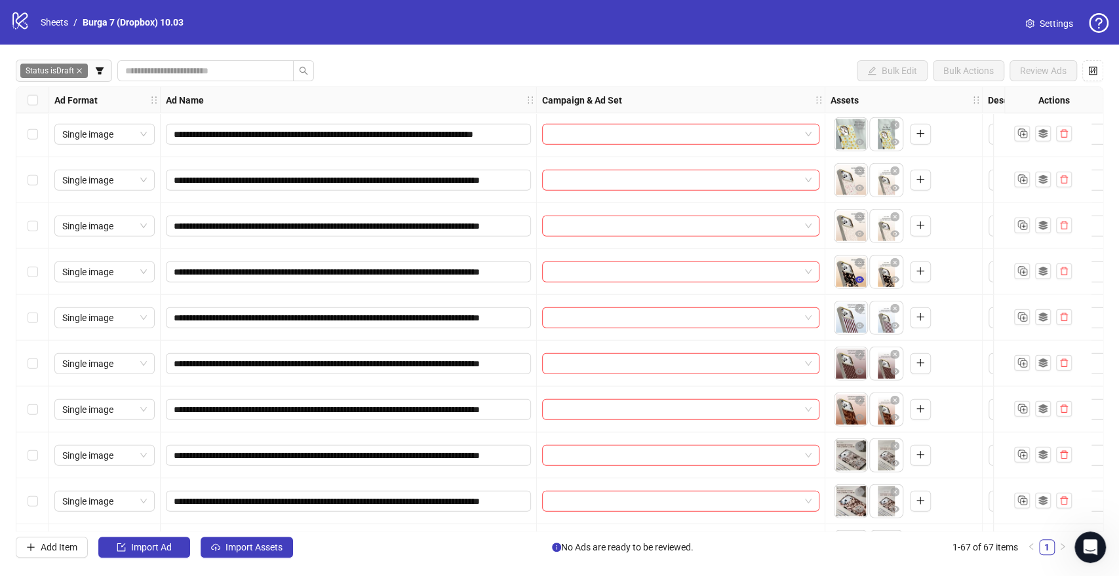
scroll to position [2190, 0]
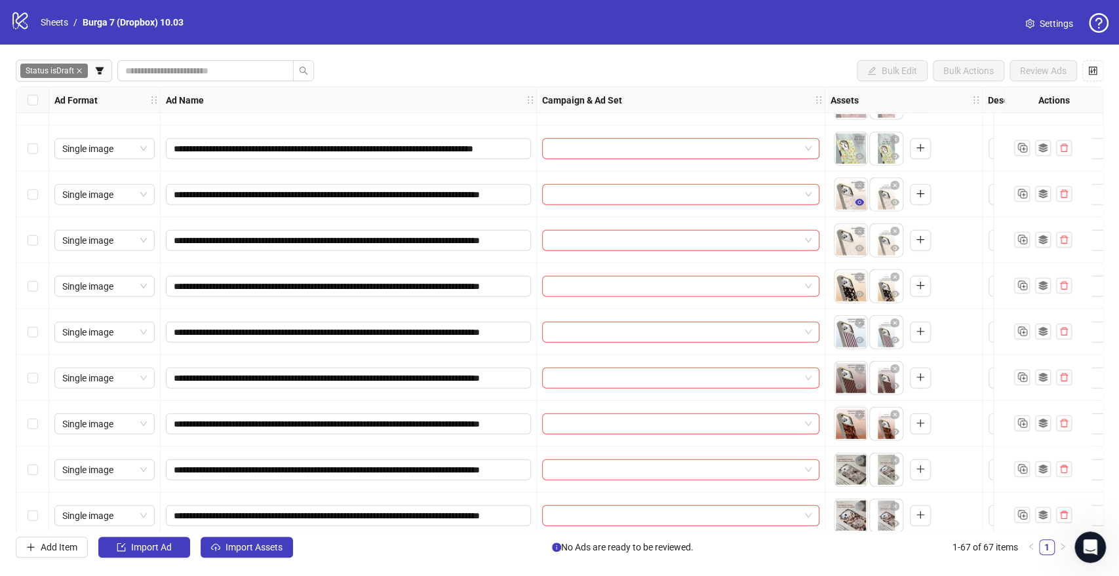
click at [857, 203] on icon "eye" at bounding box center [859, 202] width 9 height 7
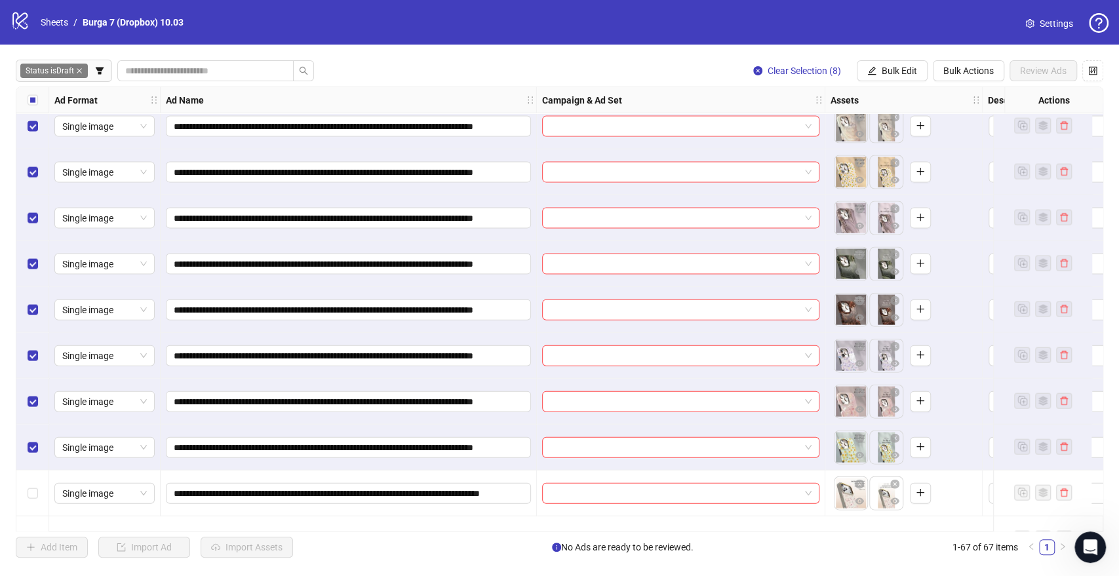
scroll to position [1819, 0]
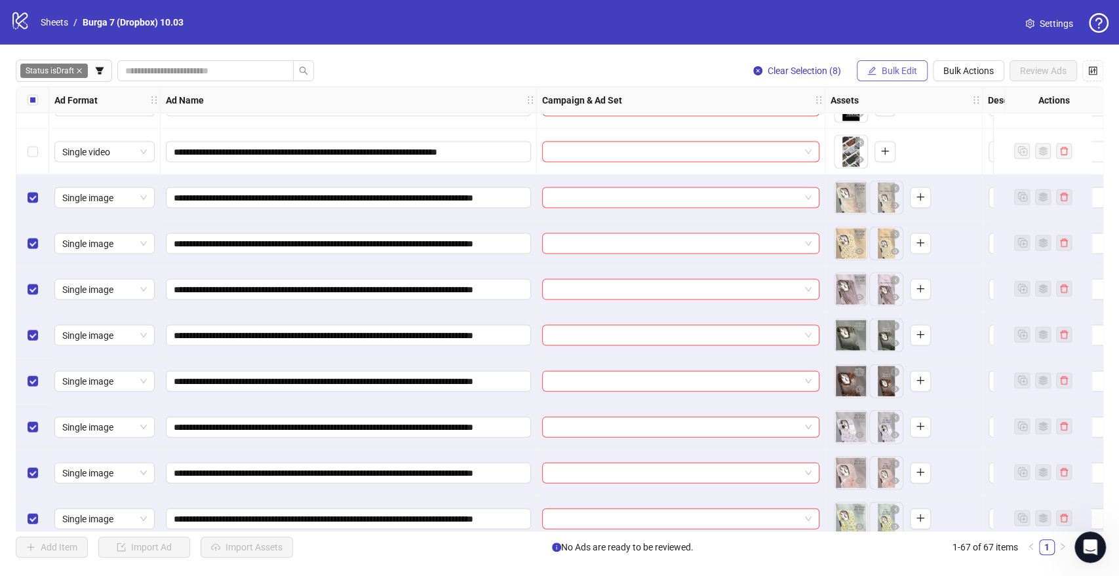
click at [897, 77] on button "Bulk Edit" at bounding box center [892, 70] width 71 height 21
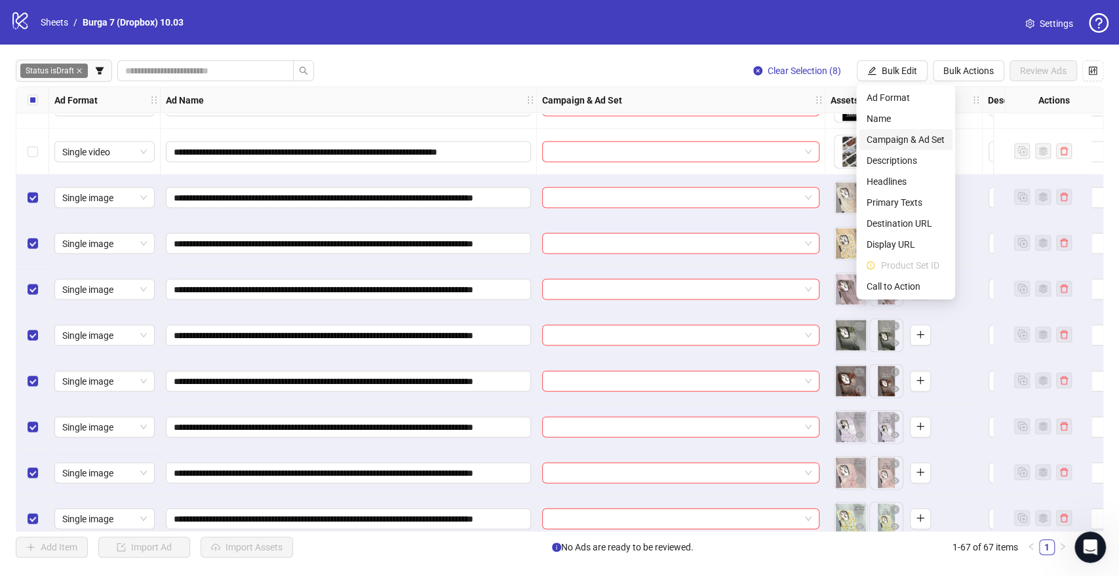
click at [882, 138] on span "Campaign & Ad Set" at bounding box center [905, 139] width 78 height 14
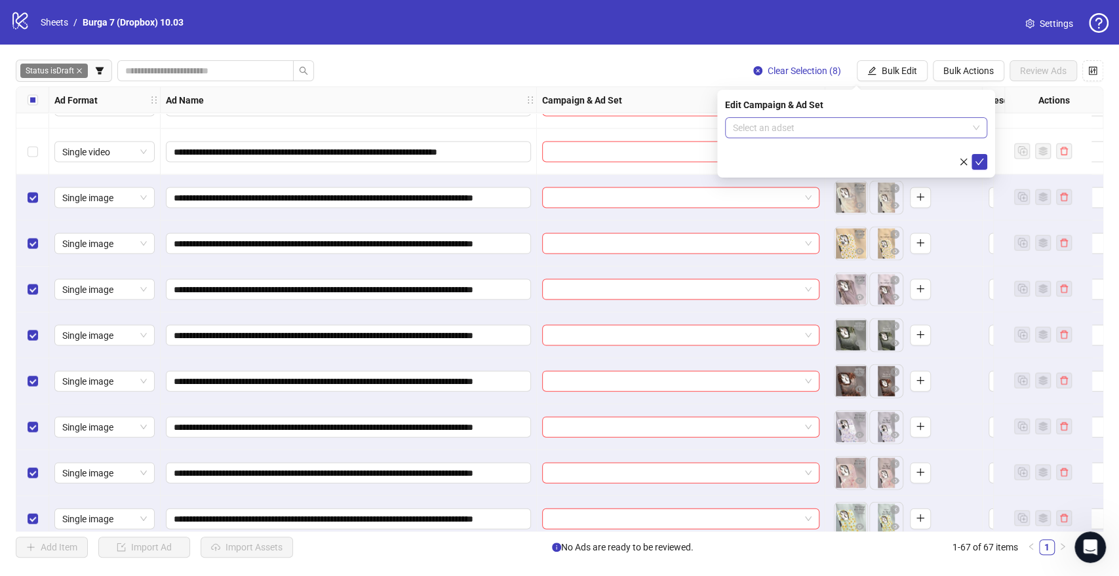
click at [739, 125] on input "search" at bounding box center [850, 128] width 235 height 20
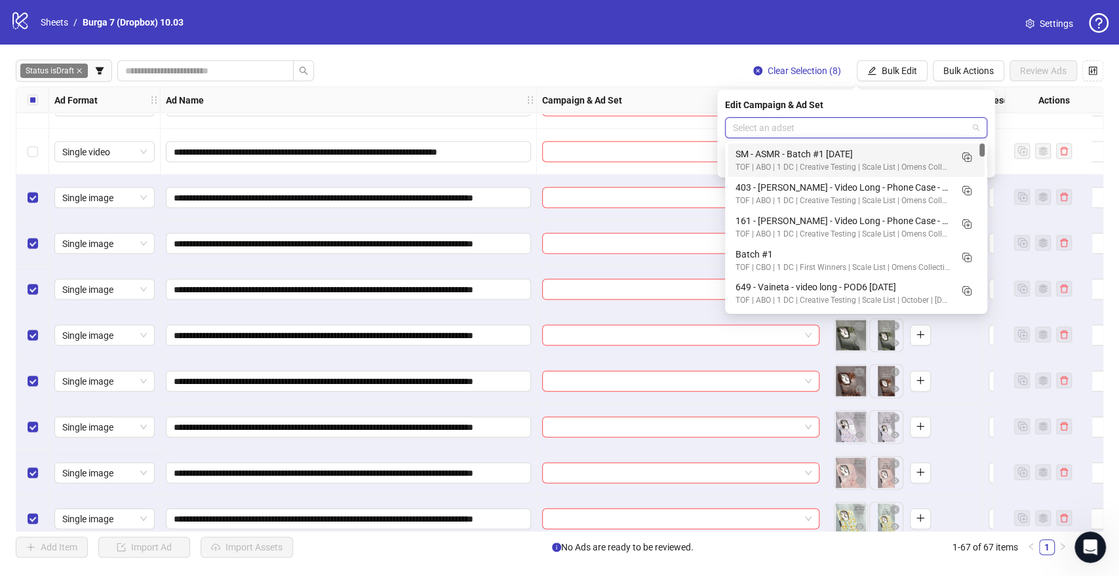
click at [825, 125] on input "search" at bounding box center [850, 128] width 235 height 20
click at [960, 161] on icon "Duplicate" at bounding box center [966, 156] width 13 height 13
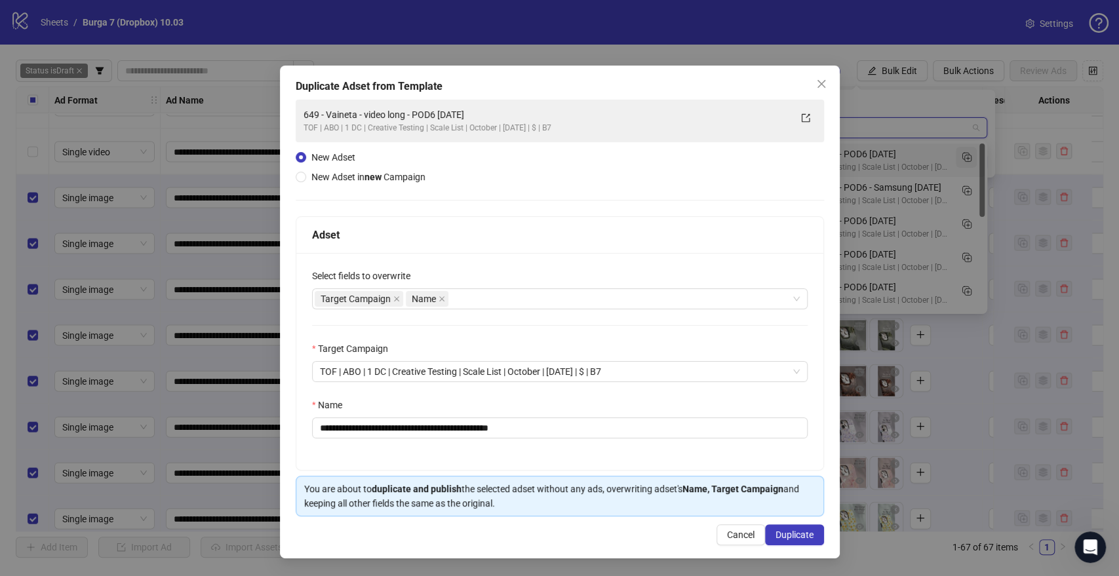
type input "**********"
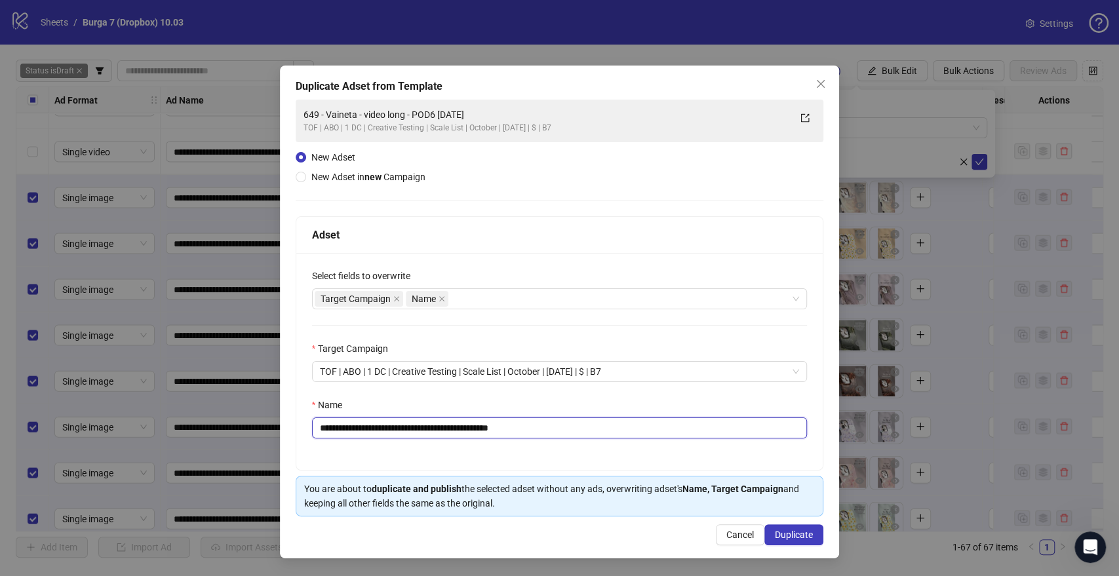
click at [498, 429] on input "**********" at bounding box center [560, 428] width 496 height 21
drag, startPoint x: 500, startPoint y: 432, endPoint x: 593, endPoint y: 428, distance: 92.5
click at [593, 428] on input "**********" at bounding box center [560, 428] width 496 height 21
drag, startPoint x: 454, startPoint y: 427, endPoint x: 173, endPoint y: 428, distance: 281.2
click at [173, 428] on div "**********" at bounding box center [559, 288] width 1119 height 576
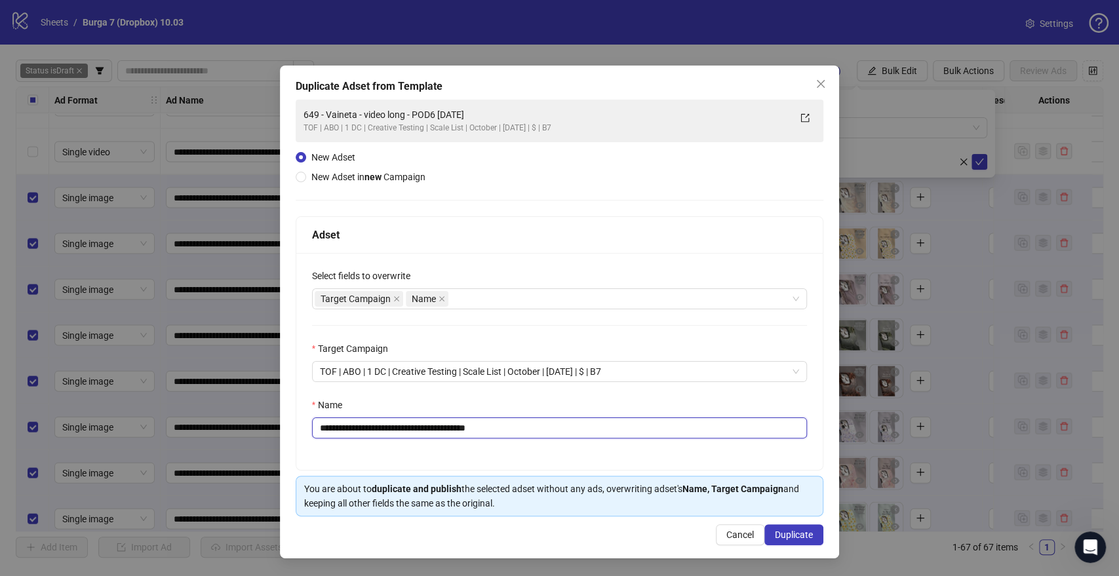
paste input "**********"
type input "**********"
click at [787, 535] on span "Duplicate" at bounding box center [794, 535] width 38 height 10
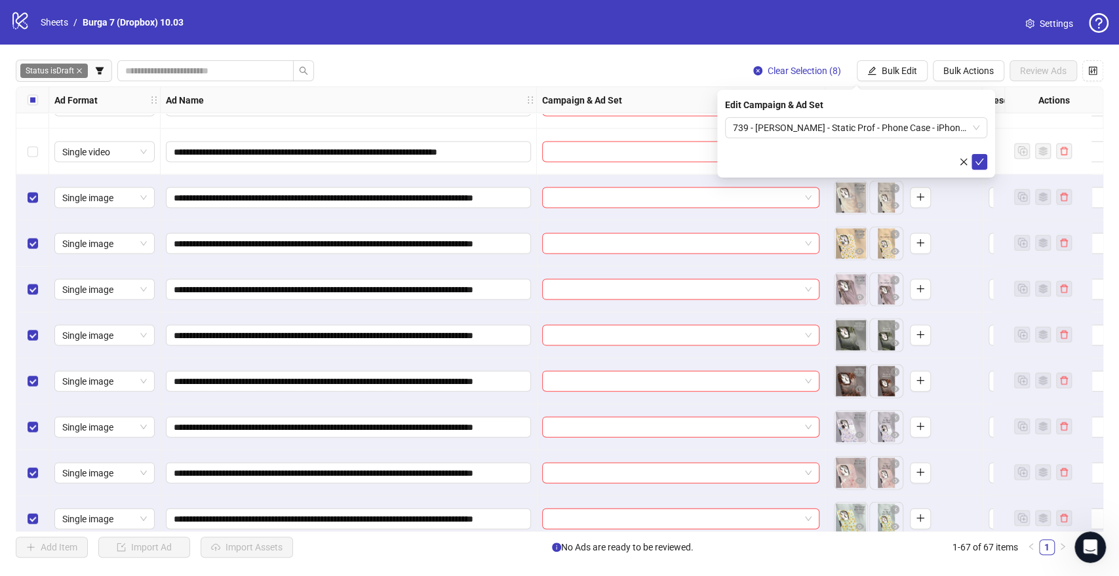
click at [976, 161] on icon "check" at bounding box center [979, 161] width 9 height 9
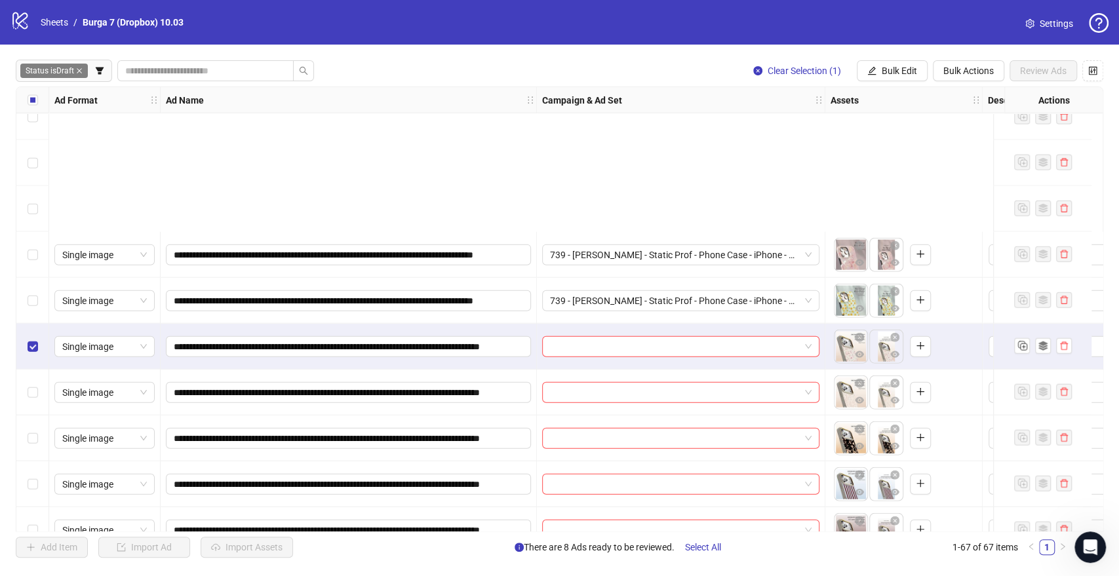
scroll to position [2256, 0]
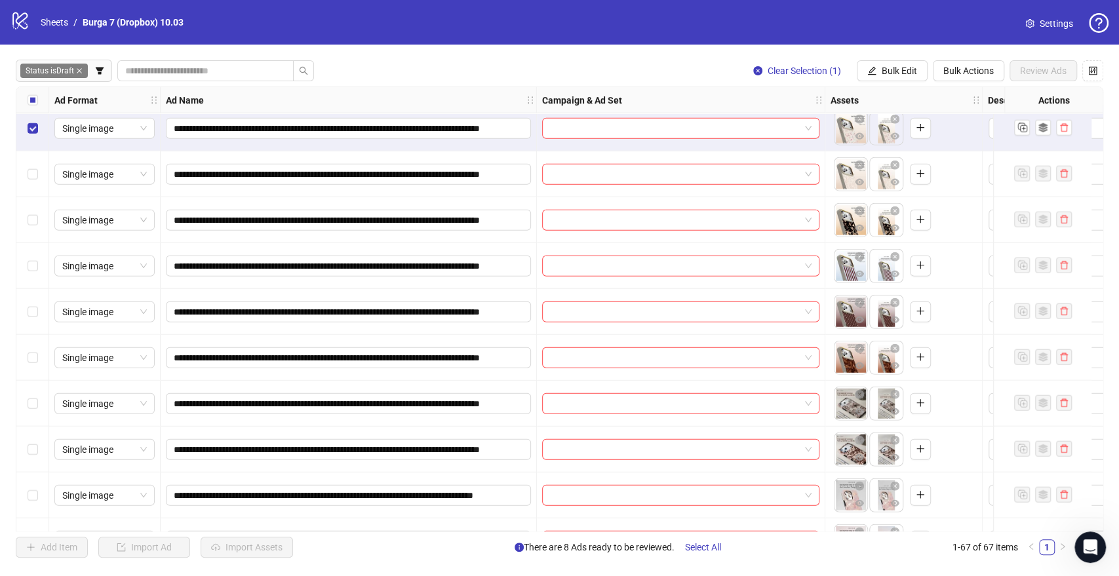
click at [38, 362] on div "Select row 55" at bounding box center [32, 358] width 33 height 46
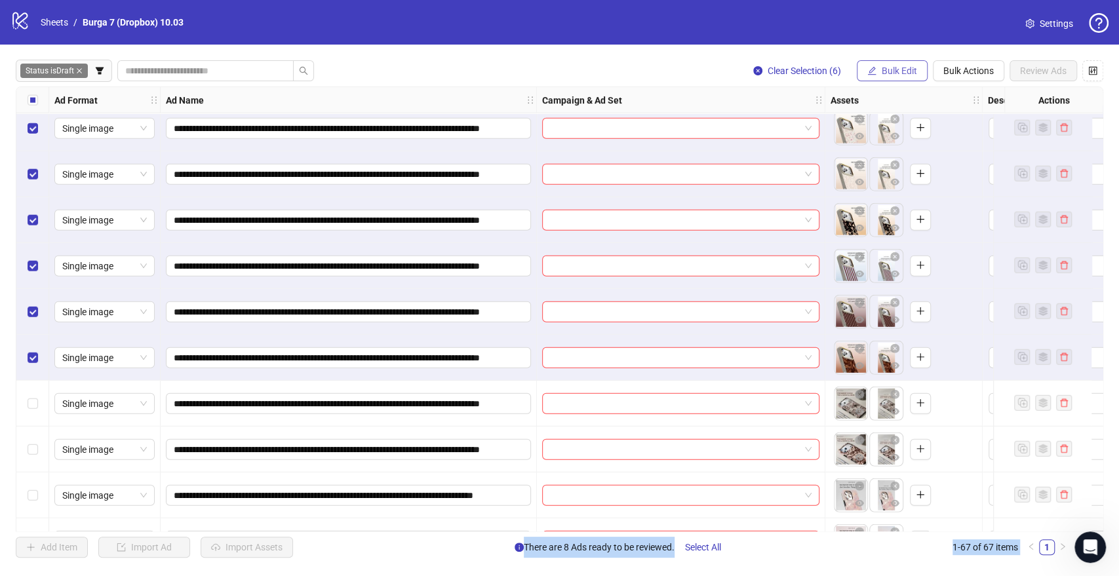
click at [901, 72] on span "Bulk Edit" at bounding box center [899, 71] width 35 height 10
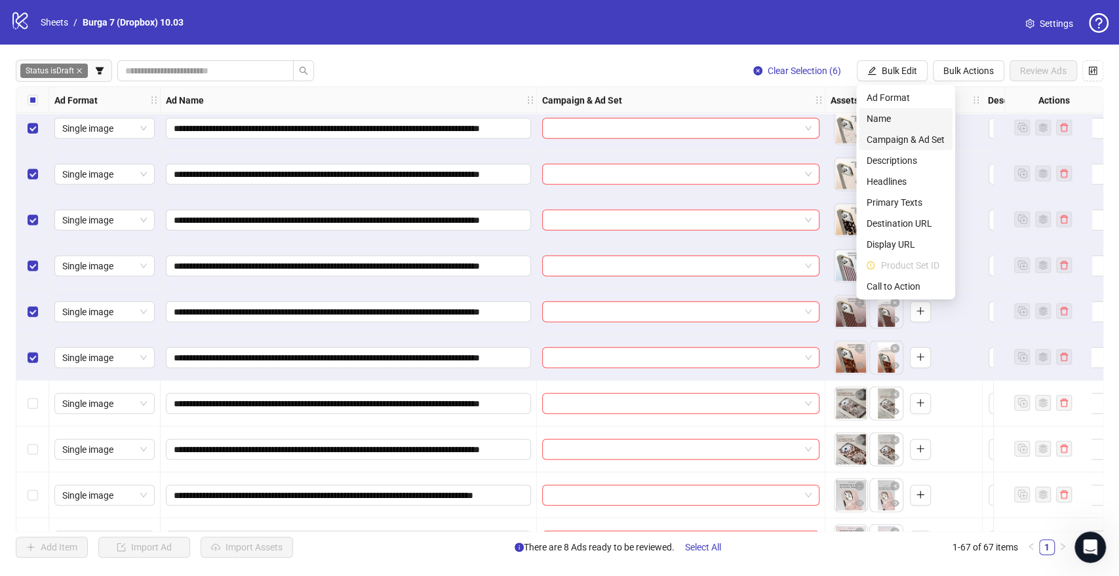
click at [918, 138] on span "Campaign & Ad Set" at bounding box center [905, 139] width 78 height 14
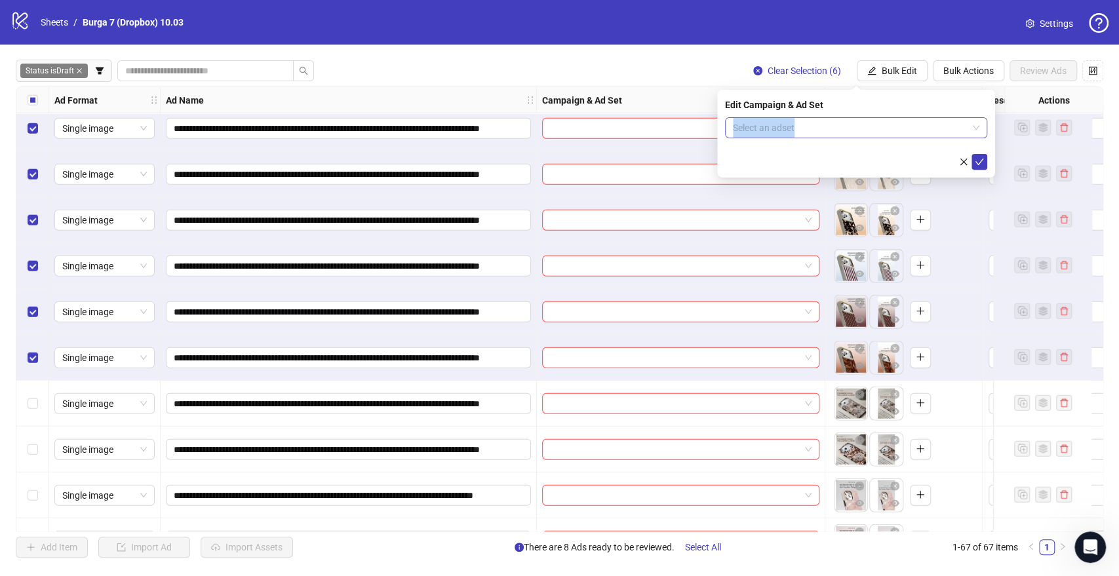
click at [887, 117] on div "Edit Campaign & Ad Set Select an adset" at bounding box center [856, 134] width 278 height 88
click at [887, 126] on input "search" at bounding box center [850, 128] width 235 height 20
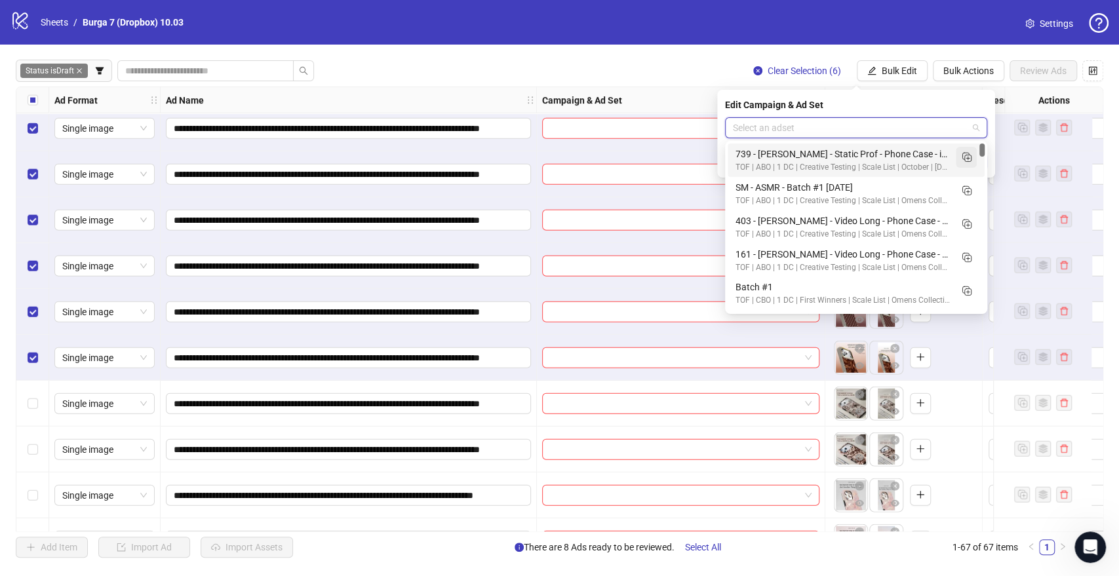
click at [970, 155] on rect "Duplicate" at bounding box center [968, 158] width 7 height 7
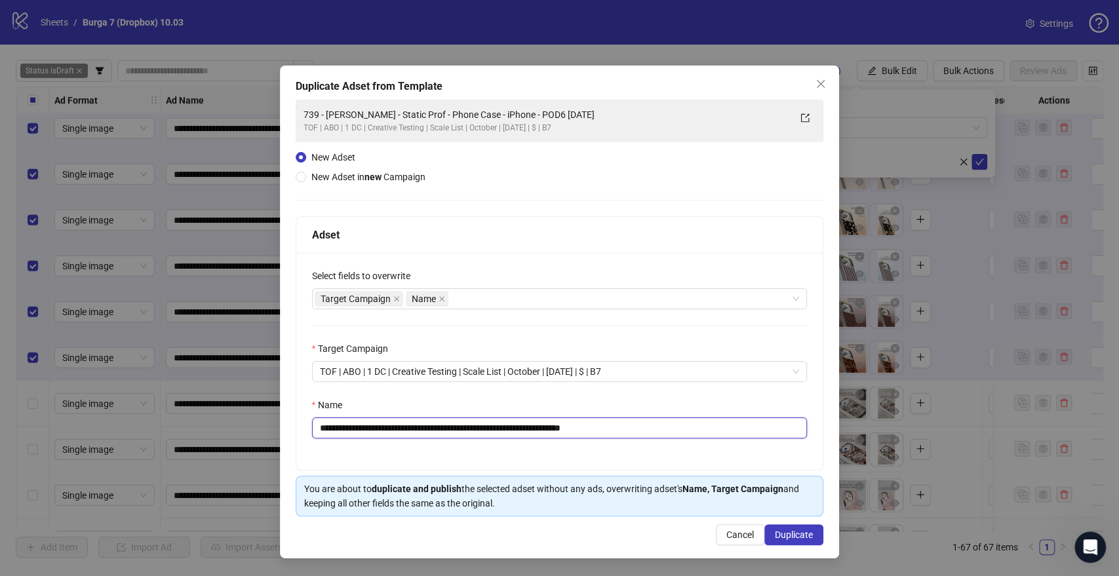
drag, startPoint x: 535, startPoint y: 428, endPoint x: 0, endPoint y: 434, distance: 534.9
click at [0, 434] on div "**********" at bounding box center [559, 288] width 1119 height 576
paste input "**"
drag, startPoint x: 598, startPoint y: 431, endPoint x: 807, endPoint y: 452, distance: 210.8
click at [807, 452] on div "**********" at bounding box center [559, 361] width 527 height 217
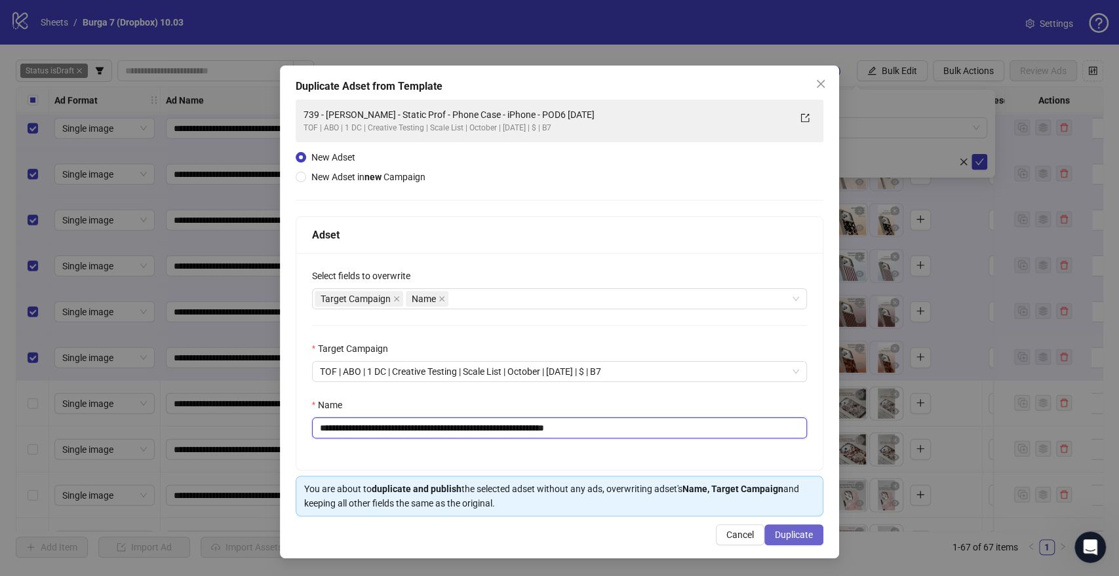
type input "**********"
click at [787, 528] on button "Duplicate" at bounding box center [793, 534] width 59 height 21
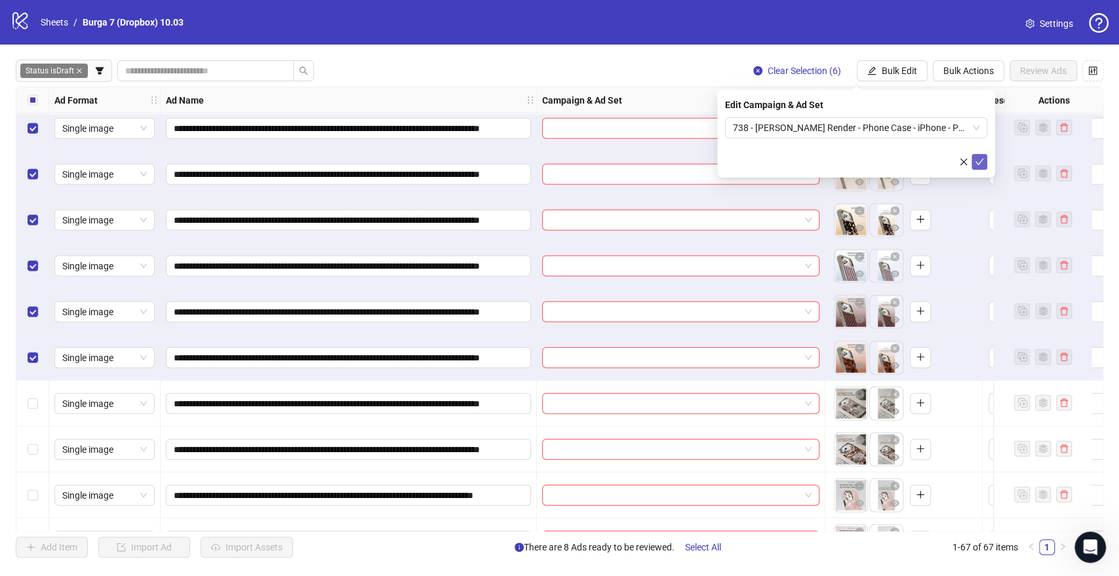
click at [981, 158] on icon "check" at bounding box center [979, 161] width 9 height 9
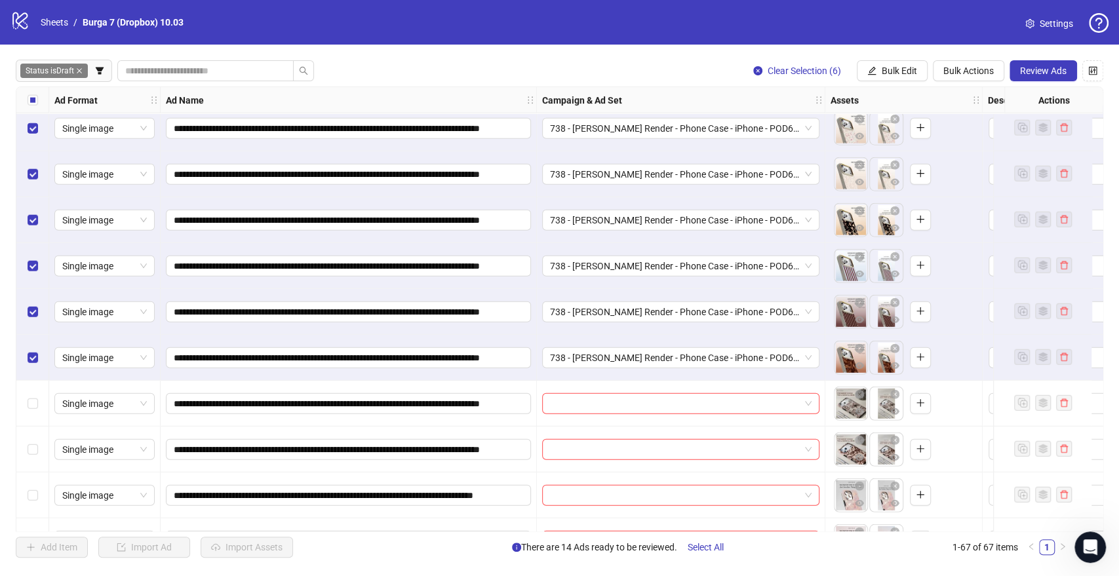
click at [37, 101] on div "Select all rows" at bounding box center [32, 100] width 33 height 26
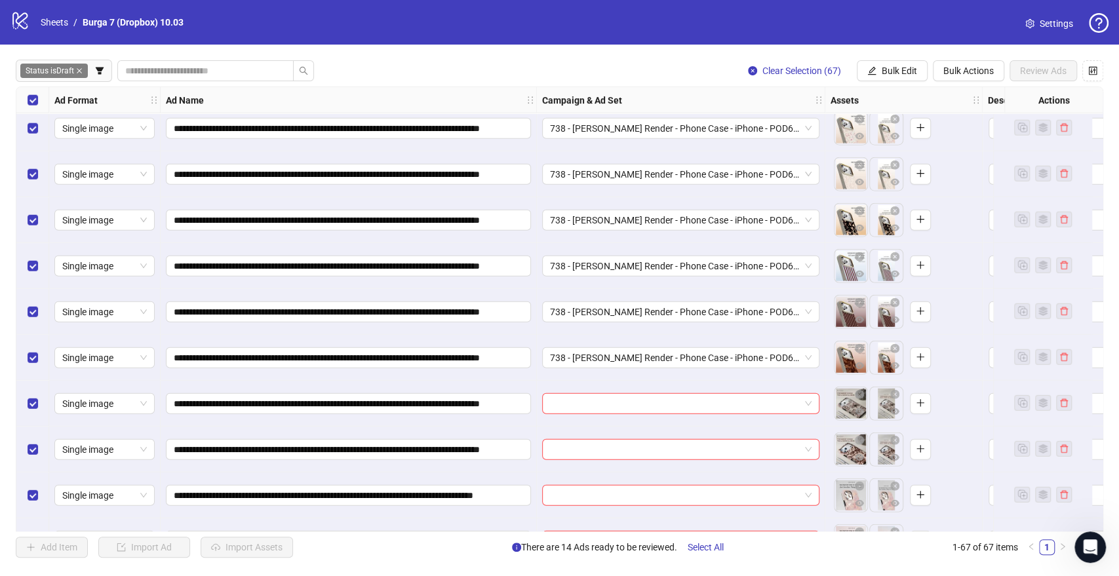
click at [37, 101] on div "Select all rows" at bounding box center [32, 100] width 33 height 26
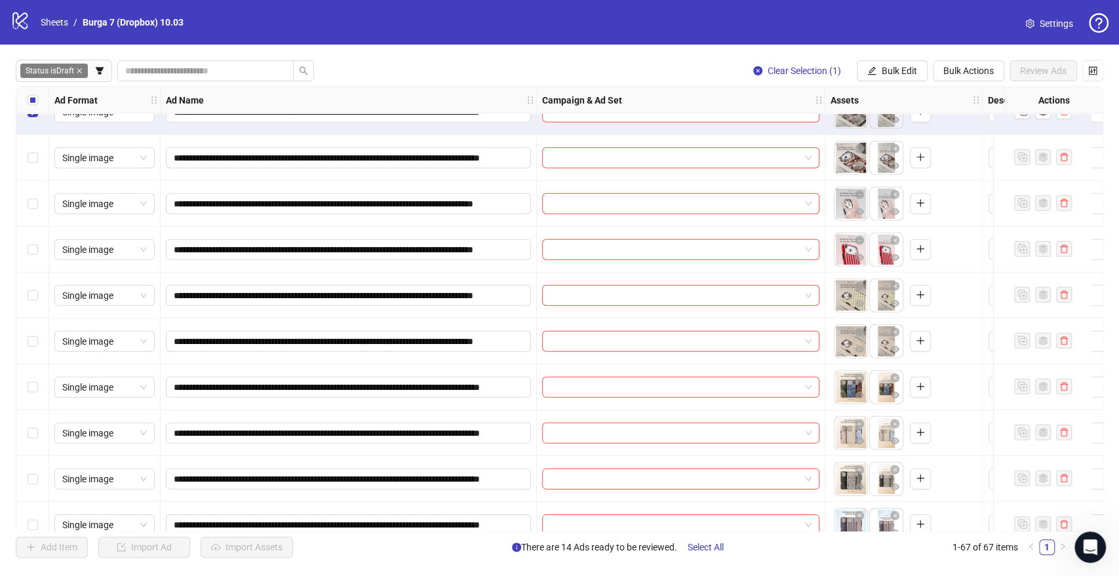
scroll to position [2620, 0]
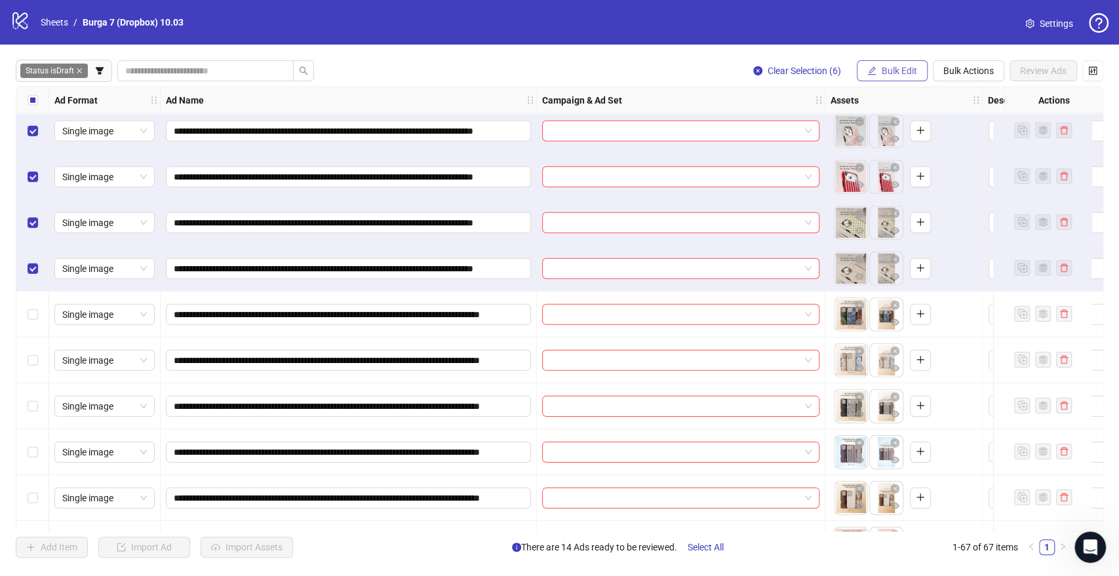
click at [897, 70] on span "Bulk Edit" at bounding box center [899, 71] width 35 height 10
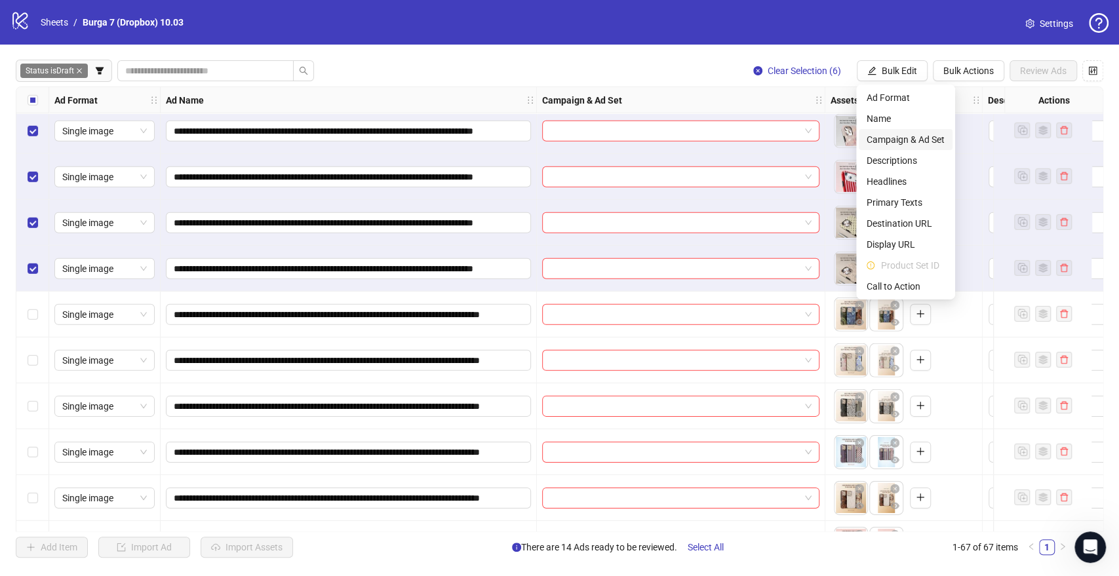
click at [888, 138] on span "Campaign & Ad Set" at bounding box center [905, 139] width 78 height 14
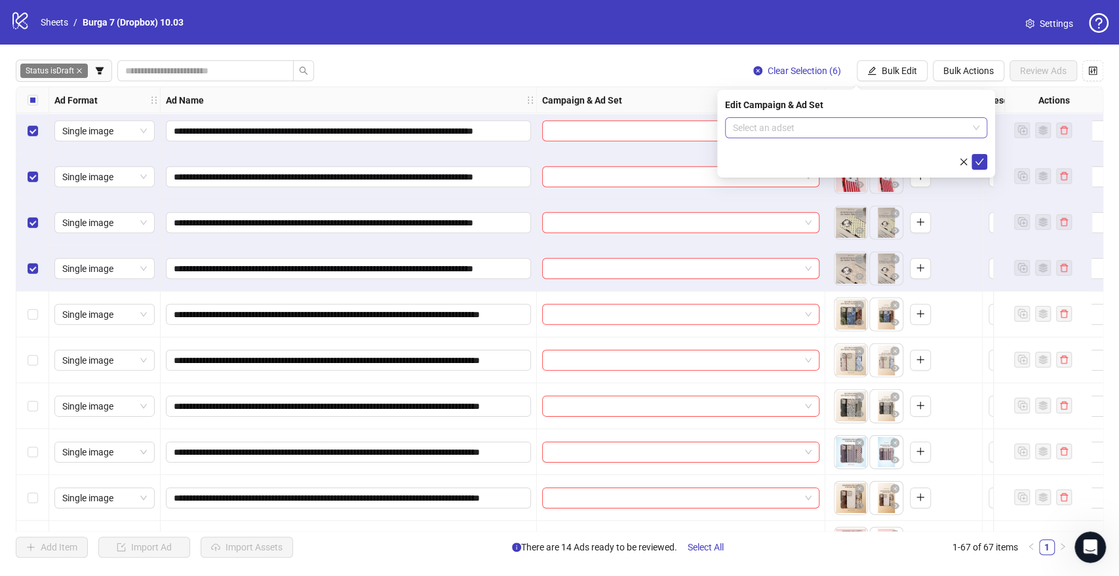
click at [797, 119] on input "search" at bounding box center [850, 128] width 235 height 20
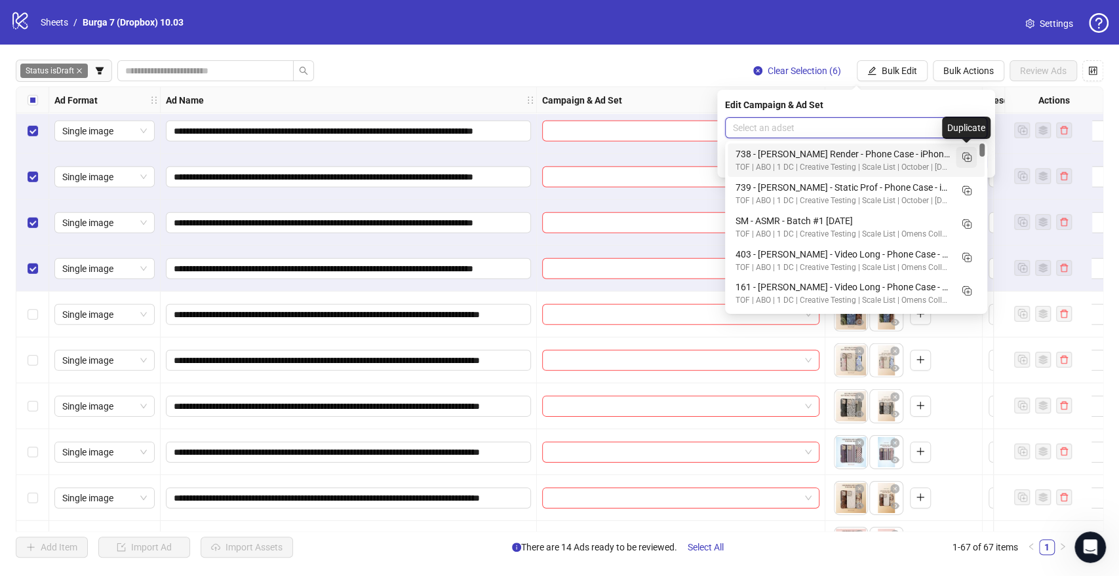
click at [965, 155] on icon "Duplicate" at bounding box center [966, 156] width 13 height 13
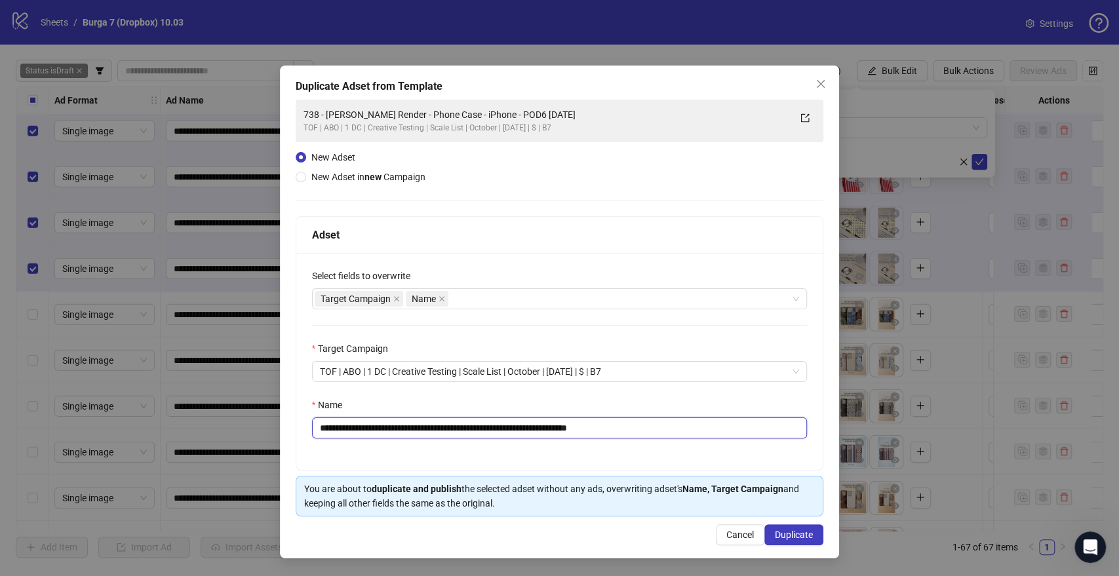
drag, startPoint x: 551, startPoint y: 427, endPoint x: 70, endPoint y: 402, distance: 481.0
click at [70, 402] on div "**********" at bounding box center [559, 288] width 1119 height 576
paste input "text"
drag, startPoint x: 590, startPoint y: 426, endPoint x: 923, endPoint y: 444, distance: 333.4
click at [775, 439] on div "**********" at bounding box center [559, 361] width 527 height 217
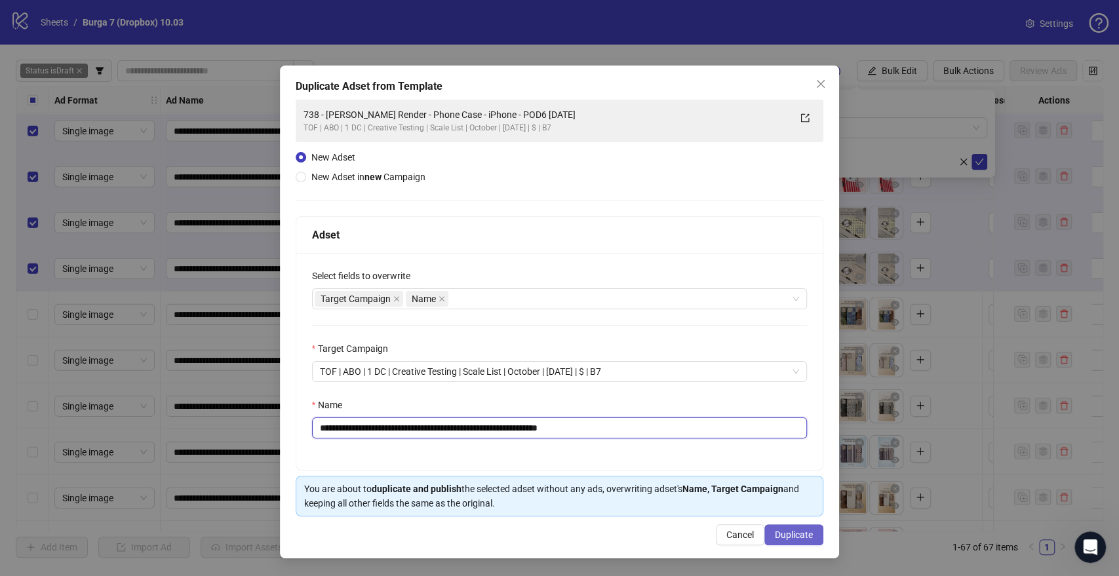
type input "**********"
click at [802, 541] on button "Duplicate" at bounding box center [793, 534] width 59 height 21
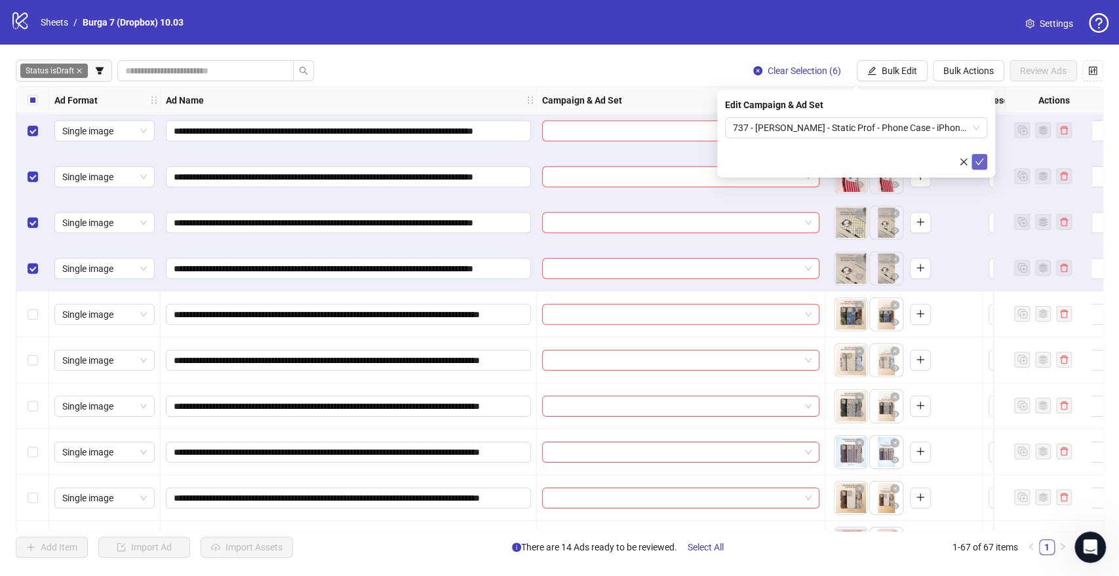
click at [981, 159] on icon "check" at bounding box center [979, 161] width 9 height 9
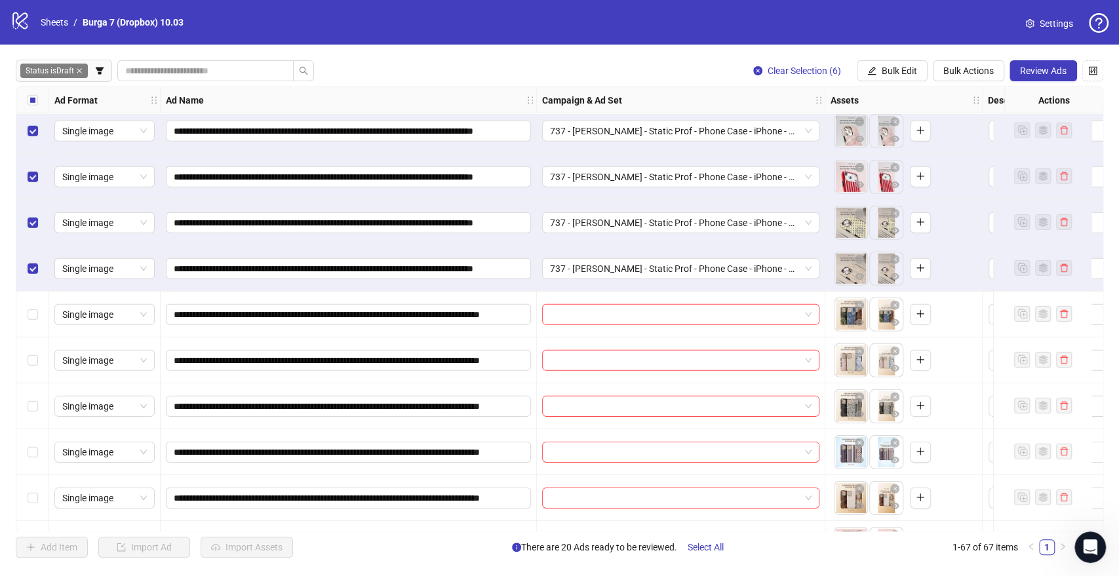
click at [41, 98] on div "Select all rows" at bounding box center [32, 100] width 33 height 26
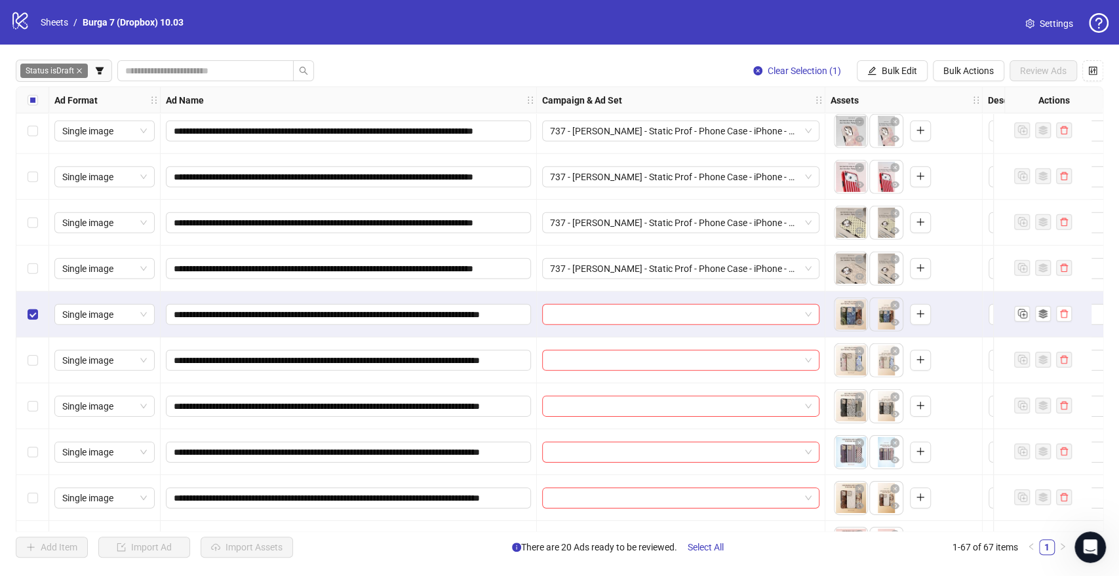
scroll to position [2661, 0]
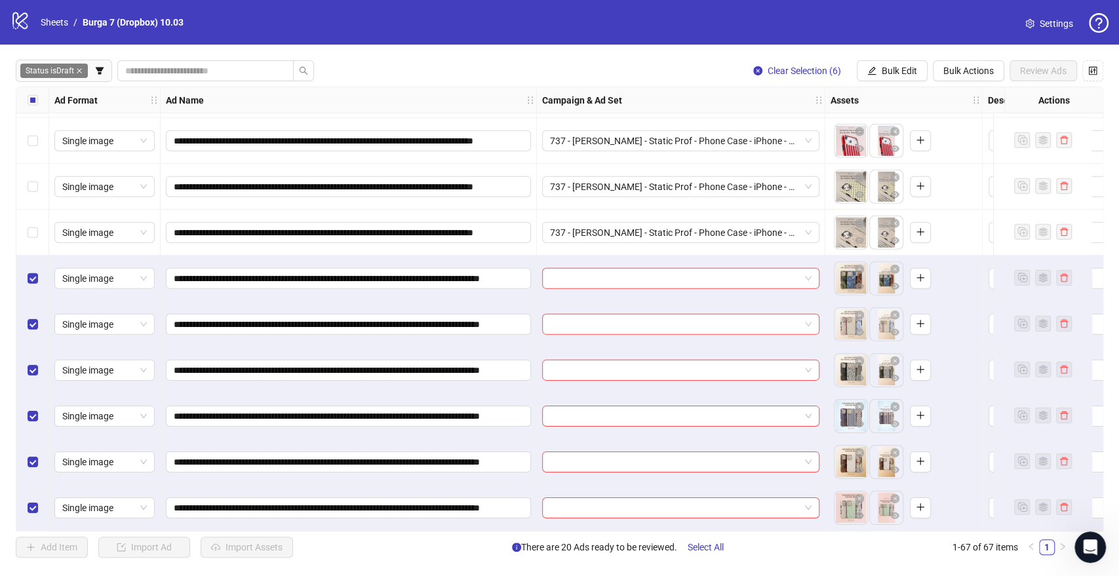
click at [879, 71] on button "Bulk Edit" at bounding box center [892, 70] width 71 height 21
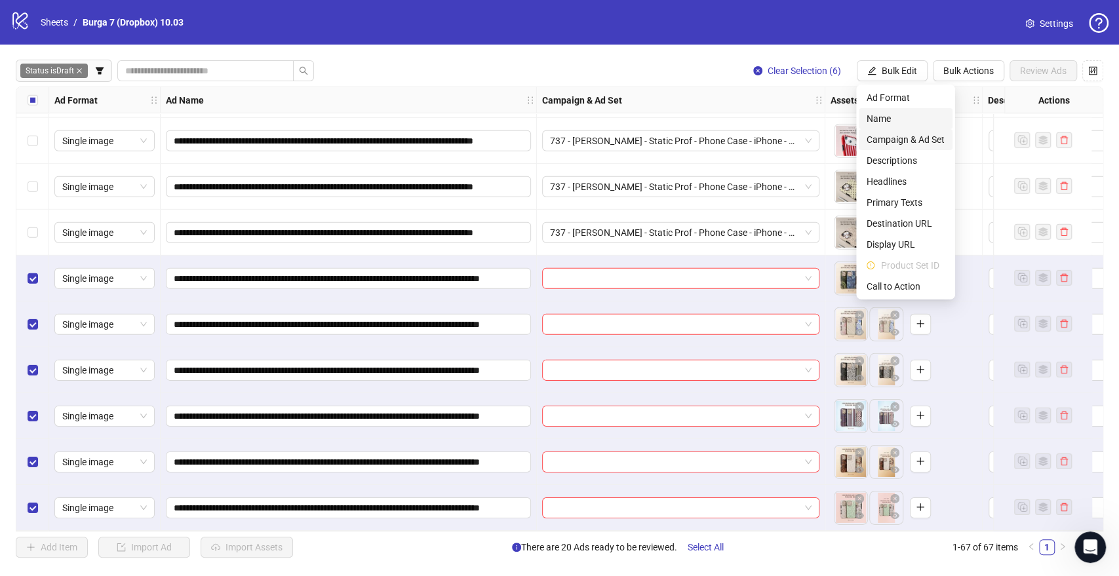
click at [886, 138] on span "Campaign & Ad Set" at bounding box center [905, 139] width 78 height 14
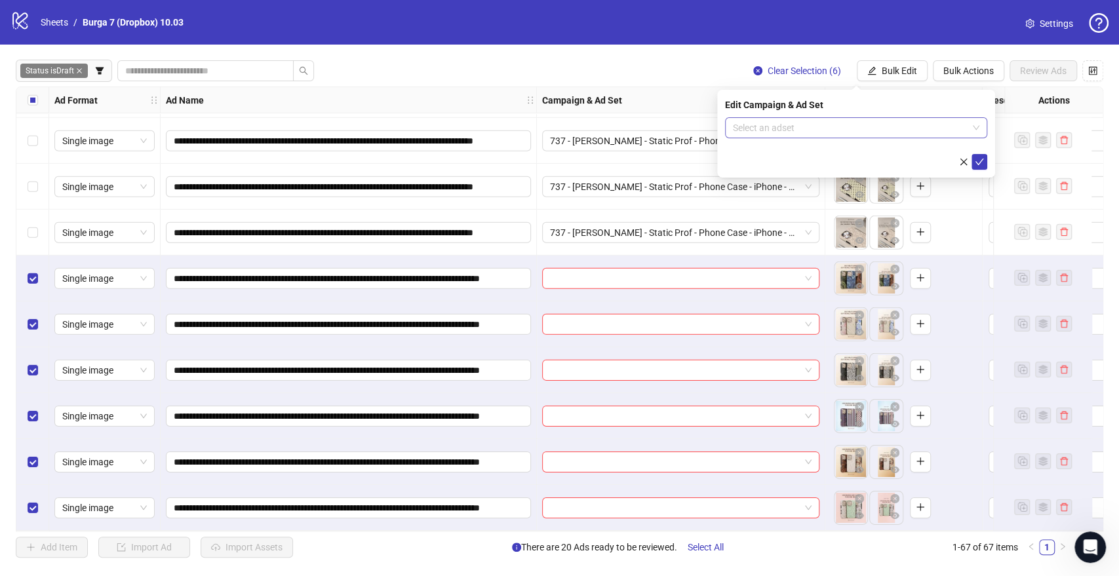
click at [817, 119] on input "search" at bounding box center [850, 128] width 235 height 20
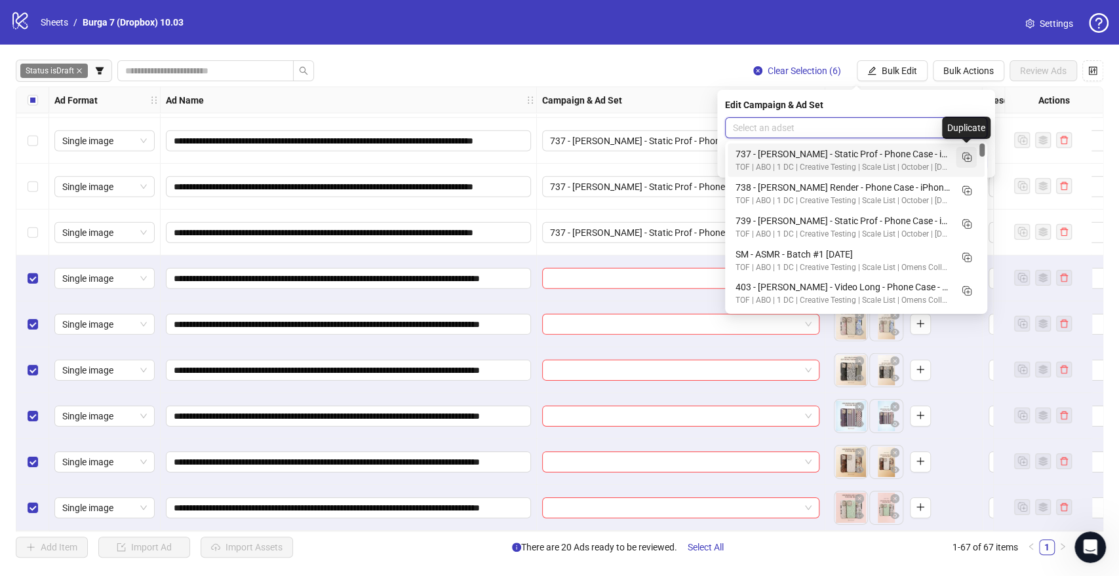
click at [967, 153] on icon "Duplicate" at bounding box center [966, 156] width 13 height 13
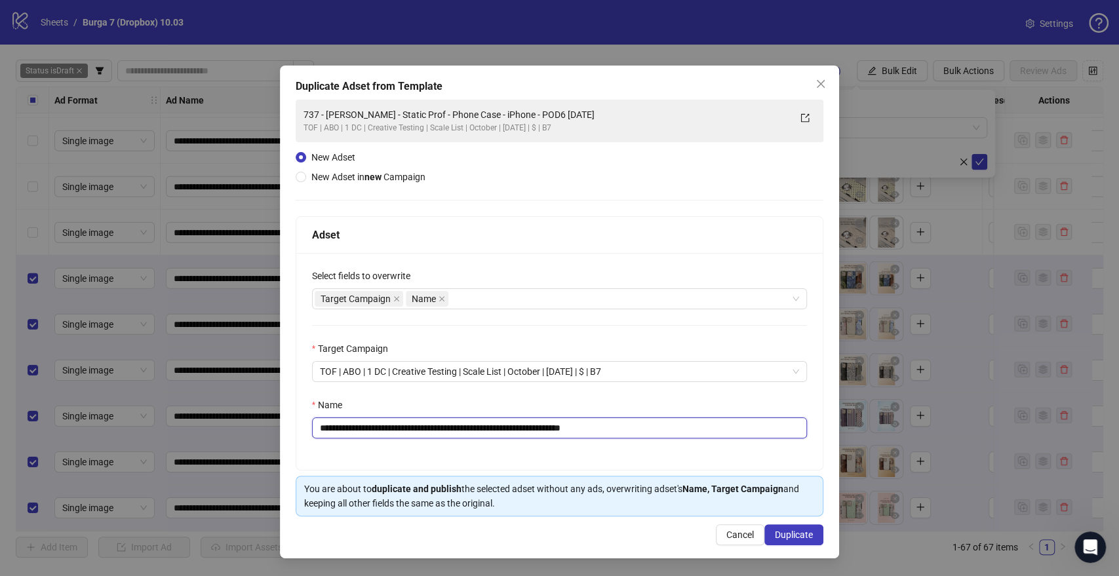
drag, startPoint x: 541, startPoint y: 426, endPoint x: 147, endPoint y: 419, distance: 394.0
click at [18, 425] on div "**********" at bounding box center [559, 288] width 1119 height 576
paste input "*"
drag, startPoint x: 599, startPoint y: 429, endPoint x: 831, endPoint y: 434, distance: 232.1
click at [780, 437] on input "**********" at bounding box center [560, 428] width 496 height 21
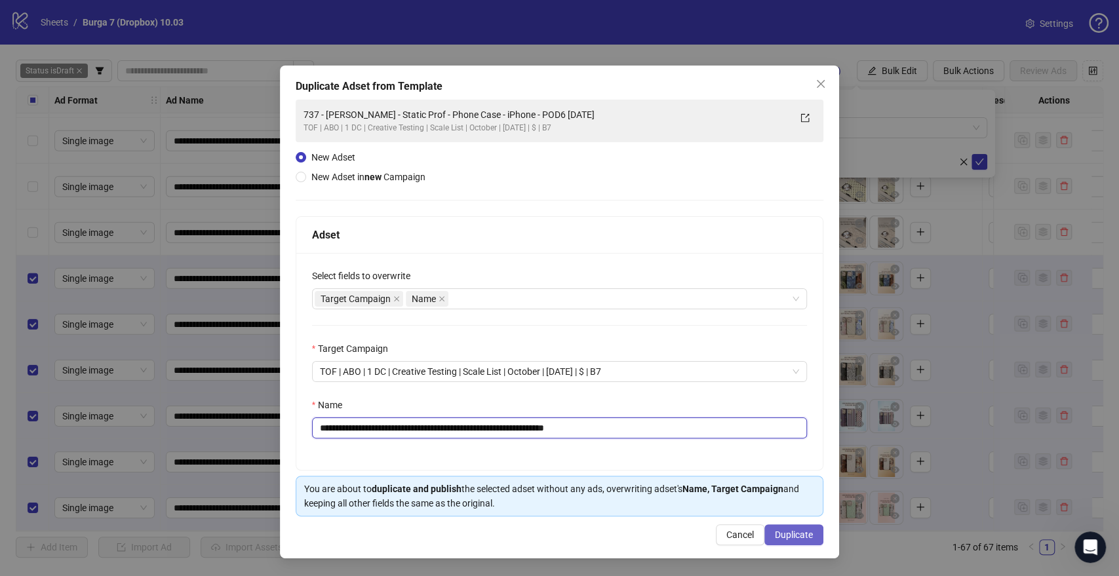
type input "**********"
click at [792, 535] on span "Duplicate" at bounding box center [794, 535] width 38 height 10
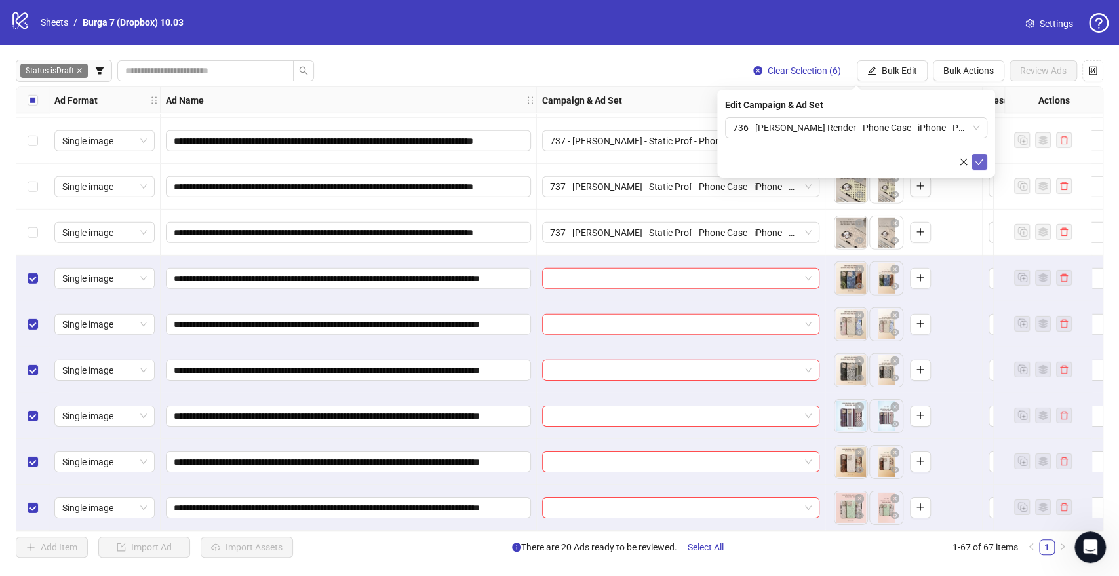
click at [979, 159] on icon "check" at bounding box center [979, 161] width 9 height 9
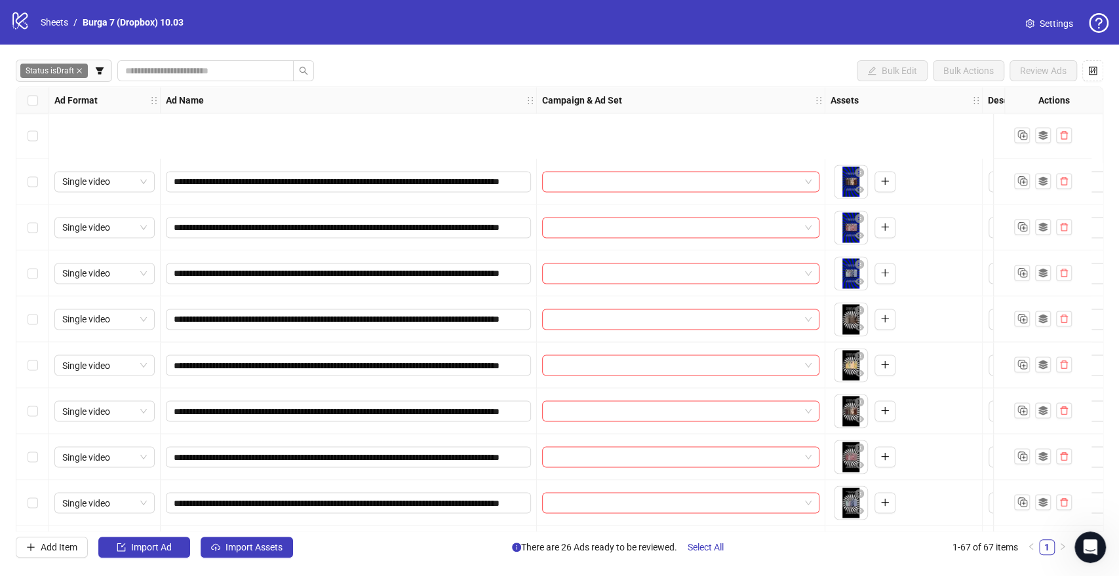
scroll to position [1568, 0]
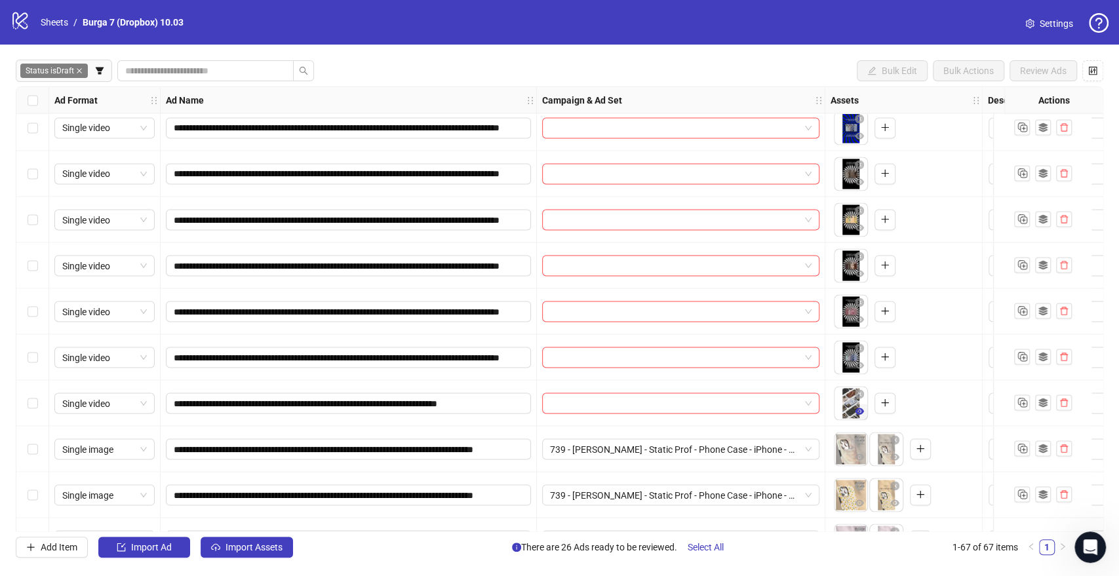
click at [855, 412] on icon "eye" at bounding box center [859, 411] width 9 height 7
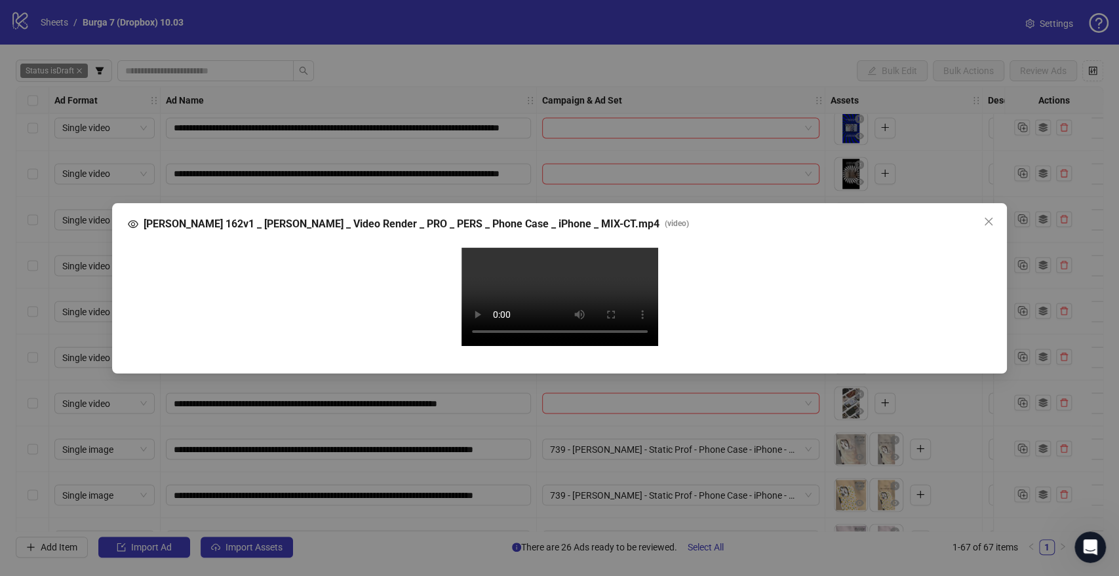
click at [994, 216] on span "Close" at bounding box center [988, 221] width 21 height 10
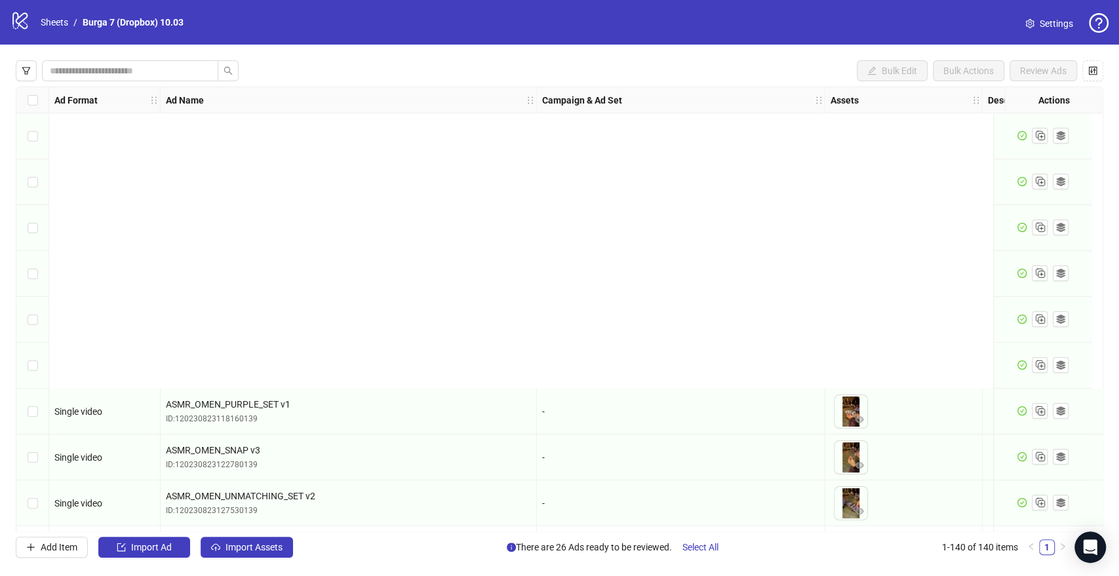
scroll to position [364, 0]
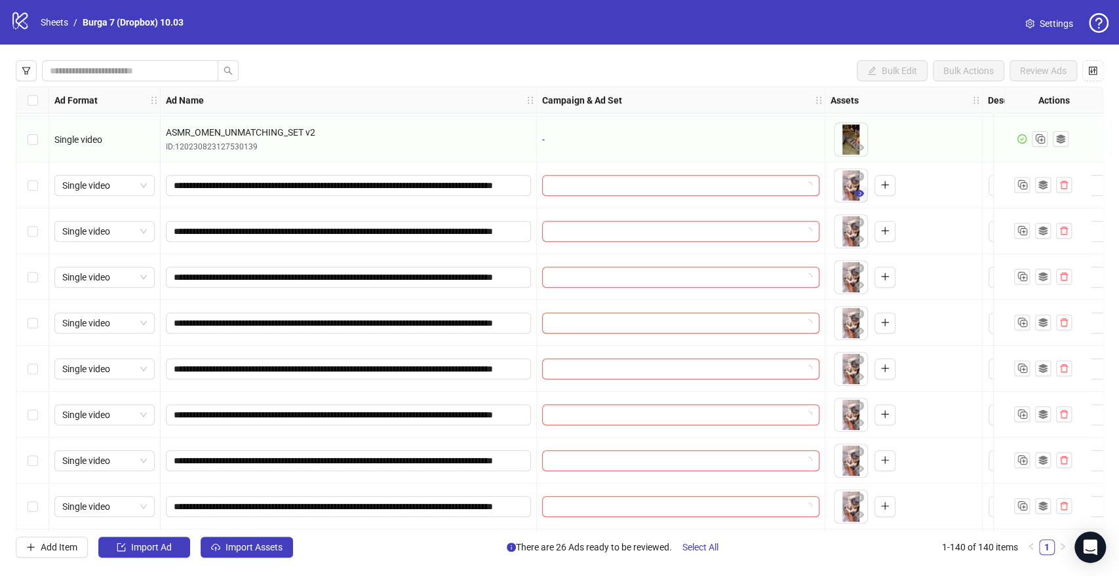
click at [858, 193] on icon "eye" at bounding box center [859, 193] width 9 height 7
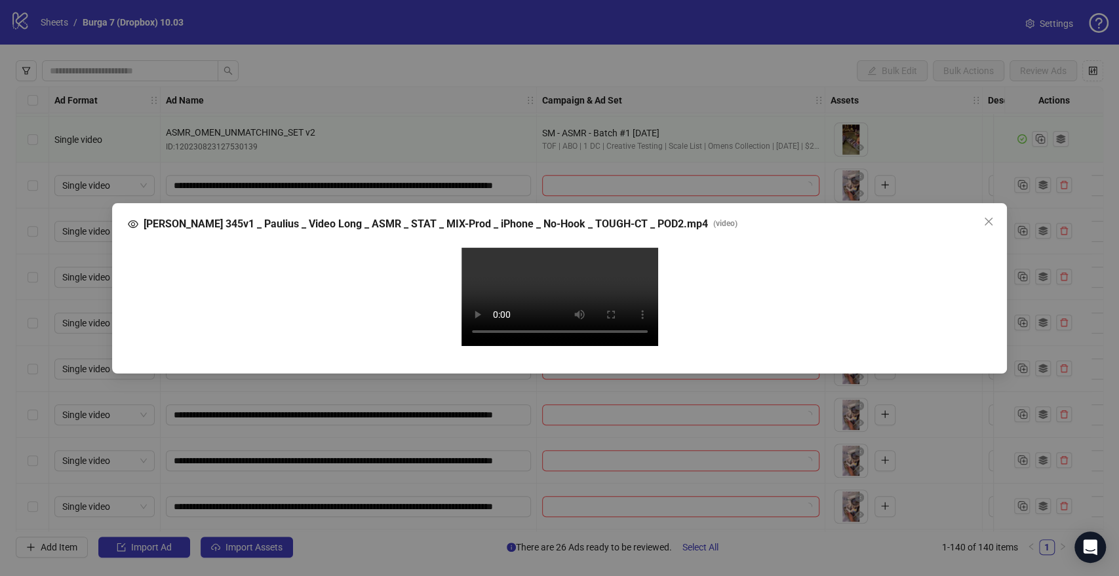
click at [565, 265] on video "Your browser does not support the video tag." at bounding box center [559, 297] width 197 height 98
click at [989, 217] on icon "close" at bounding box center [988, 221] width 8 height 8
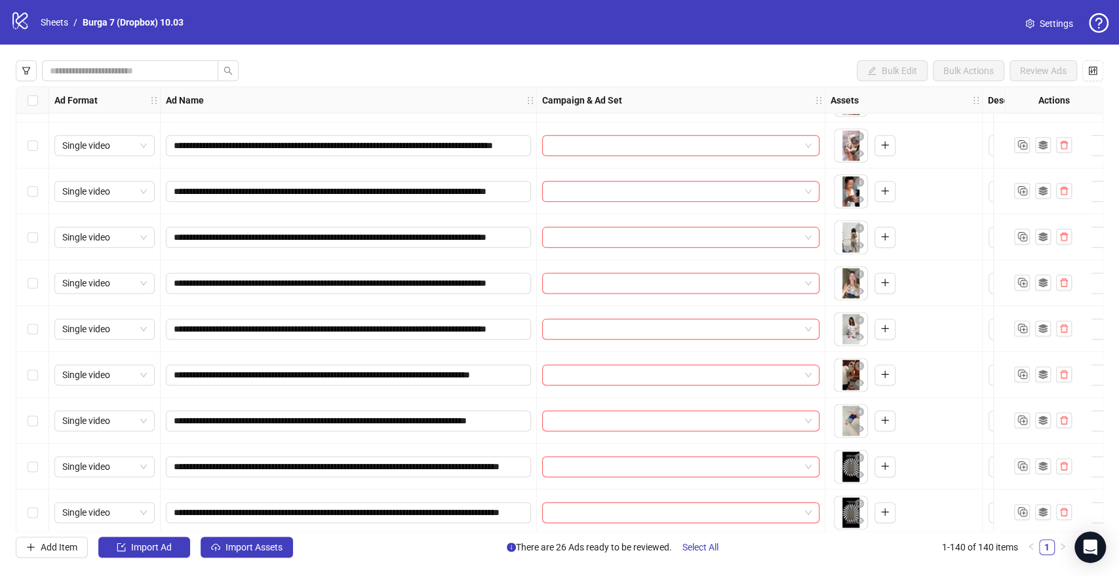
scroll to position [0, 0]
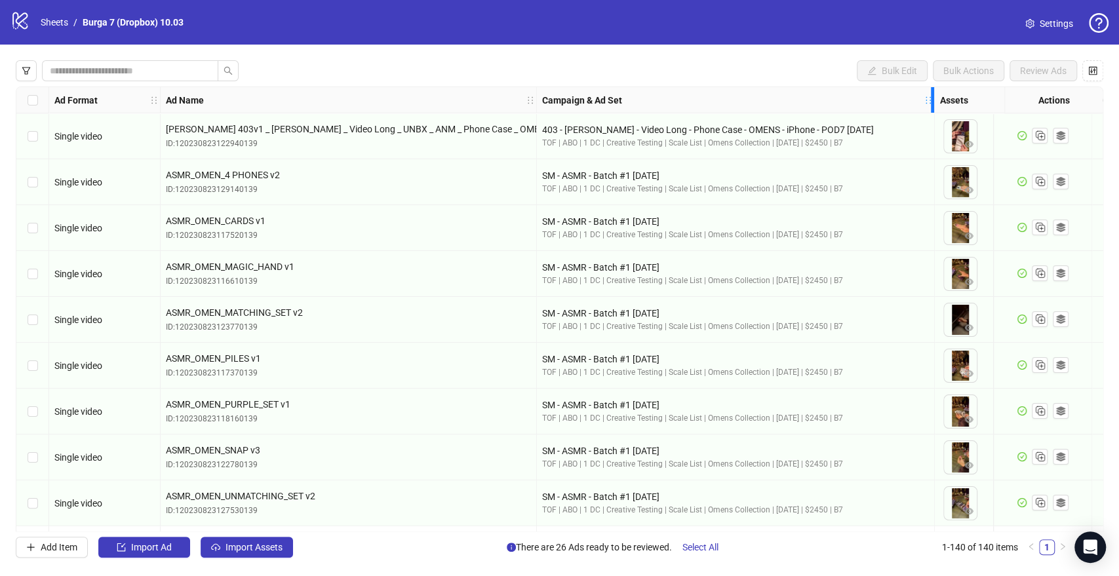
drag, startPoint x: 822, startPoint y: 96, endPoint x: 931, endPoint y: 109, distance: 110.2
click at [931, 109] on div "Resize Campaign & Ad Set column" at bounding box center [932, 100] width 3 height 26
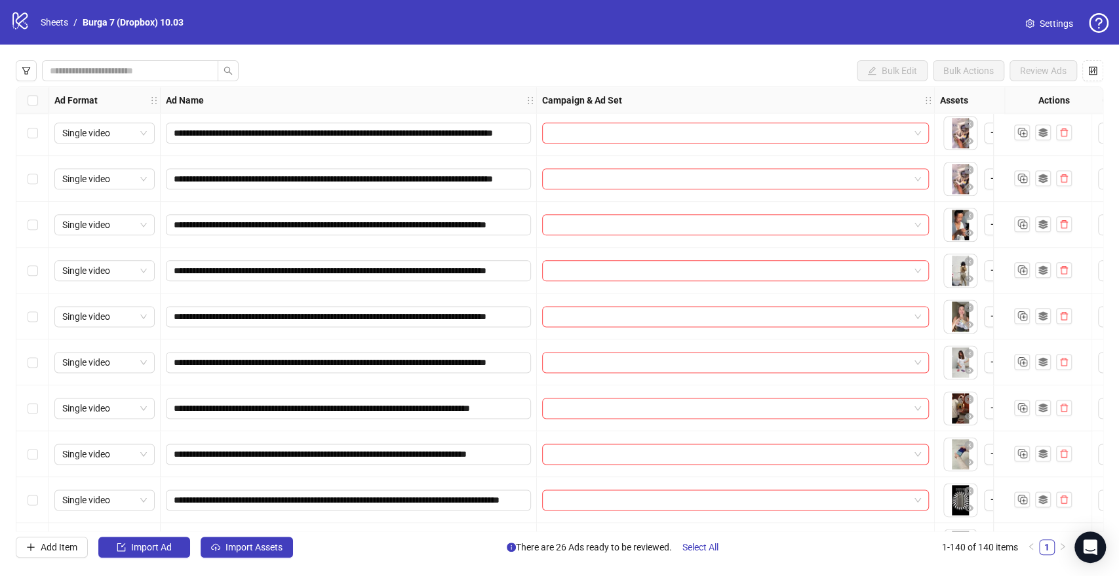
scroll to position [1165, 0]
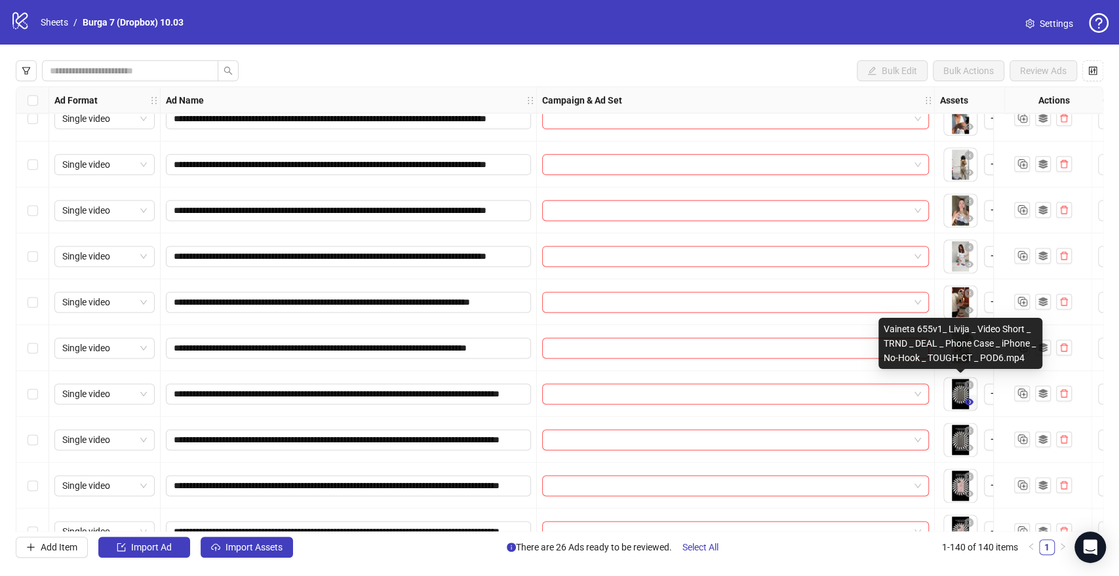
click at [972, 403] on icon "eye" at bounding box center [968, 401] width 9 height 9
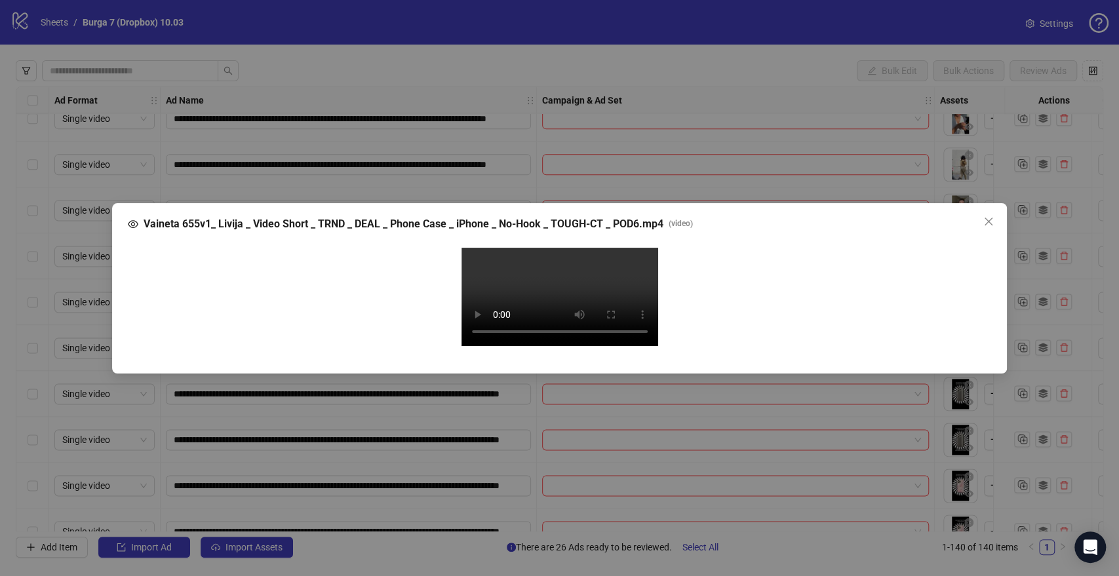
click at [530, 346] on video "Your browser does not support the video tag." at bounding box center [559, 297] width 197 height 98
click at [985, 216] on icon "close" at bounding box center [988, 221] width 10 height 10
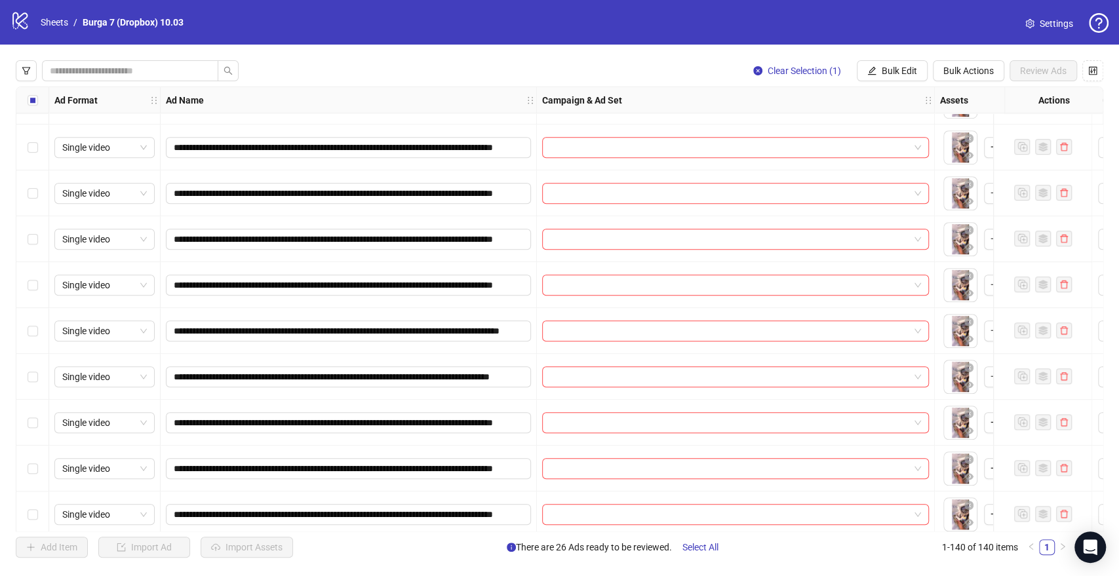
scroll to position [655, 0]
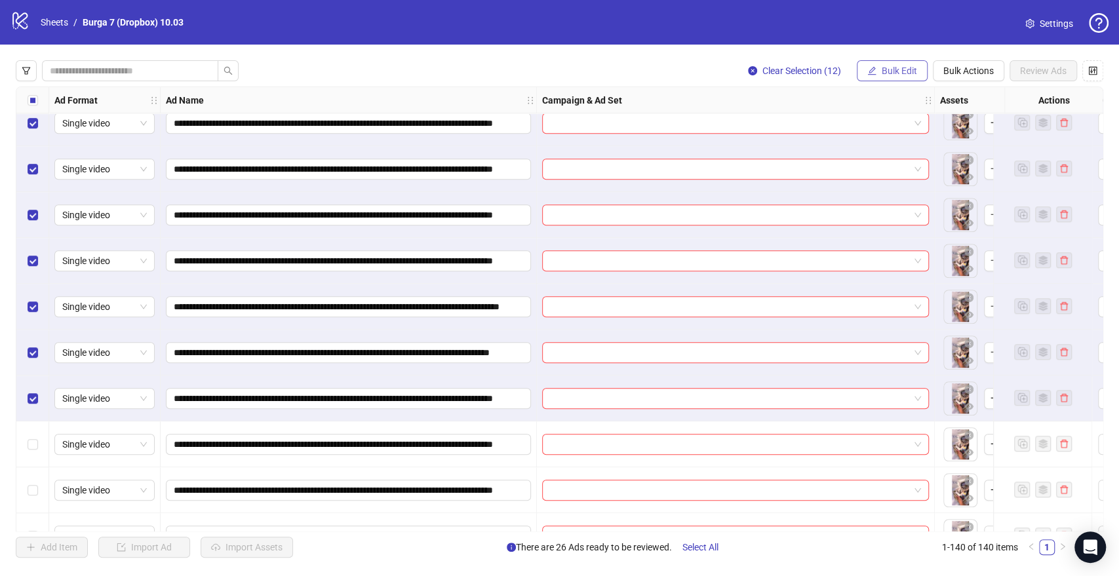
click at [904, 71] on span "Bulk Edit" at bounding box center [899, 71] width 35 height 10
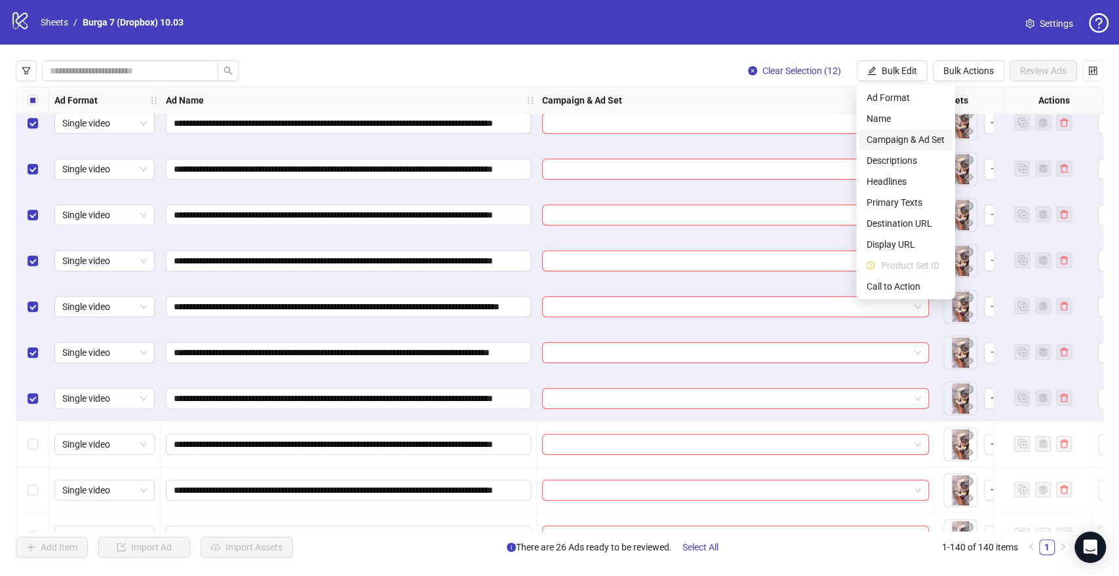
click at [916, 139] on span "Campaign & Ad Set" at bounding box center [905, 139] width 78 height 14
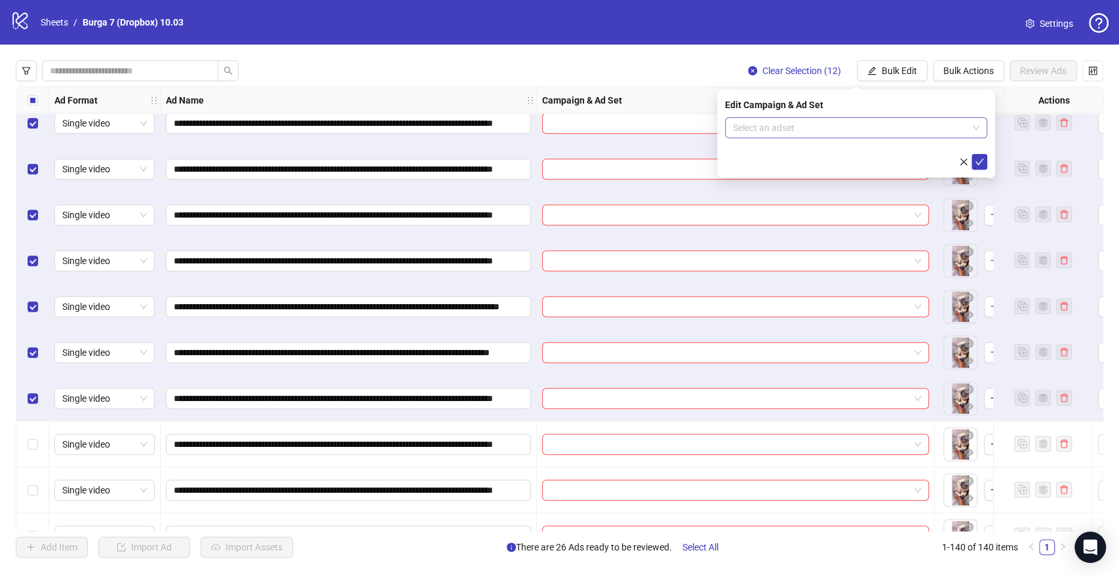
click at [781, 129] on input "search" at bounding box center [850, 128] width 235 height 20
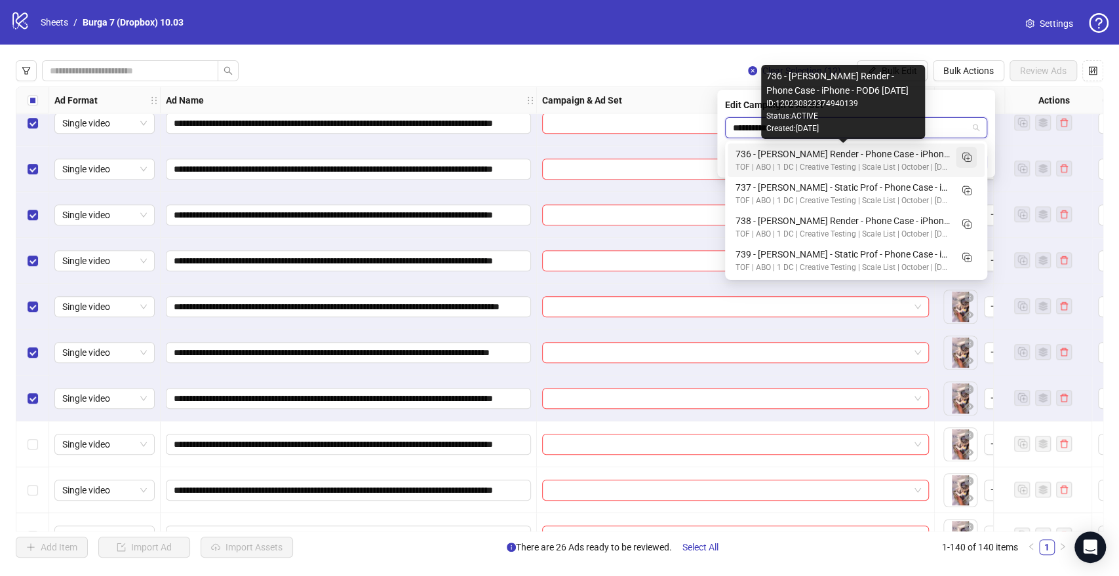
click at [965, 159] on rect "Duplicate" at bounding box center [965, 156] width 7 height 7
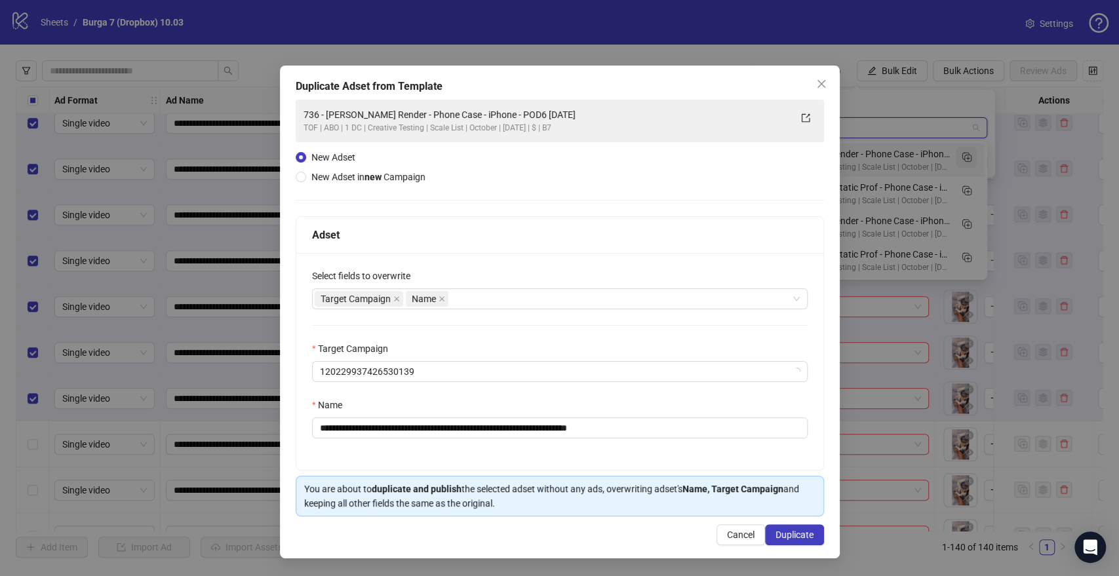
type input "**********"
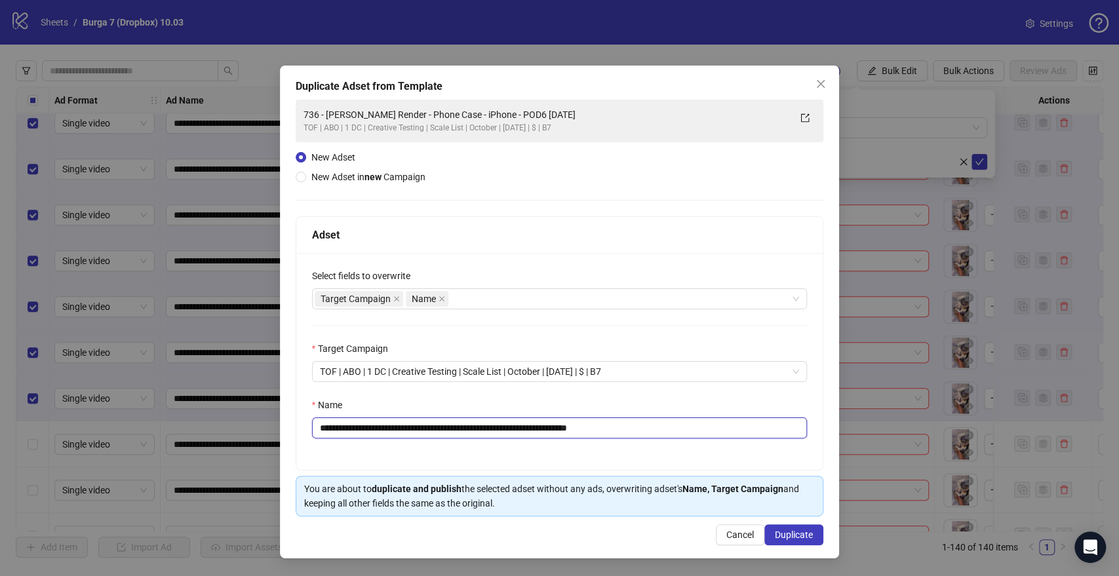
drag, startPoint x: 549, startPoint y: 429, endPoint x: 87, endPoint y: 429, distance: 462.7
click at [68, 431] on div "**********" at bounding box center [559, 288] width 1119 height 576
paste input "text"
drag, startPoint x: 585, startPoint y: 430, endPoint x: 718, endPoint y: 423, distance: 133.9
click at [691, 428] on input "**********" at bounding box center [560, 428] width 496 height 21
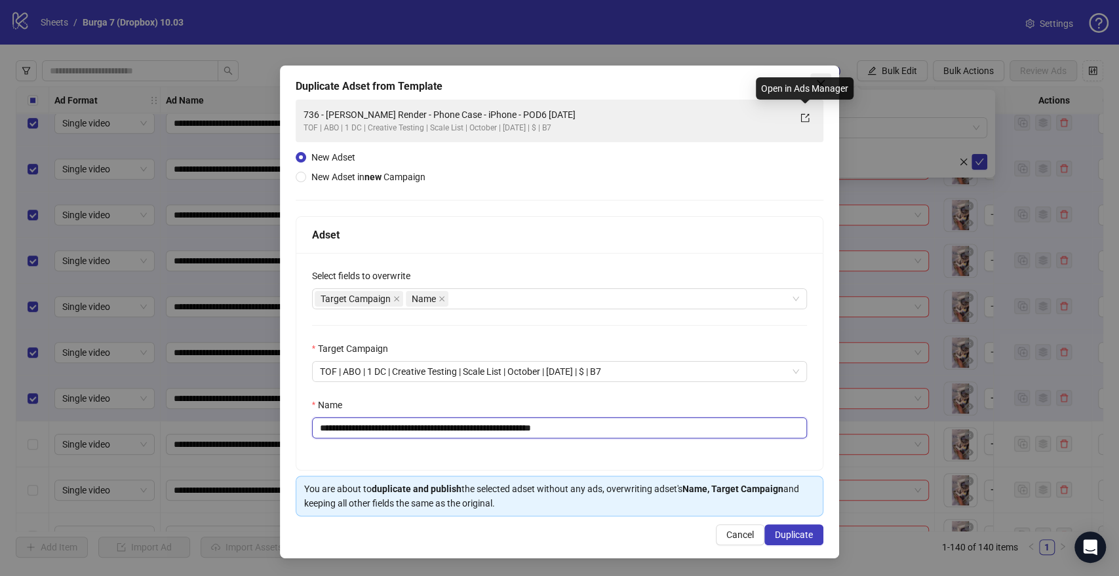
type input "**********"
click at [819, 78] on div "Open in Ads Manager" at bounding box center [805, 88] width 98 height 22
click at [745, 79] on div "Duplicate Adset from Template" at bounding box center [560, 87] width 528 height 16
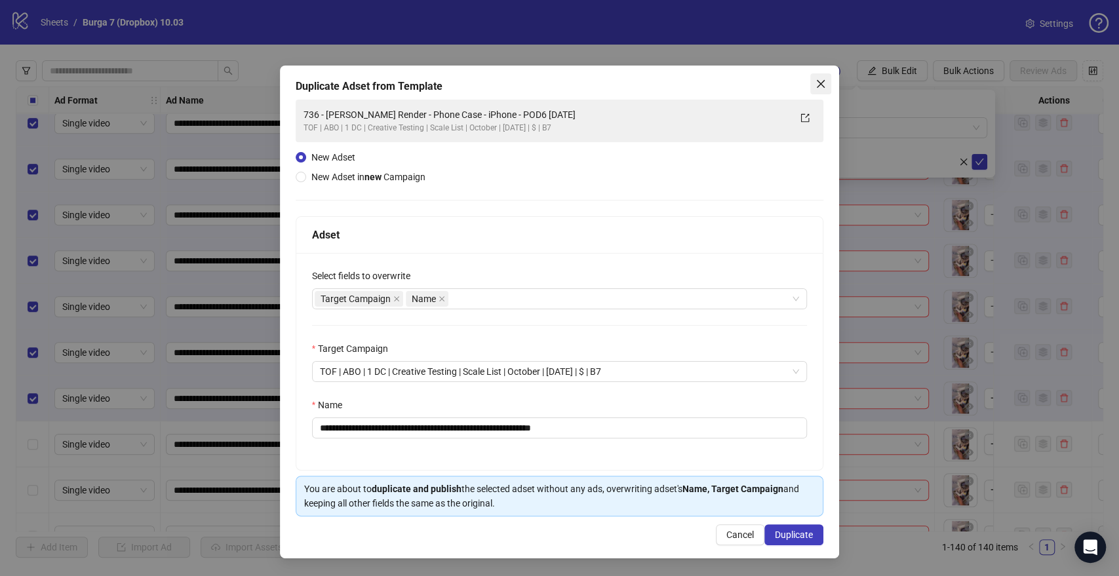
click at [823, 83] on icon "close" at bounding box center [820, 84] width 10 height 10
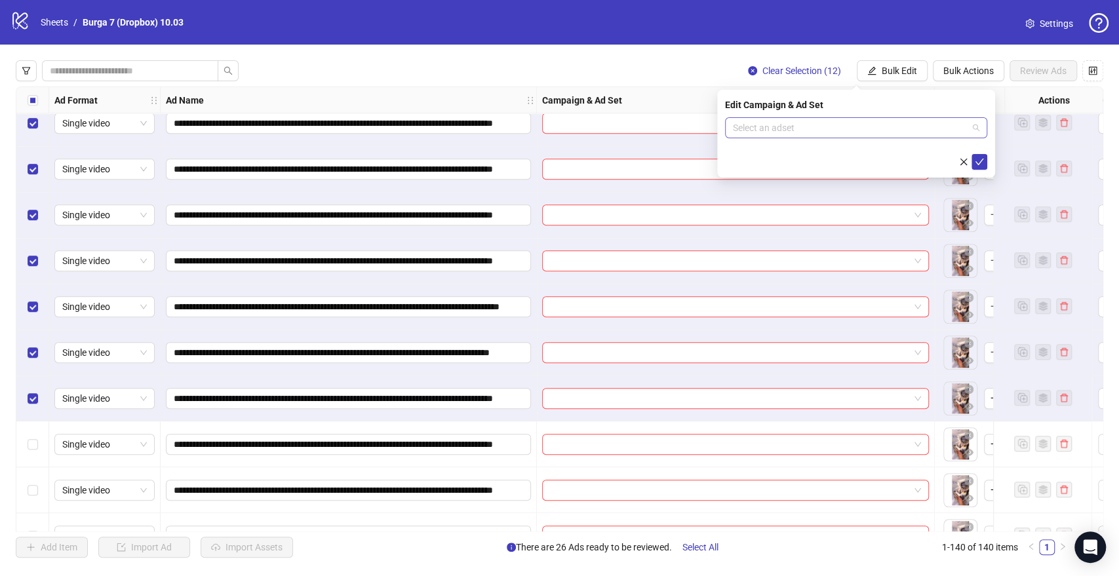
click at [934, 126] on input "search" at bounding box center [850, 128] width 235 height 20
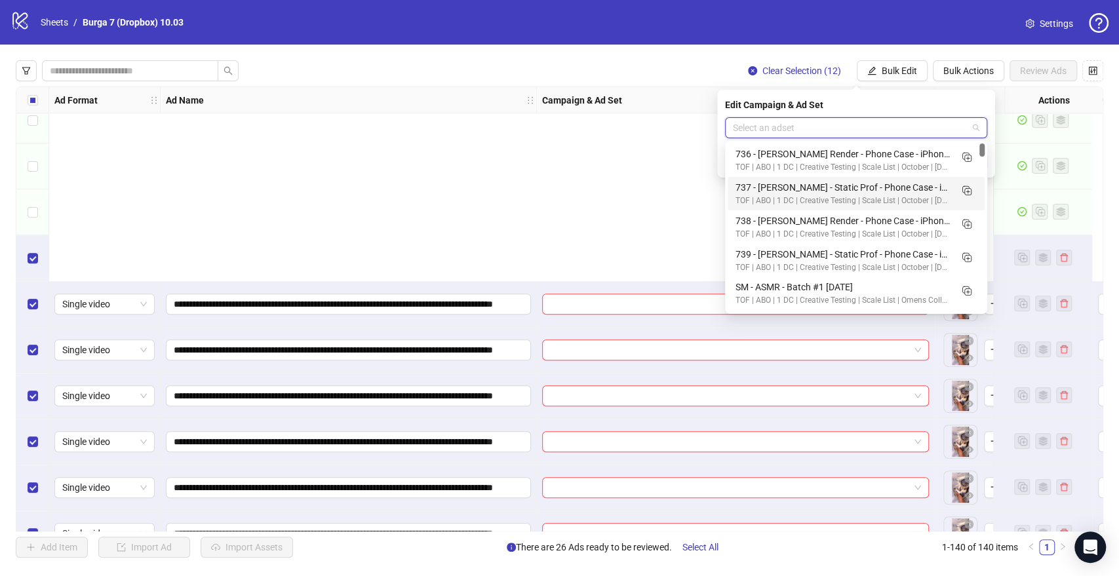
scroll to position [582, 0]
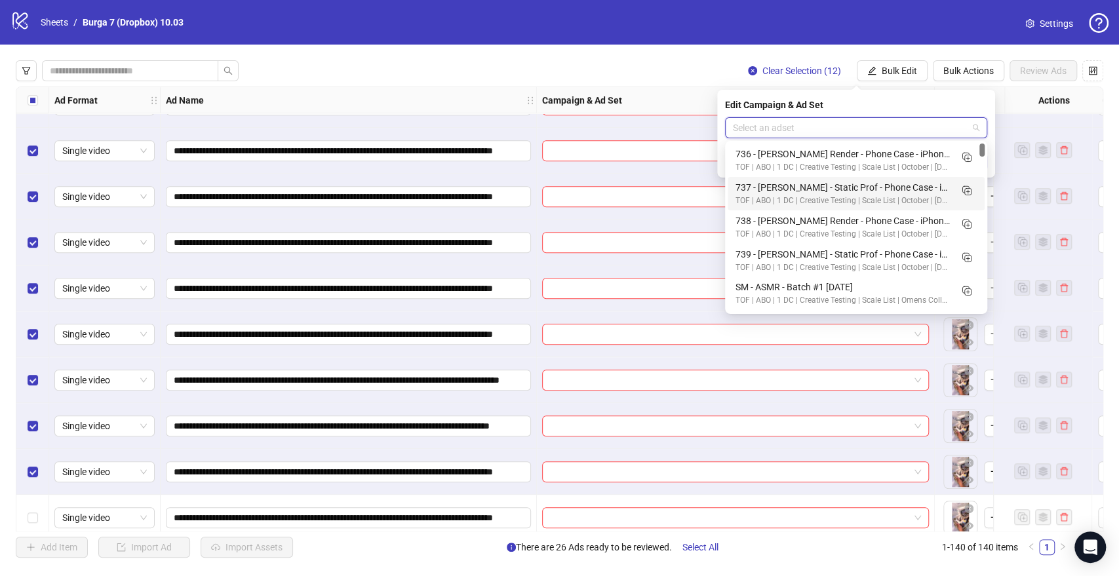
click at [918, 131] on input "search" at bounding box center [850, 128] width 235 height 20
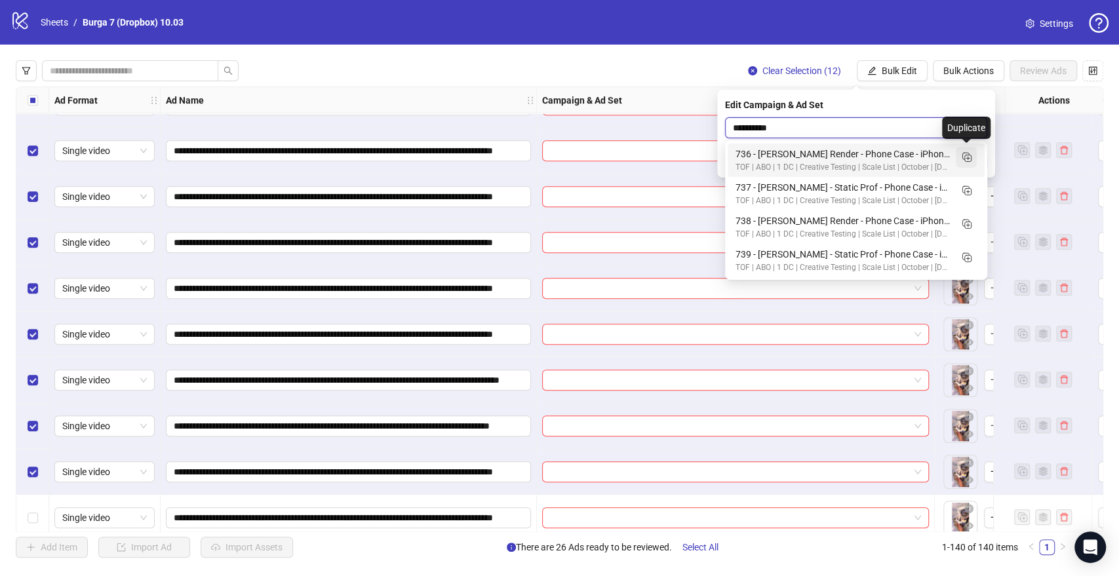
click at [965, 153] on icon "Duplicate" at bounding box center [966, 156] width 13 height 13
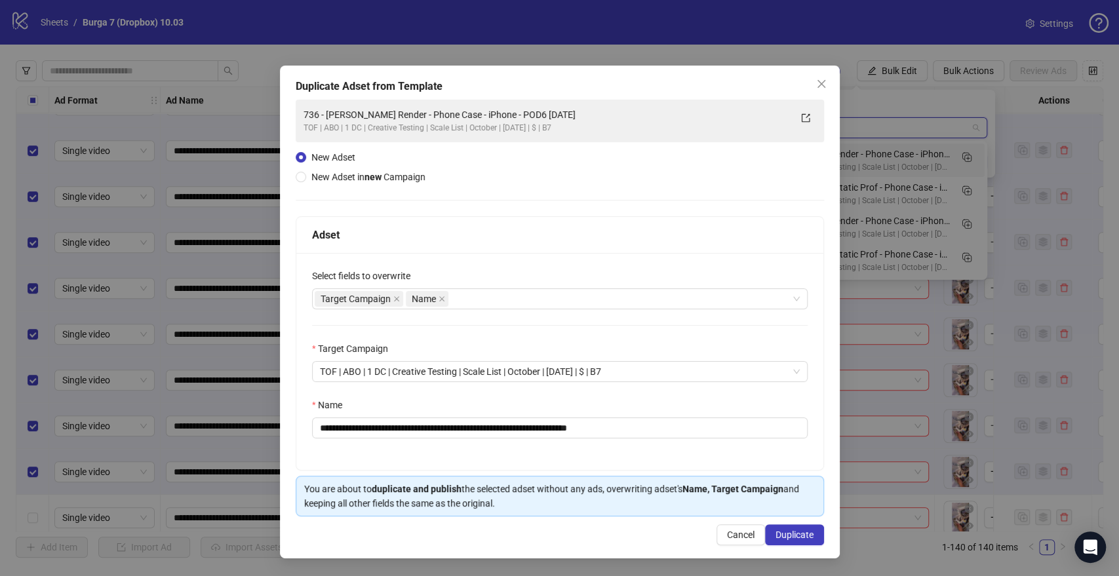
type input "**********"
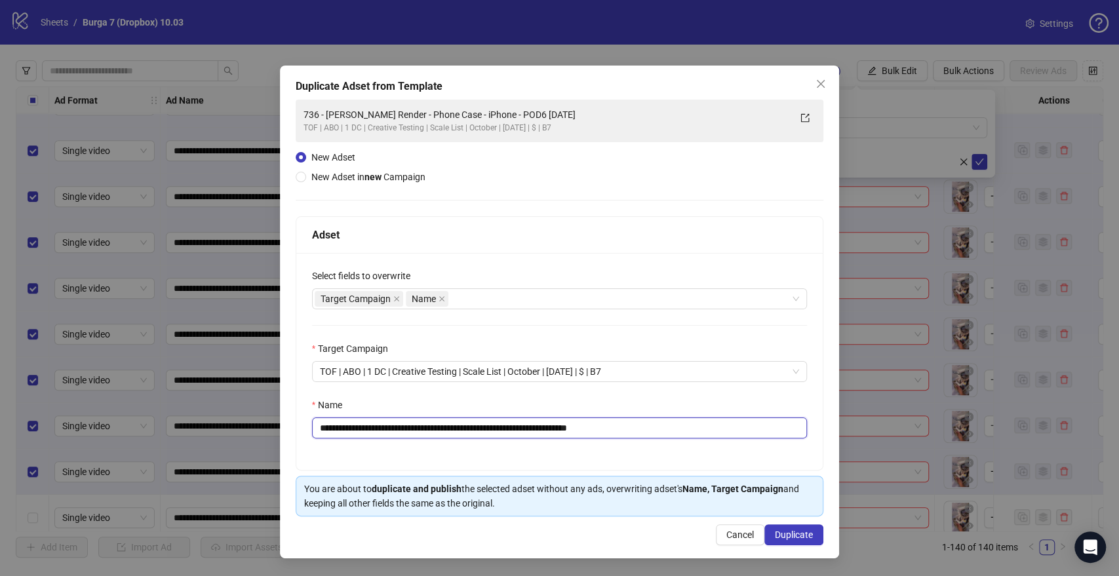
drag, startPoint x: 551, startPoint y: 427, endPoint x: 0, endPoint y: 408, distance: 550.9
click at [0, 408] on div "**********" at bounding box center [559, 288] width 1119 height 576
paste input "text"
drag, startPoint x: 585, startPoint y: 429, endPoint x: 661, endPoint y: 428, distance: 75.4
click at [661, 428] on input "**********" at bounding box center [560, 428] width 496 height 21
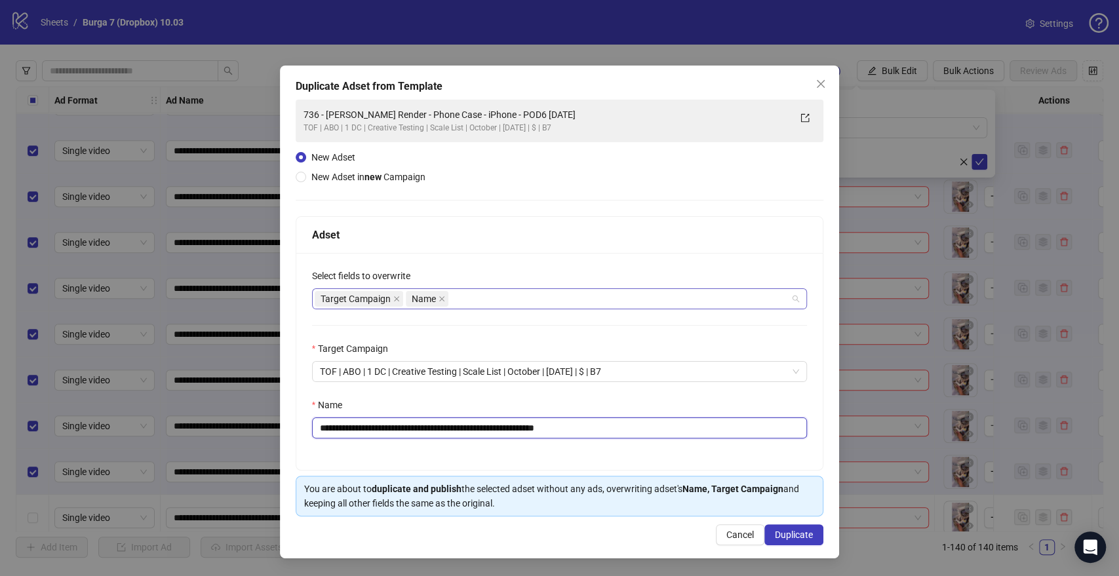
click at [502, 298] on div "Target Campaign Name" at bounding box center [553, 299] width 476 height 18
type input "**********"
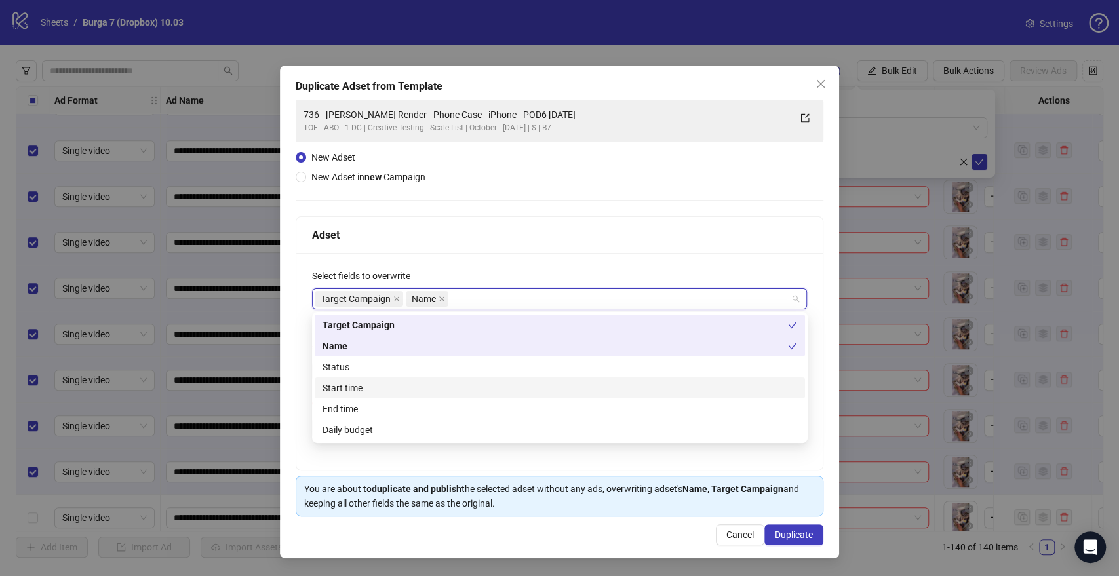
click at [357, 388] on div "Start time" at bounding box center [559, 388] width 475 height 14
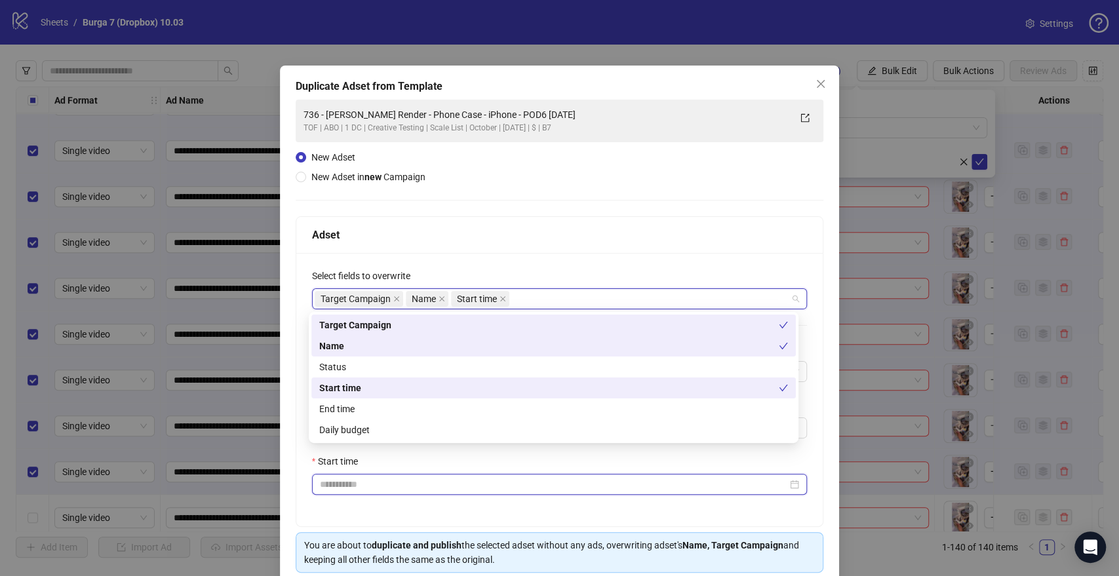
click at [336, 482] on input "Start time" at bounding box center [554, 484] width 468 height 14
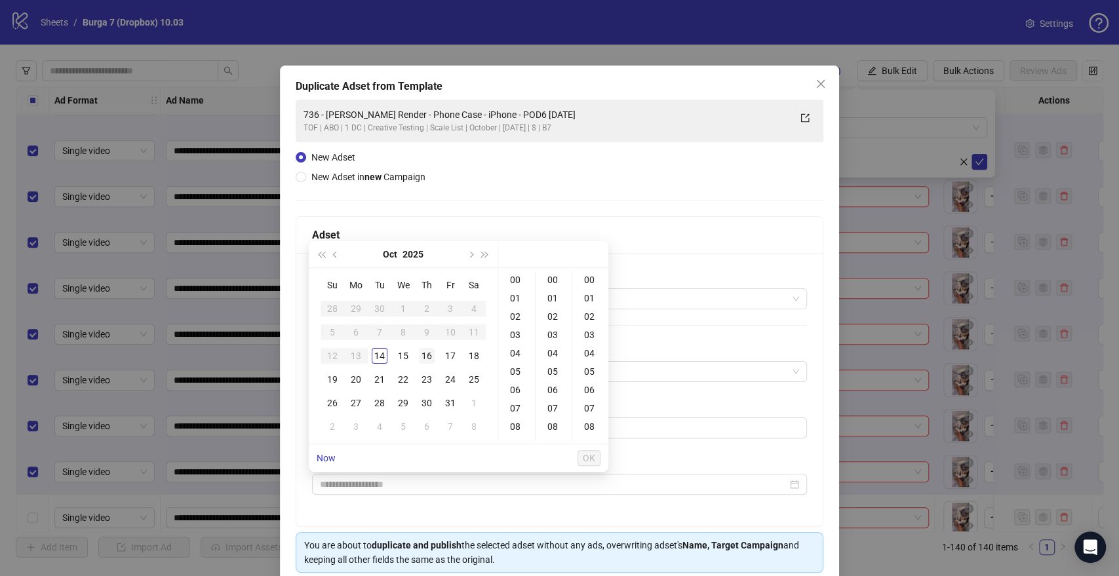
click at [421, 354] on div "16" at bounding box center [427, 356] width 16 height 16
click at [409, 355] on div "15" at bounding box center [403, 356] width 16 height 16
click at [518, 371] on div "09" at bounding box center [516, 372] width 31 height 18
type input "**********"
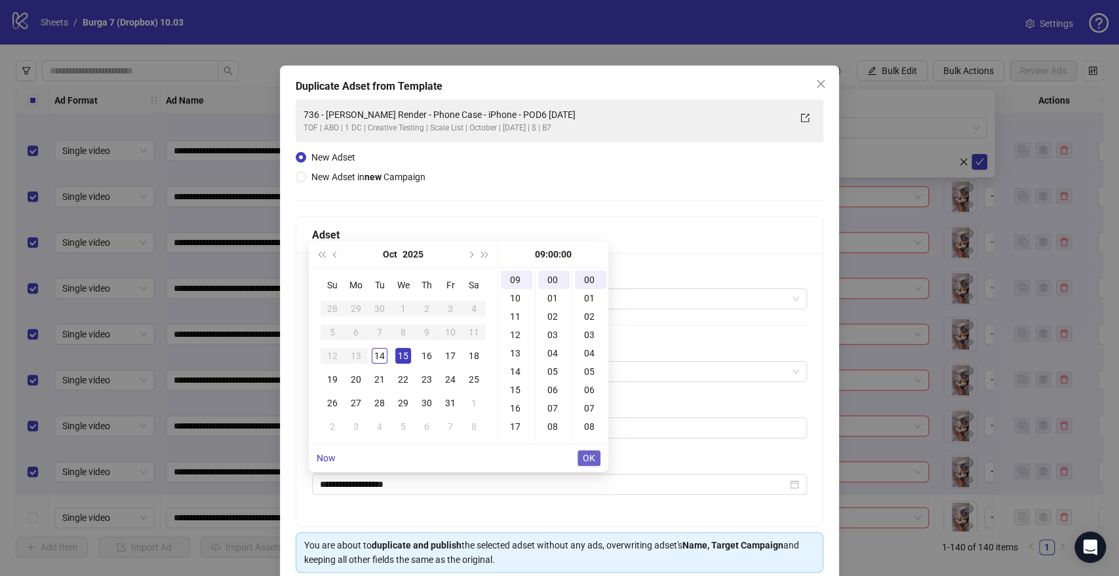
click at [584, 460] on span "OK" at bounding box center [589, 458] width 12 height 10
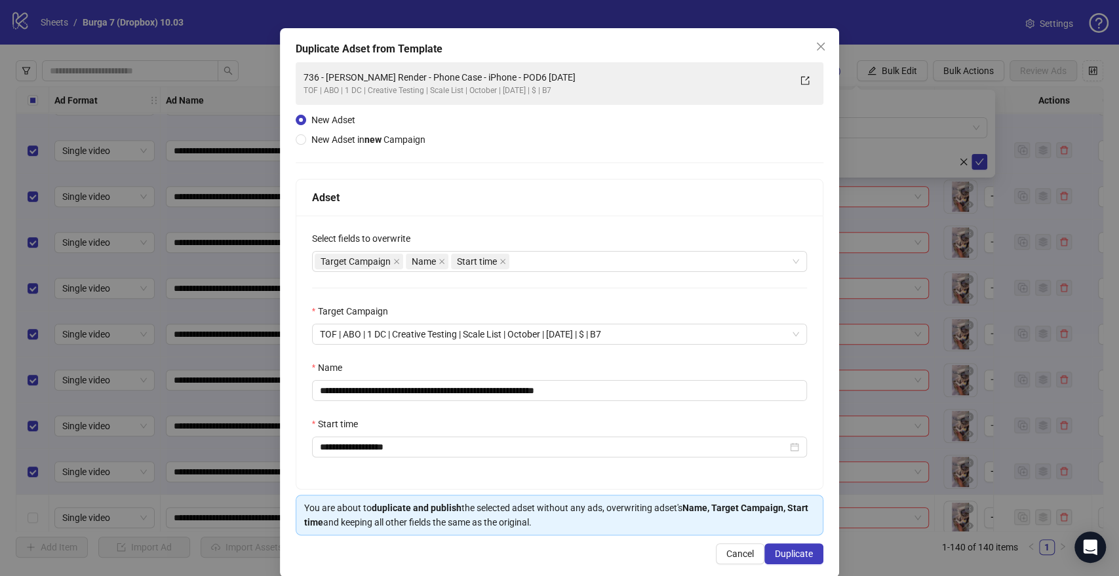
scroll to position [54, 0]
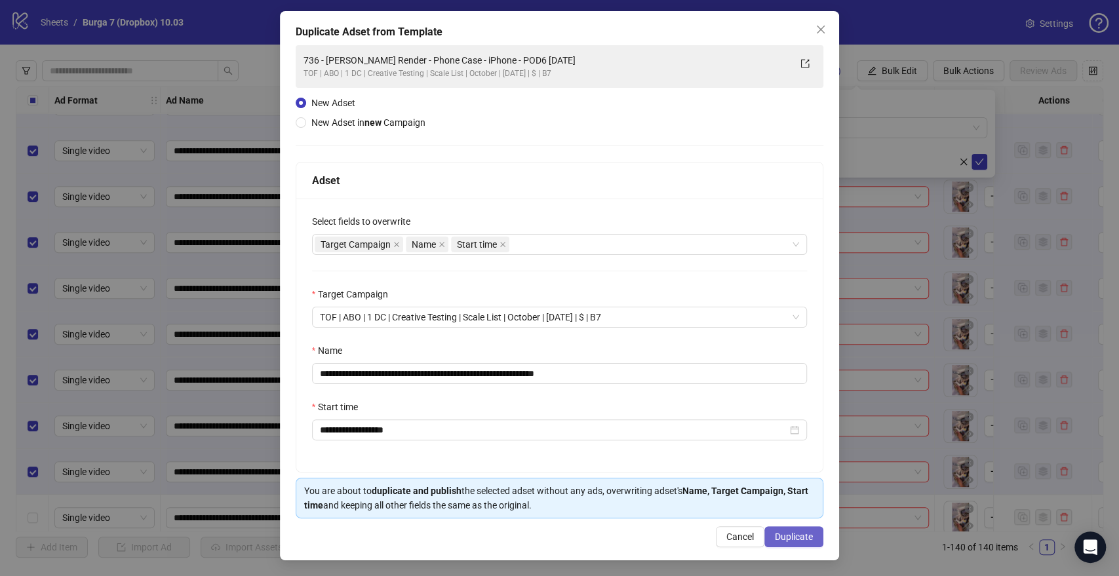
click at [796, 539] on span "Duplicate" at bounding box center [794, 537] width 38 height 10
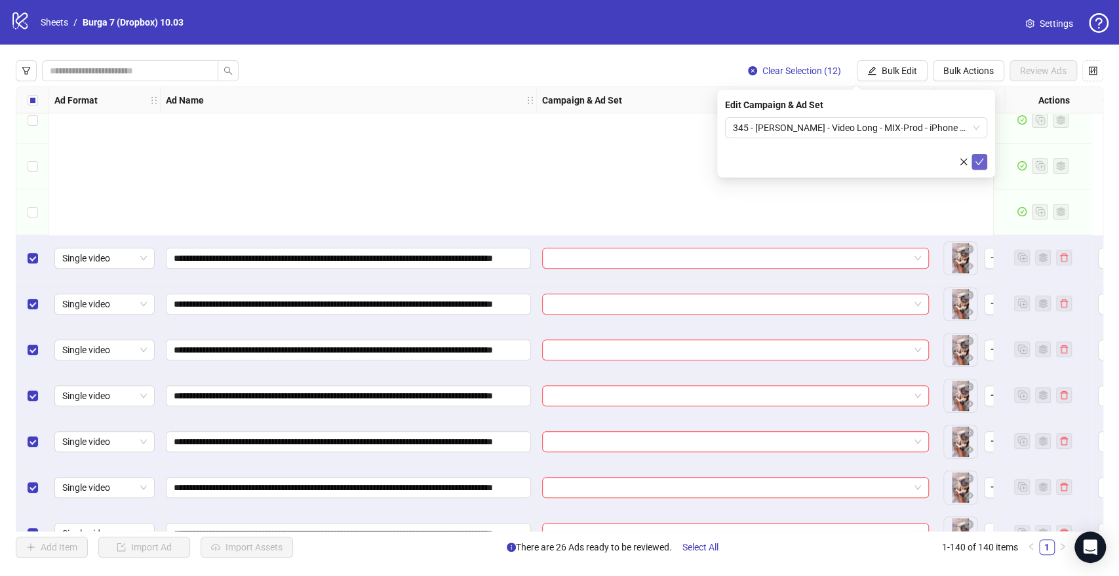
scroll to position [509, 0]
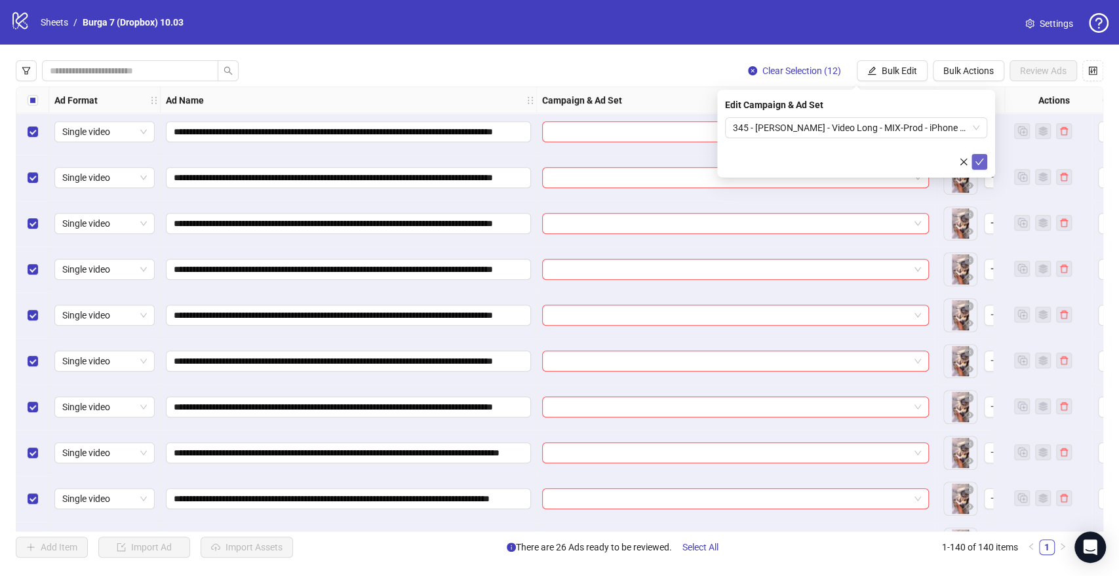
click at [979, 163] on icon "check" at bounding box center [979, 161] width 9 height 9
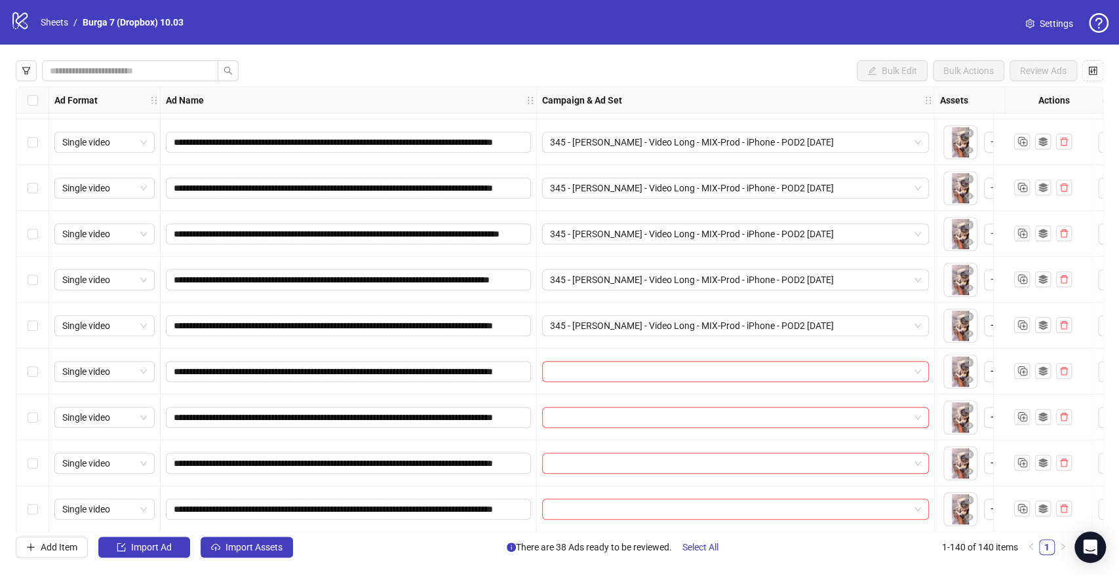
scroll to position [801, 0]
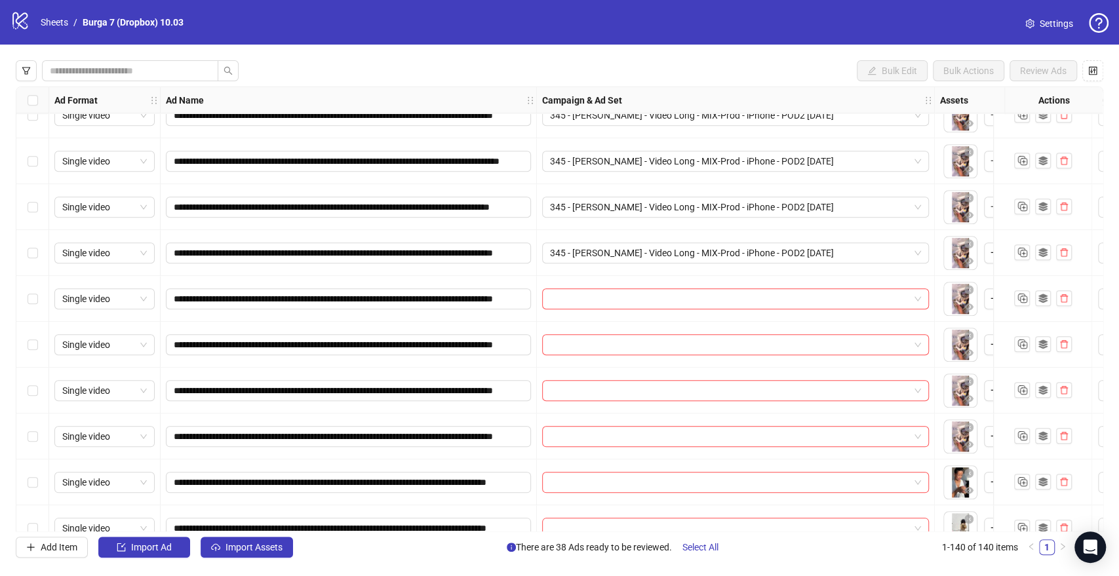
click at [37, 294] on div "Select row 22" at bounding box center [32, 299] width 33 height 46
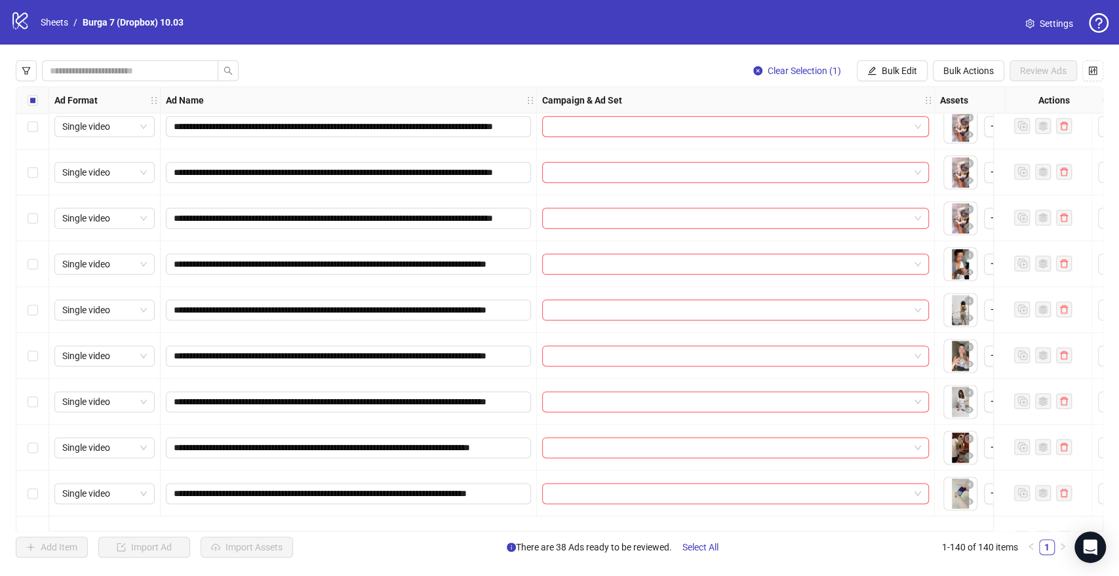
scroll to position [946, 0]
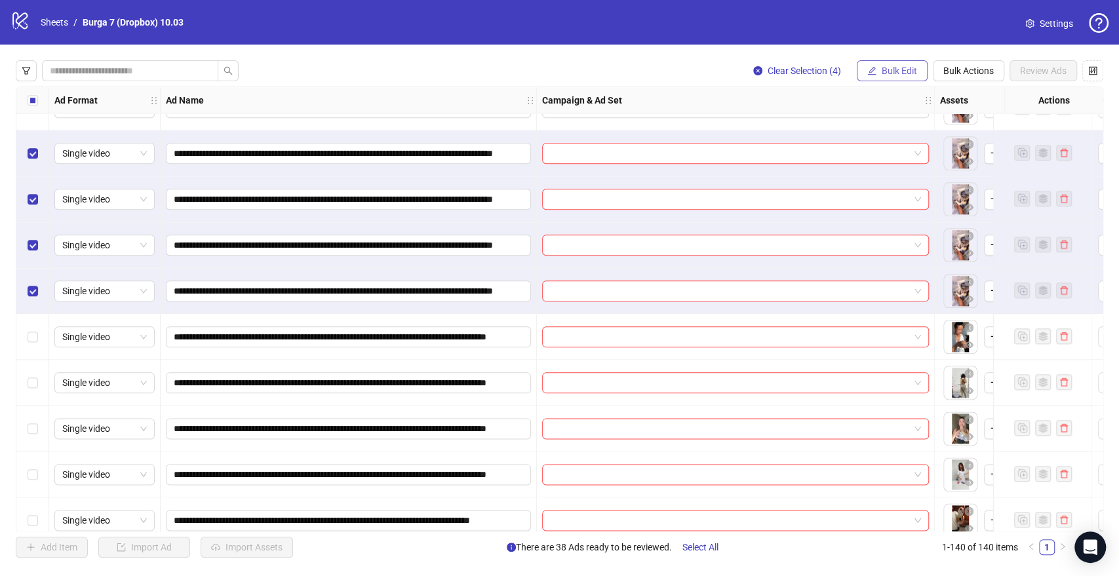
click at [885, 67] on span "Bulk Edit" at bounding box center [899, 71] width 35 height 10
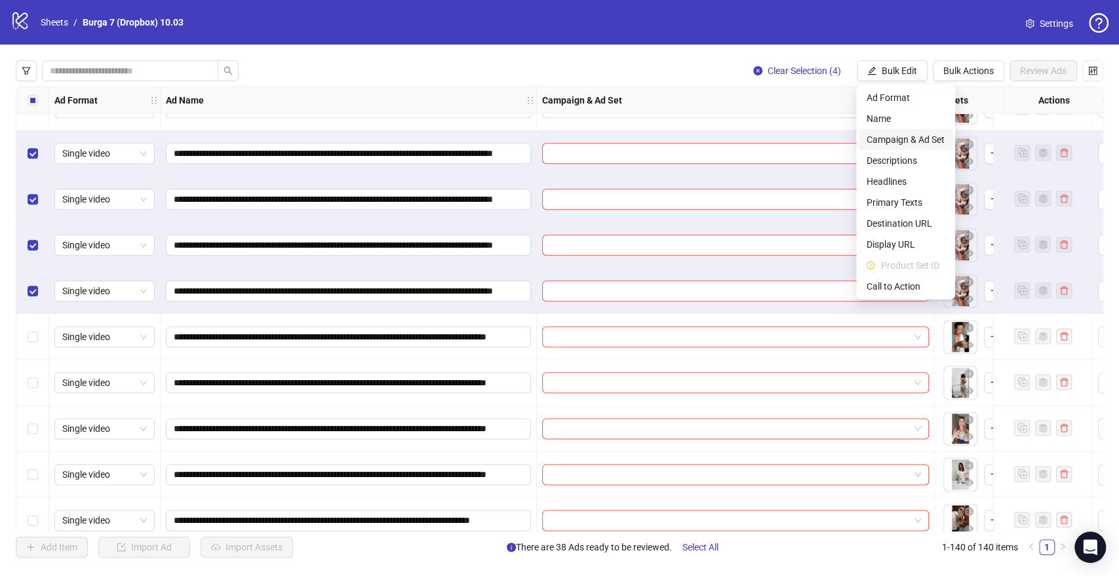
click at [891, 140] on span "Campaign & Ad Set" at bounding box center [905, 139] width 78 height 14
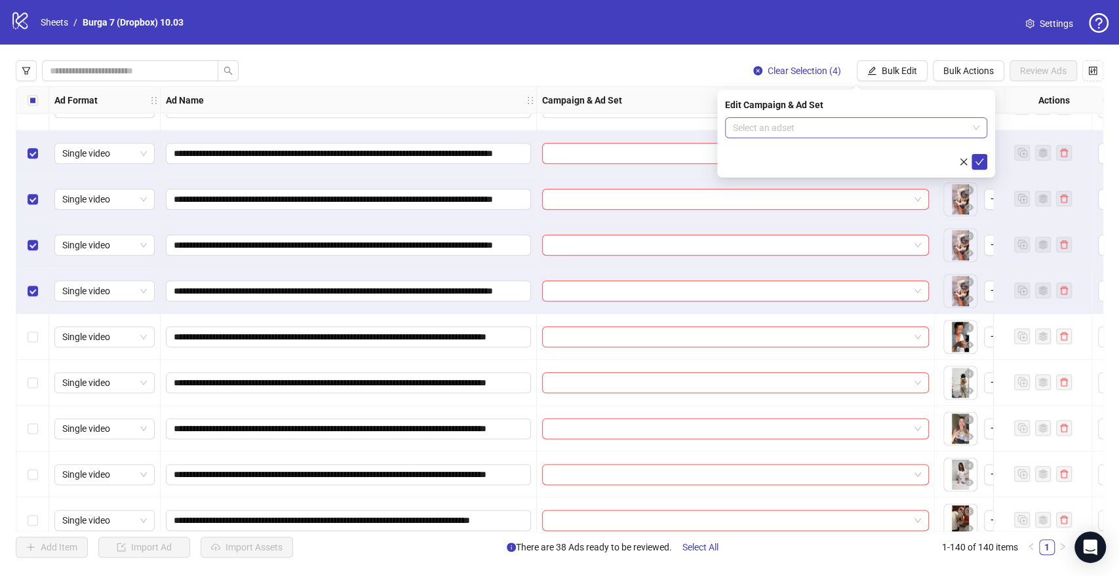
drag, startPoint x: 793, startPoint y: 130, endPoint x: 819, endPoint y: 130, distance: 25.6
click at [794, 130] on input "search" at bounding box center [850, 128] width 235 height 20
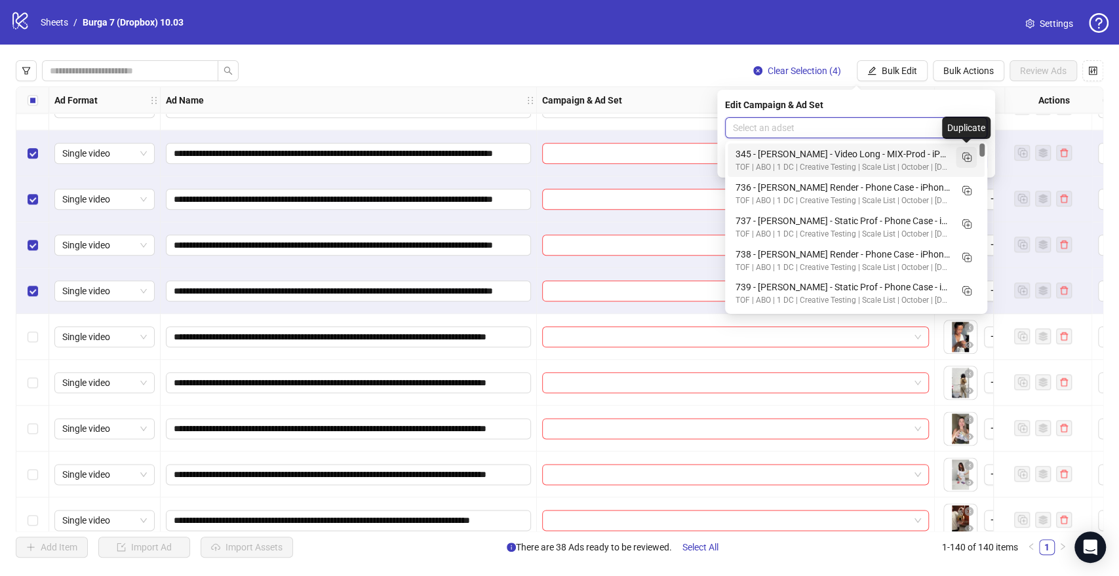
click at [965, 155] on icon "Duplicate" at bounding box center [966, 156] width 13 height 13
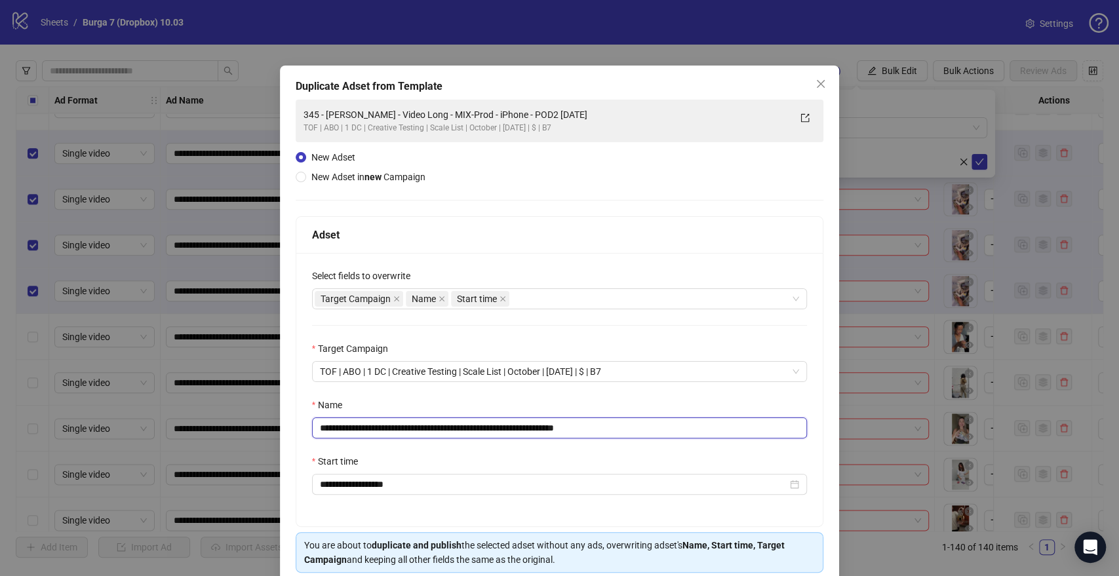
drag, startPoint x: 520, startPoint y: 427, endPoint x: 0, endPoint y: 430, distance: 520.4
click at [0, 430] on div "**********" at bounding box center [559, 288] width 1119 height 576
paste input "text"
drag, startPoint x: 577, startPoint y: 424, endPoint x: 874, endPoint y: 434, distance: 297.1
click at [855, 434] on div "**********" at bounding box center [559, 288] width 1119 height 576
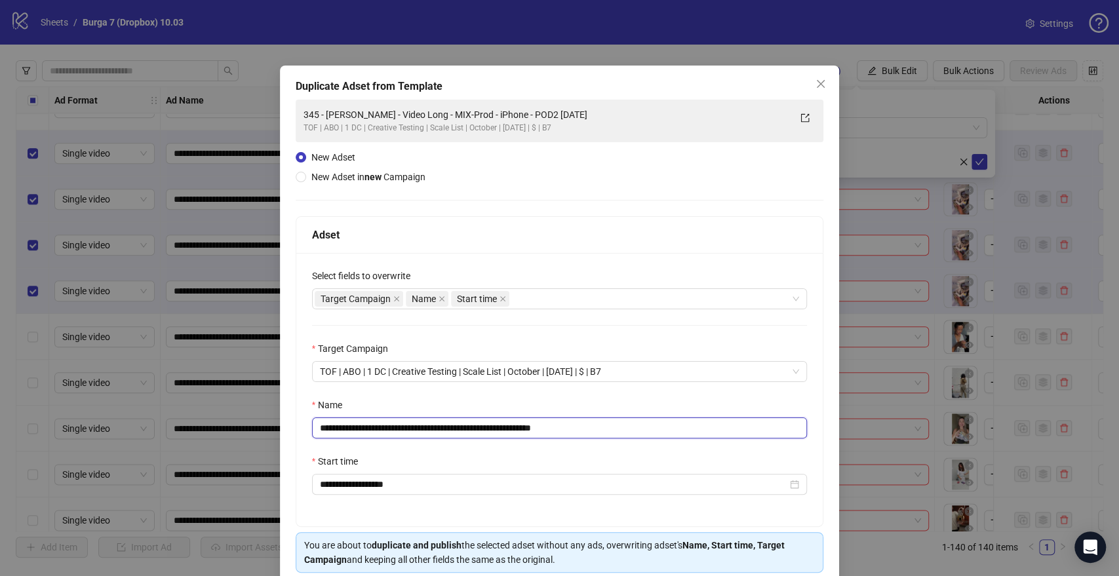
scroll to position [54, 0]
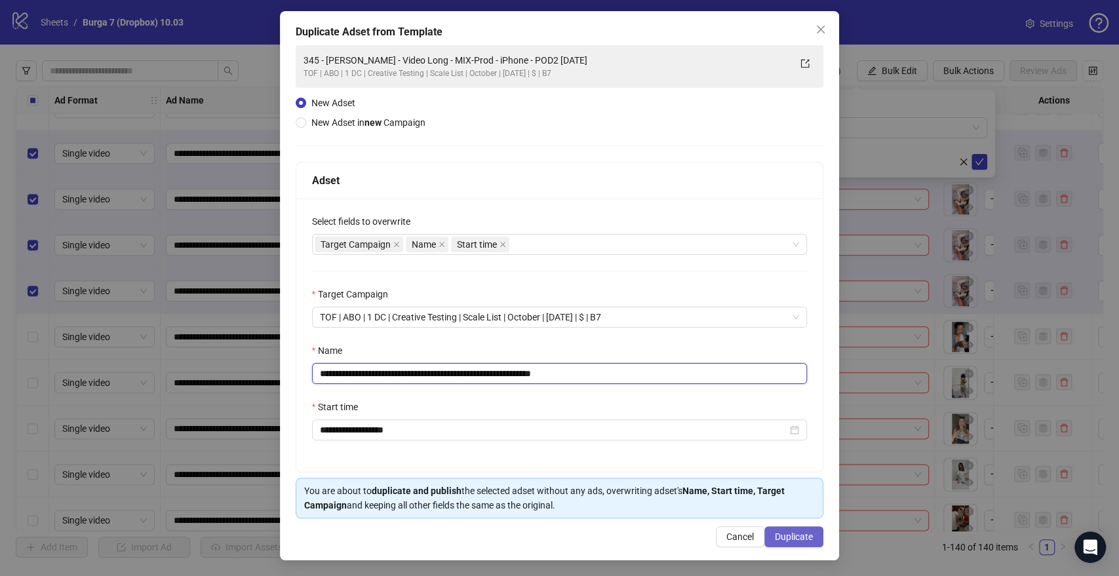
type input "**********"
click at [793, 546] on button "Duplicate" at bounding box center [793, 536] width 59 height 21
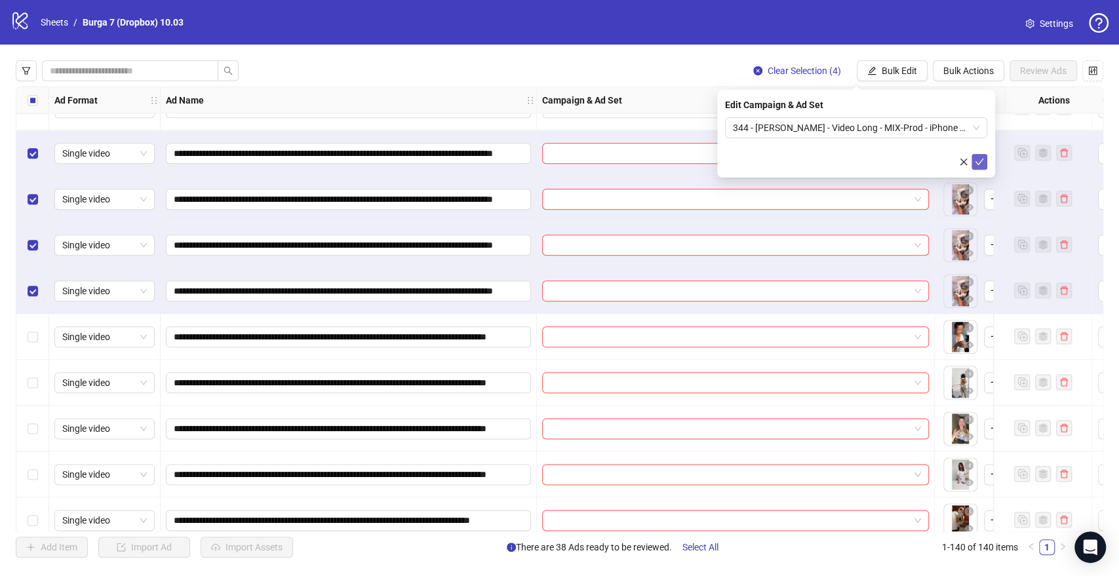
click at [981, 163] on icon "check" at bounding box center [979, 161] width 9 height 9
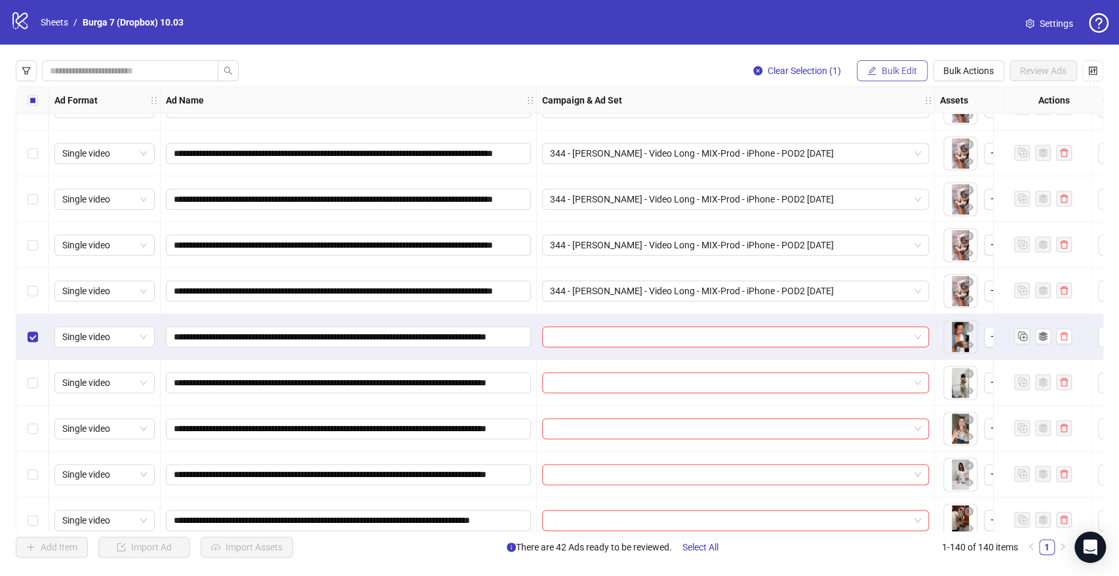
scroll to position [946, 0]
click at [901, 72] on span "Bulk Edit" at bounding box center [899, 71] width 35 height 10
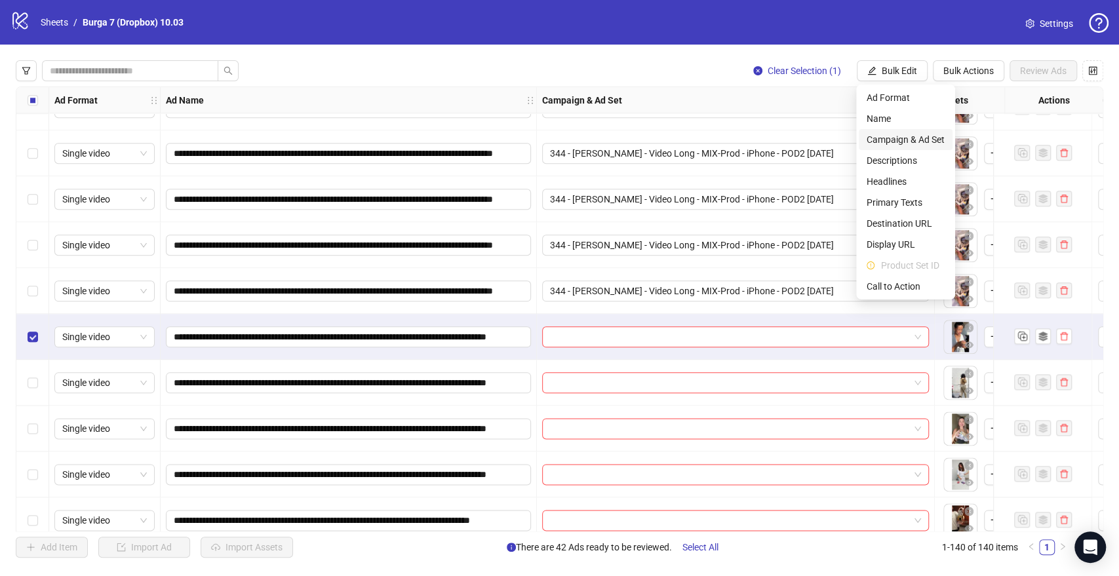
click at [886, 139] on span "Campaign & Ad Set" at bounding box center [905, 139] width 78 height 14
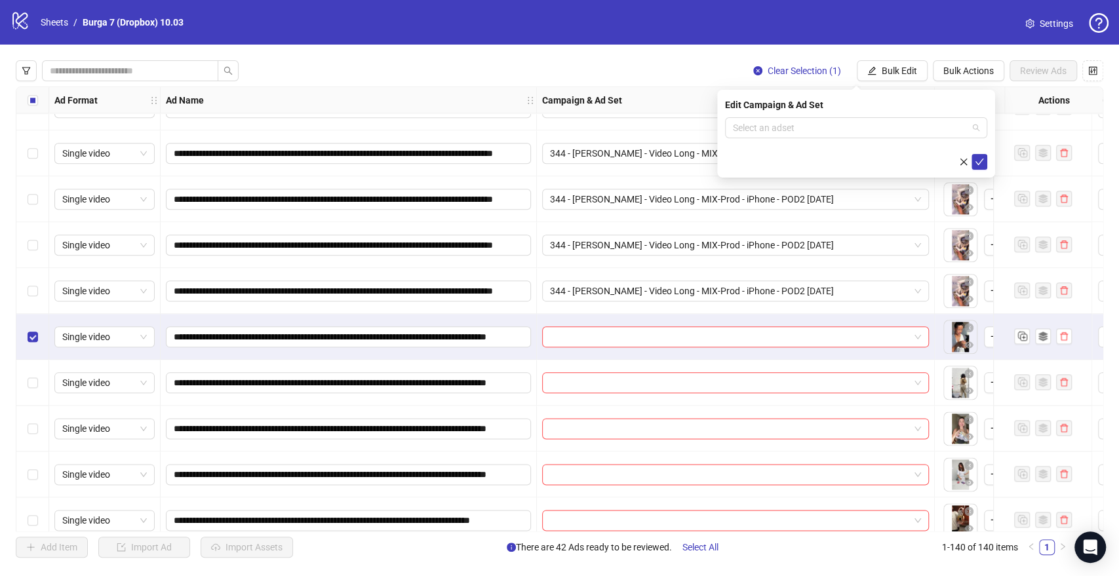
drag, startPoint x: 802, startPoint y: 135, endPoint x: 849, endPoint y: 138, distance: 48.0
click at [802, 134] on input "search" at bounding box center [850, 128] width 235 height 20
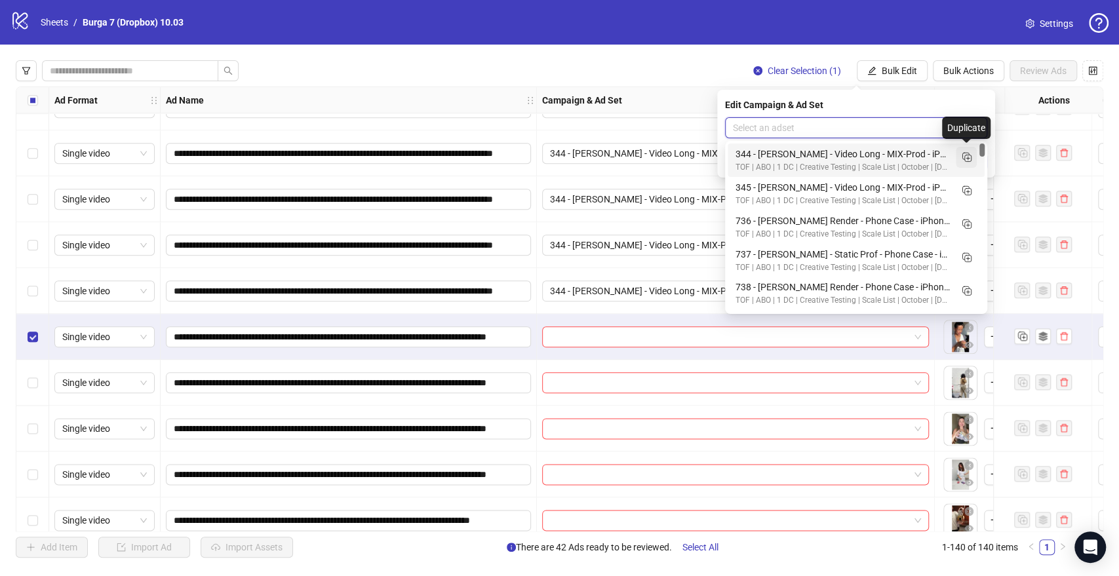
click at [968, 157] on line "Duplicate" at bounding box center [968, 158] width 0 height 3
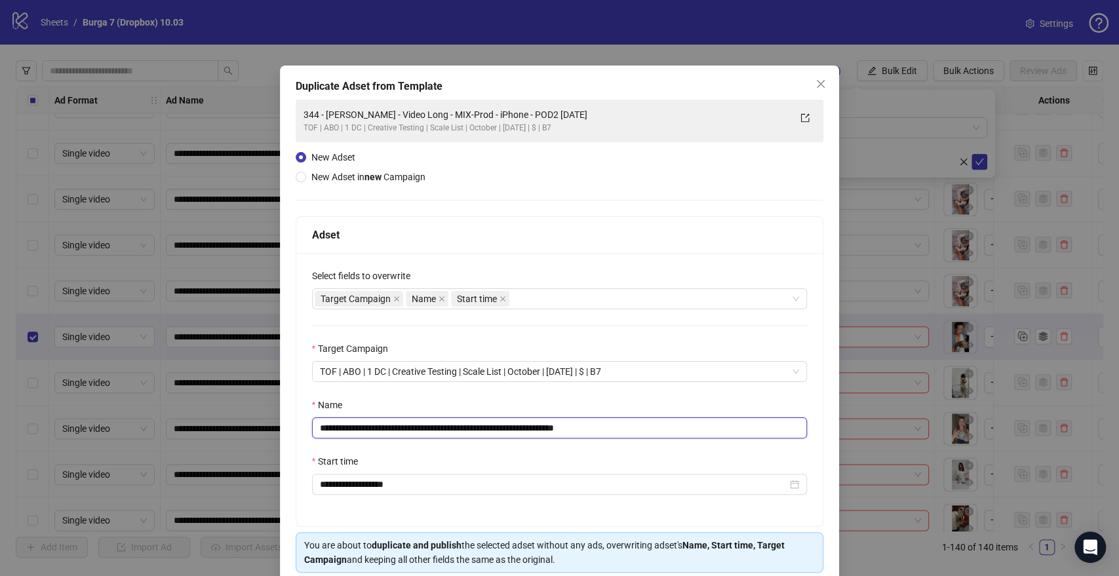
drag, startPoint x: 526, startPoint y: 426, endPoint x: 0, endPoint y: 437, distance: 526.4
click at [0, 437] on div "**********" at bounding box center [559, 288] width 1119 height 576
paste input "*"
drag, startPoint x: 691, startPoint y: 423, endPoint x: 875, endPoint y: 429, distance: 183.6
click at [841, 427] on div "**********" at bounding box center [559, 288] width 1119 height 576
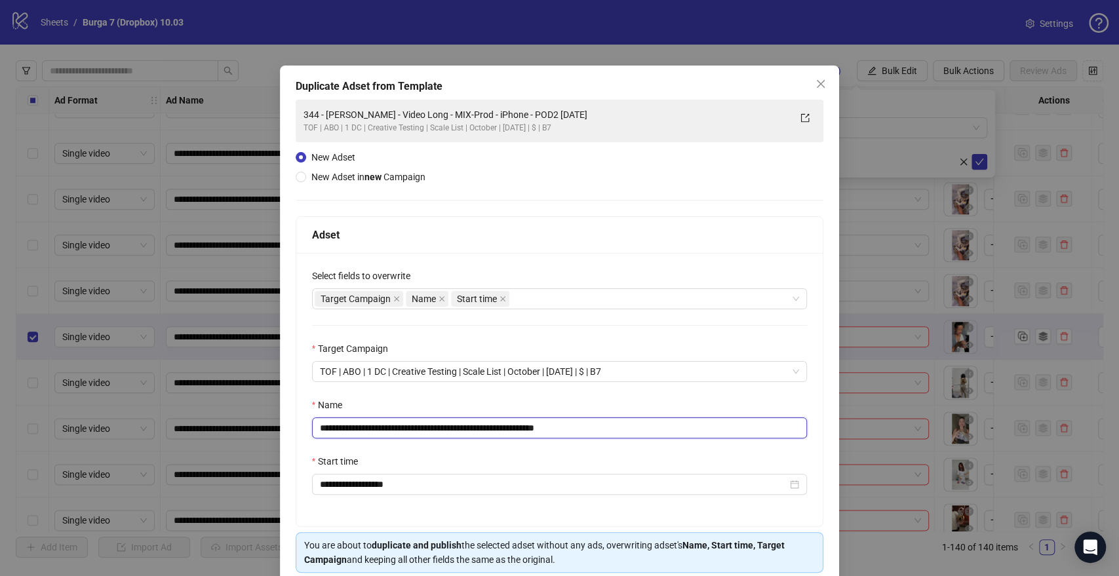
scroll to position [54, 0]
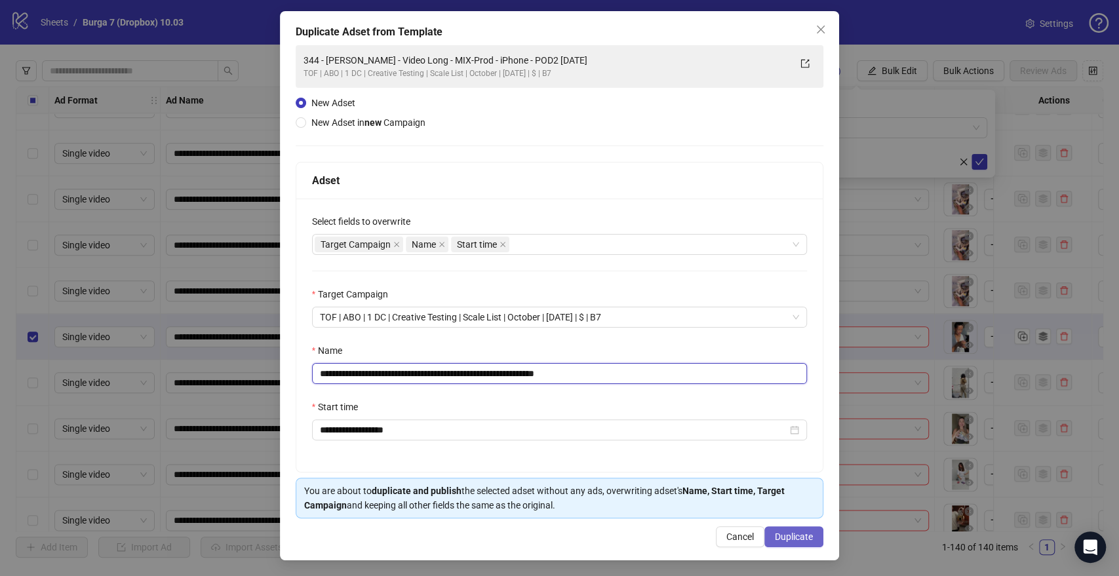
type input "**********"
click at [792, 537] on span "Duplicate" at bounding box center [794, 537] width 38 height 10
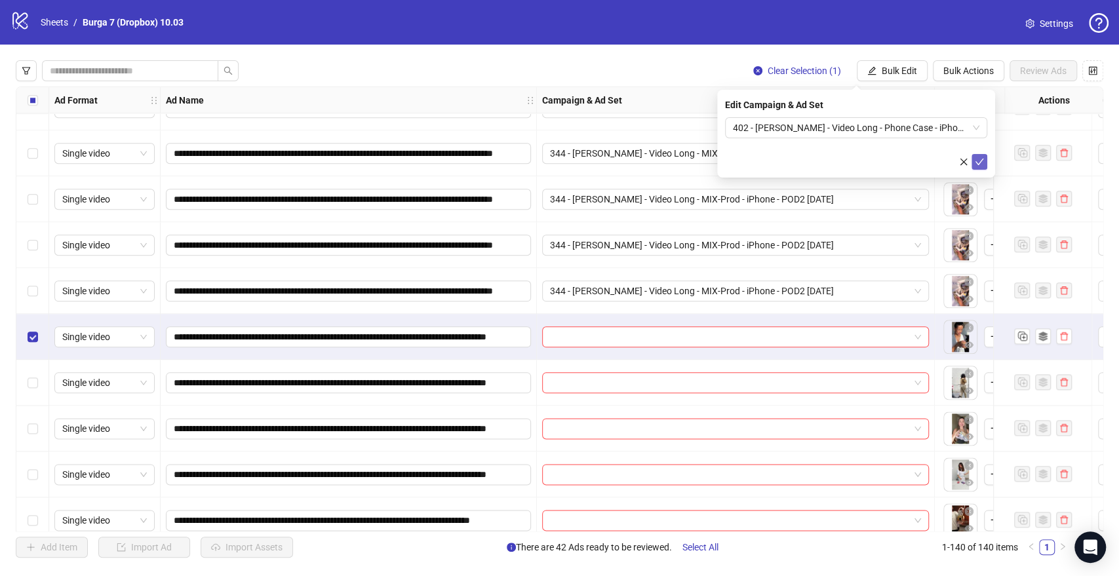
click at [979, 165] on icon "check" at bounding box center [979, 161] width 9 height 9
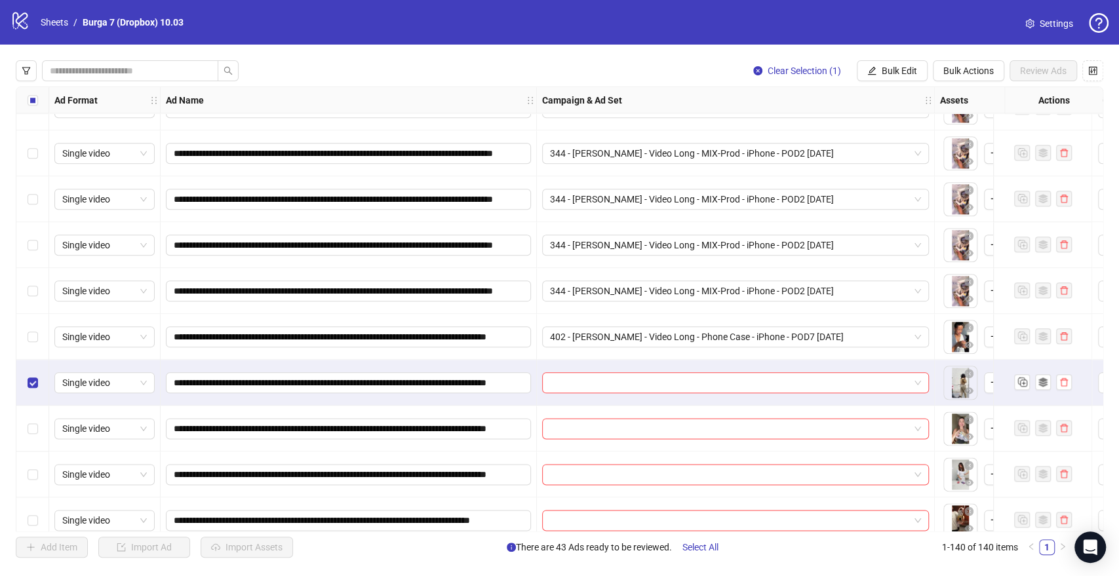
drag, startPoint x: 898, startPoint y: 69, endPoint x: 870, endPoint y: 109, distance: 48.9
click at [898, 68] on span "Bulk Edit" at bounding box center [899, 71] width 35 height 10
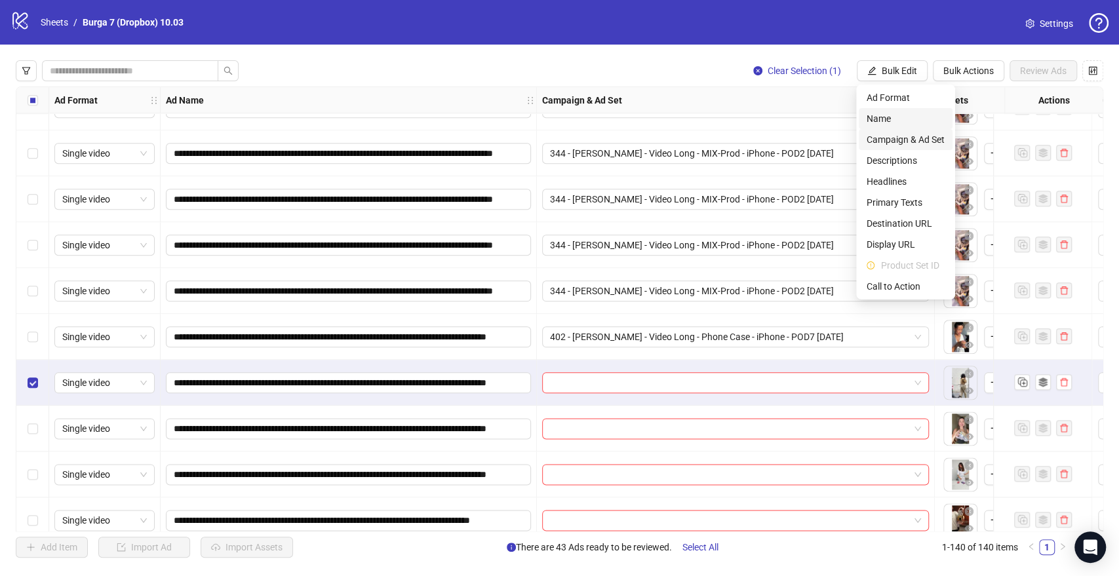
click at [880, 140] on span "Campaign & Ad Set" at bounding box center [905, 139] width 78 height 14
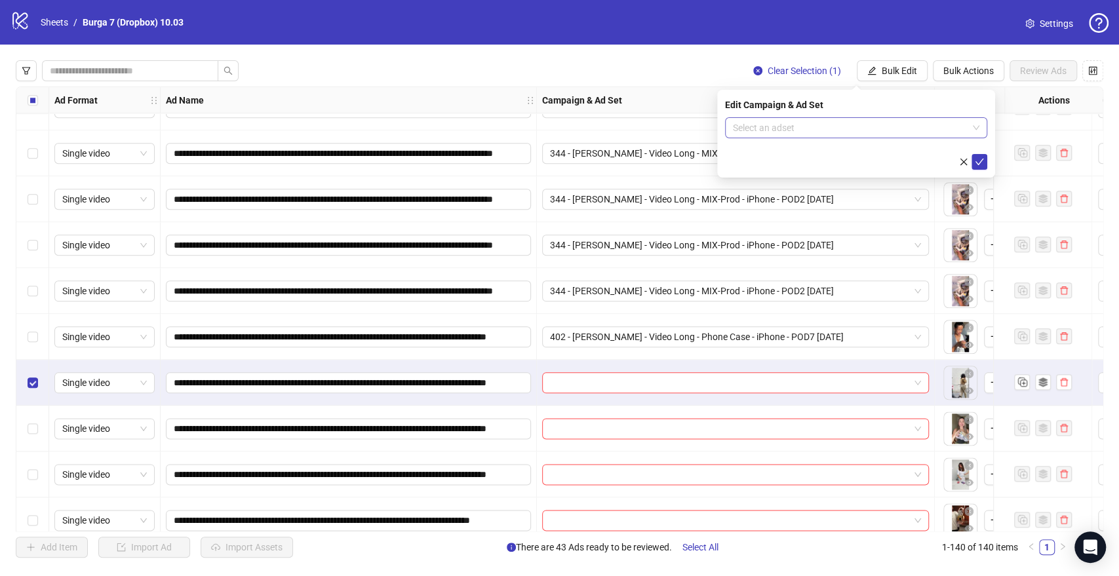
click at [787, 134] on input "search" at bounding box center [850, 128] width 235 height 20
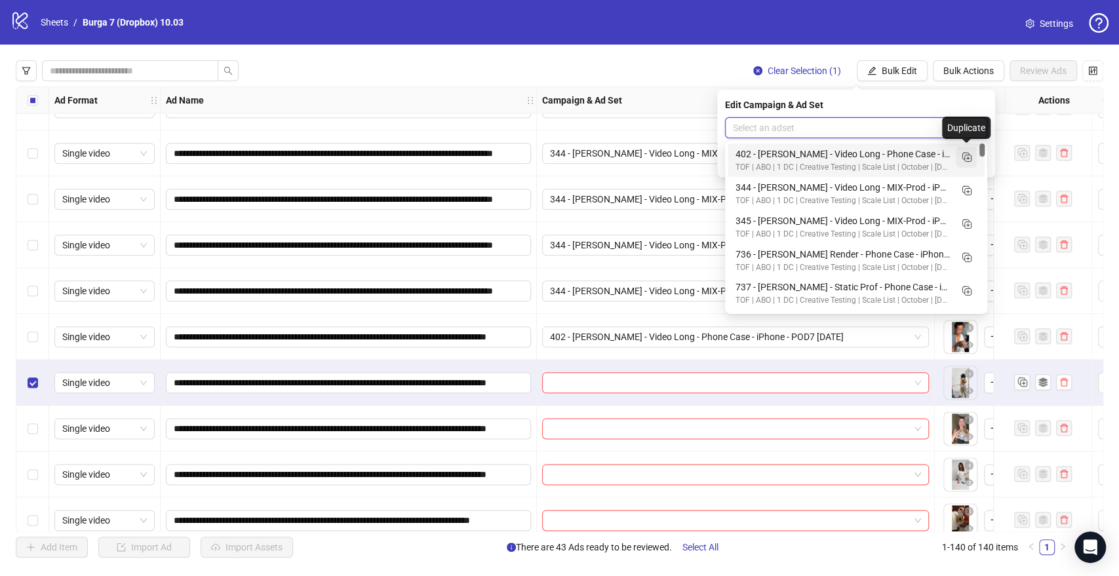
click at [965, 157] on icon "Duplicate" at bounding box center [966, 156] width 13 height 13
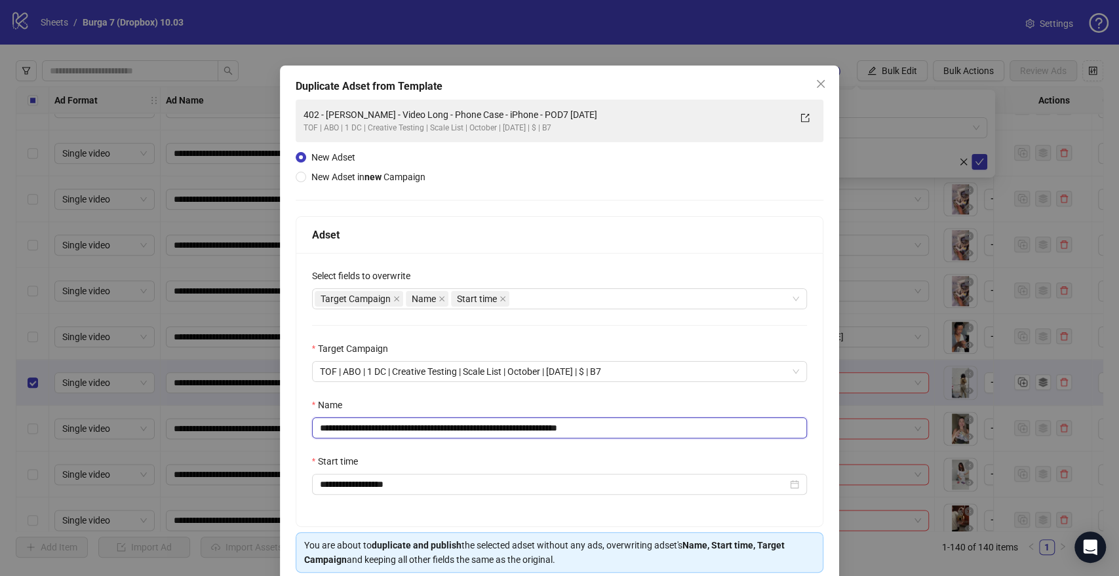
drag, startPoint x: 542, startPoint y: 427, endPoint x: 0, endPoint y: 442, distance: 542.2
click at [0, 442] on div "**********" at bounding box center [559, 288] width 1119 height 576
paste input "text"
drag, startPoint x: 585, startPoint y: 426, endPoint x: 753, endPoint y: 424, distance: 167.8
click at [720, 426] on input "**********" at bounding box center [560, 428] width 496 height 21
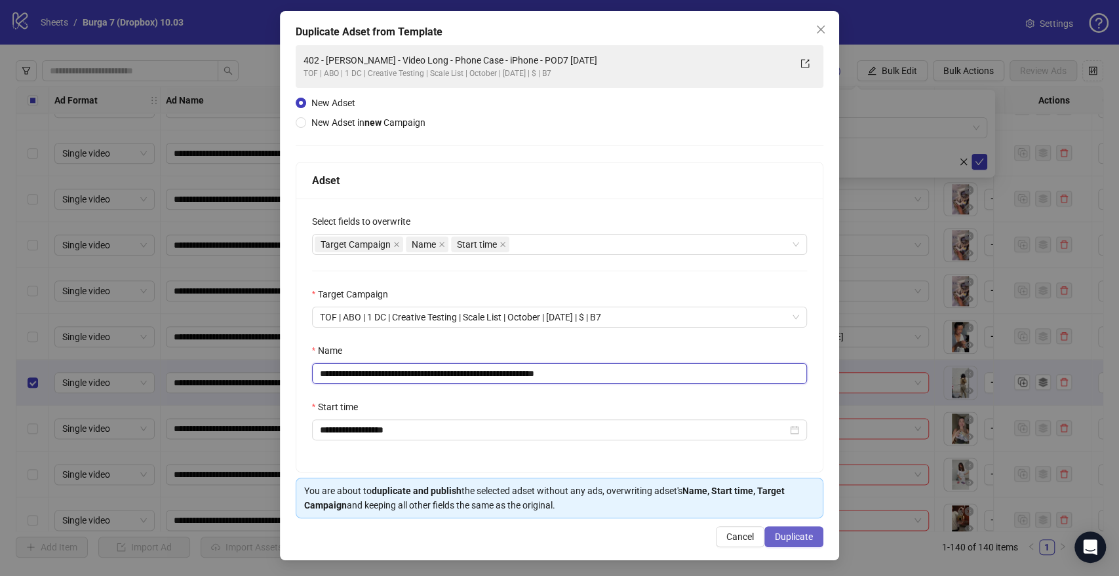
type input "**********"
click at [788, 545] on button "Duplicate" at bounding box center [793, 536] width 59 height 21
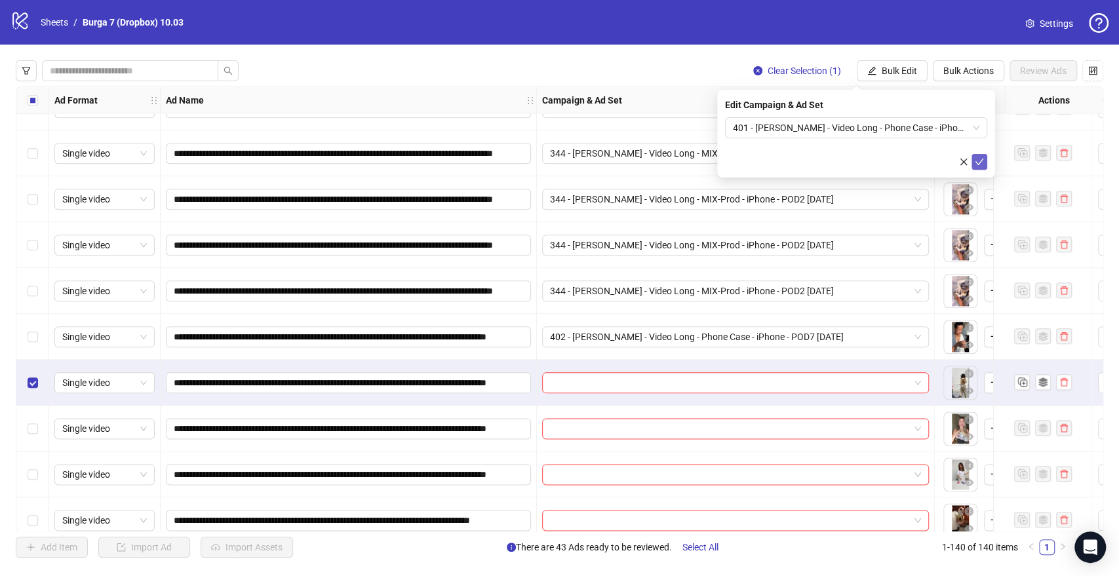
click at [975, 157] on icon "check" at bounding box center [979, 161] width 9 height 9
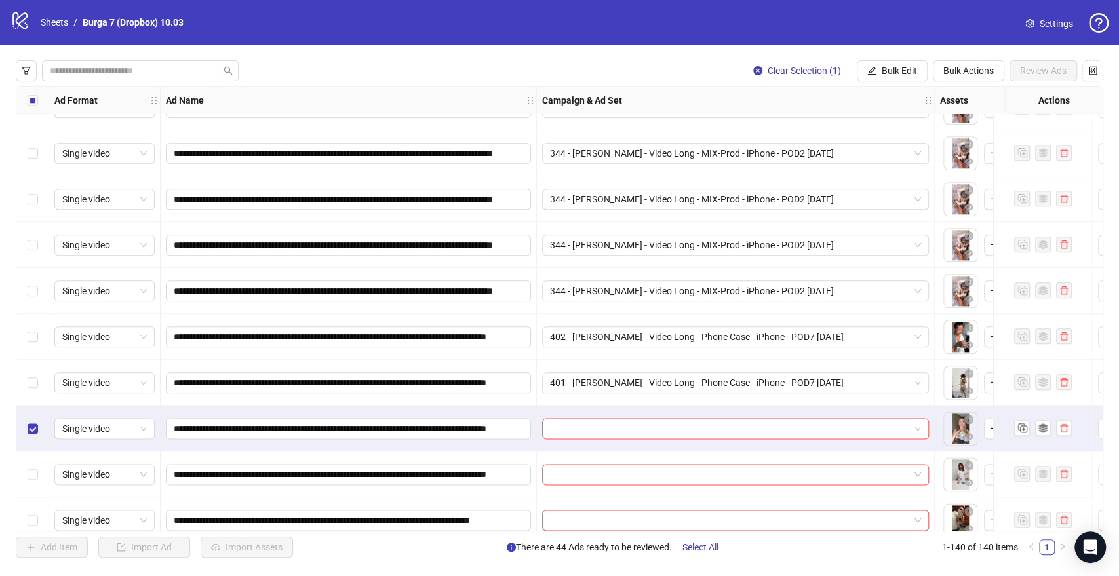
click at [887, 69] on span "Bulk Edit" at bounding box center [899, 71] width 35 height 10
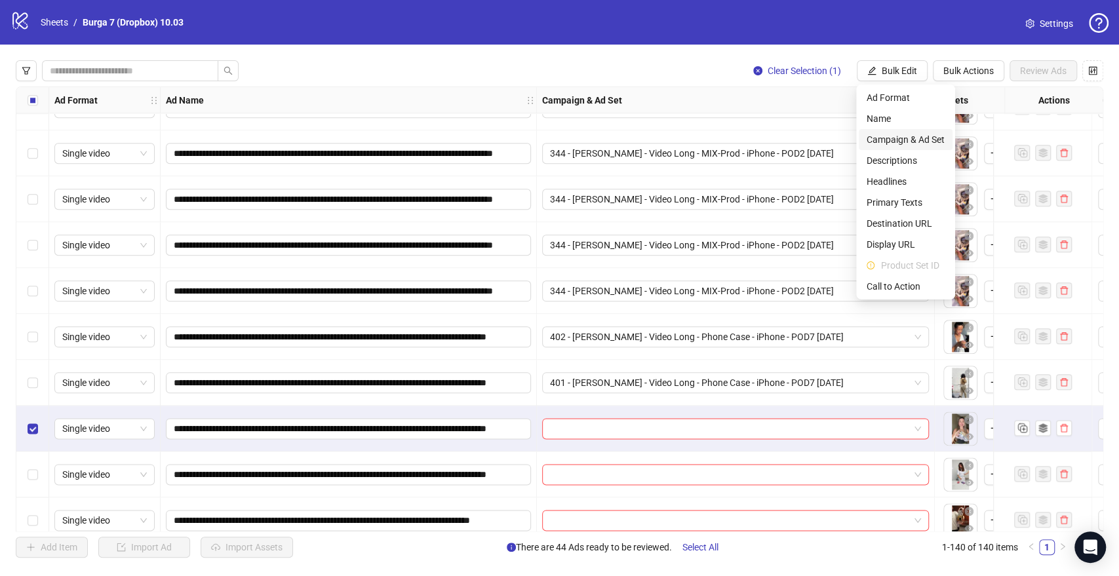
click at [875, 140] on span "Campaign & Ad Set" at bounding box center [905, 139] width 78 height 14
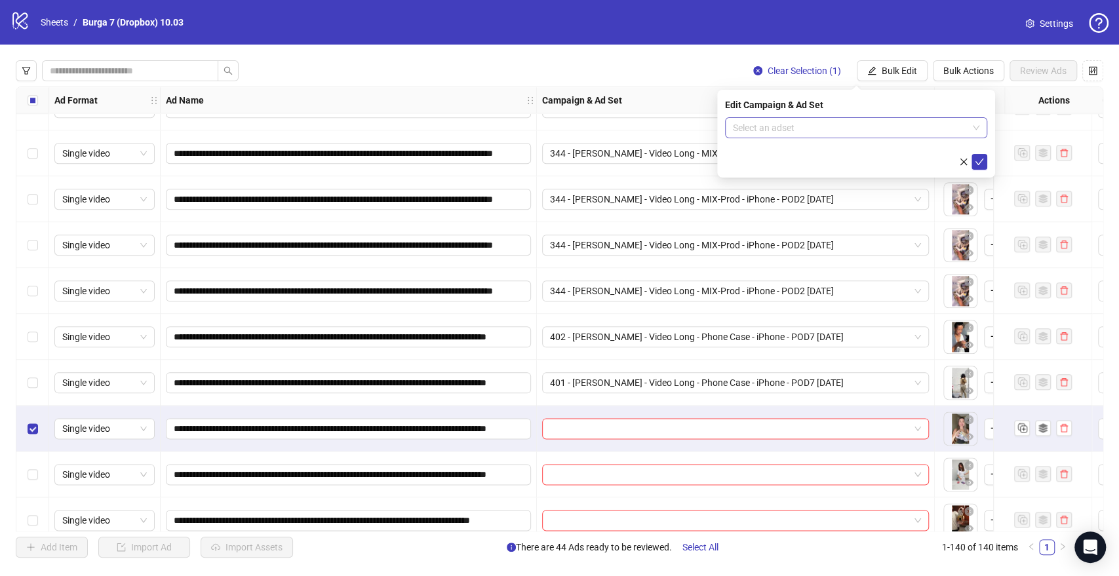
click at [792, 128] on input "search" at bounding box center [850, 128] width 235 height 20
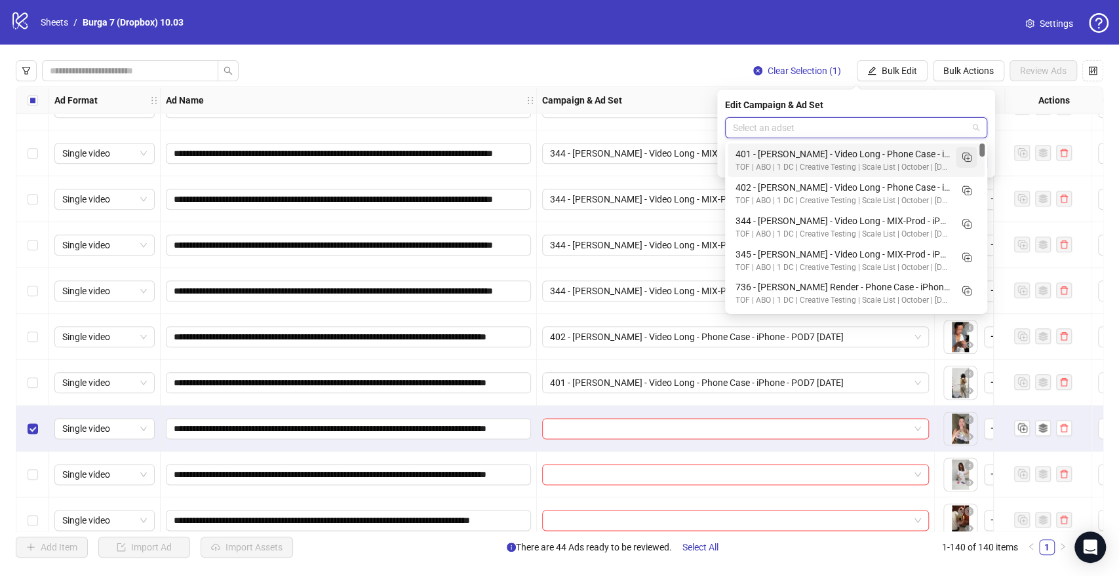
click at [970, 156] on icon "Duplicate" at bounding box center [966, 156] width 13 height 13
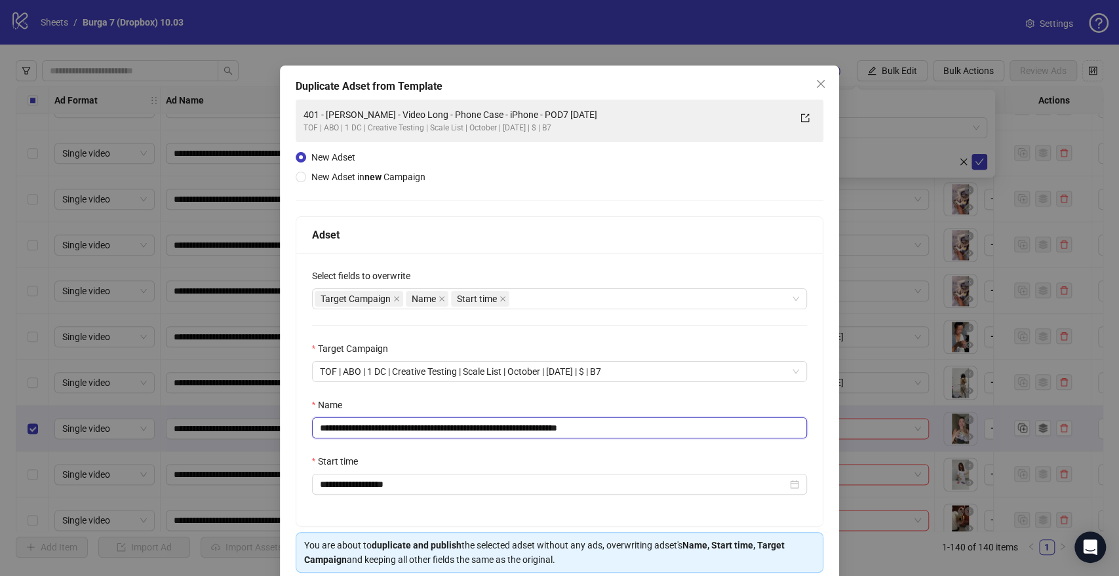
drag, startPoint x: 540, startPoint y: 429, endPoint x: 26, endPoint y: 418, distance: 514.6
click at [0, 428] on div "**********" at bounding box center [559, 288] width 1119 height 576
paste input "text"
drag, startPoint x: 588, startPoint y: 432, endPoint x: 750, endPoint y: 432, distance: 161.9
click at [719, 434] on input "**********" at bounding box center [560, 428] width 496 height 21
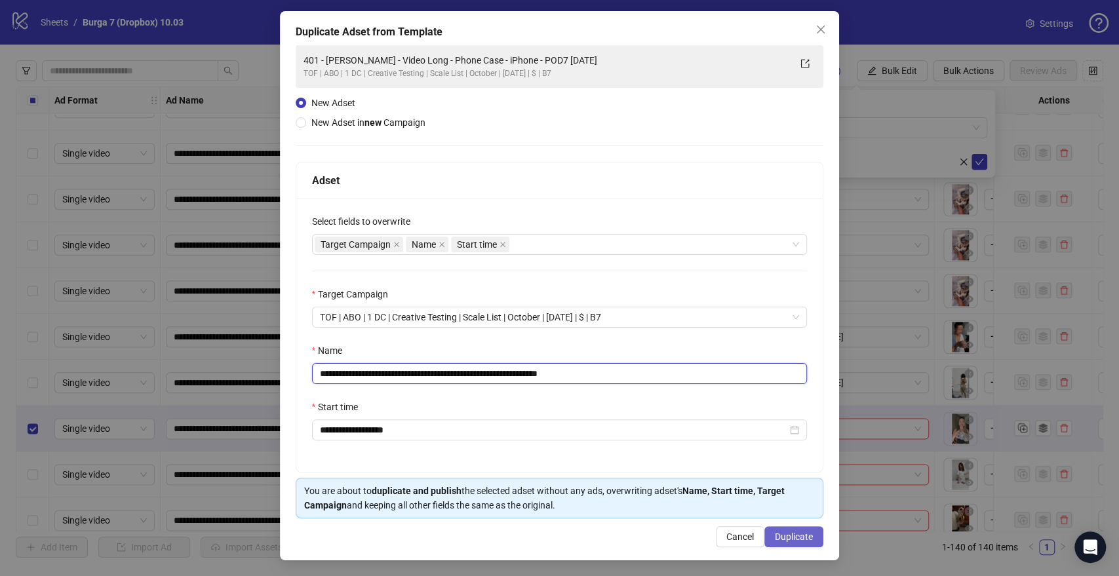
type input "**********"
click at [789, 539] on span "Duplicate" at bounding box center [794, 537] width 38 height 10
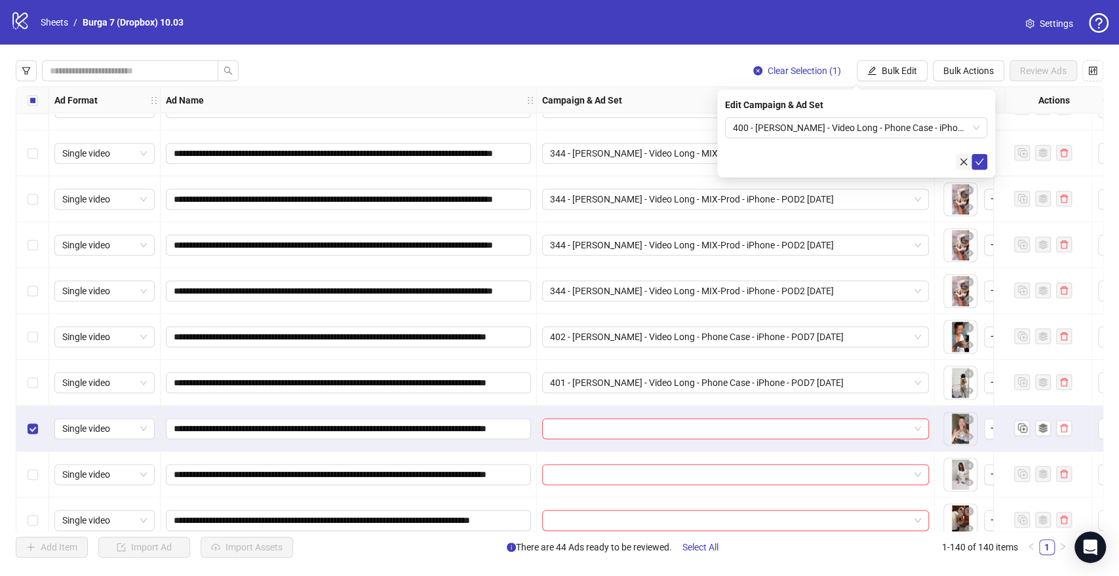
click at [978, 161] on icon "check" at bounding box center [979, 161] width 9 height 9
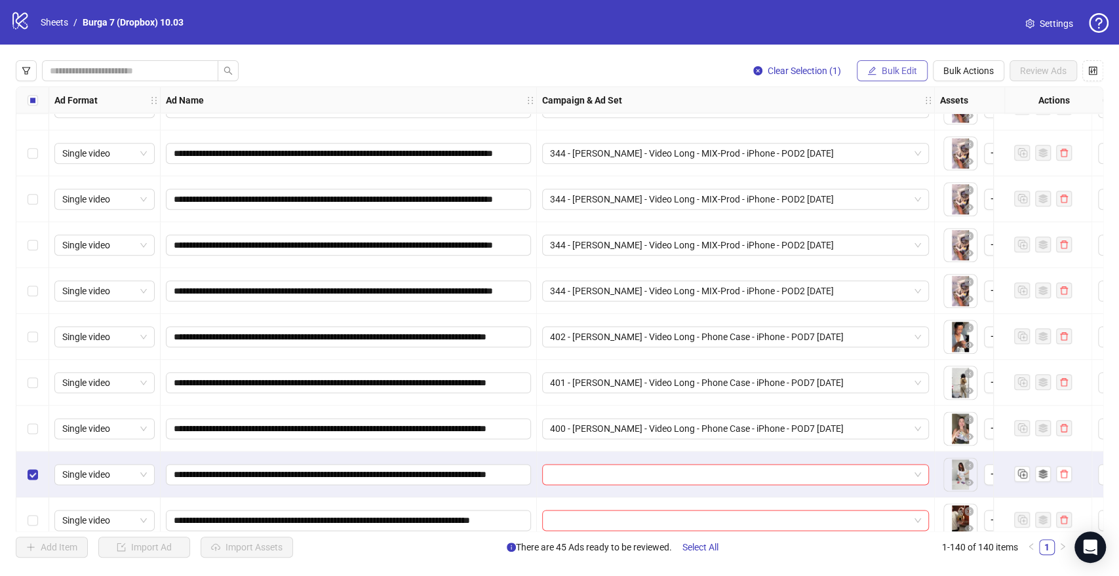
click at [887, 71] on span "Bulk Edit" at bounding box center [899, 71] width 35 height 10
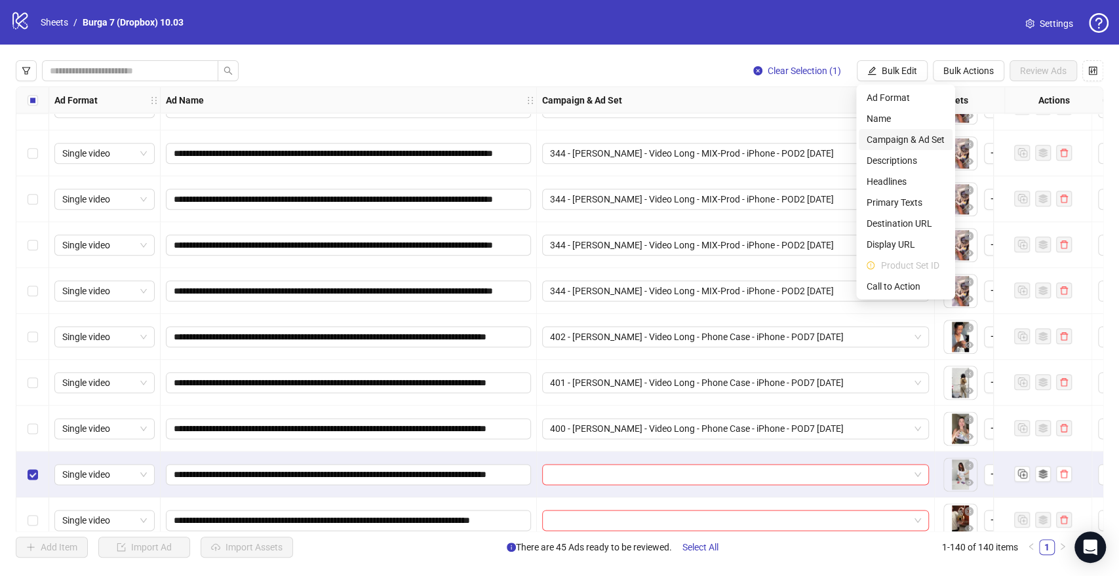
click at [894, 142] on span "Campaign & Ad Set" at bounding box center [905, 139] width 78 height 14
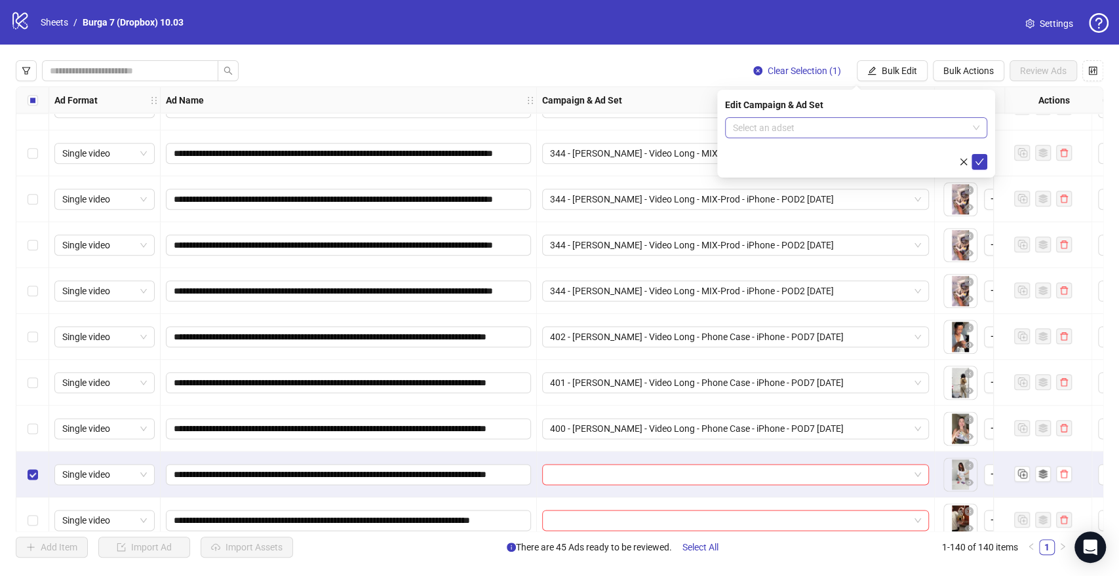
click at [842, 125] on input "search" at bounding box center [850, 128] width 235 height 20
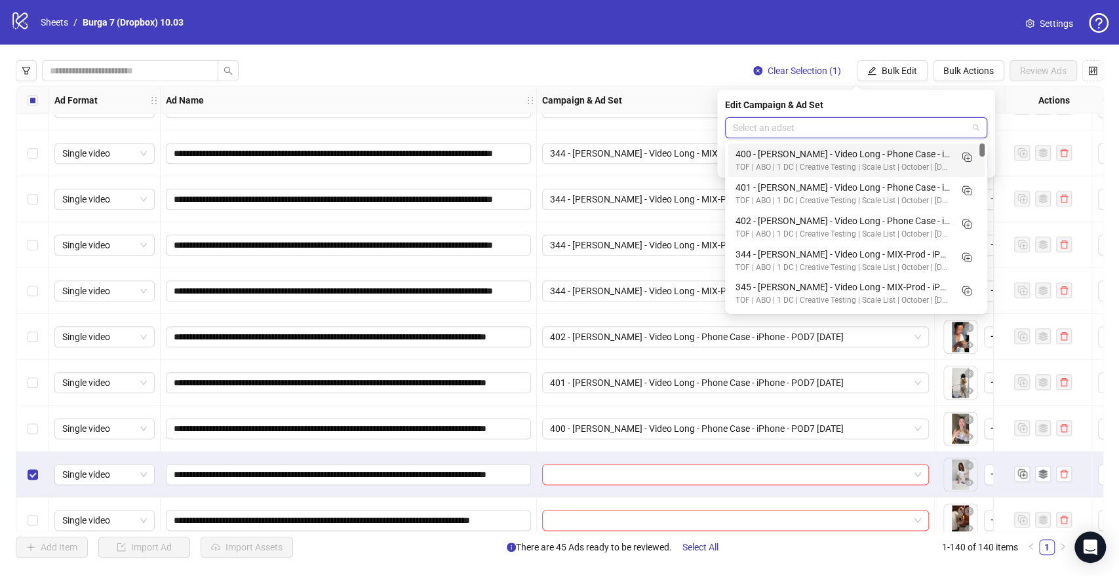
paste input "**********"
type input "**********"
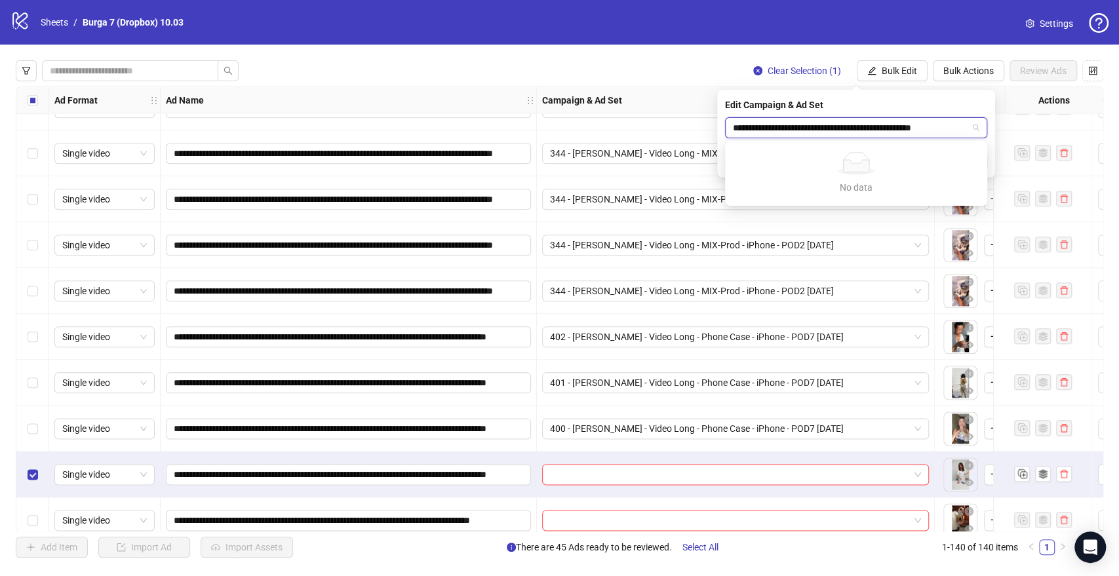
click at [885, 120] on input "**********" at bounding box center [850, 128] width 235 height 20
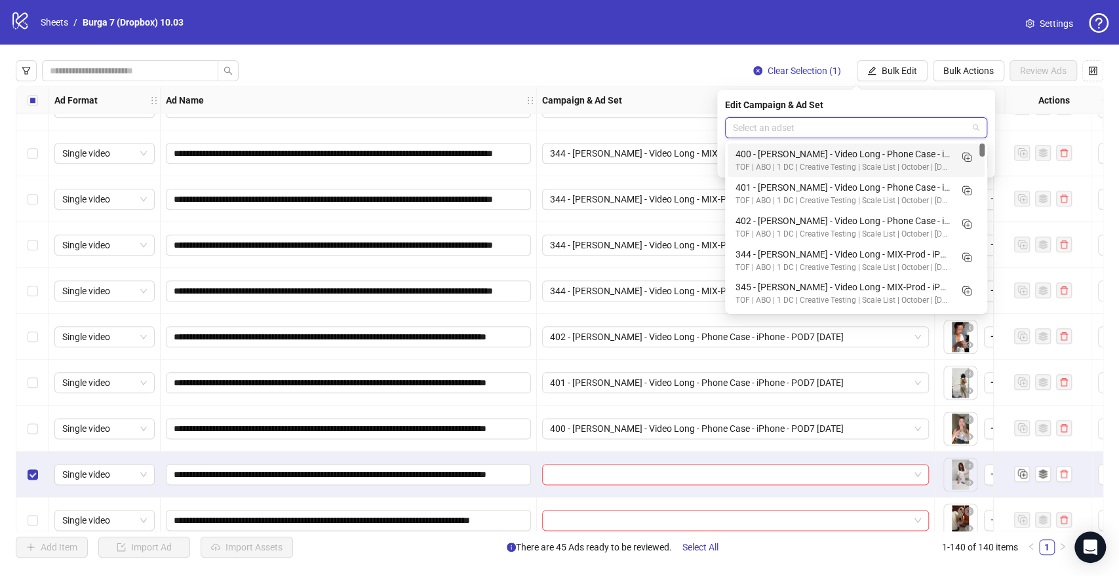
click at [702, 56] on div "**********" at bounding box center [559, 309] width 1119 height 529
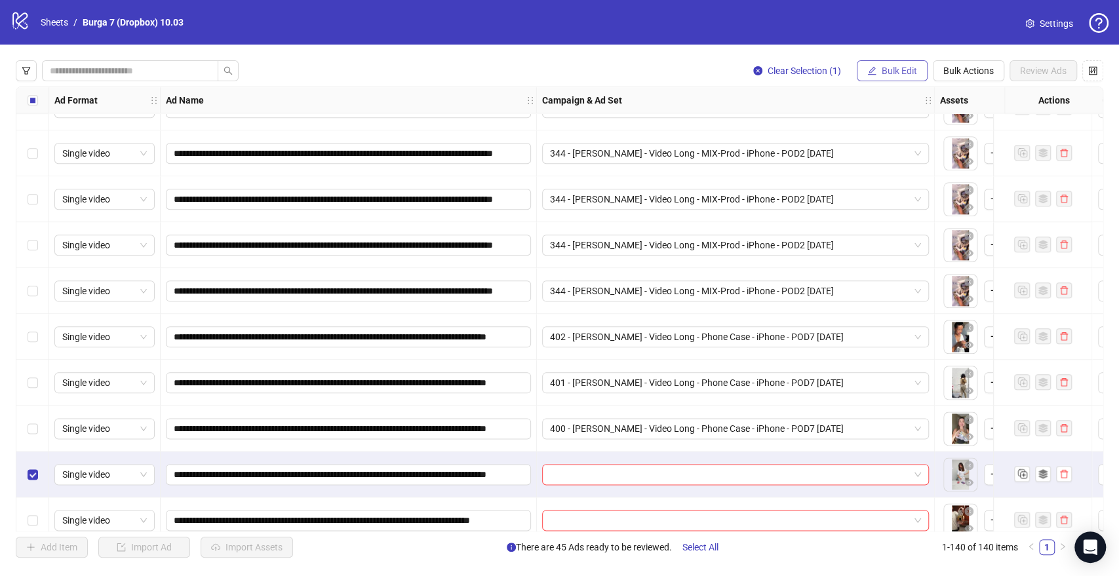
click at [887, 71] on span "Bulk Edit" at bounding box center [899, 71] width 35 height 10
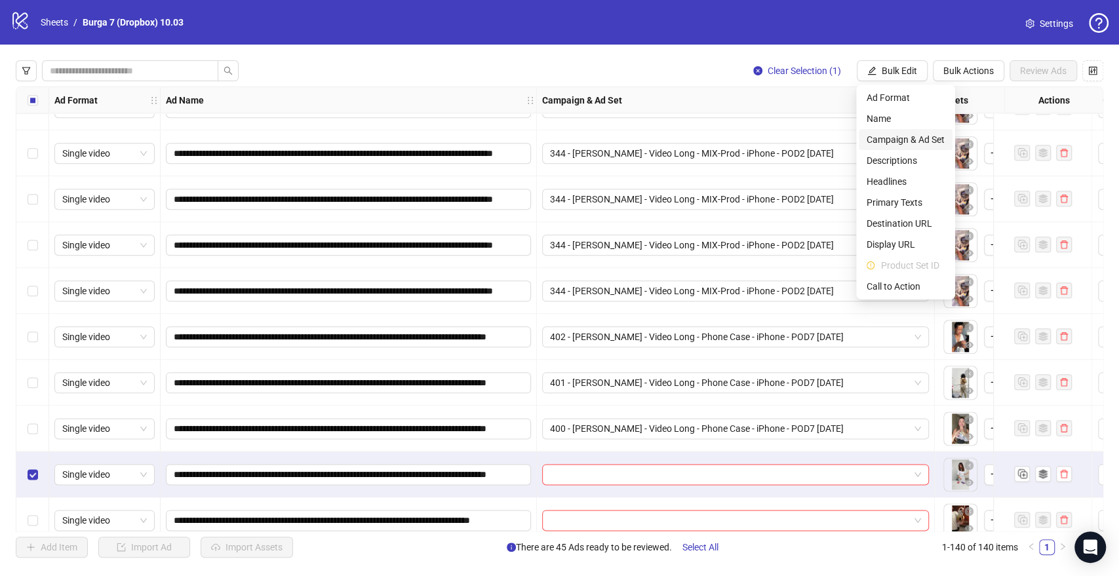
click at [898, 135] on span "Campaign & Ad Set" at bounding box center [905, 139] width 78 height 14
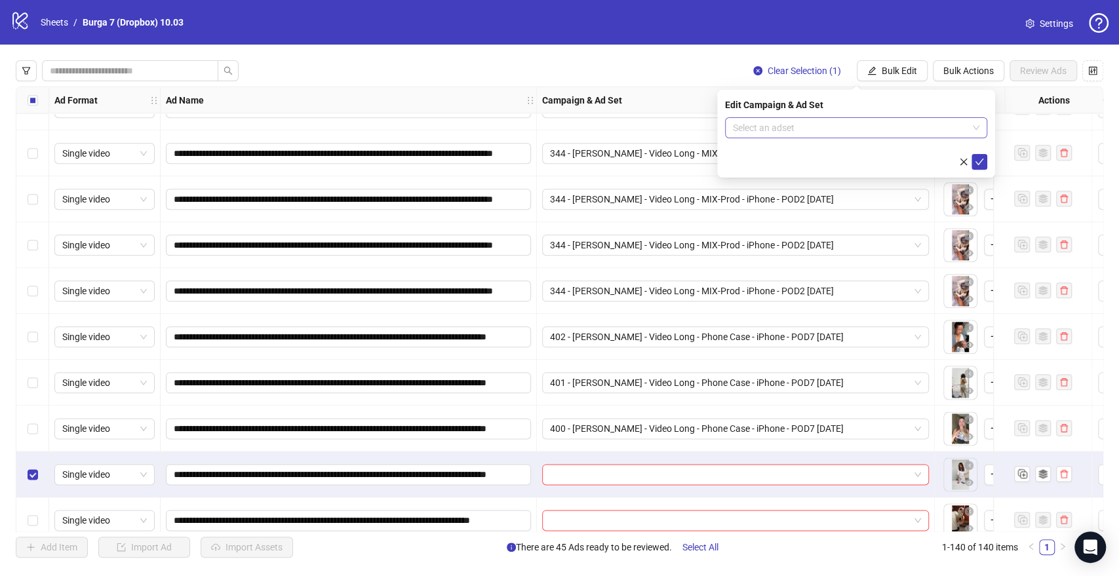
click at [826, 130] on input "search" at bounding box center [850, 128] width 235 height 20
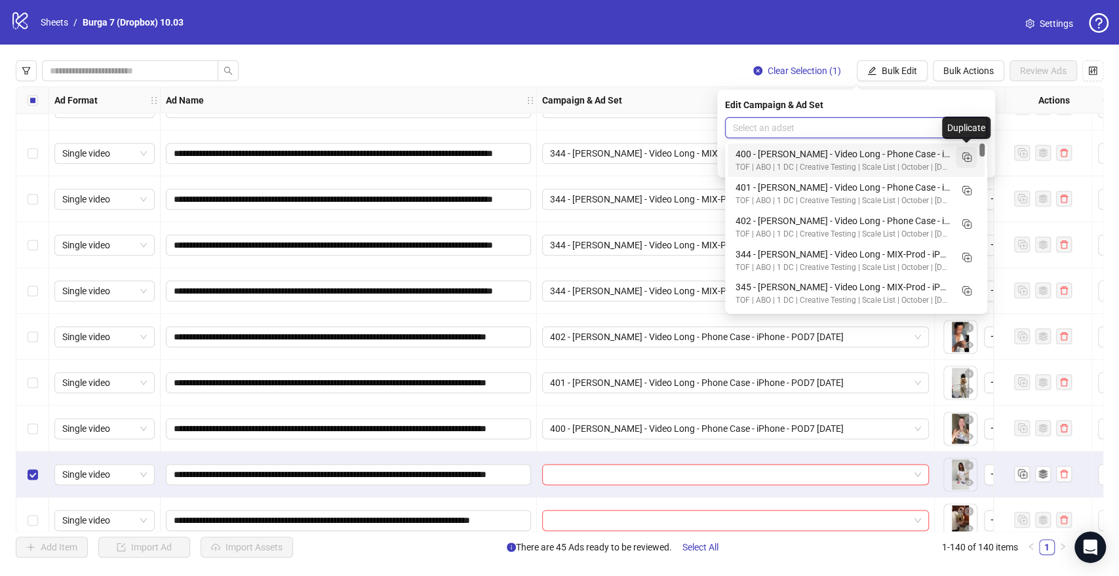
click at [971, 151] on icon "Duplicate" at bounding box center [966, 156] width 13 height 13
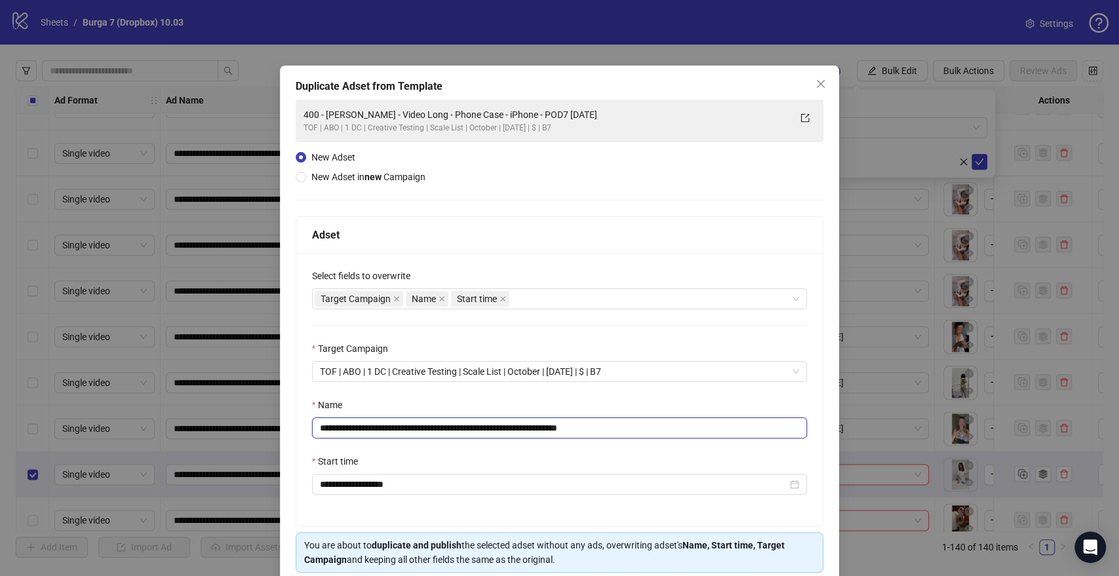
drag, startPoint x: 539, startPoint y: 425, endPoint x: 5, endPoint y: 419, distance: 534.2
click at [0, 423] on div "**********" at bounding box center [559, 288] width 1119 height 576
paste input "text"
drag, startPoint x: 589, startPoint y: 424, endPoint x: 756, endPoint y: 439, distance: 167.8
click at [747, 437] on input "**********" at bounding box center [560, 428] width 496 height 21
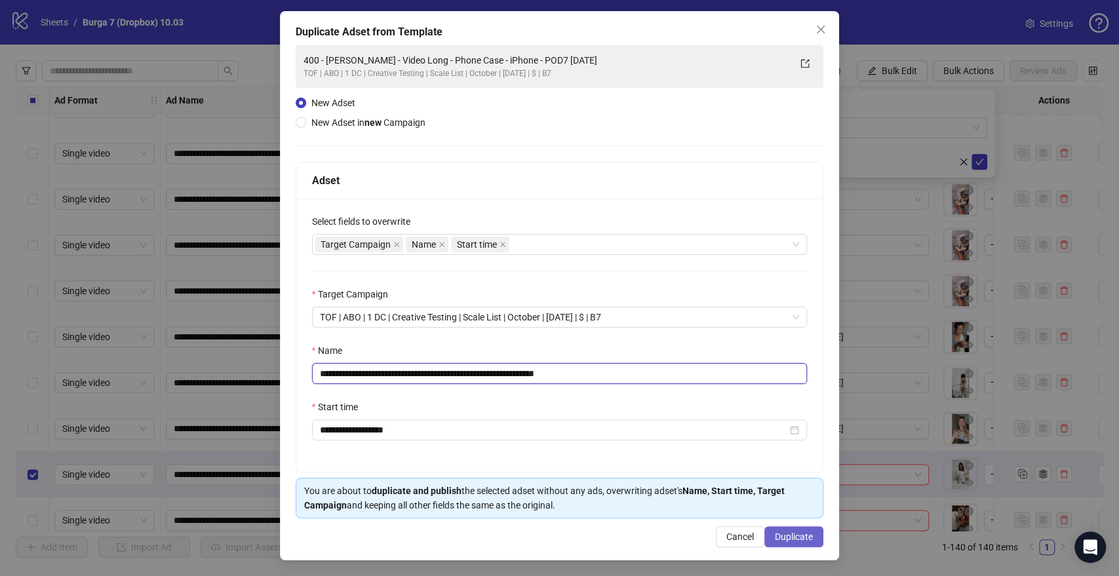
type input "**********"
click at [794, 543] on button "Duplicate" at bounding box center [793, 536] width 59 height 21
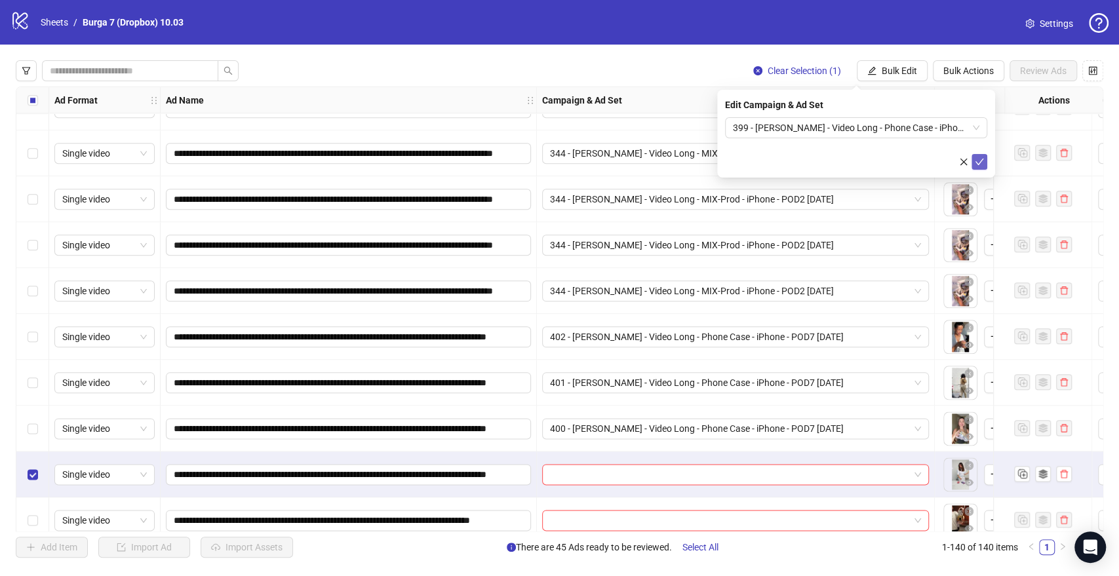
click at [980, 161] on icon "check" at bounding box center [979, 161] width 9 height 9
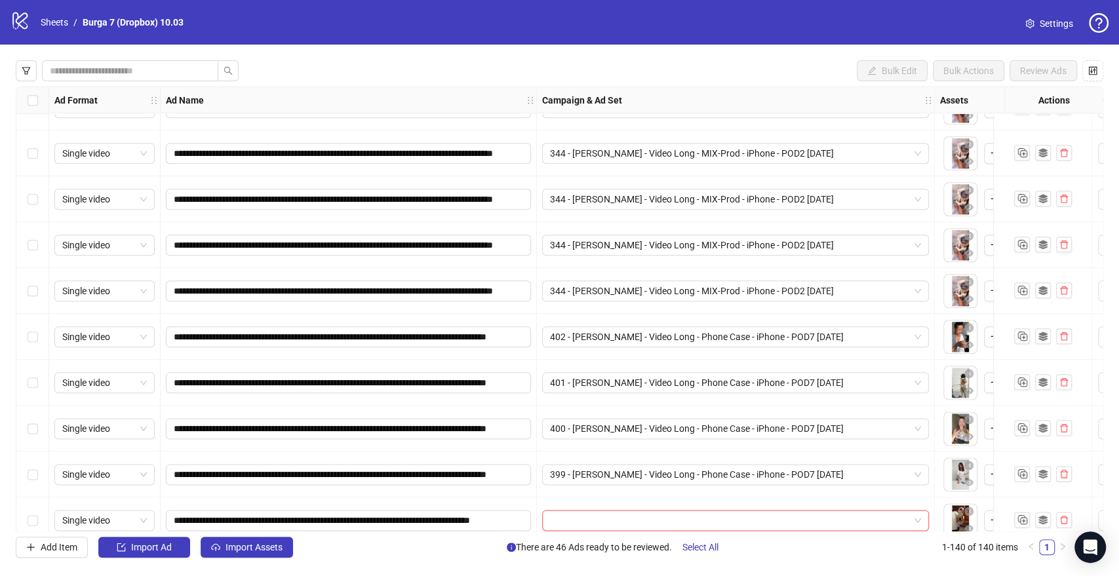
scroll to position [1019, 0]
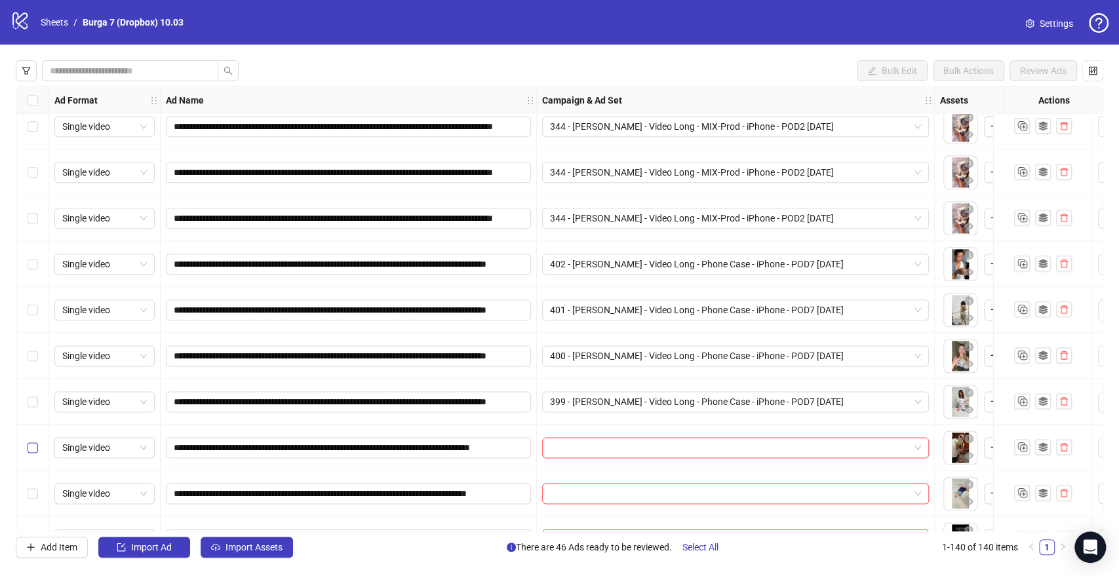
click at [34, 453] on label "Select row 30" at bounding box center [33, 447] width 10 height 14
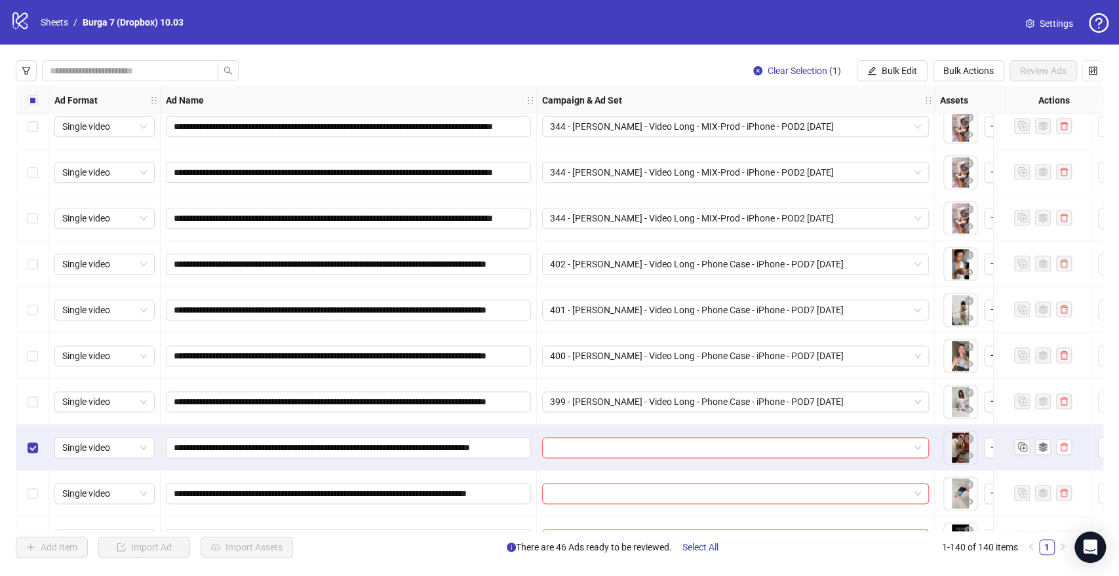
click at [887, 71] on span "Bulk Edit" at bounding box center [899, 71] width 35 height 10
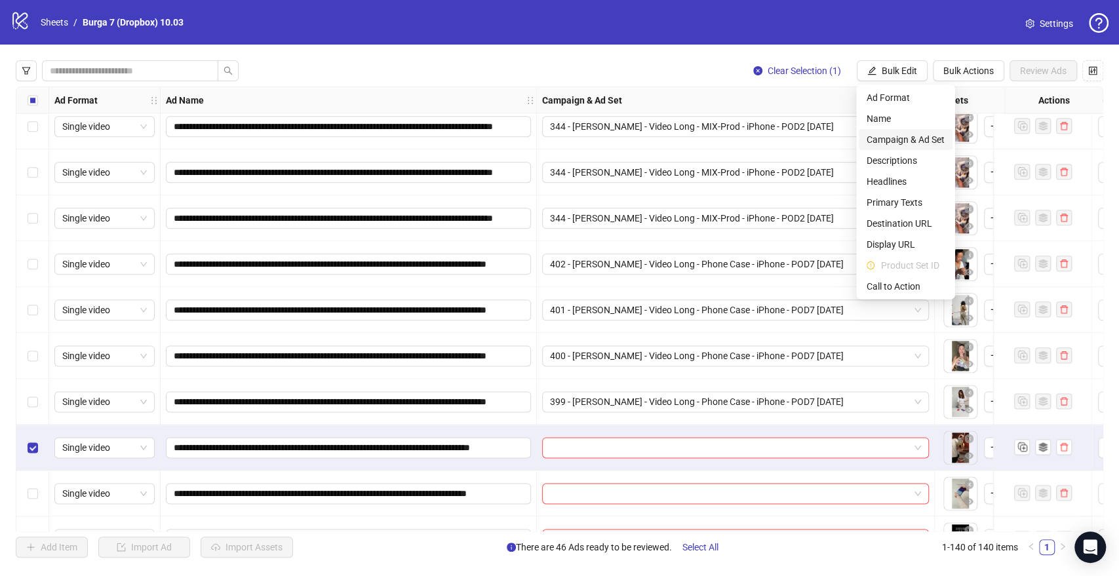
click at [891, 140] on span "Campaign & Ad Set" at bounding box center [905, 139] width 78 height 14
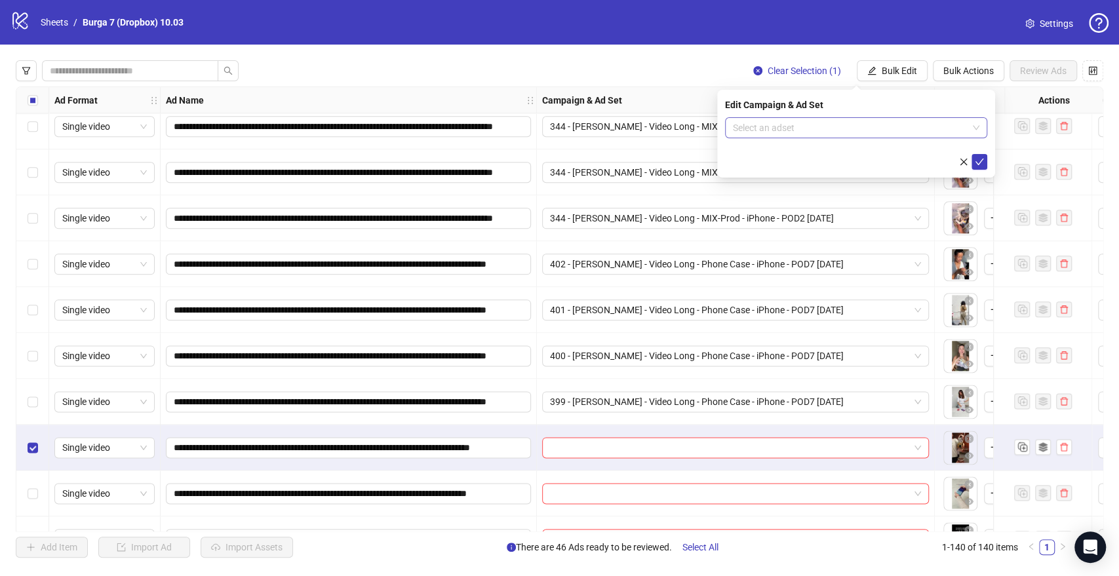
click at [813, 128] on input "search" at bounding box center [850, 128] width 235 height 20
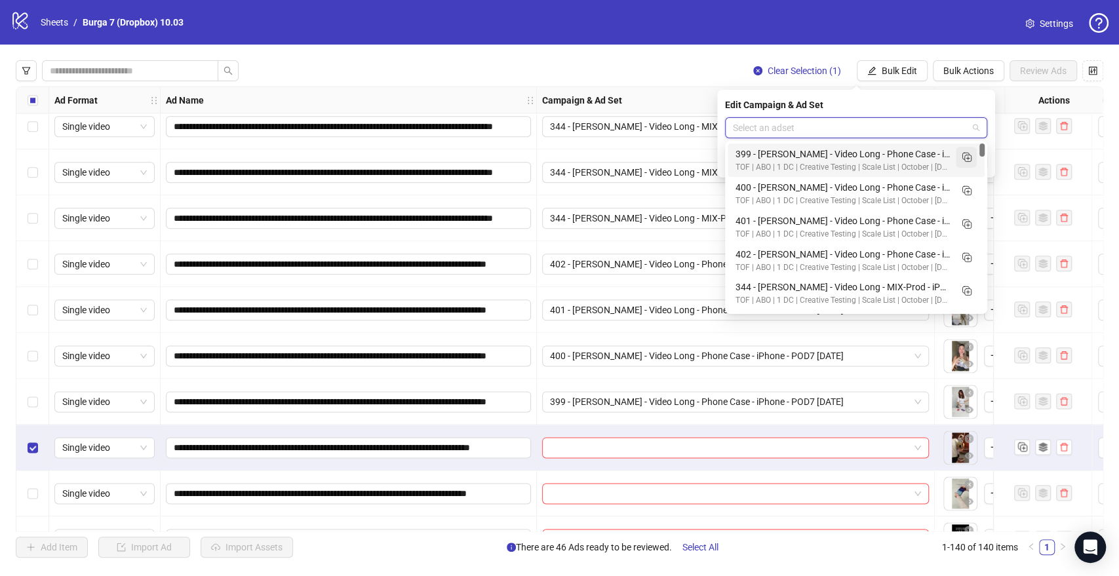
click at [963, 154] on icon "Duplicate" at bounding box center [966, 156] width 13 height 13
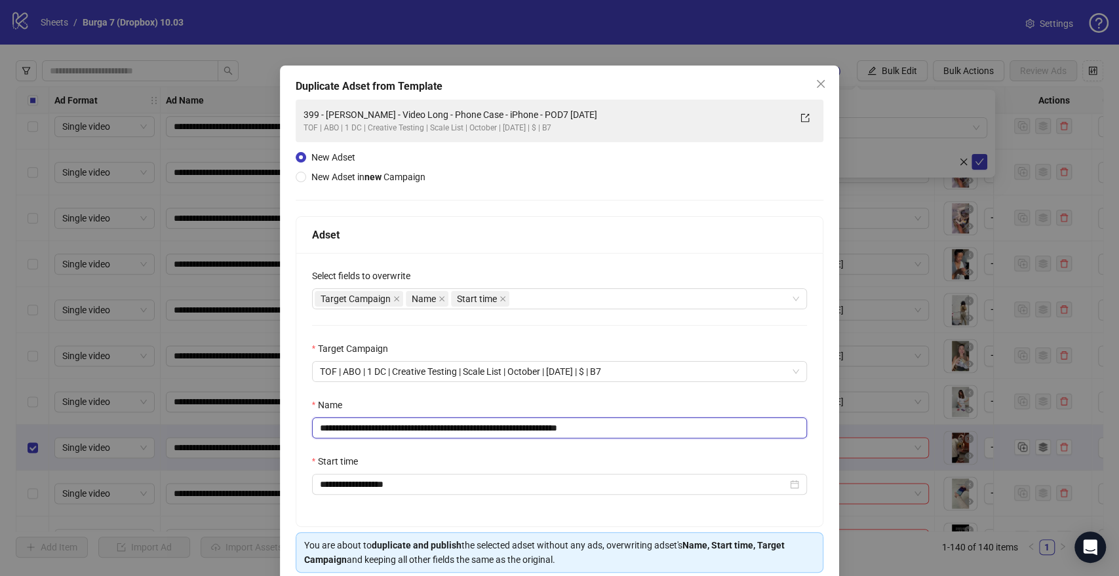
drag, startPoint x: 537, startPoint y: 427, endPoint x: 0, endPoint y: 438, distance: 536.9
click at [0, 438] on div "**********" at bounding box center [559, 288] width 1119 height 576
paste input "text"
drag, startPoint x: 588, startPoint y: 429, endPoint x: 784, endPoint y: 420, distance: 196.2
click at [776, 421] on input "**********" at bounding box center [560, 428] width 496 height 21
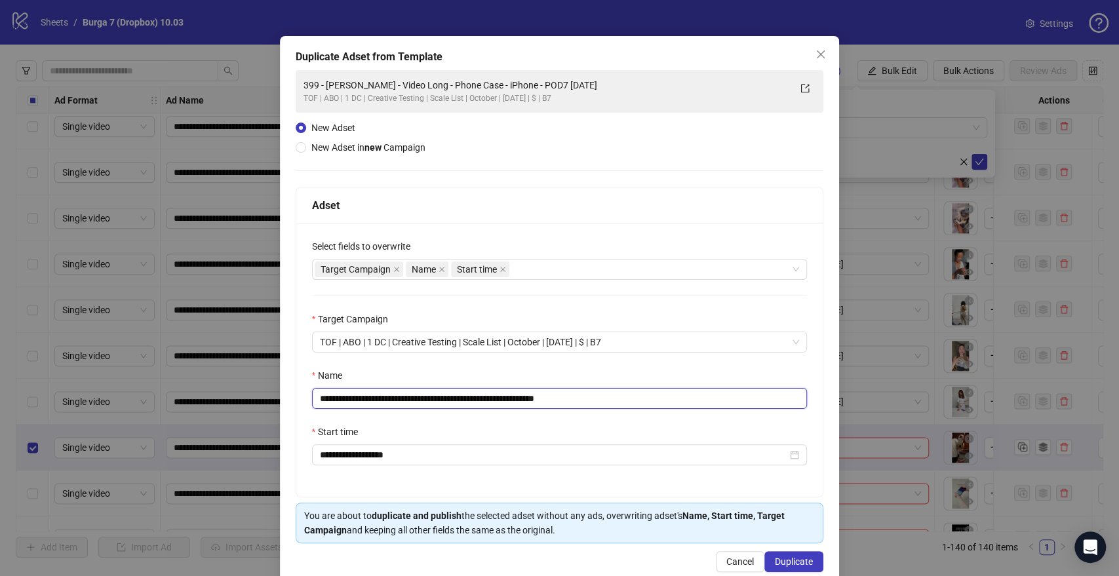
scroll to position [54, 0]
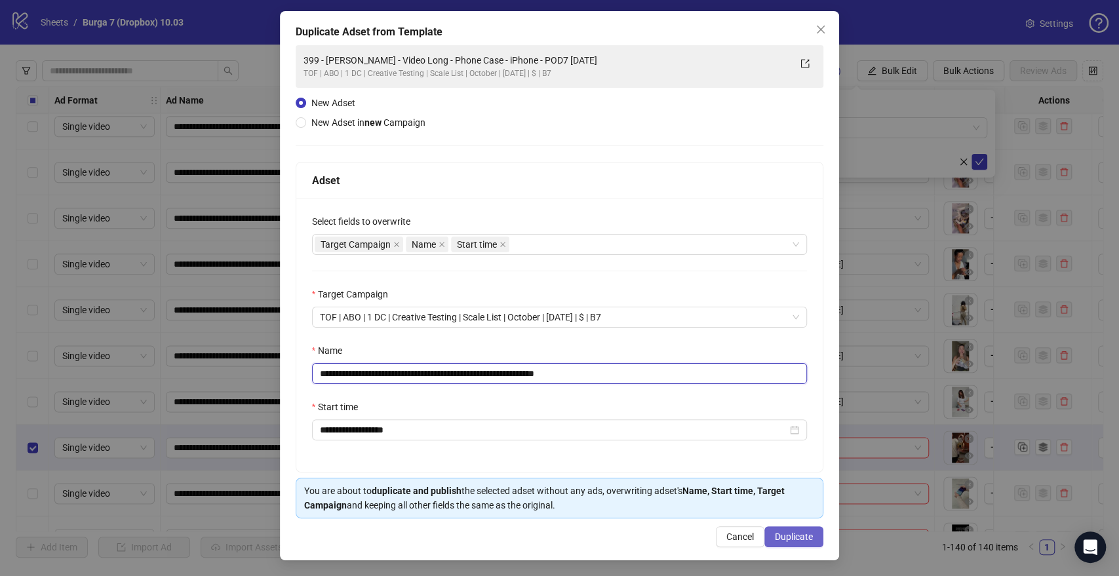
type input "**********"
click at [787, 541] on button "Duplicate" at bounding box center [793, 536] width 59 height 21
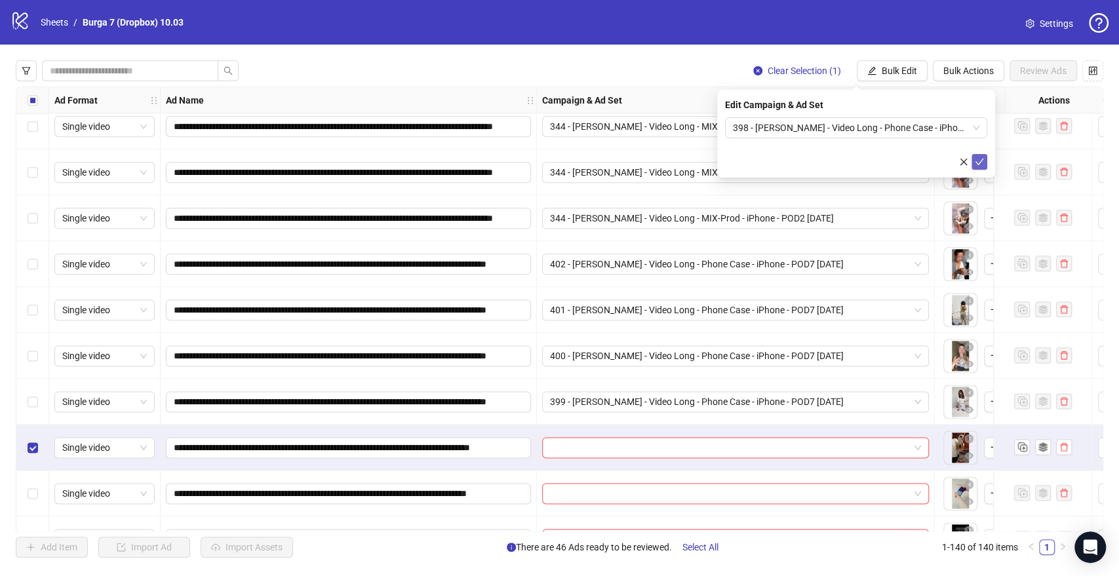
click at [981, 160] on icon "check" at bounding box center [979, 161] width 9 height 9
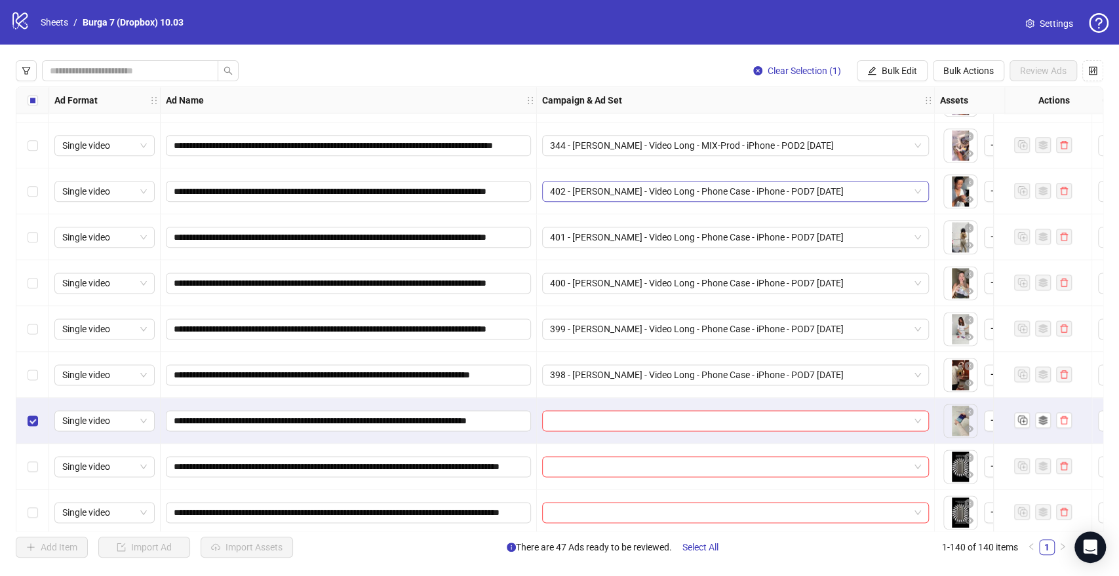
scroll to position [1165, 0]
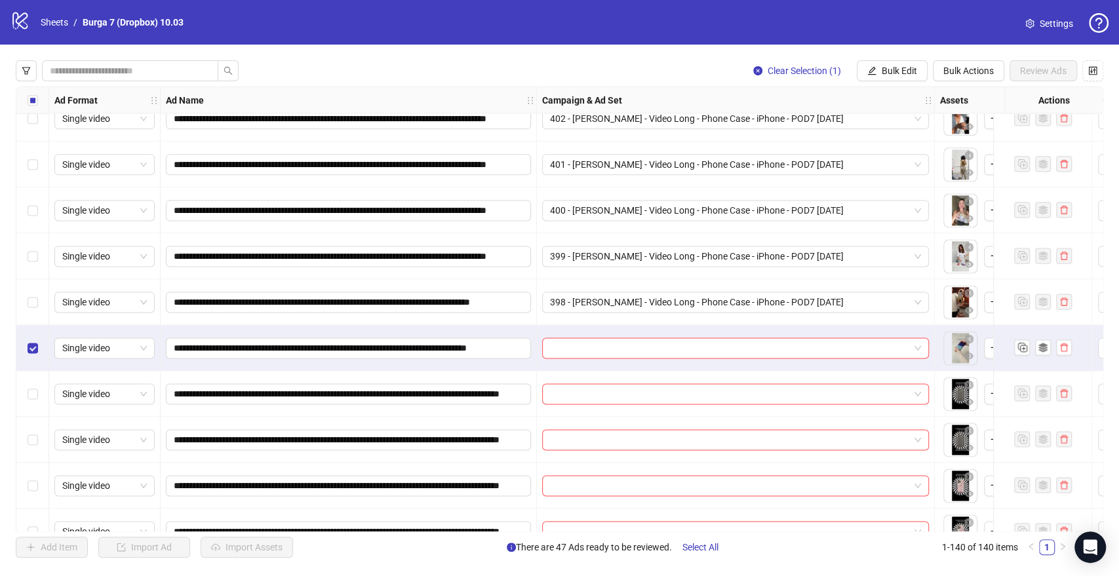
click at [890, 72] on span "Bulk Edit" at bounding box center [899, 71] width 35 height 10
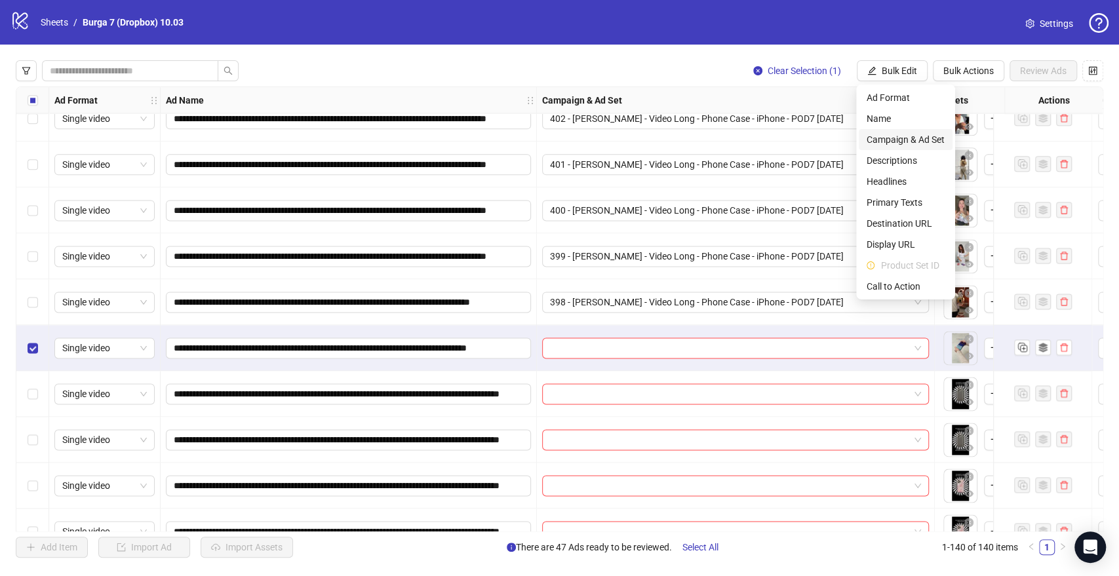
click at [901, 136] on span "Campaign & Ad Set" at bounding box center [905, 139] width 78 height 14
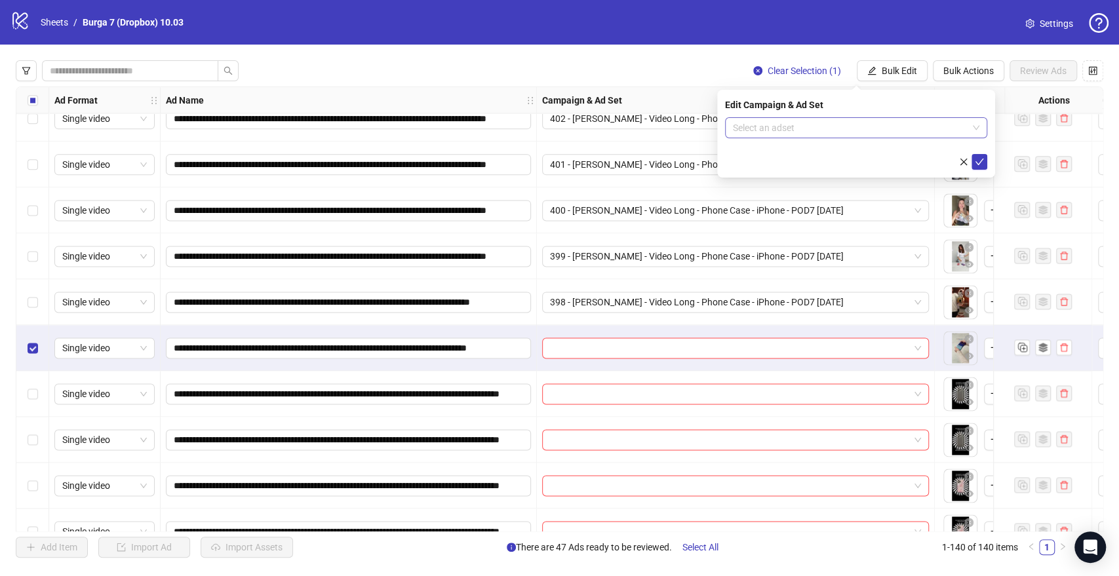
click at [811, 130] on input "search" at bounding box center [850, 128] width 235 height 20
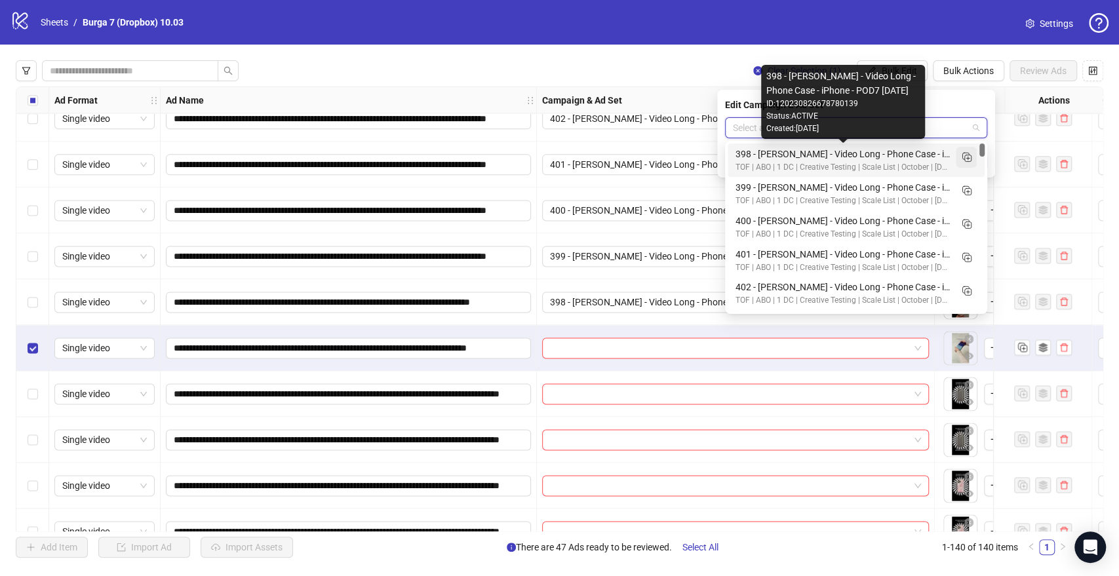
click at [961, 153] on icon "Duplicate" at bounding box center [966, 156] width 13 height 13
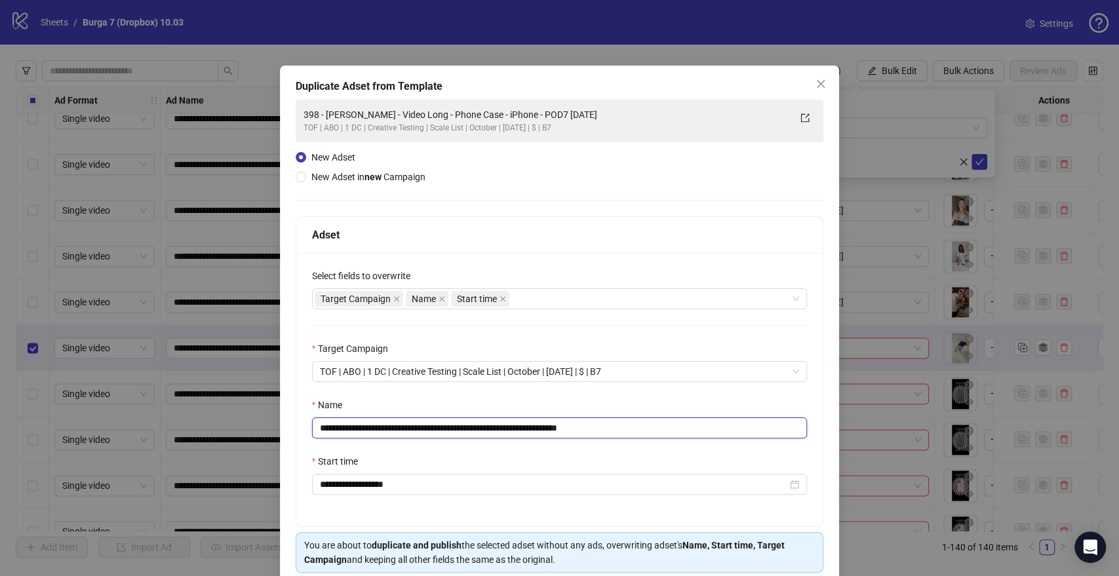
click at [535, 425] on input "**********" at bounding box center [560, 428] width 496 height 21
drag, startPoint x: 537, startPoint y: 425, endPoint x: 42, endPoint y: 428, distance: 495.5
click at [0, 437] on div "**********" at bounding box center [559, 288] width 1119 height 576
paste input "text"
drag, startPoint x: 587, startPoint y: 423, endPoint x: 914, endPoint y: 425, distance: 327.1
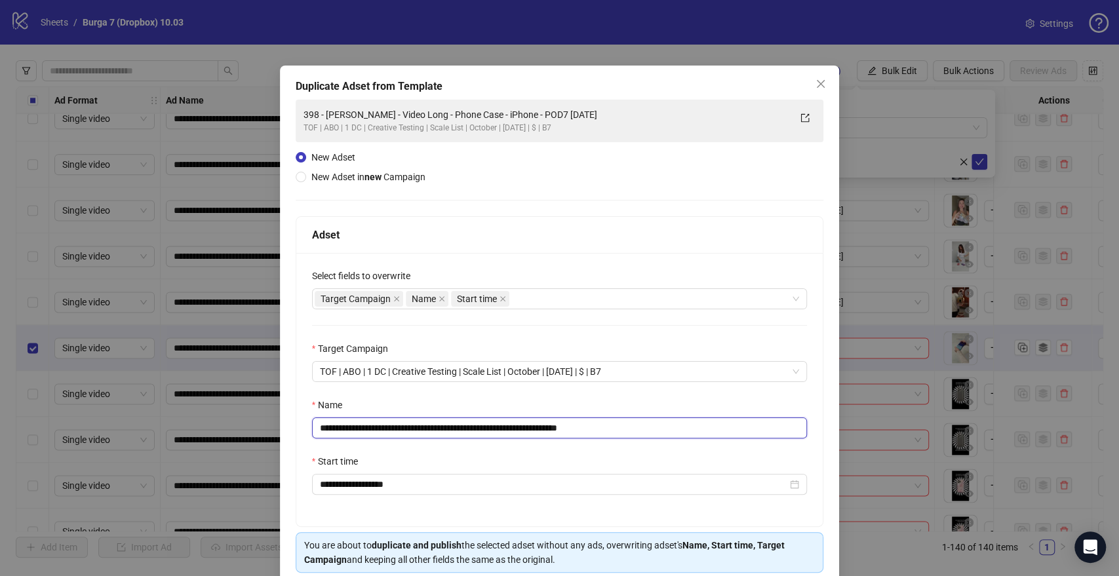
click at [880, 425] on div "**********" at bounding box center [559, 288] width 1119 height 576
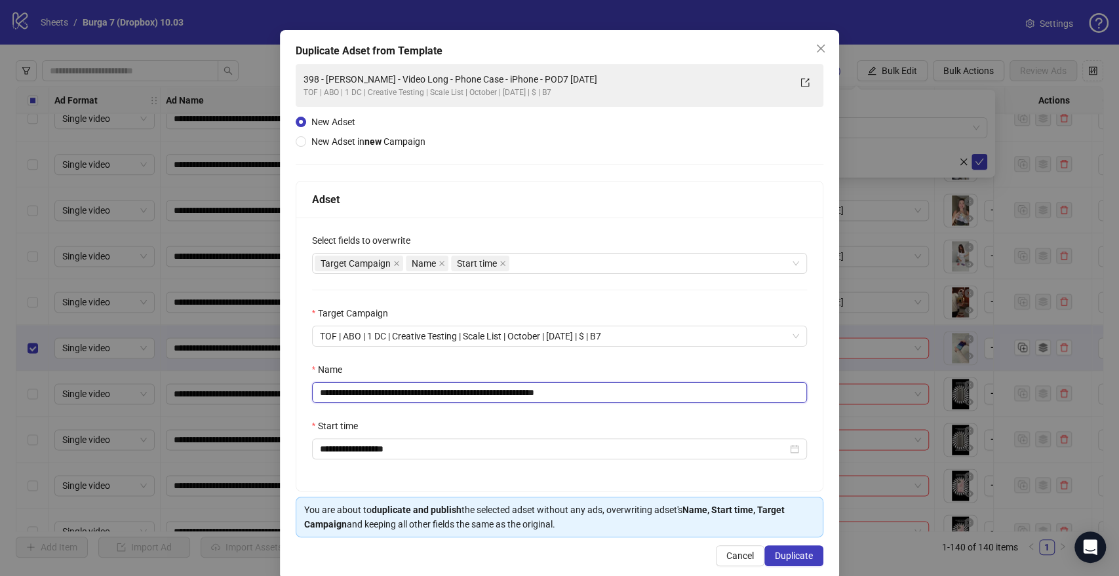
scroll to position [54, 0]
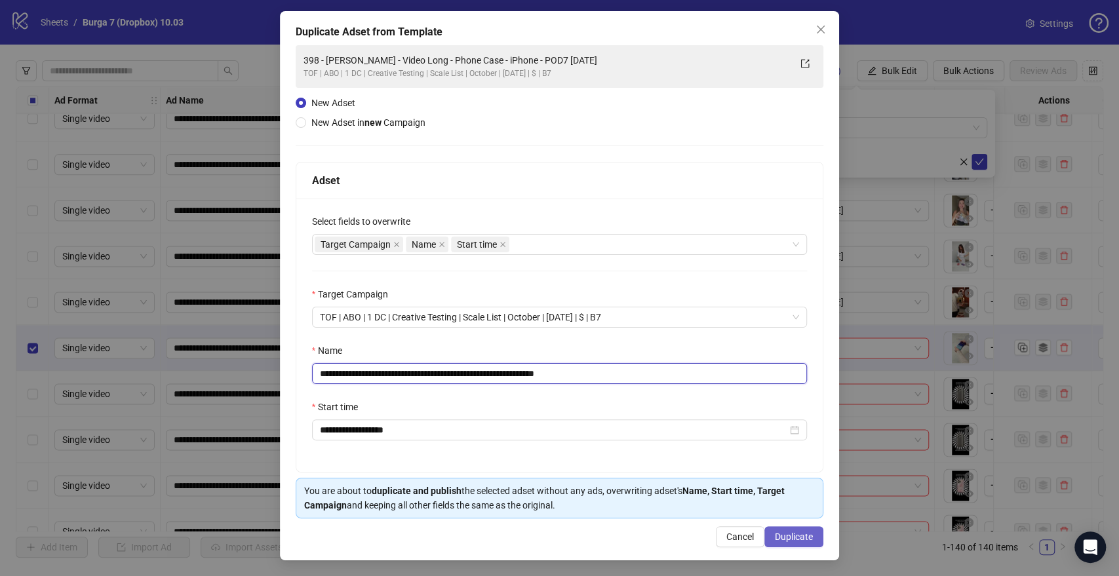
type input "**********"
click at [766, 545] on button "Duplicate" at bounding box center [793, 536] width 59 height 21
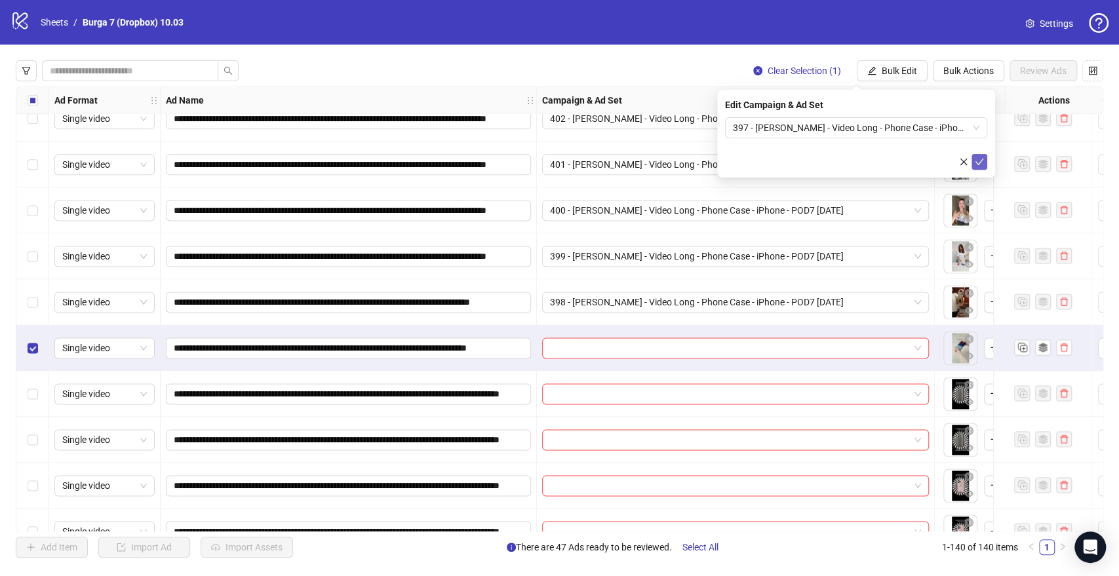
click at [981, 165] on icon "check" at bounding box center [979, 161] width 9 height 9
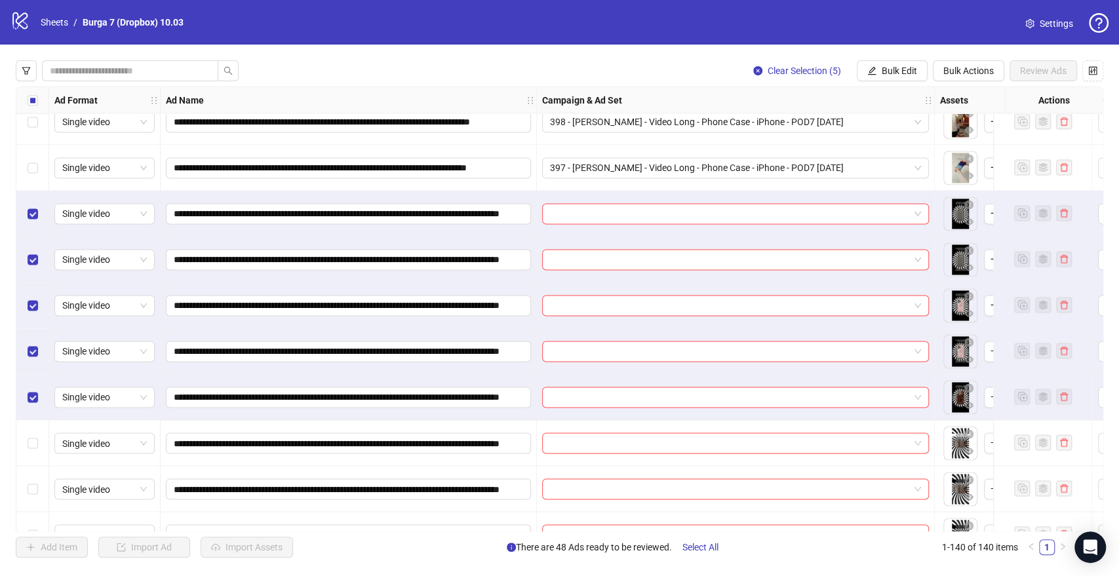
scroll to position [1311, 0]
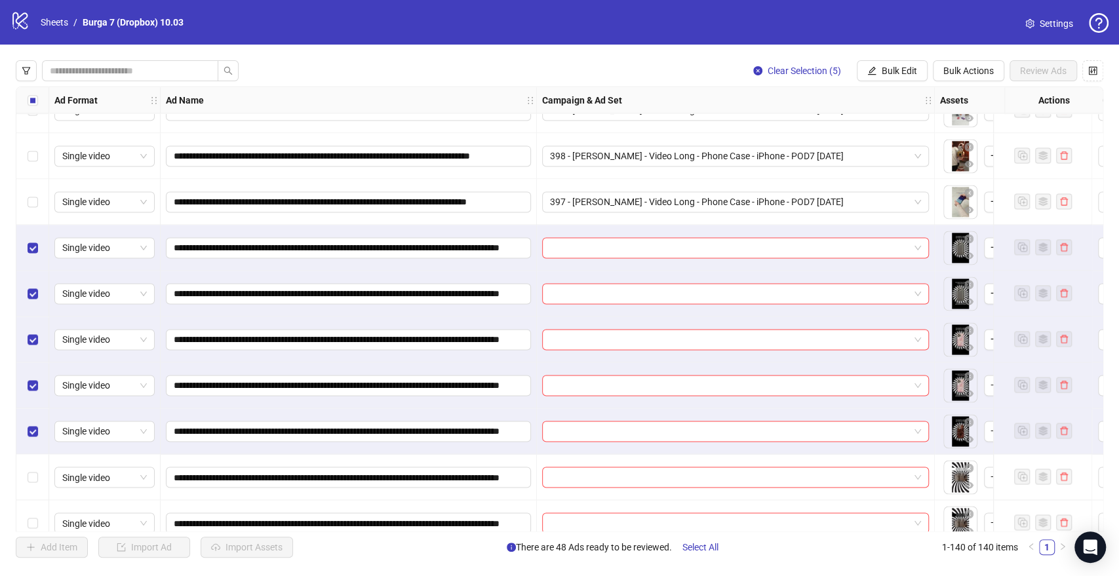
drag, startPoint x: 903, startPoint y: 79, endPoint x: 893, endPoint y: 109, distance: 31.7
click at [903, 78] on button "Bulk Edit" at bounding box center [892, 70] width 71 height 21
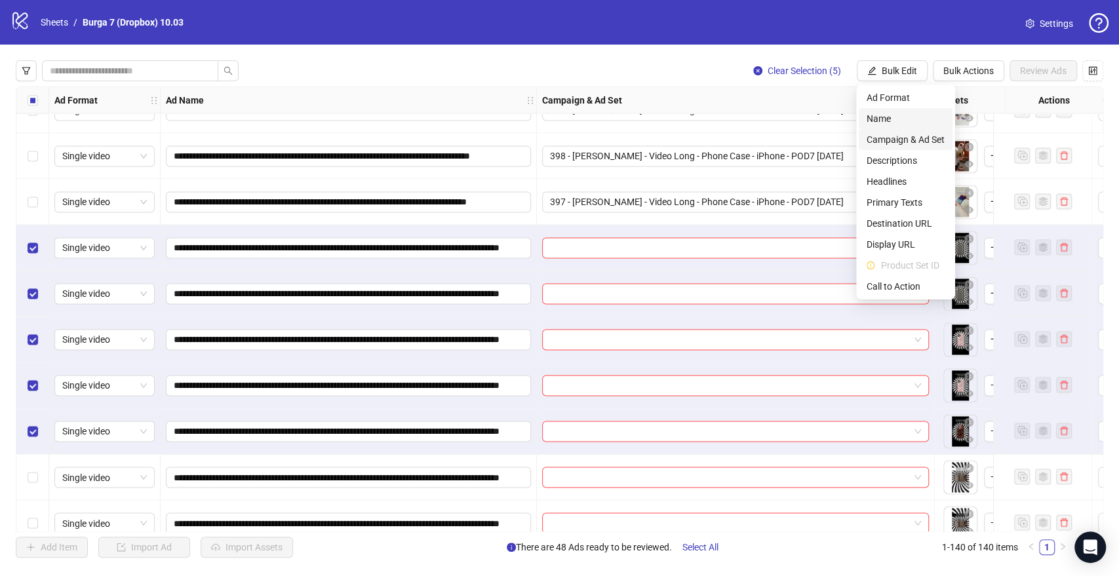
click at [894, 140] on span "Campaign & Ad Set" at bounding box center [905, 139] width 78 height 14
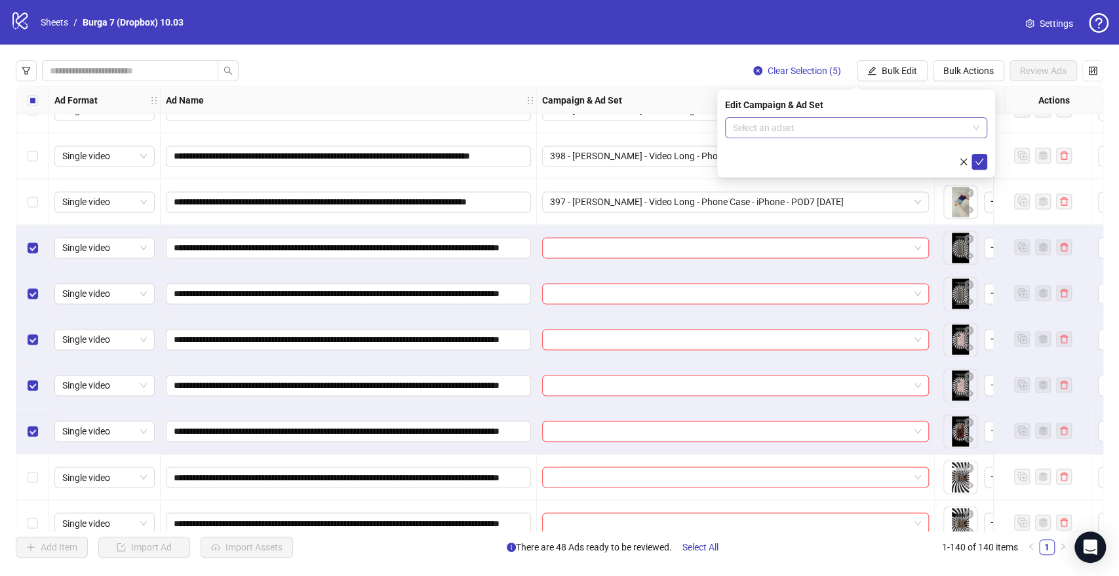
click at [967, 130] on span at bounding box center [856, 128] width 246 height 20
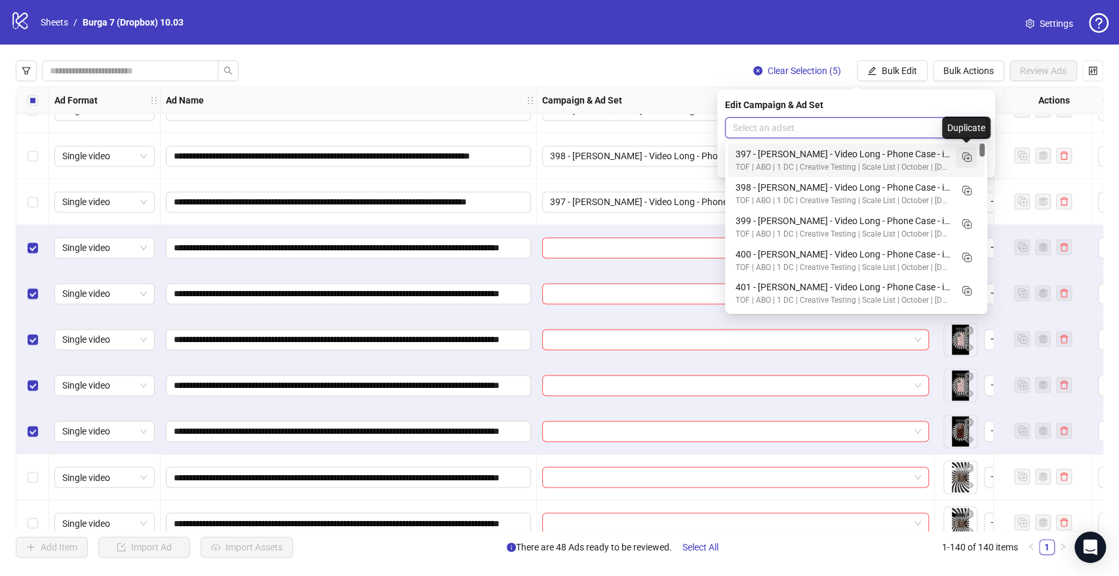
click at [965, 157] on icon "Duplicate" at bounding box center [966, 156] width 13 height 13
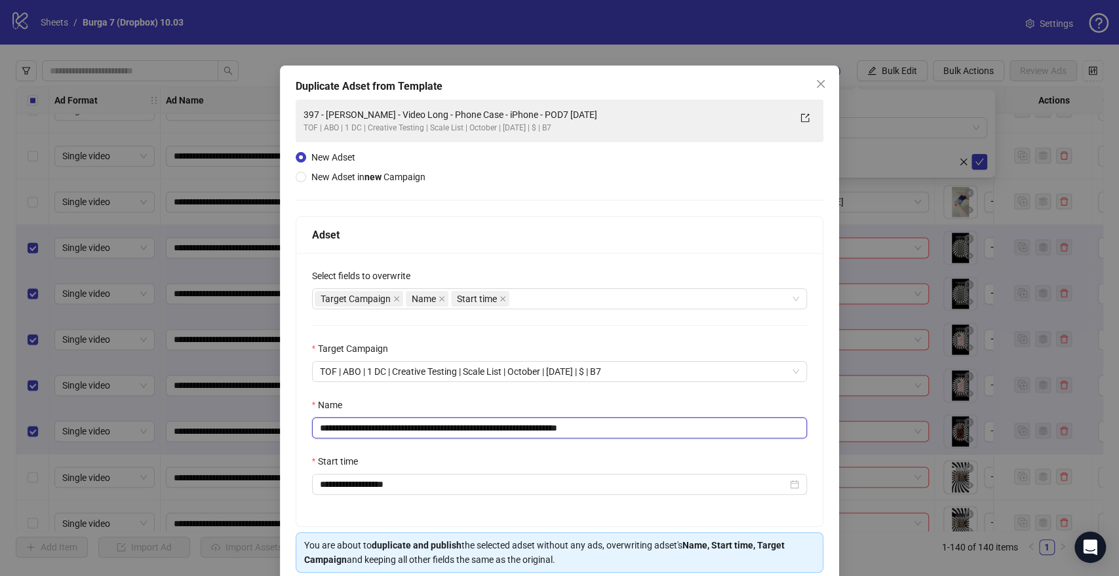
drag, startPoint x: 539, startPoint y: 427, endPoint x: 301, endPoint y: 450, distance: 238.3
click at [301, 450] on div "**********" at bounding box center [559, 389] width 527 height 273
paste input "text"
drag, startPoint x: 503, startPoint y: 423, endPoint x: 832, endPoint y: 431, distance: 329.1
click at [798, 431] on div "**********" at bounding box center [559, 389] width 527 height 273
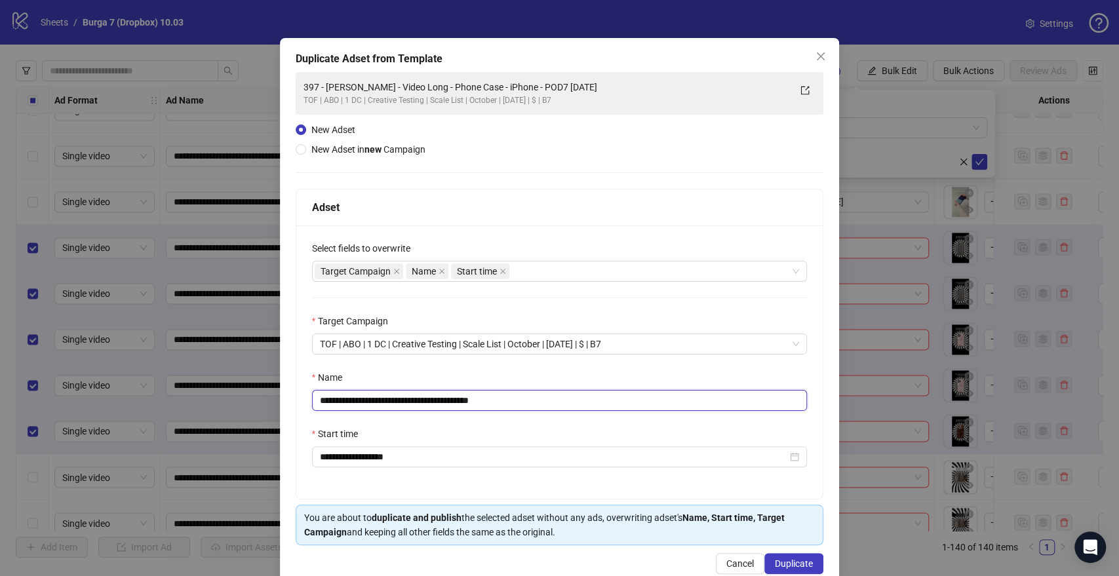
scroll to position [54, 0]
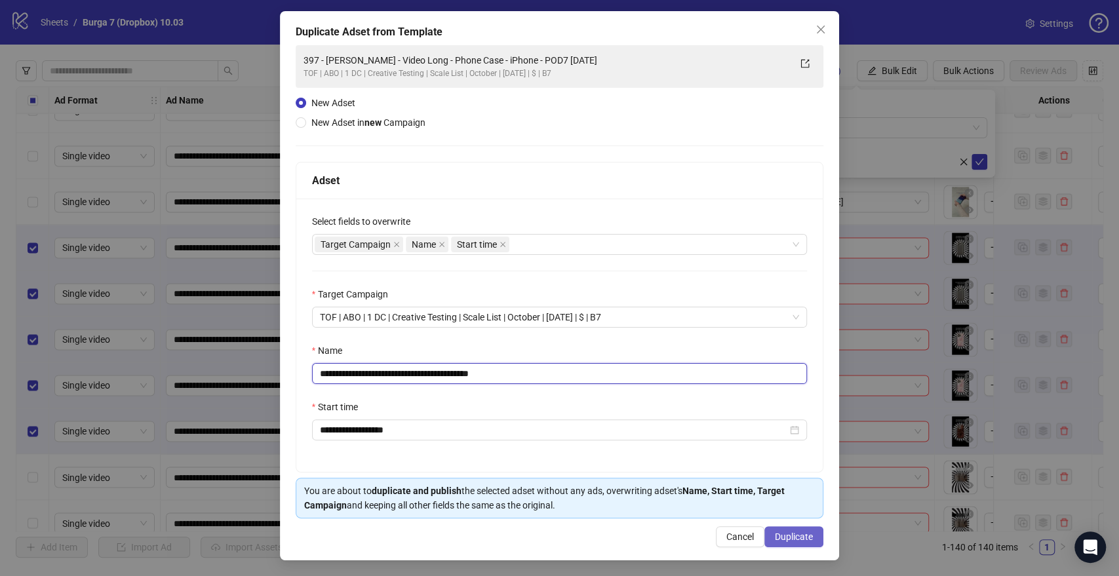
type input "**********"
click at [809, 540] on button "Duplicate" at bounding box center [793, 536] width 59 height 21
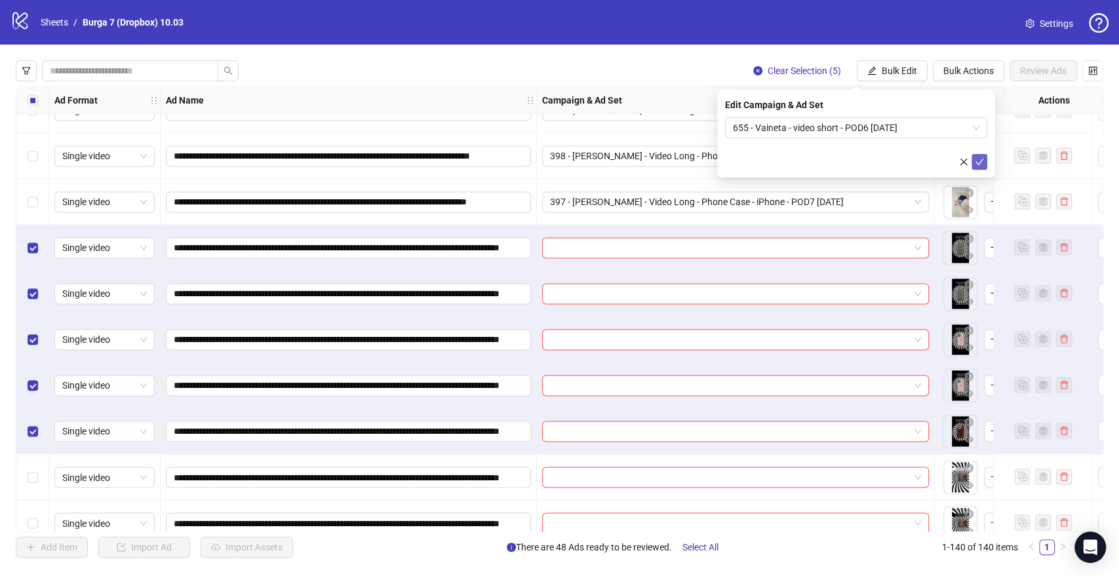
click at [980, 161] on icon "check" at bounding box center [979, 162] width 9 height 7
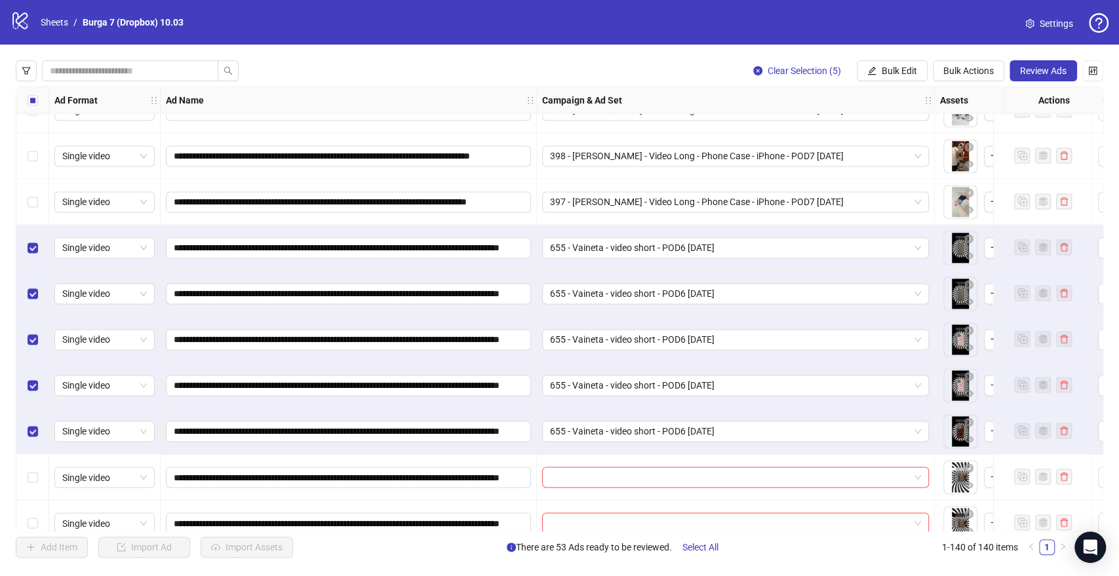
click at [23, 99] on div "Select all rows" at bounding box center [32, 100] width 33 height 26
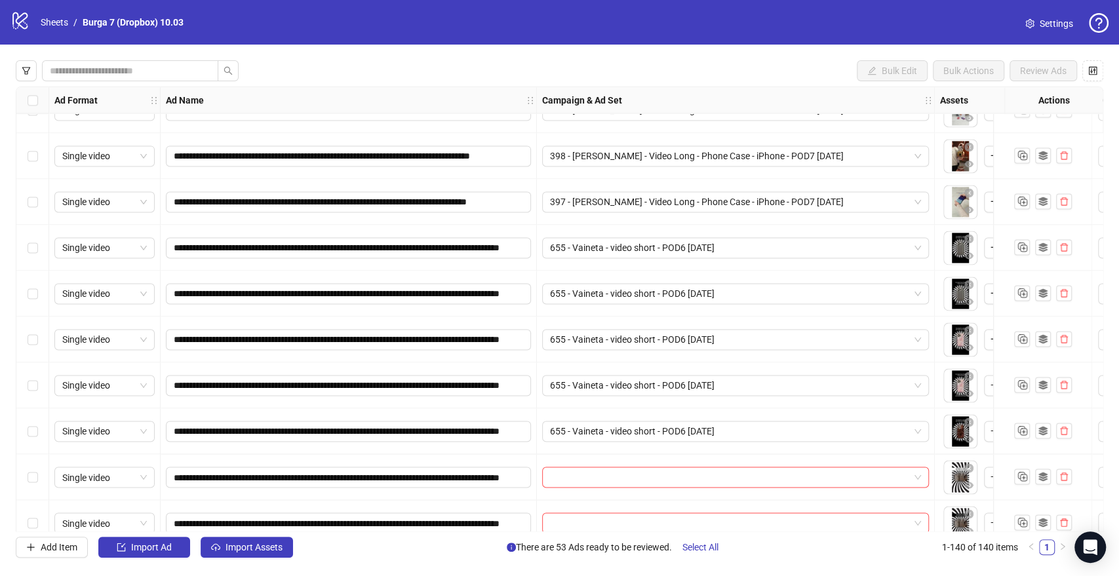
click at [39, 477] on div "Select row 37" at bounding box center [32, 477] width 33 height 46
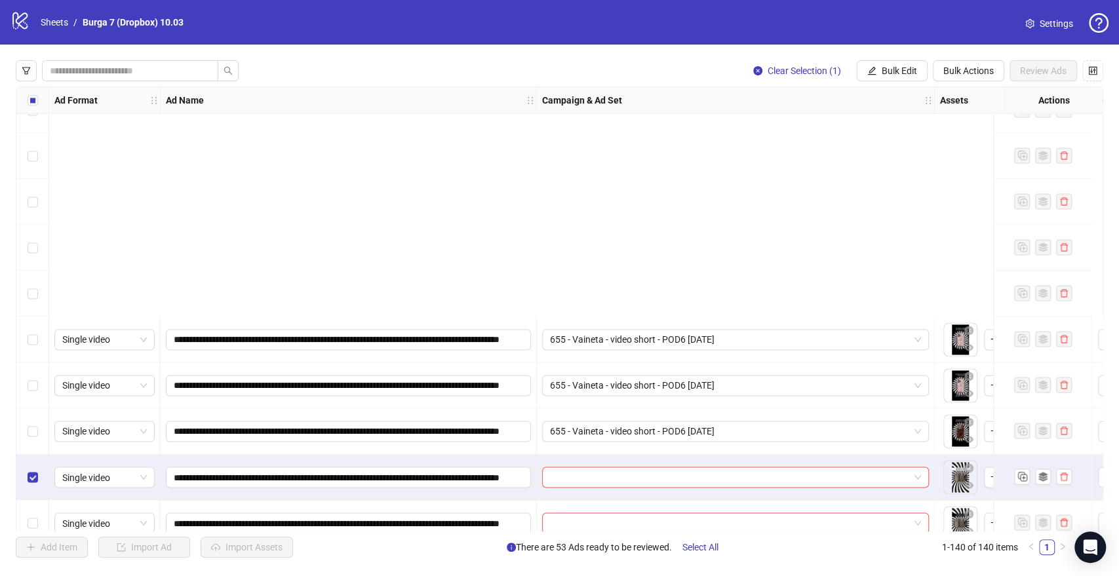
scroll to position [1602, 0]
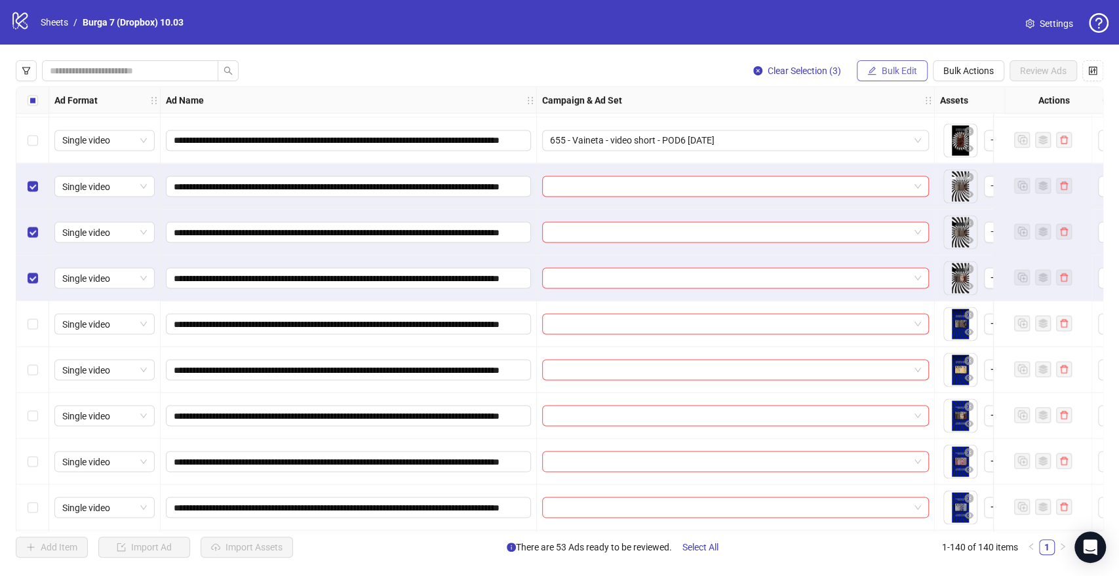
click at [895, 75] on span "Bulk Edit" at bounding box center [899, 71] width 35 height 10
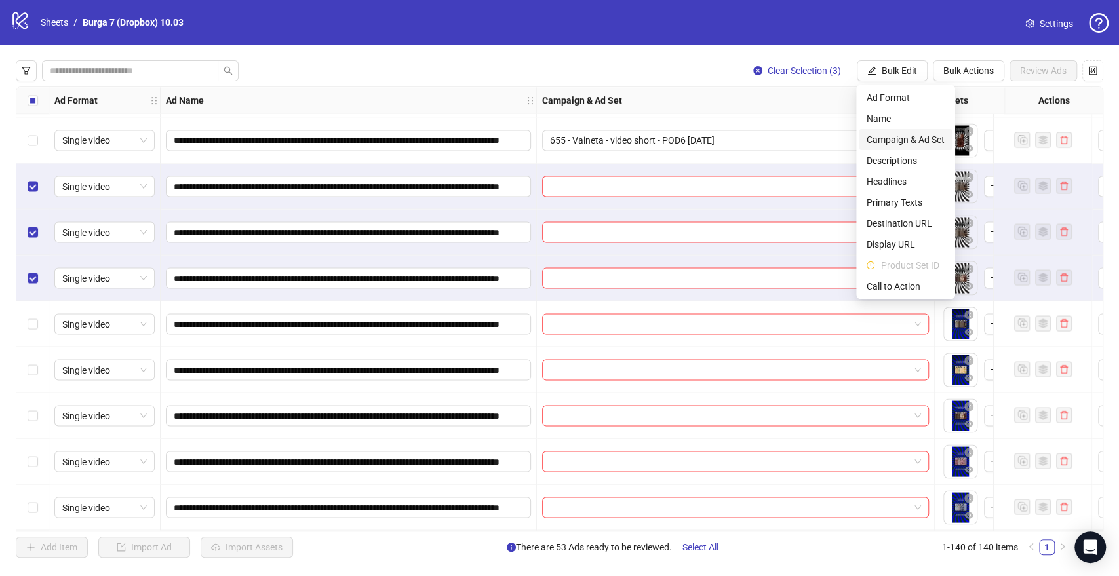
click at [902, 138] on span "Campaign & Ad Set" at bounding box center [905, 139] width 78 height 14
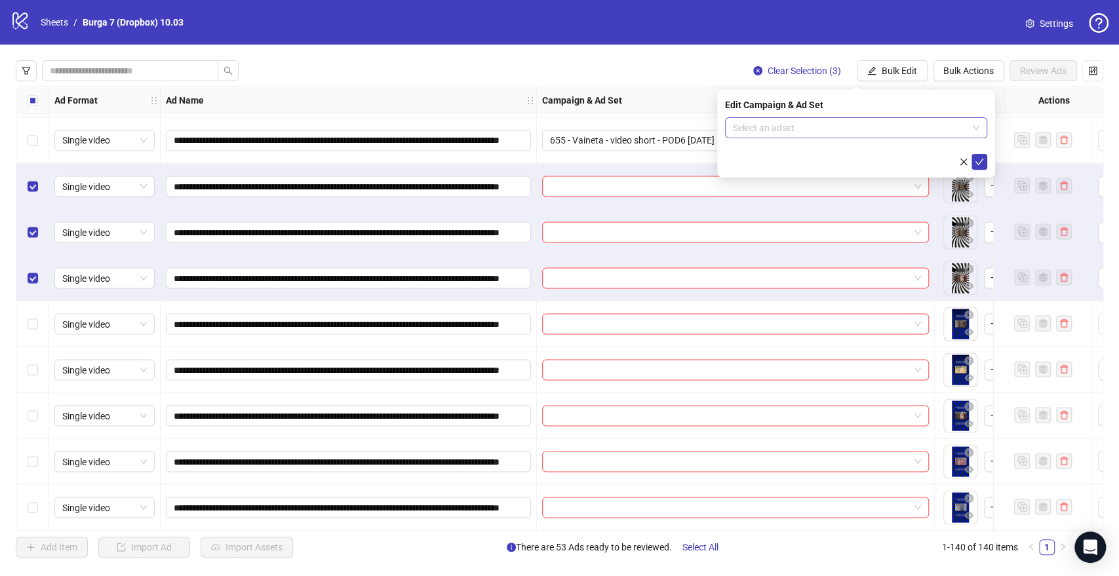
click at [804, 128] on input "search" at bounding box center [850, 128] width 235 height 20
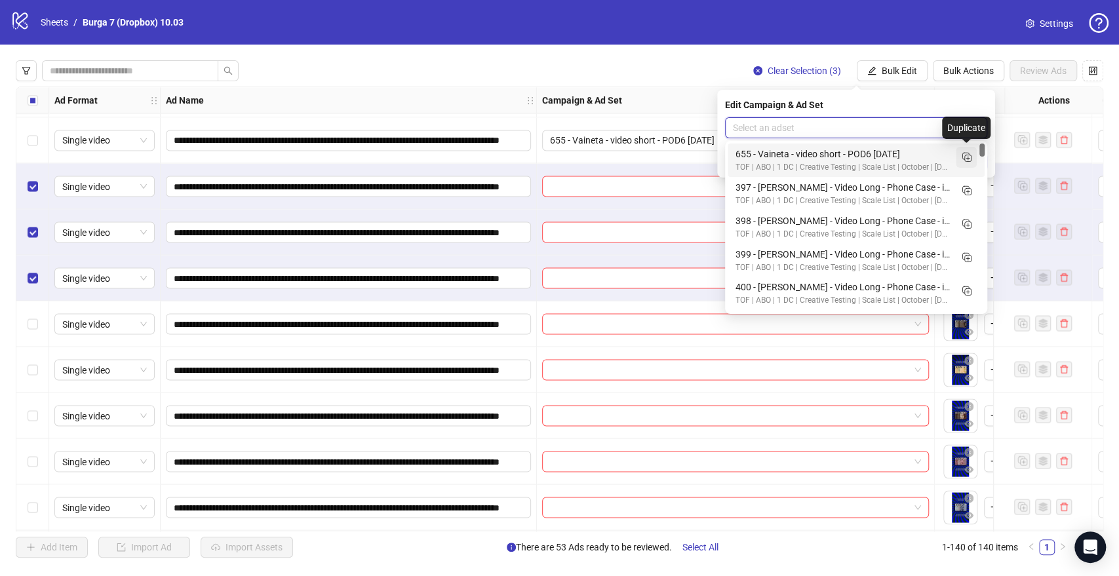
click at [968, 152] on icon "Duplicate" at bounding box center [966, 156] width 13 height 13
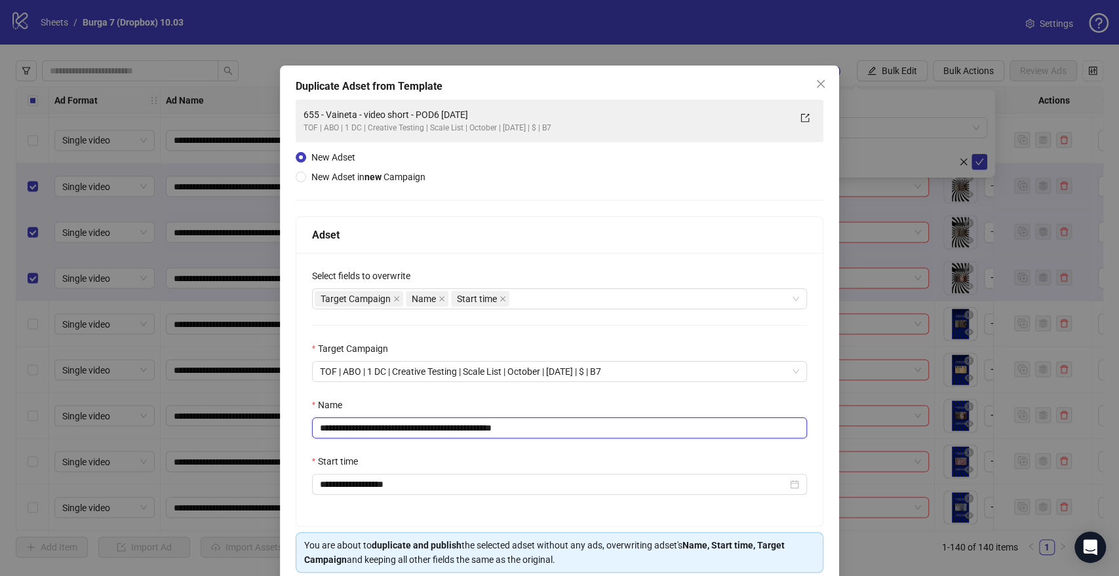
drag, startPoint x: 454, startPoint y: 426, endPoint x: 0, endPoint y: 402, distance: 454.2
click at [0, 402] on div "**********" at bounding box center [559, 288] width 1119 height 576
paste input "*********"
drag, startPoint x: 539, startPoint y: 425, endPoint x: 865, endPoint y: 455, distance: 327.1
click at [813, 454] on div "**********" at bounding box center [559, 389] width 527 height 273
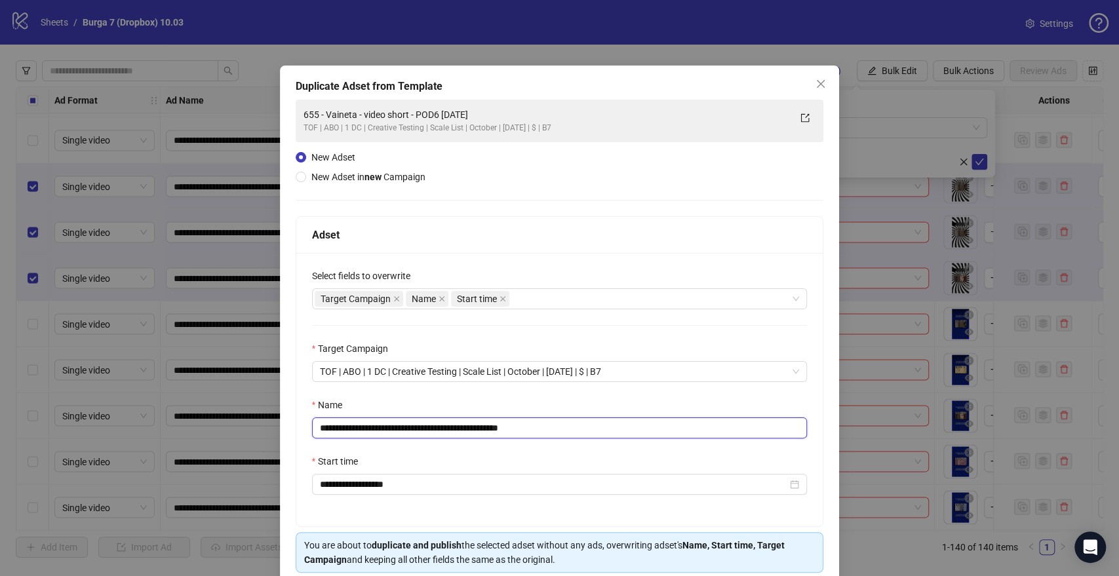
scroll to position [54, 0]
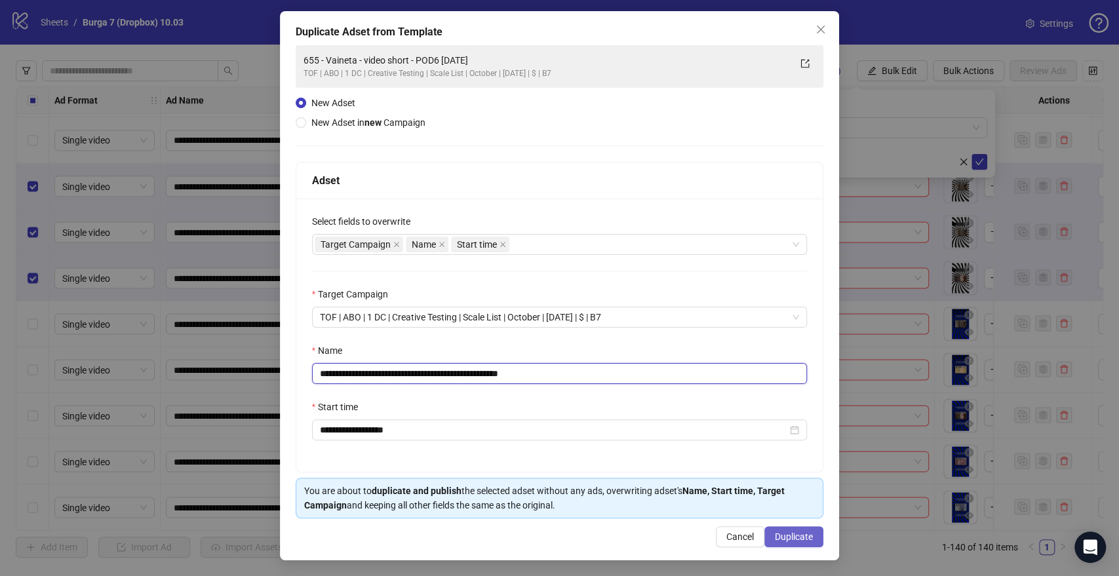
type input "**********"
click at [784, 530] on button "Duplicate" at bounding box center [793, 536] width 59 height 21
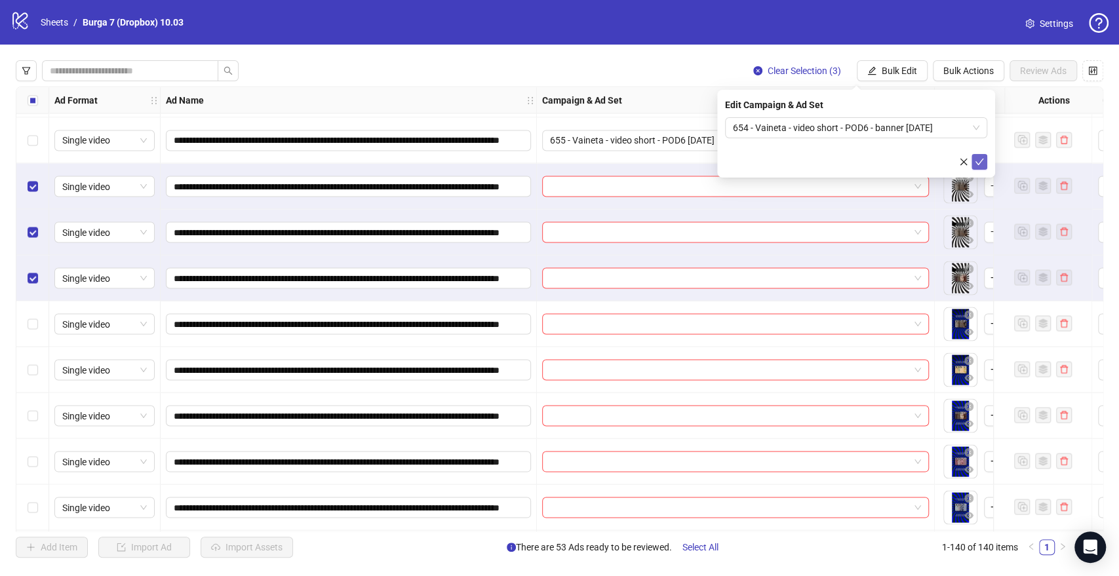
click at [979, 159] on icon "check" at bounding box center [979, 161] width 9 height 9
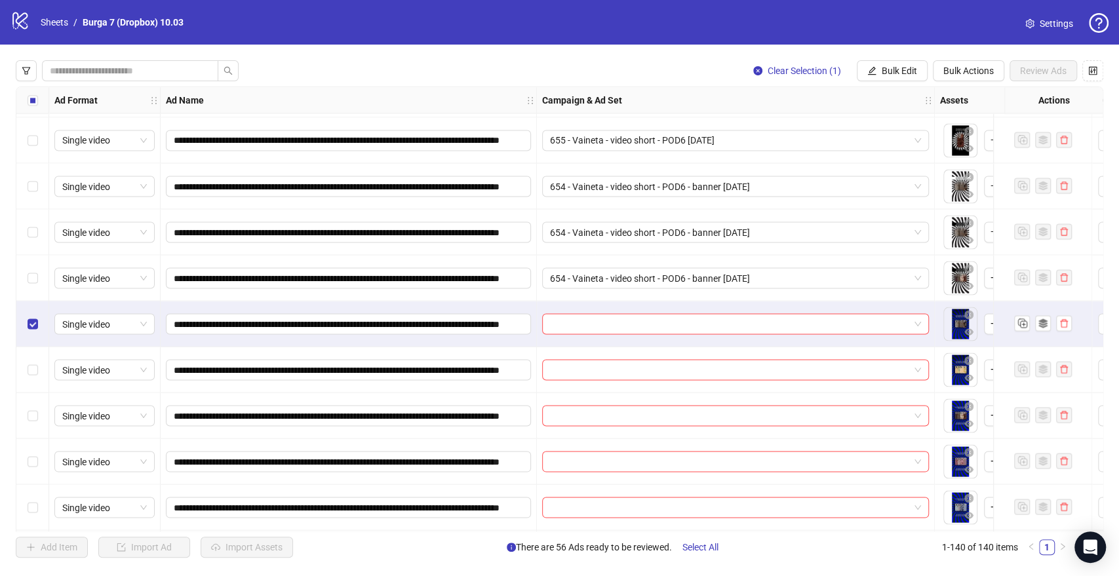
scroll to position [1675, 0]
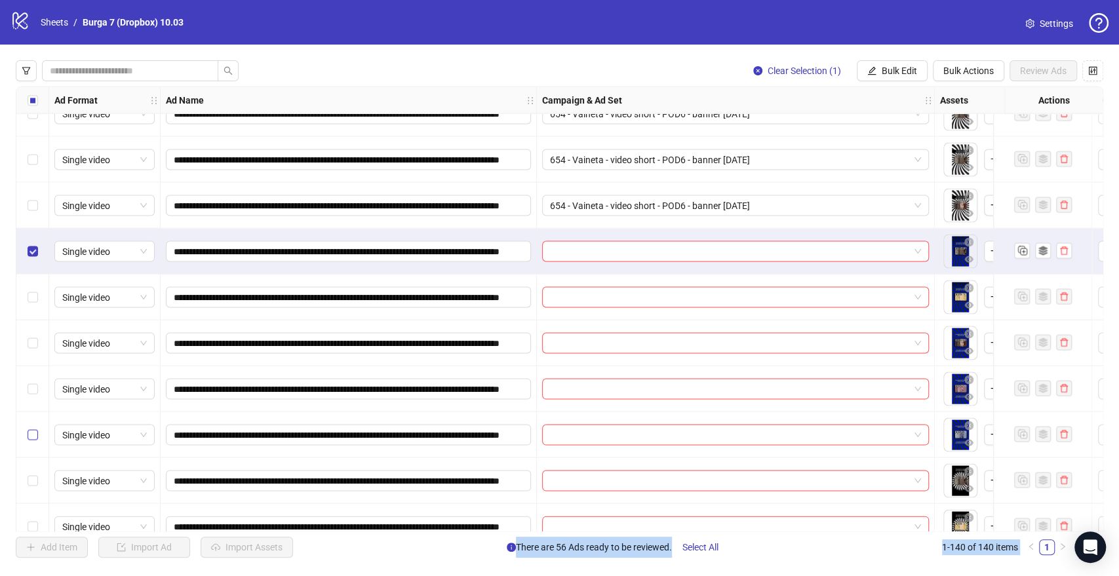
click at [28, 441] on label "Select row 44" at bounding box center [33, 434] width 10 height 14
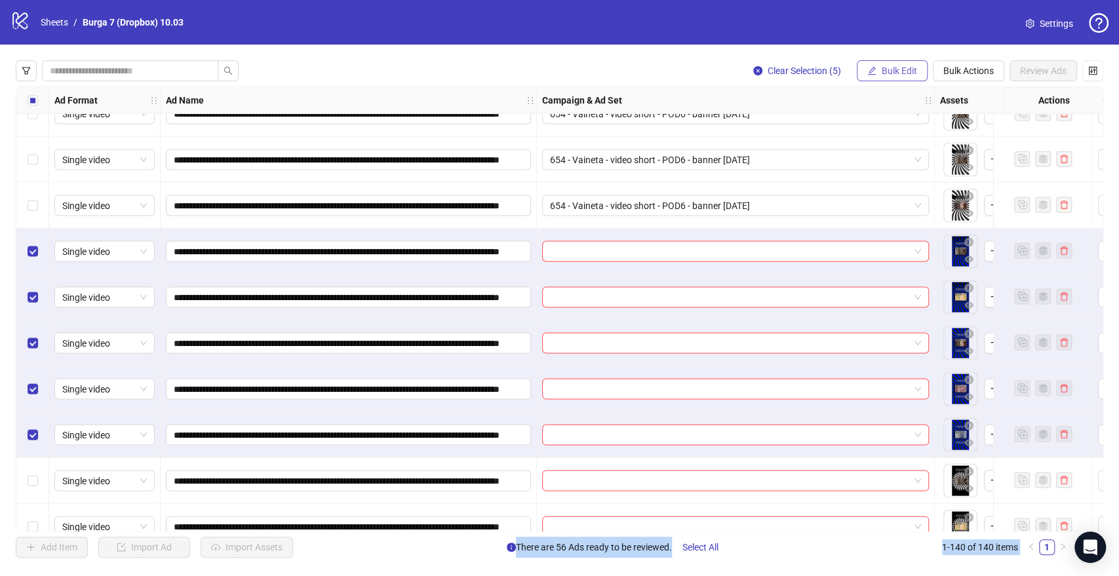
click at [873, 72] on icon "edit" at bounding box center [871, 70] width 9 height 9
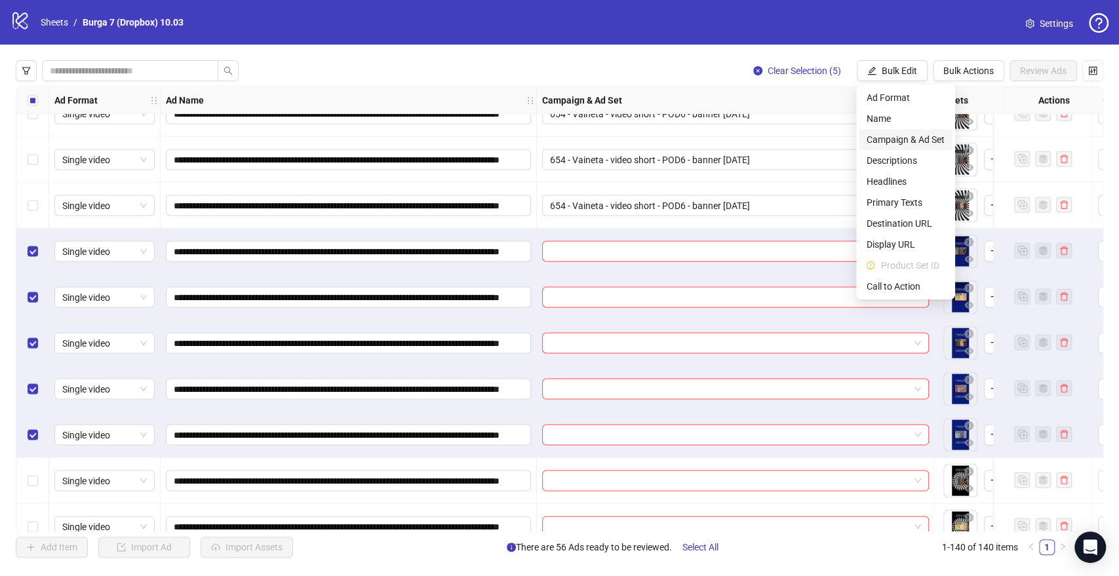
click at [893, 141] on span "Campaign & Ad Set" at bounding box center [905, 139] width 78 height 14
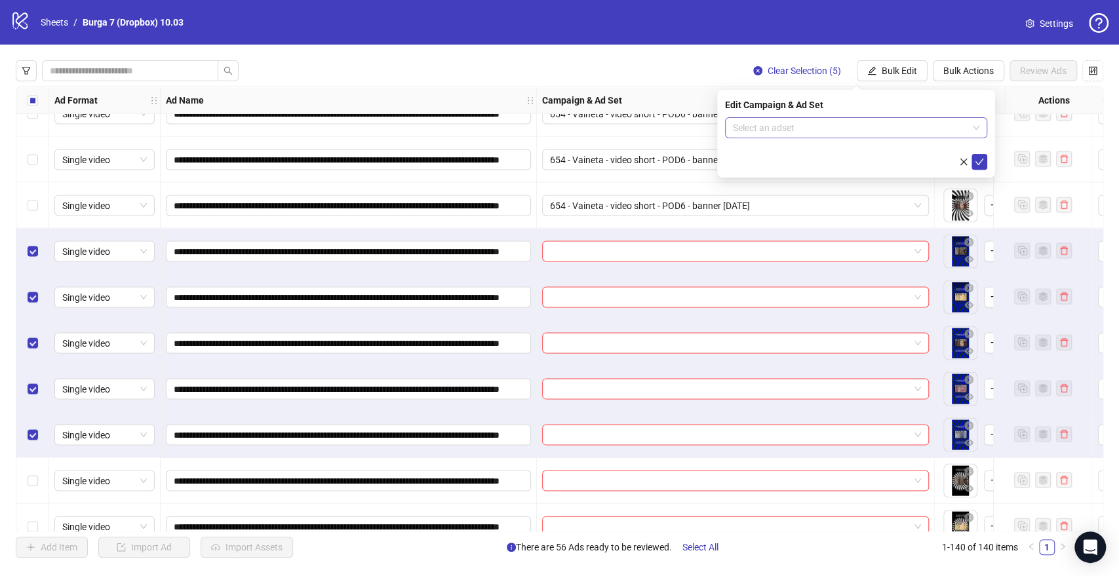
click at [791, 126] on input "search" at bounding box center [850, 128] width 235 height 20
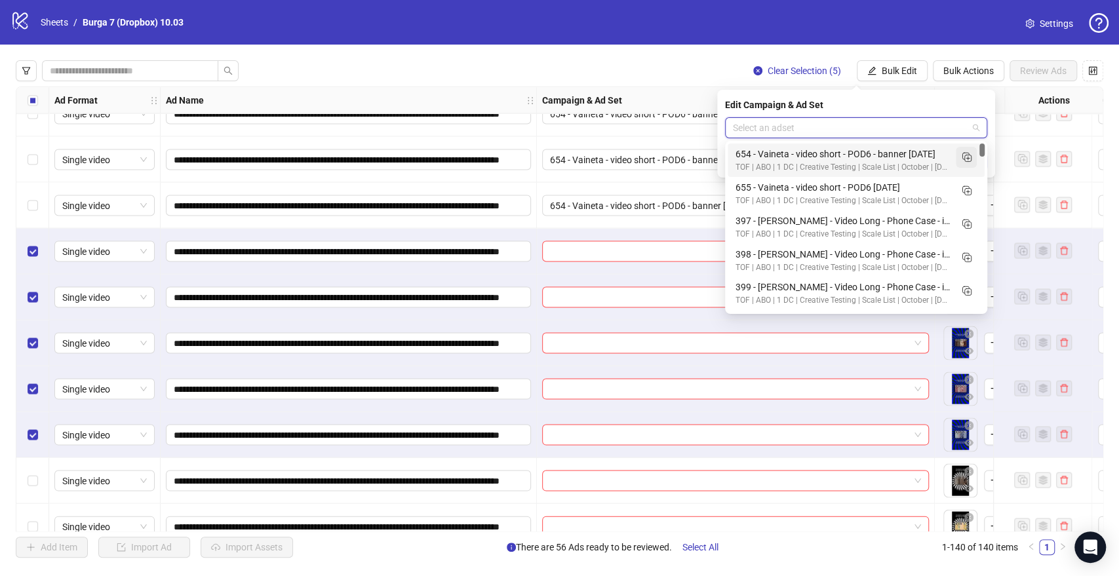
click at [960, 159] on icon "Duplicate" at bounding box center [966, 156] width 13 height 13
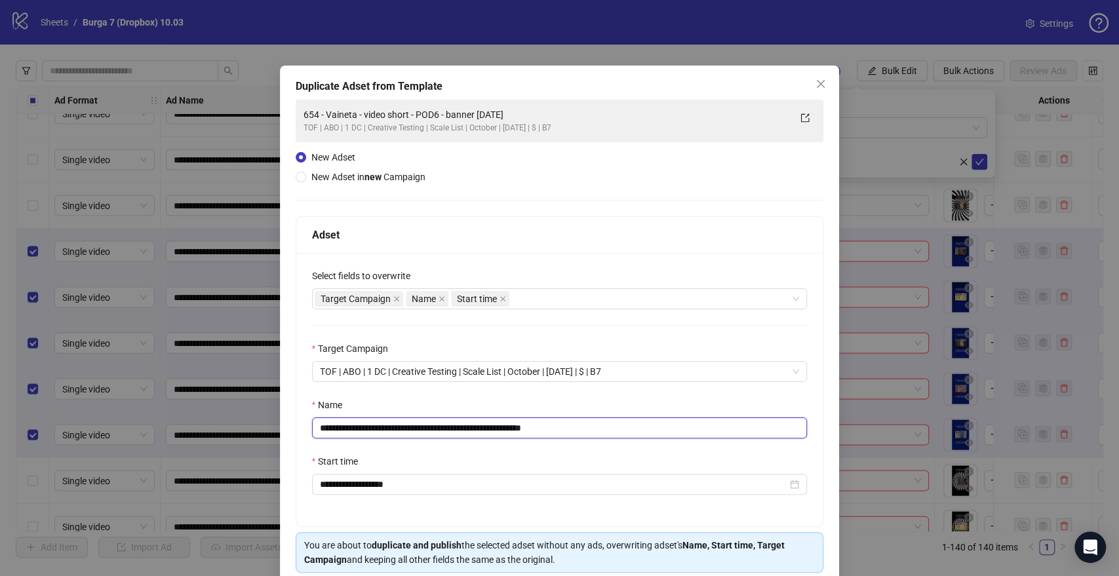
drag, startPoint x: 379, startPoint y: 442, endPoint x: 0, endPoint y: 418, distance: 379.6
click at [0, 418] on div "**********" at bounding box center [559, 288] width 1119 height 576
paste input "text"
drag, startPoint x: 507, startPoint y: 429, endPoint x: 639, endPoint y: 429, distance: 131.7
click at [632, 429] on input "**********" at bounding box center [560, 428] width 496 height 21
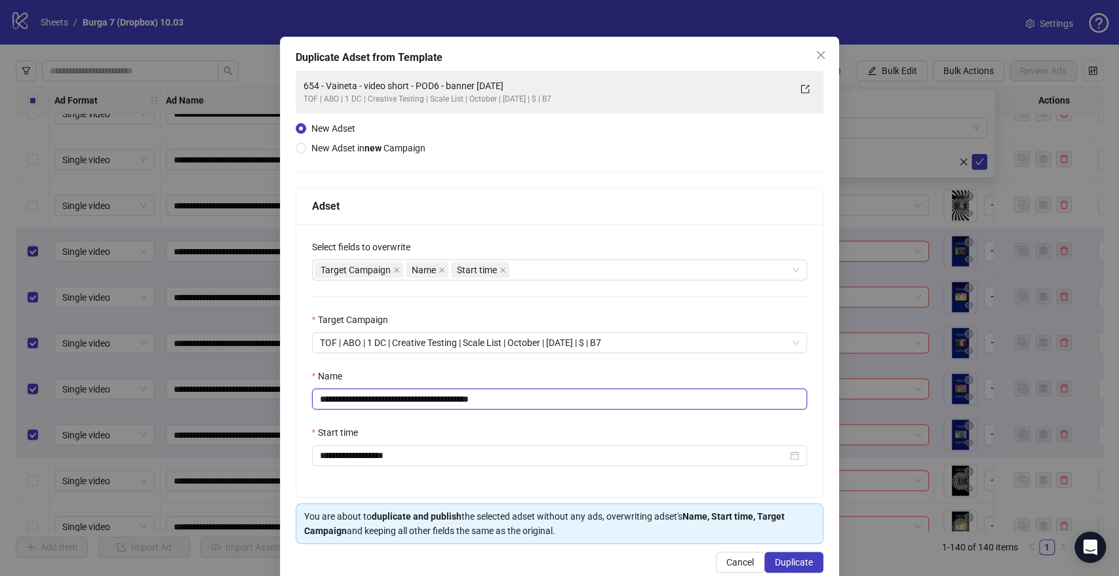
scroll to position [54, 0]
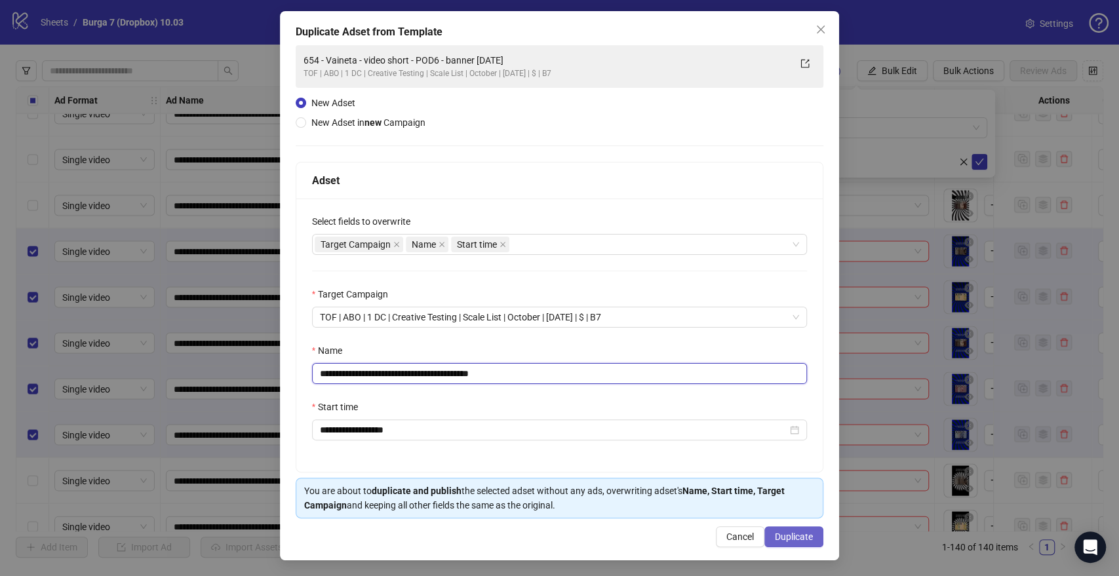
type input "**********"
click at [777, 543] on button "Duplicate" at bounding box center [793, 536] width 59 height 21
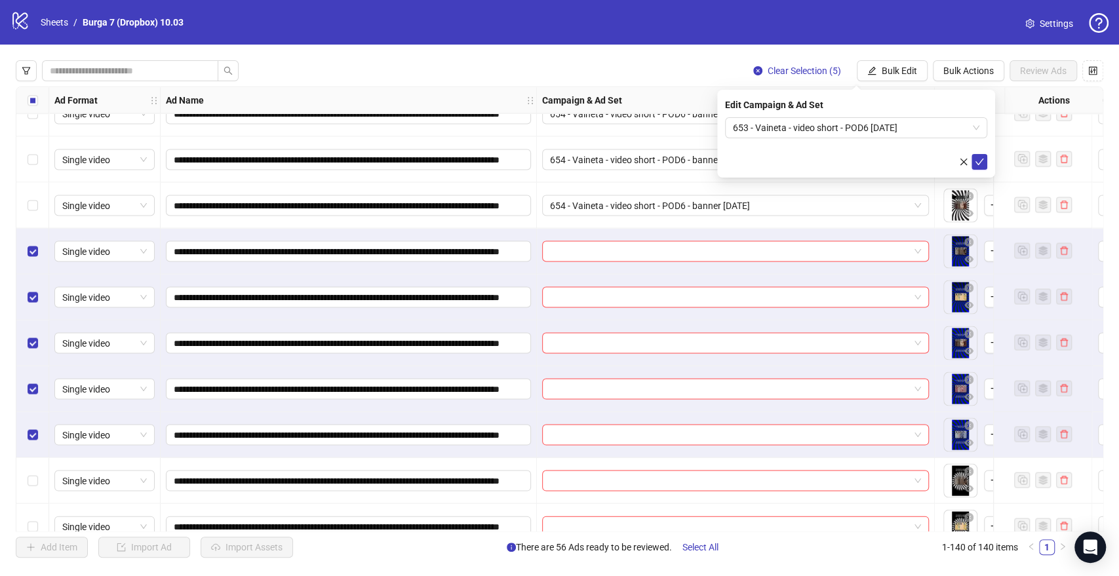
drag, startPoint x: 979, startPoint y: 163, endPoint x: 488, endPoint y: 176, distance: 491.1
click at [979, 163] on icon "check" at bounding box center [979, 162] width 9 height 7
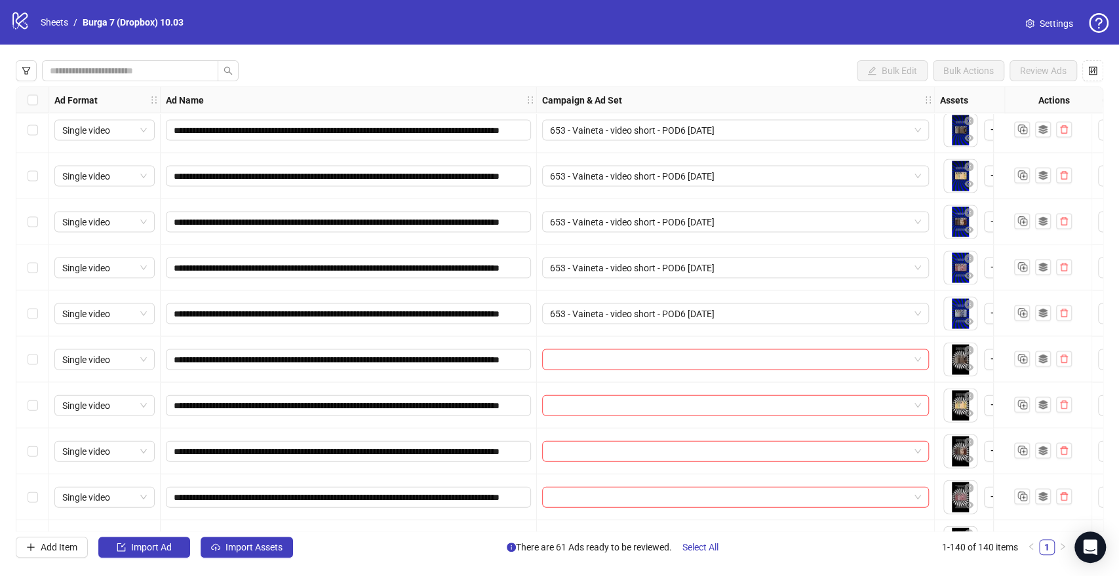
scroll to position [1820, 0]
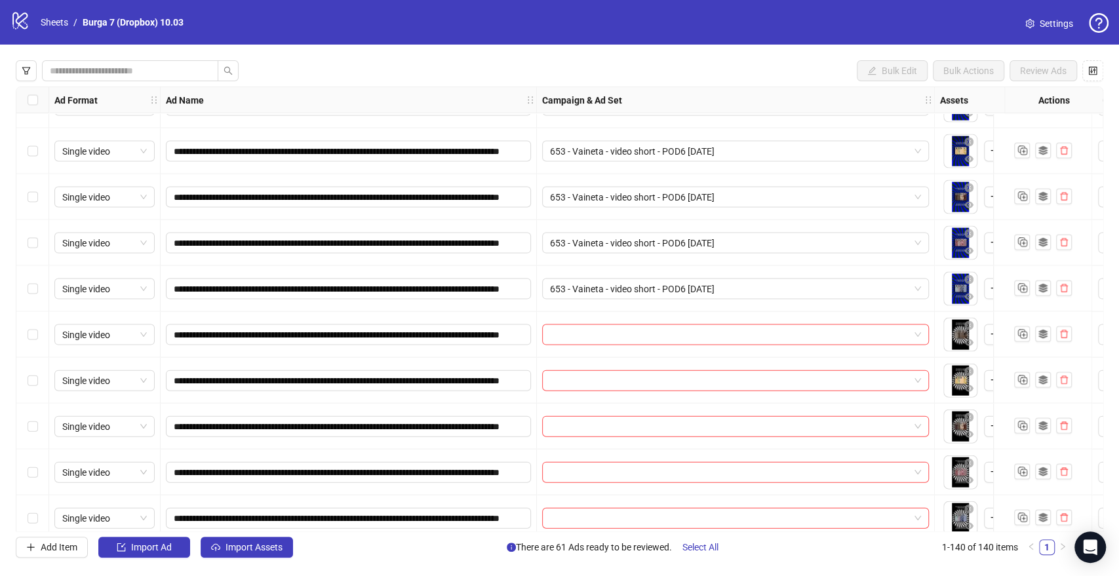
click at [39, 338] on div "Select row 45" at bounding box center [32, 335] width 33 height 46
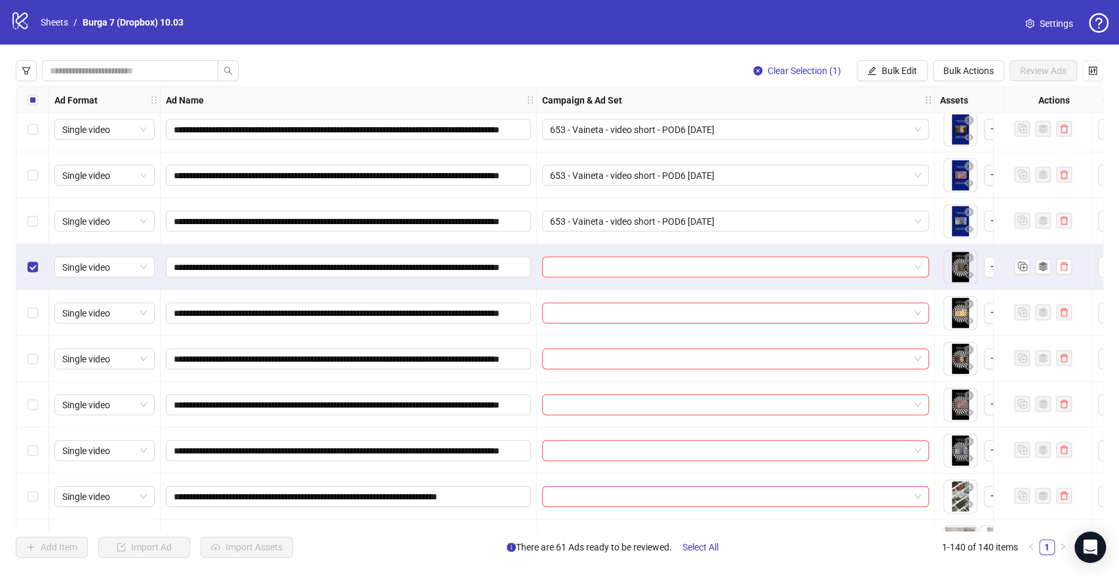
scroll to position [1893, 0]
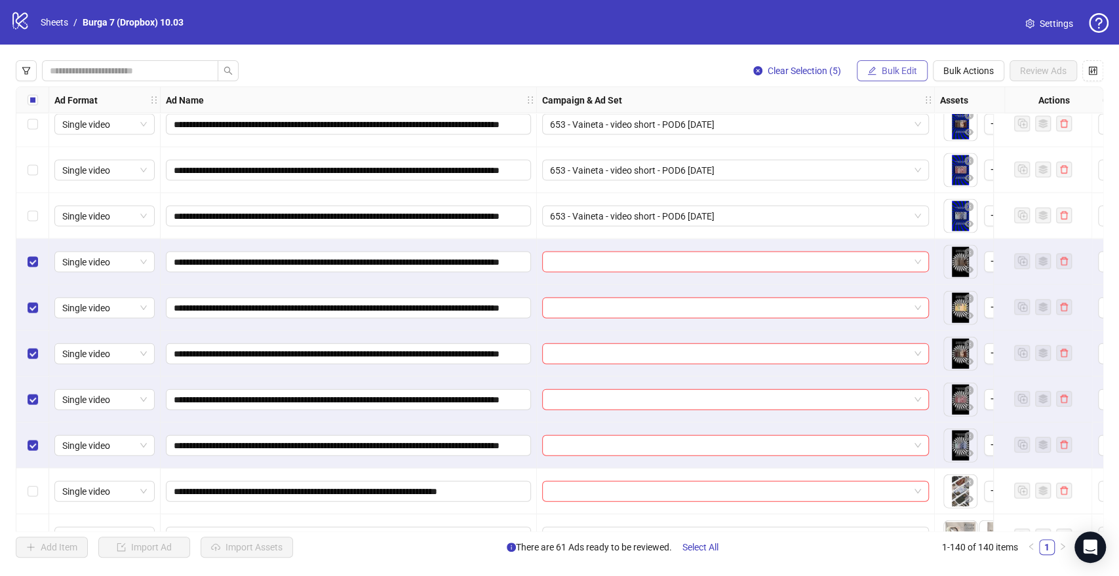
click at [885, 76] on span "Bulk Edit" at bounding box center [899, 71] width 35 height 10
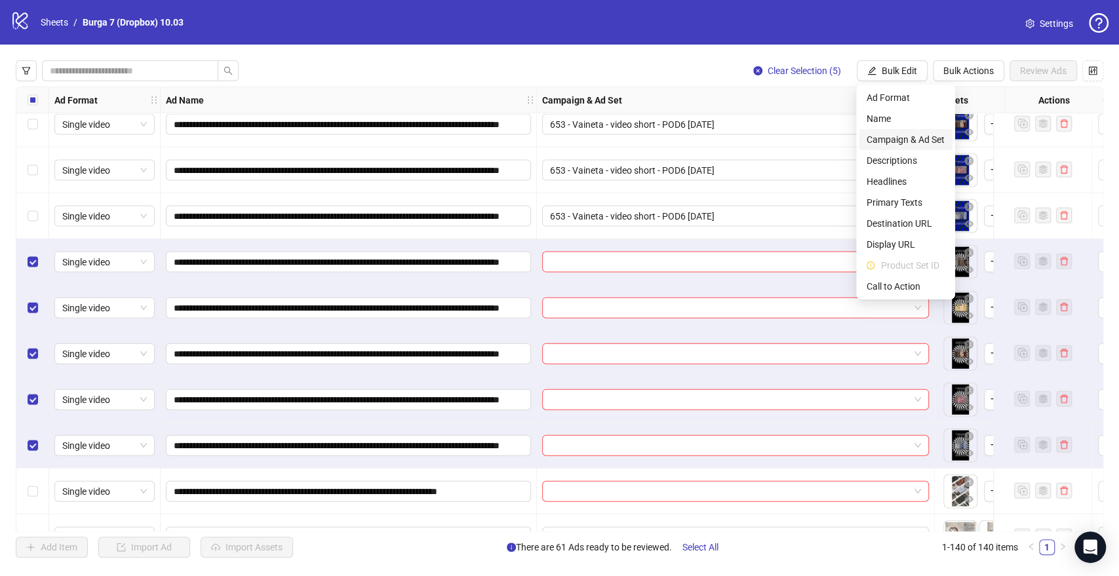
click at [889, 133] on span "Campaign & Ad Set" at bounding box center [905, 139] width 78 height 14
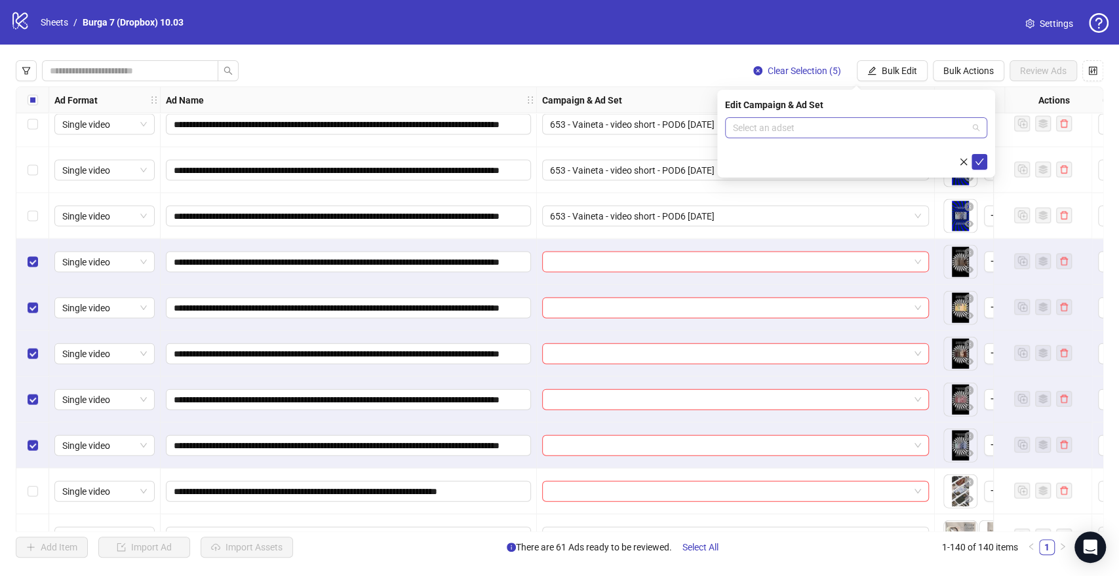
click at [789, 119] on input "search" at bounding box center [850, 128] width 235 height 20
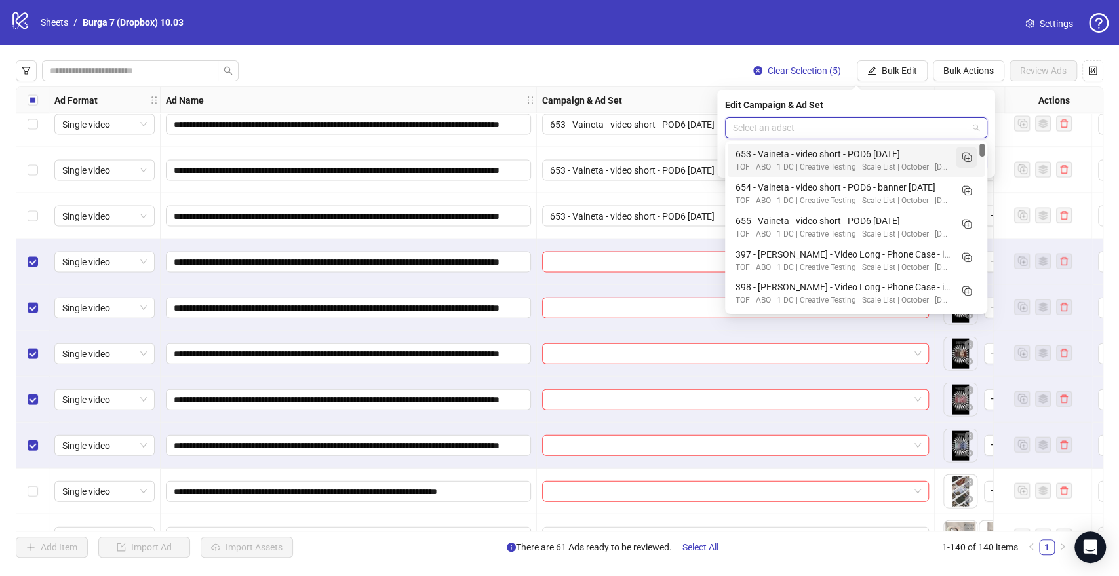
click at [966, 159] on icon "Duplicate" at bounding box center [966, 156] width 13 height 13
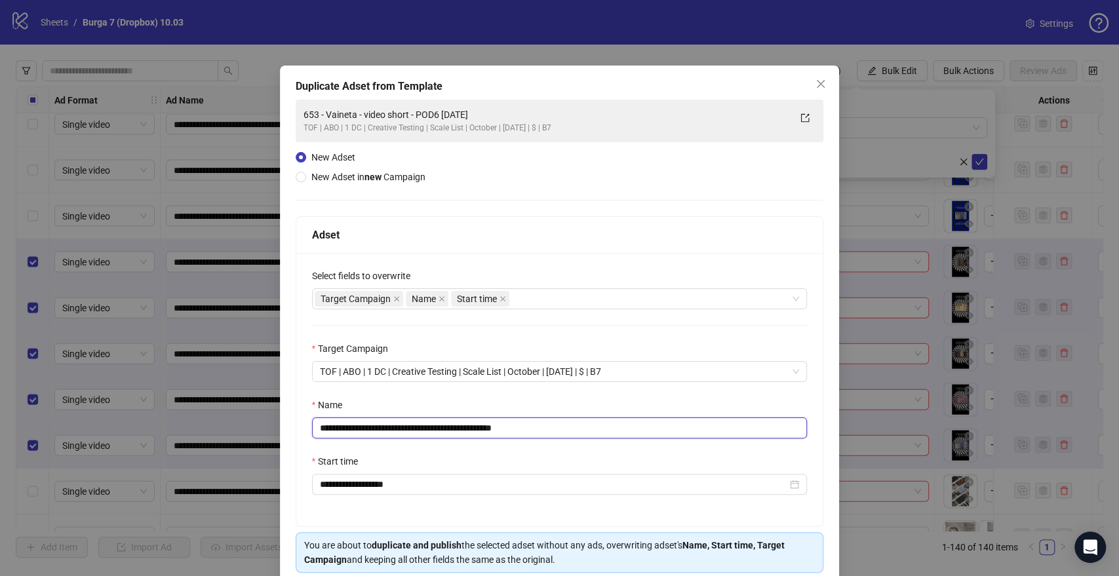
drag, startPoint x: 455, startPoint y: 428, endPoint x: 63, endPoint y: 412, distance: 392.3
click at [63, 412] on div "**********" at bounding box center [559, 288] width 1119 height 576
paste input "text"
drag, startPoint x: 505, startPoint y: 429, endPoint x: 727, endPoint y: 441, distance: 221.9
click at [722, 444] on div "**********" at bounding box center [559, 389] width 527 height 273
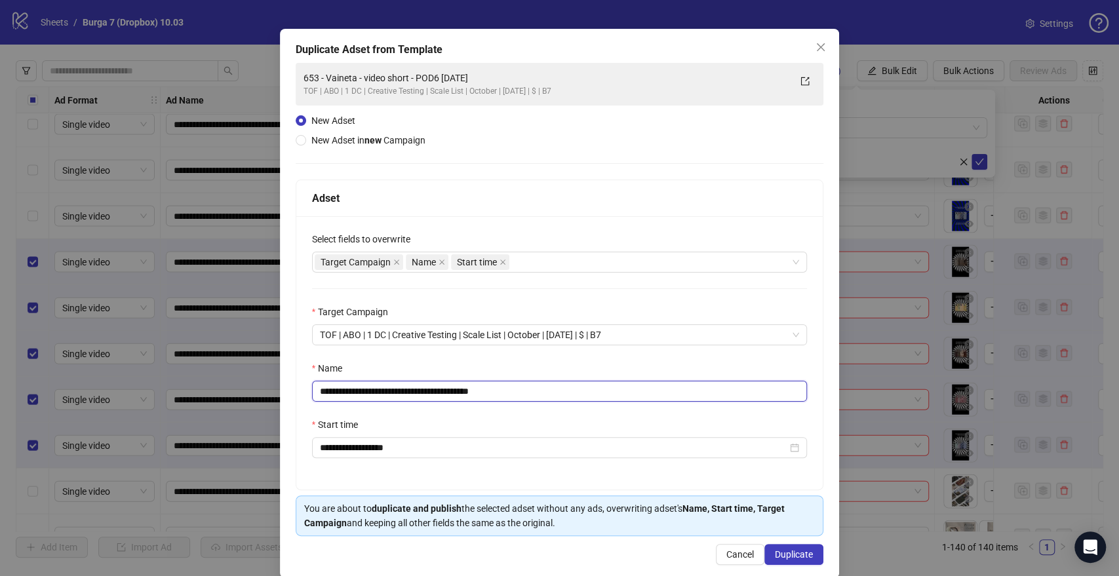
scroll to position [54, 0]
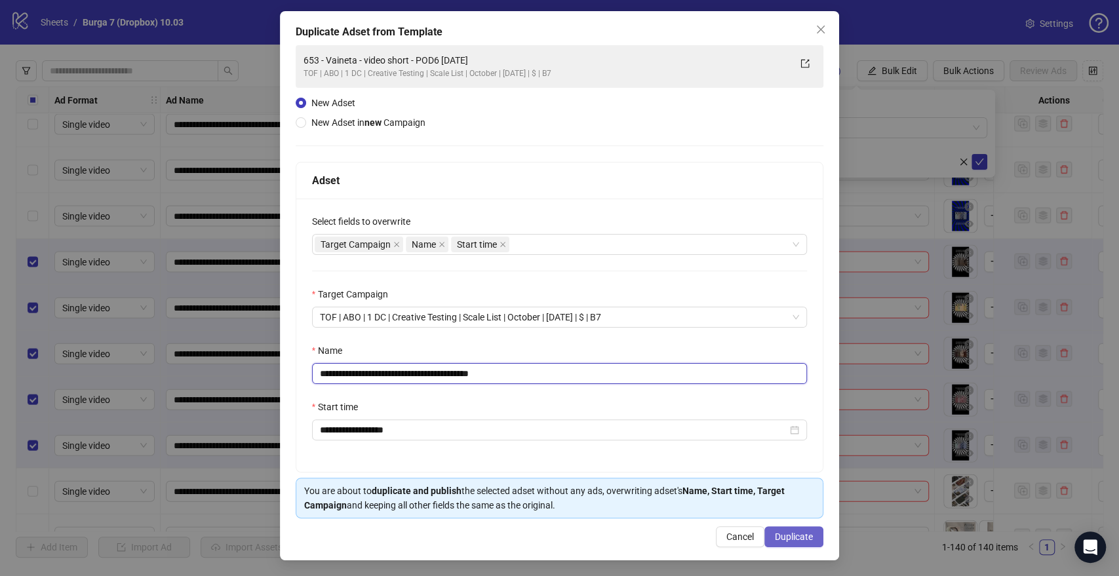
type input "**********"
click at [780, 540] on span "Duplicate" at bounding box center [794, 537] width 38 height 10
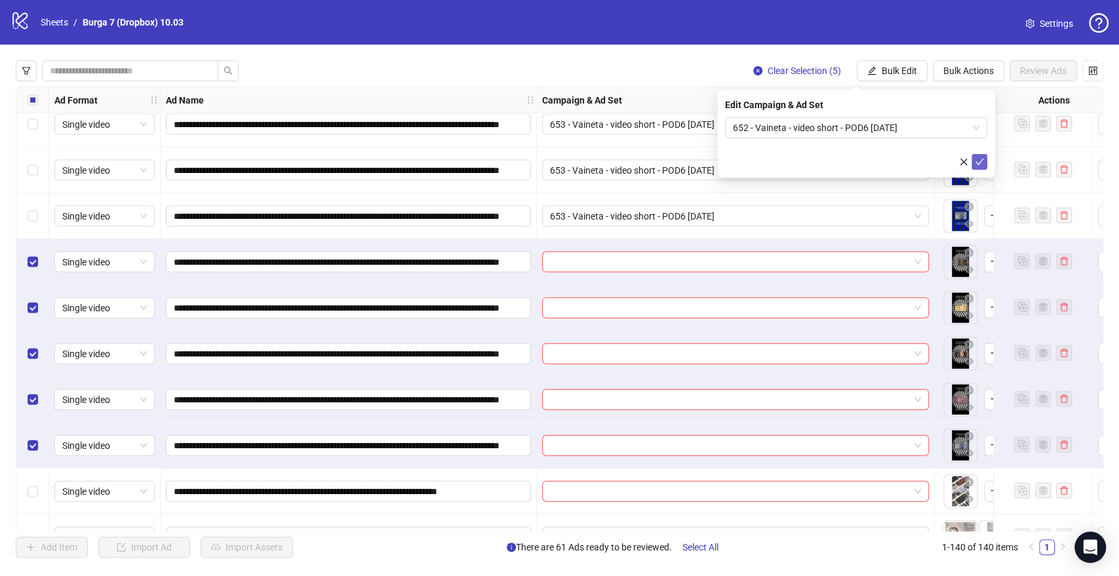
click at [981, 159] on icon "check" at bounding box center [979, 162] width 9 height 7
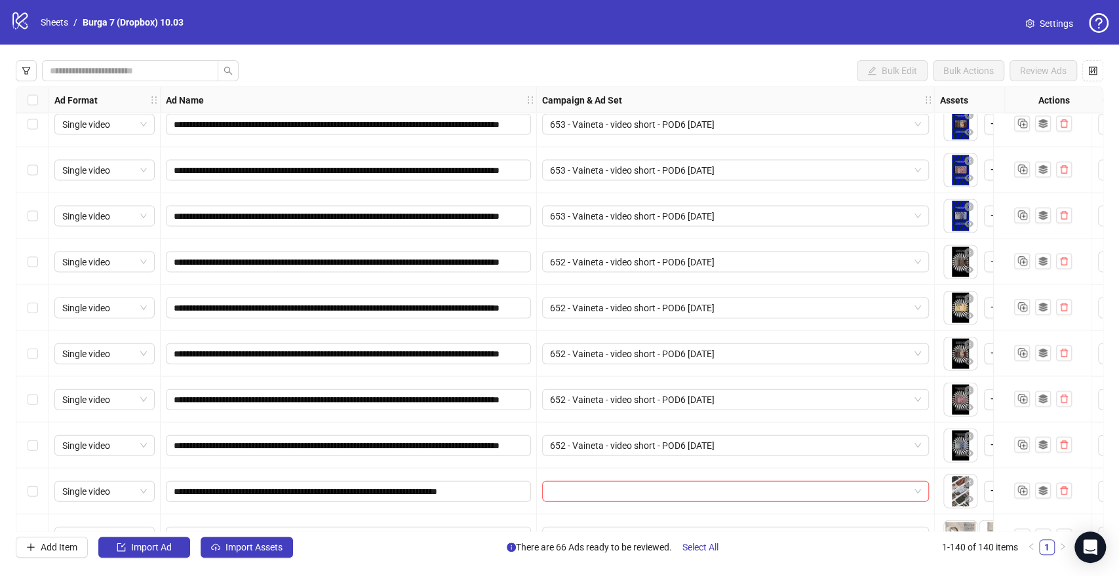
scroll to position [1966, 0]
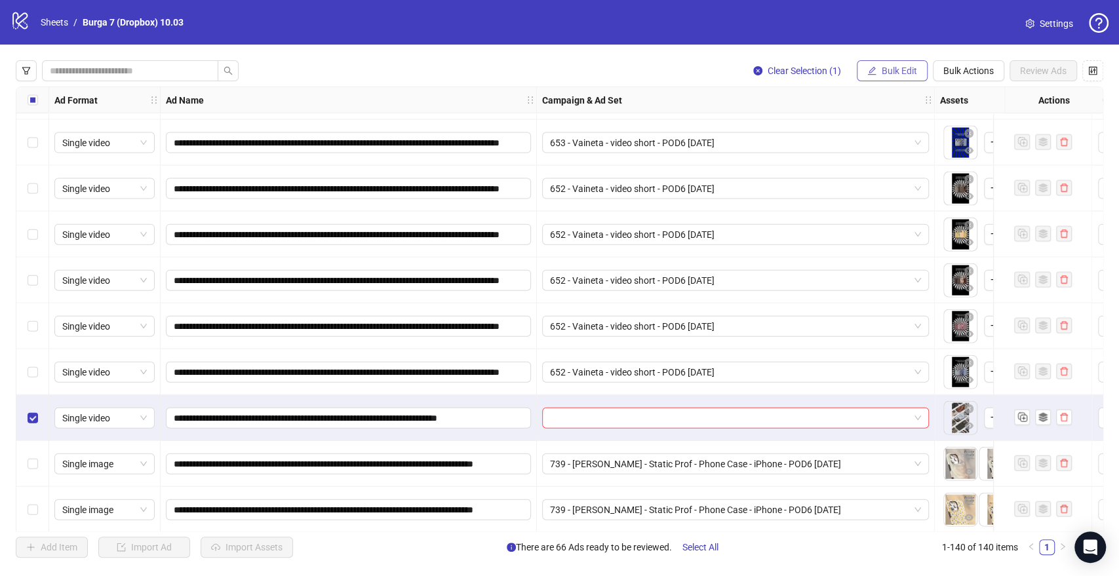
click at [890, 73] on span "Bulk Edit" at bounding box center [899, 71] width 35 height 10
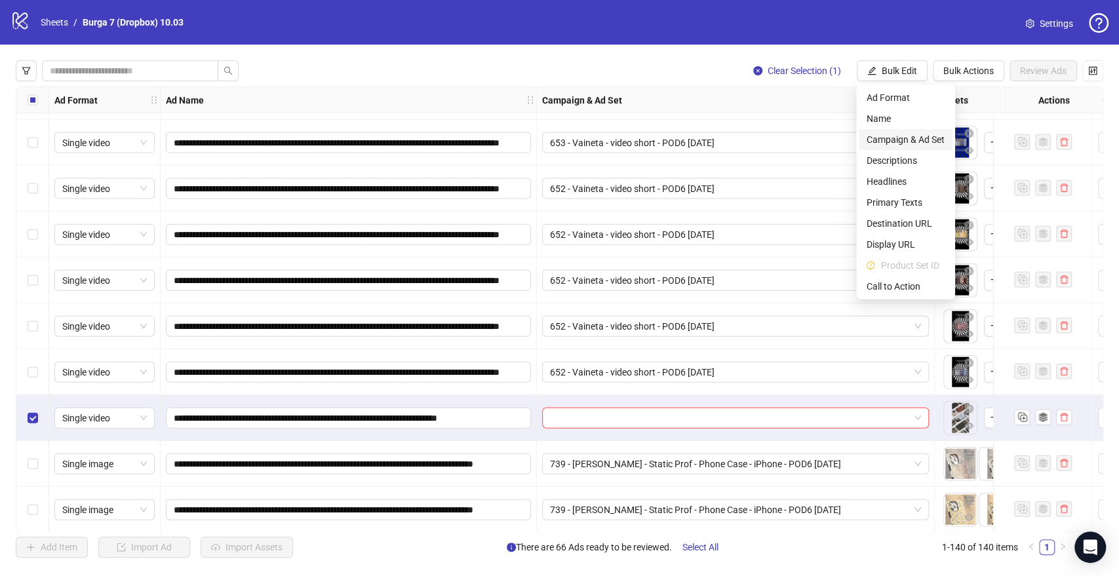
click at [885, 131] on li "Campaign & Ad Set" at bounding box center [906, 139] width 94 height 21
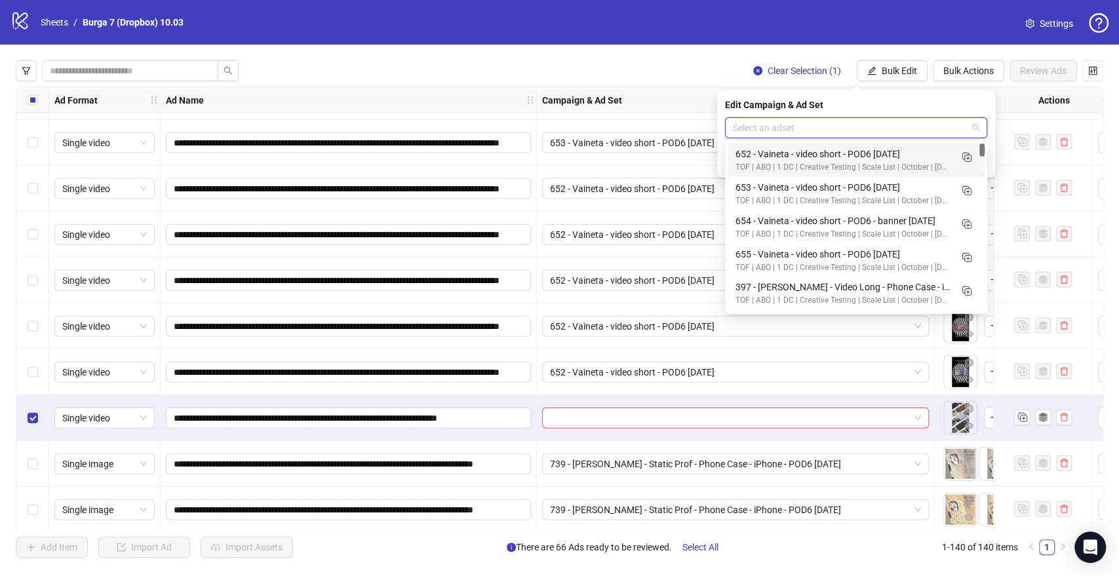
click at [786, 123] on input "search" at bounding box center [850, 128] width 235 height 20
click at [972, 156] on icon "Duplicate" at bounding box center [966, 156] width 13 height 13
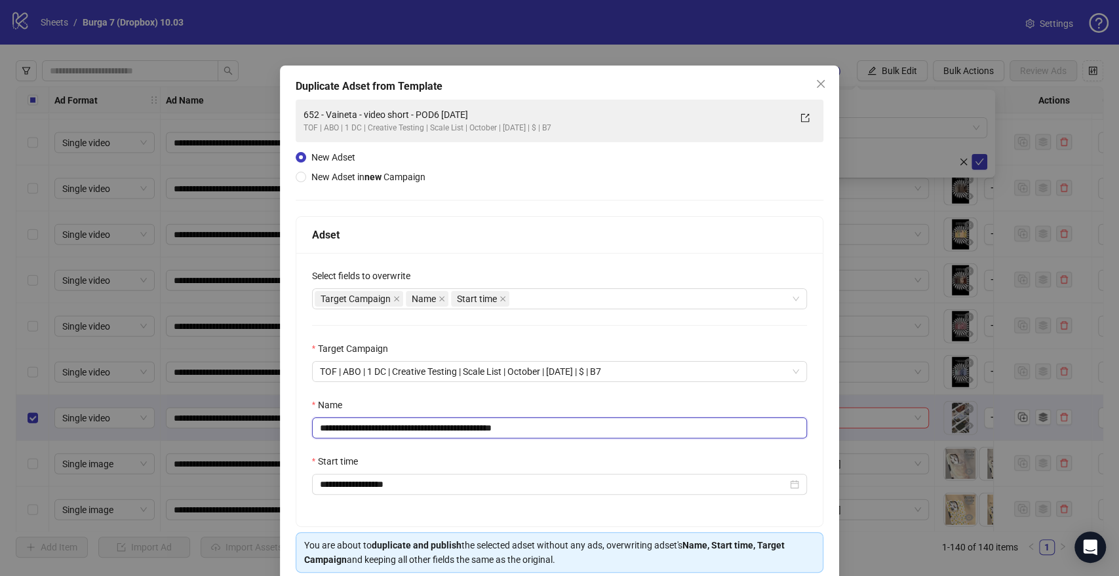
drag, startPoint x: 452, startPoint y: 425, endPoint x: 115, endPoint y: 410, distance: 337.3
click at [7, 410] on div "**********" at bounding box center [559, 288] width 1119 height 576
paste input "**********"
drag, startPoint x: 570, startPoint y: 425, endPoint x: 686, endPoint y: 436, distance: 117.1
click at [682, 436] on input "**********" at bounding box center [560, 428] width 496 height 21
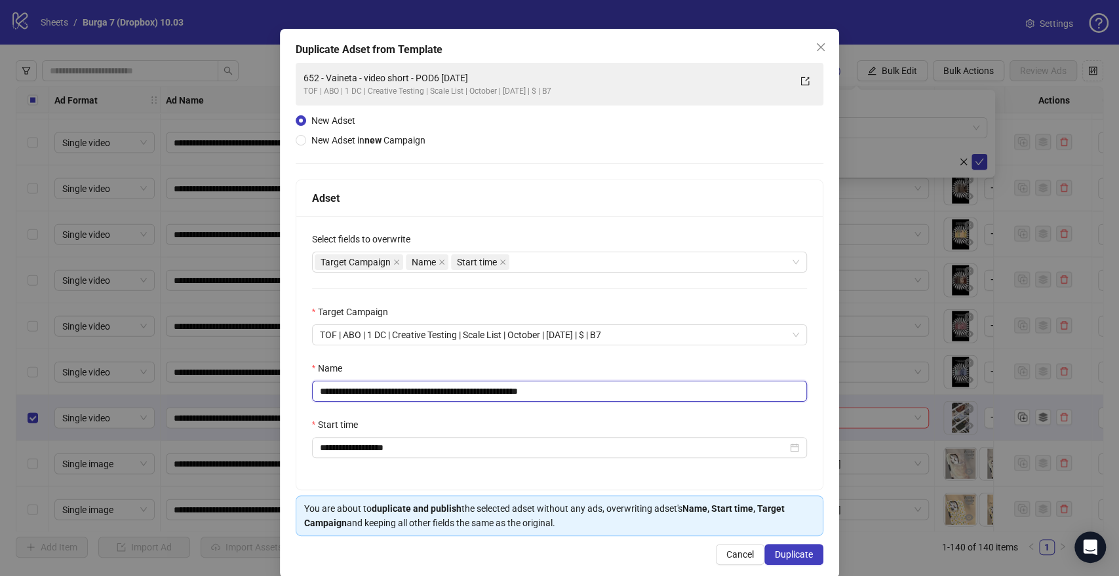
scroll to position [54, 0]
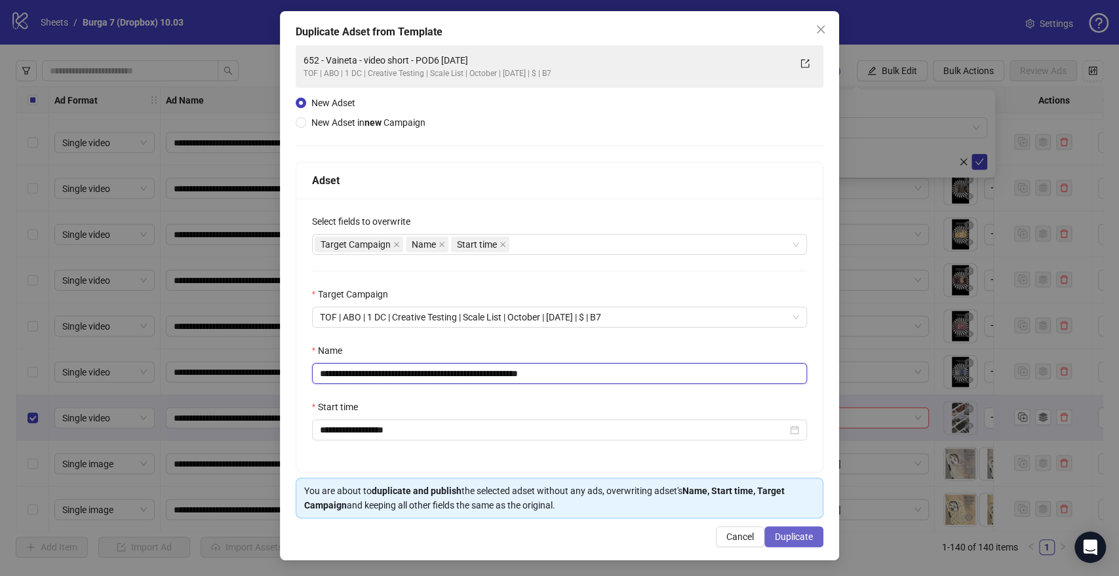
type input "**********"
click at [798, 535] on span "Duplicate" at bounding box center [794, 537] width 38 height 10
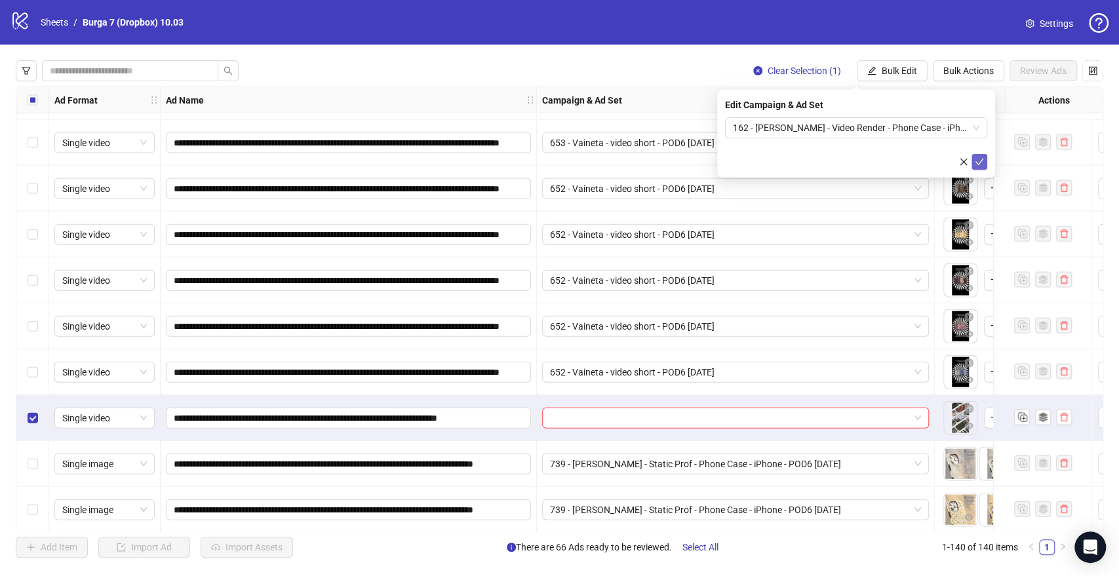
click at [980, 161] on icon "check" at bounding box center [979, 161] width 9 height 9
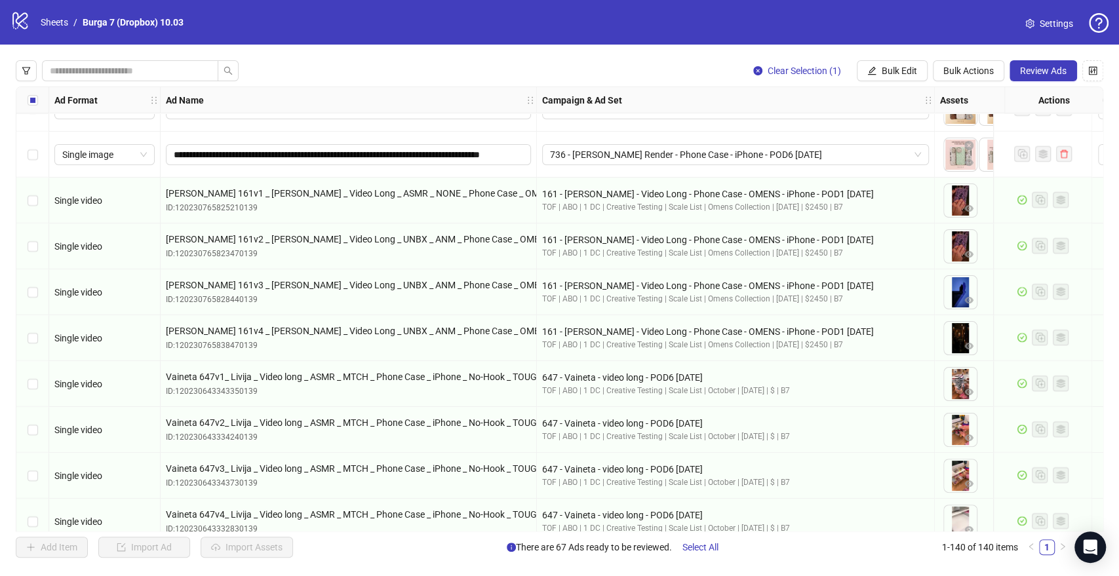
scroll to position [3350, 0]
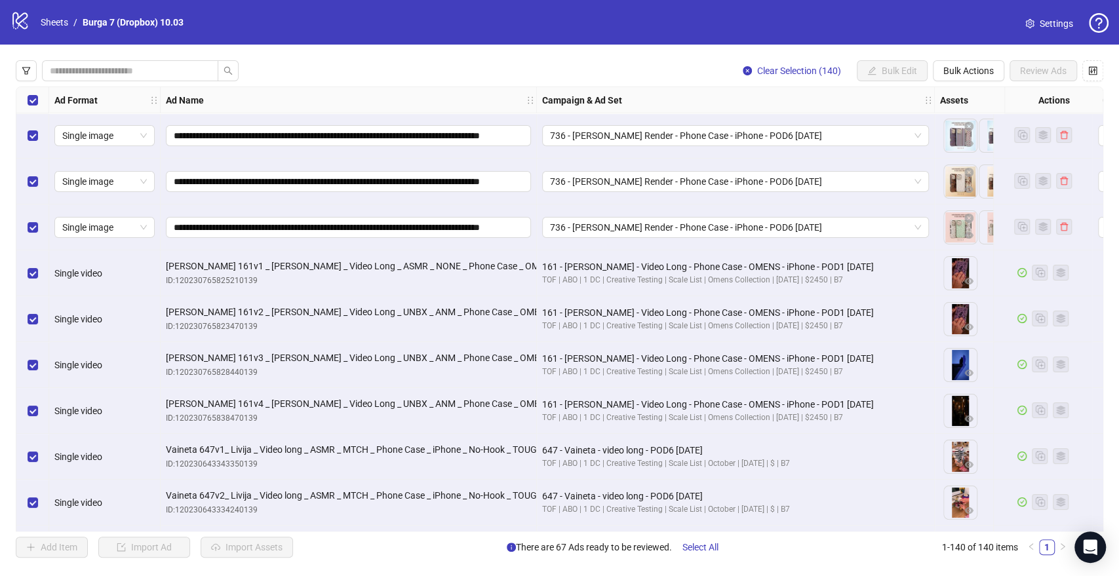
click at [24, 96] on div "Select all rows" at bounding box center [32, 100] width 33 height 26
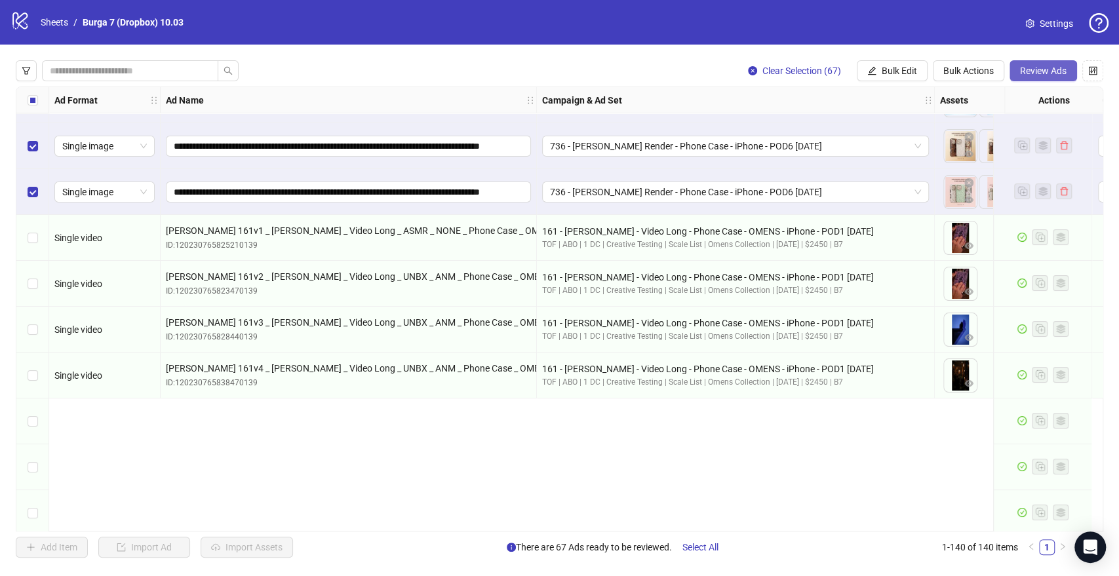
scroll to position [3204, 0]
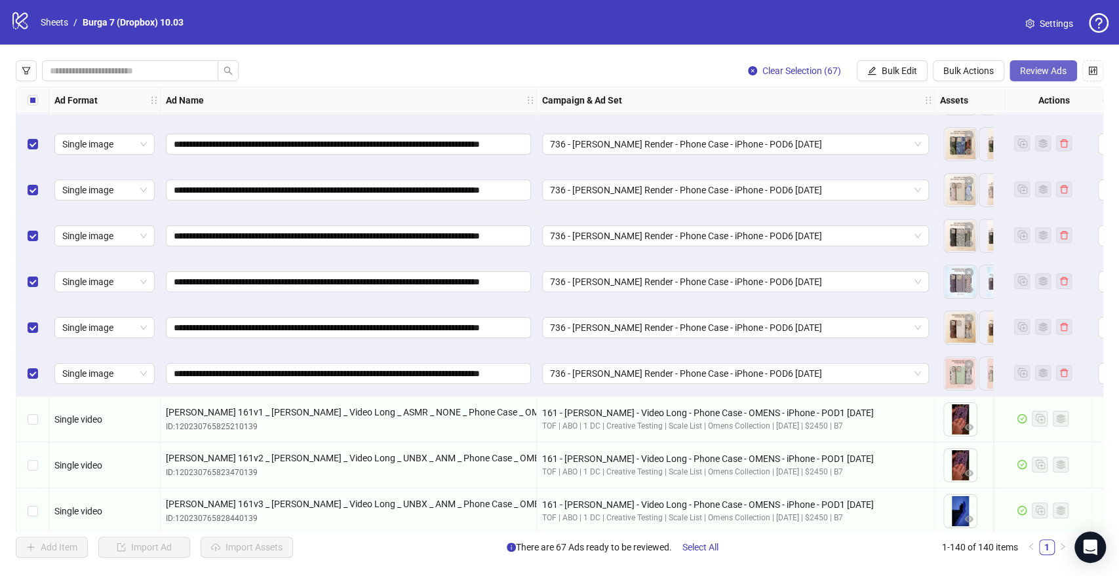
click at [1030, 68] on span "Review Ads" at bounding box center [1043, 71] width 47 height 10
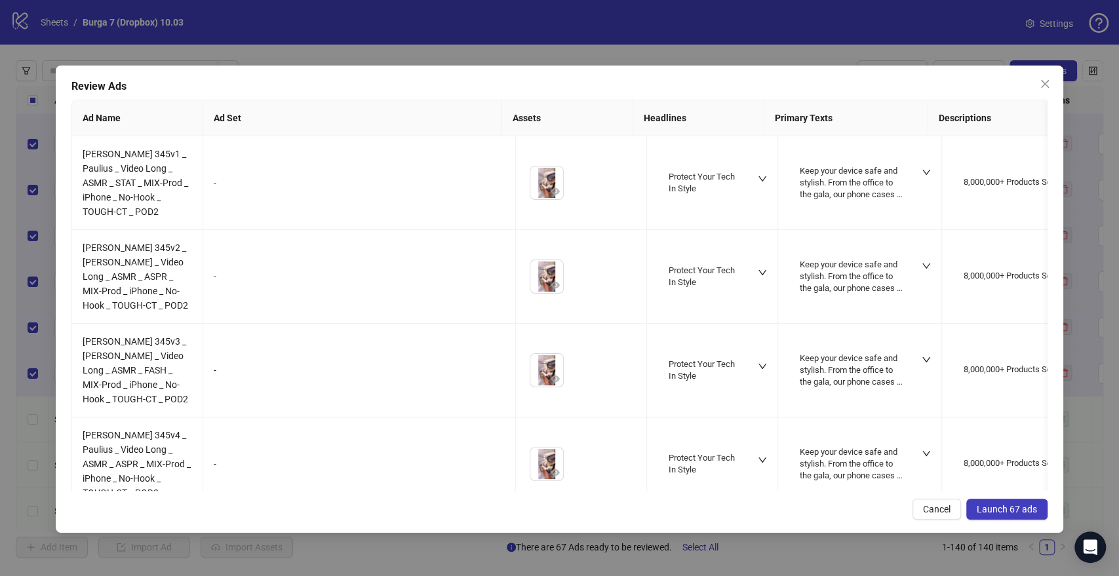
click at [984, 507] on span "Launch 67 ads" at bounding box center [1007, 509] width 60 height 10
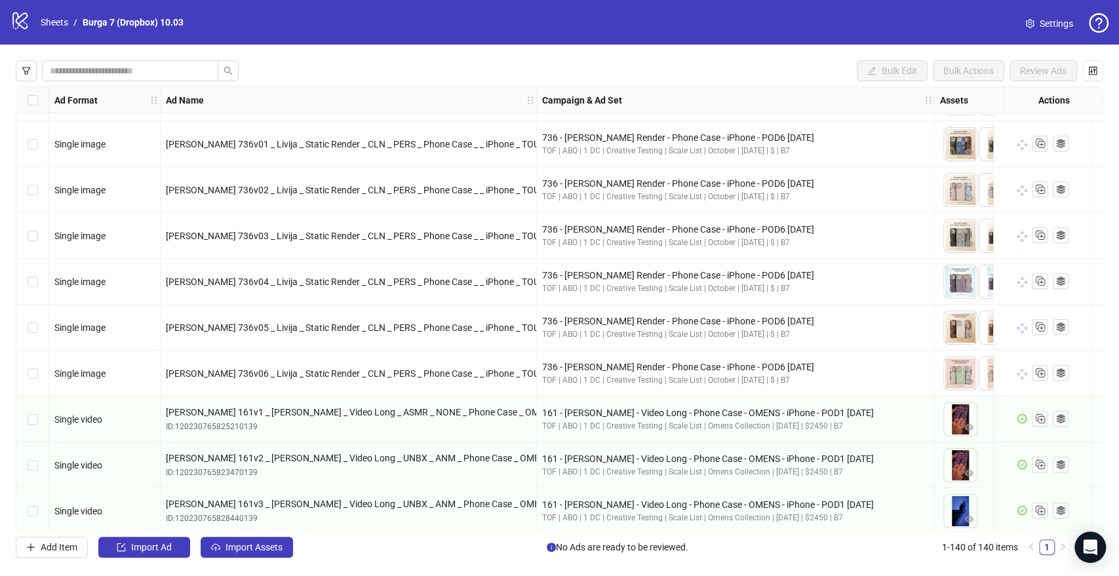
scroll to position [3207, 0]
